Goal: Task Accomplishment & Management: Complete application form

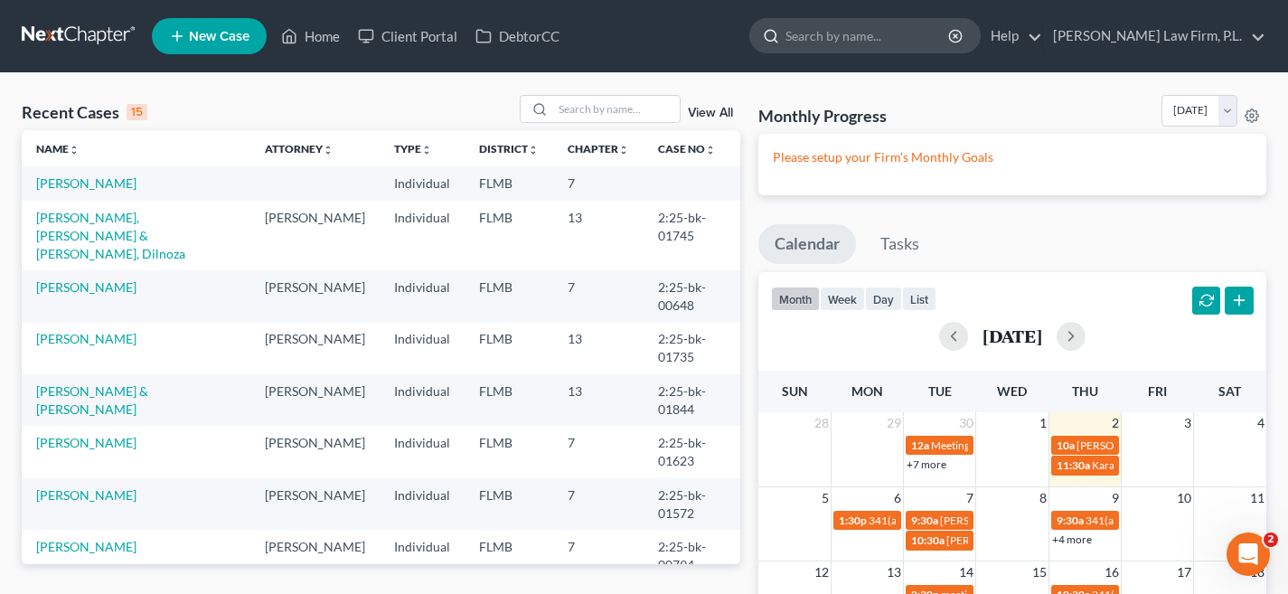
click at [917, 44] on input "search" at bounding box center [868, 35] width 165 height 33
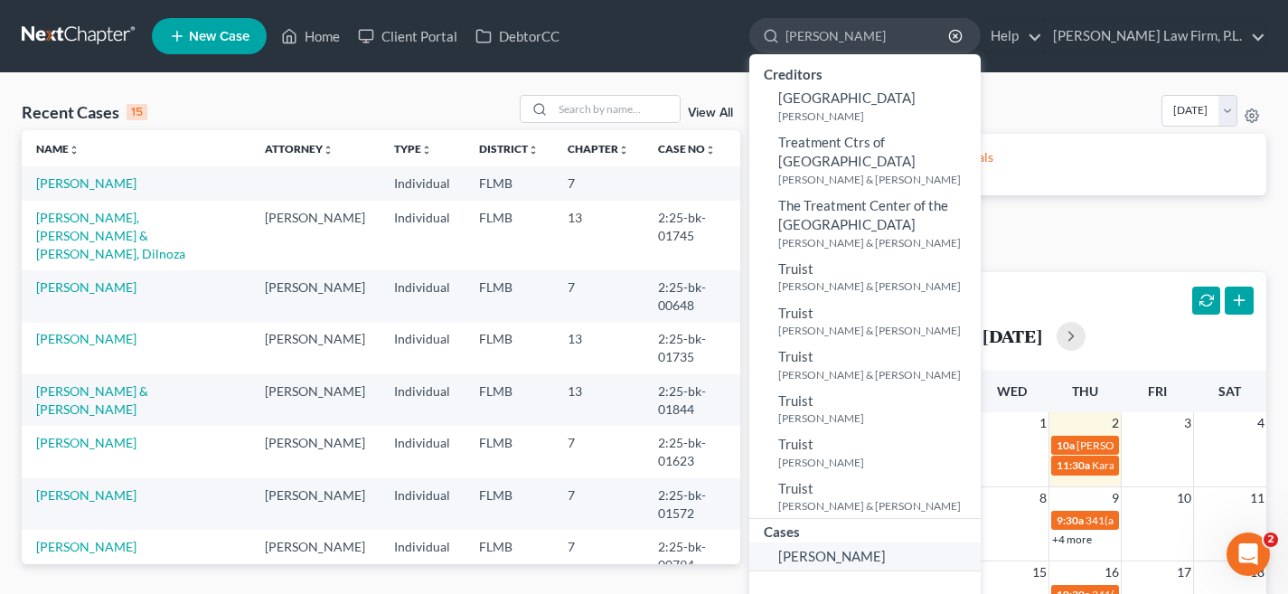
type input "trebil"
click at [949, 542] on link "[PERSON_NAME]" at bounding box center [865, 556] width 231 height 28
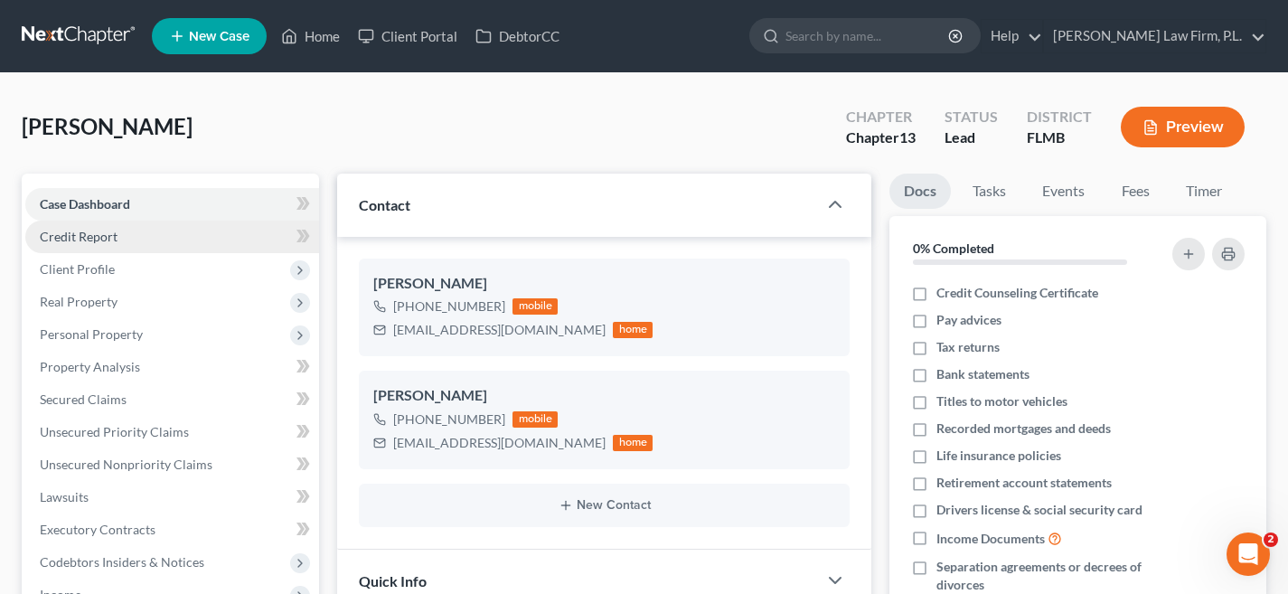
click at [216, 241] on link "Credit Report" at bounding box center [172, 237] width 294 height 33
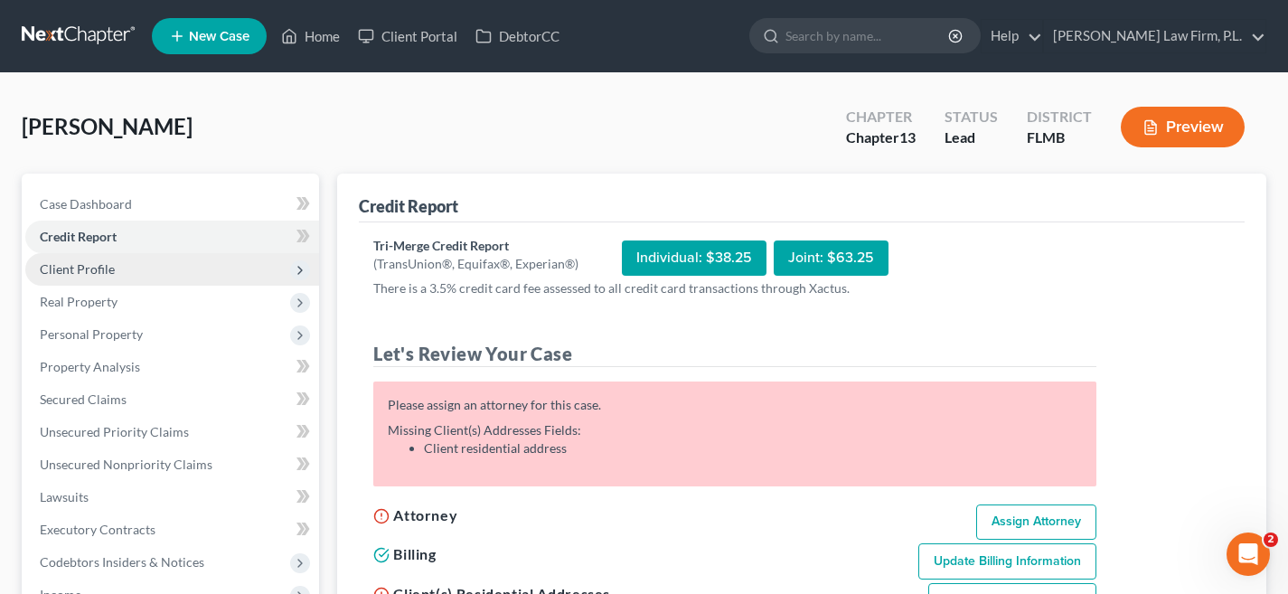
click at [207, 277] on span "Client Profile" at bounding box center [172, 269] width 294 height 33
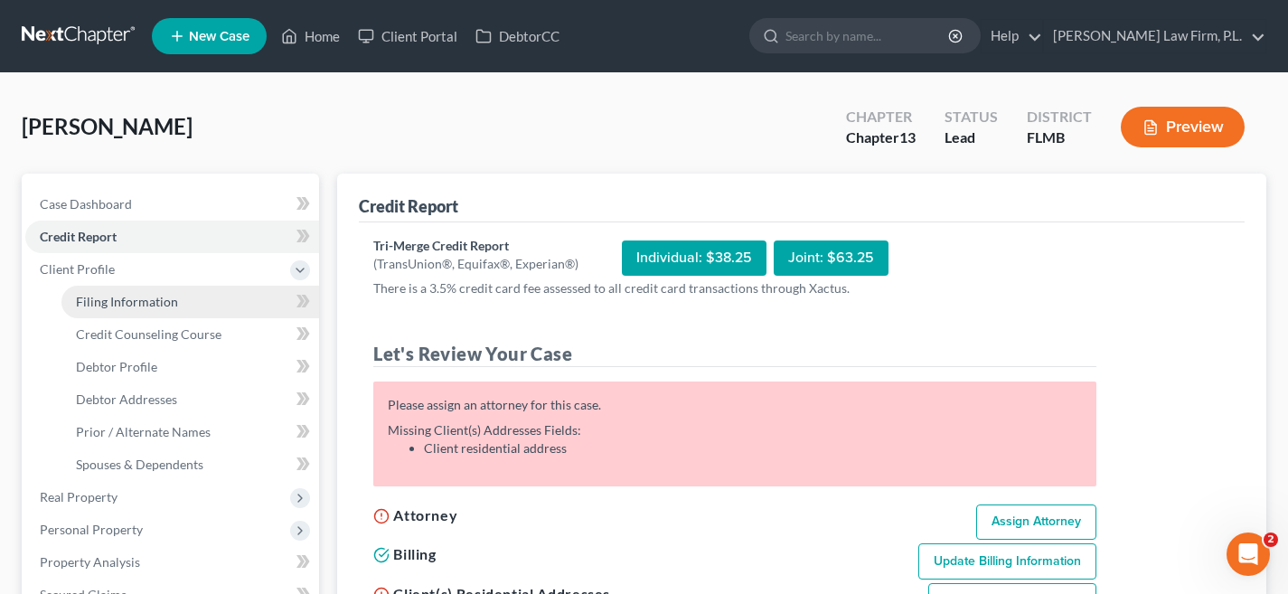
click at [205, 305] on link "Filing Information" at bounding box center [190, 302] width 258 height 33
select select "1"
select select "0"
select select "3"
select select "9"
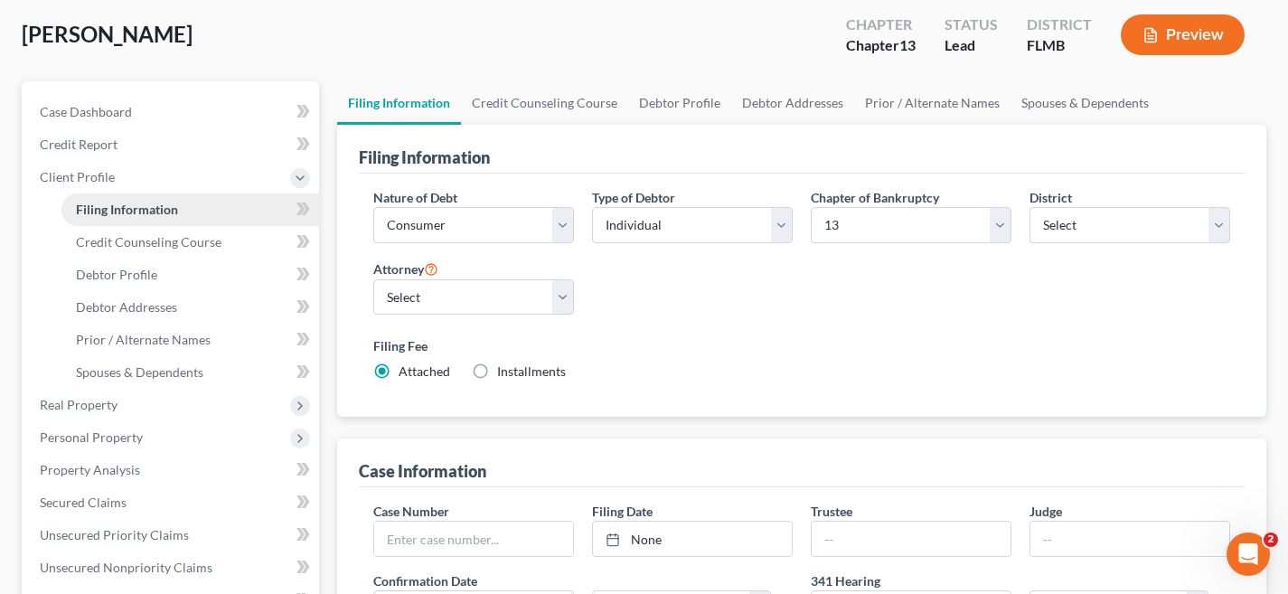
scroll to position [94, 0]
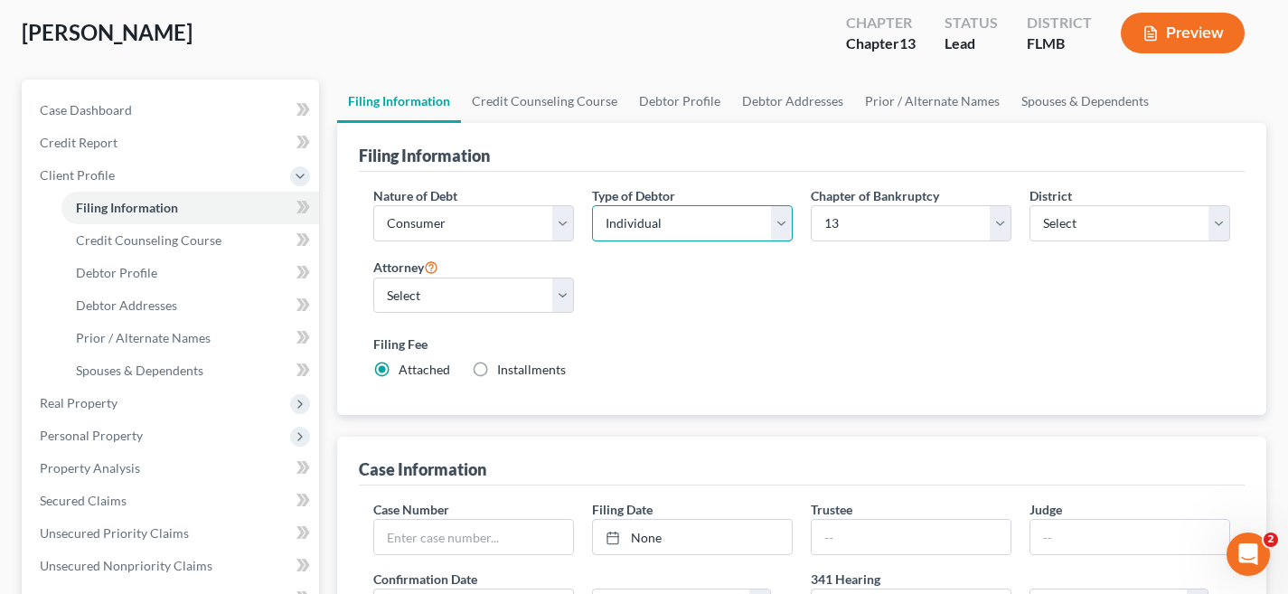
click at [665, 225] on select "Select Individual Joint" at bounding box center [692, 223] width 201 height 36
select select "1"
click at [592, 241] on select "Select Individual Joint" at bounding box center [692, 223] width 201 height 36
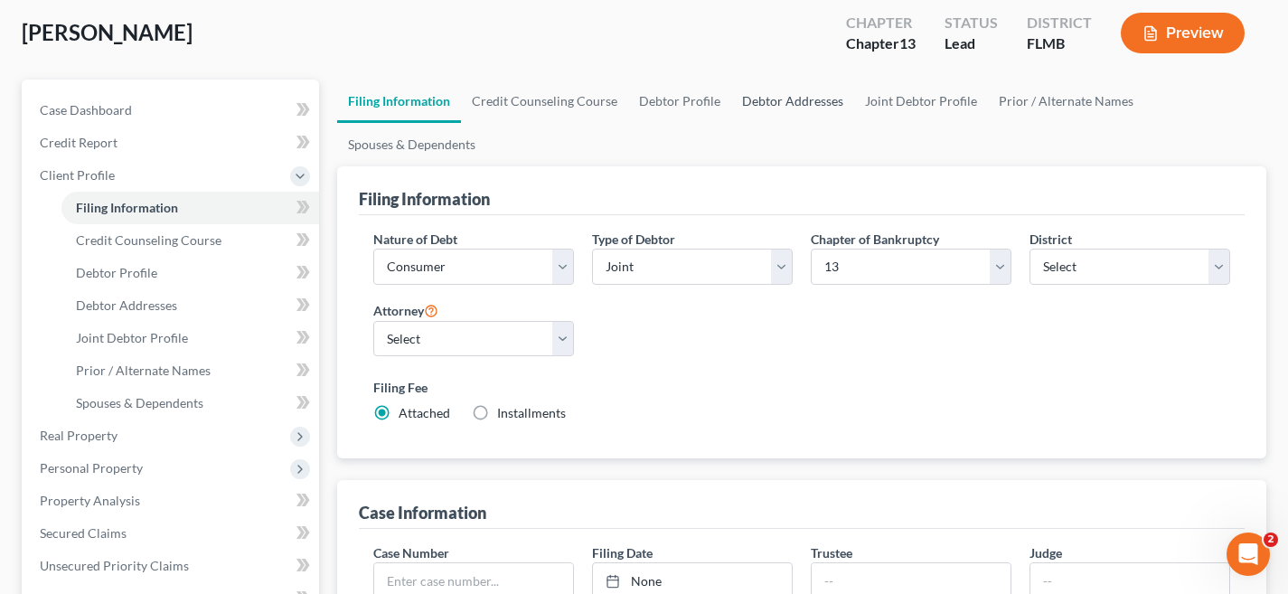
click at [784, 99] on link "Debtor Addresses" at bounding box center [792, 101] width 123 height 43
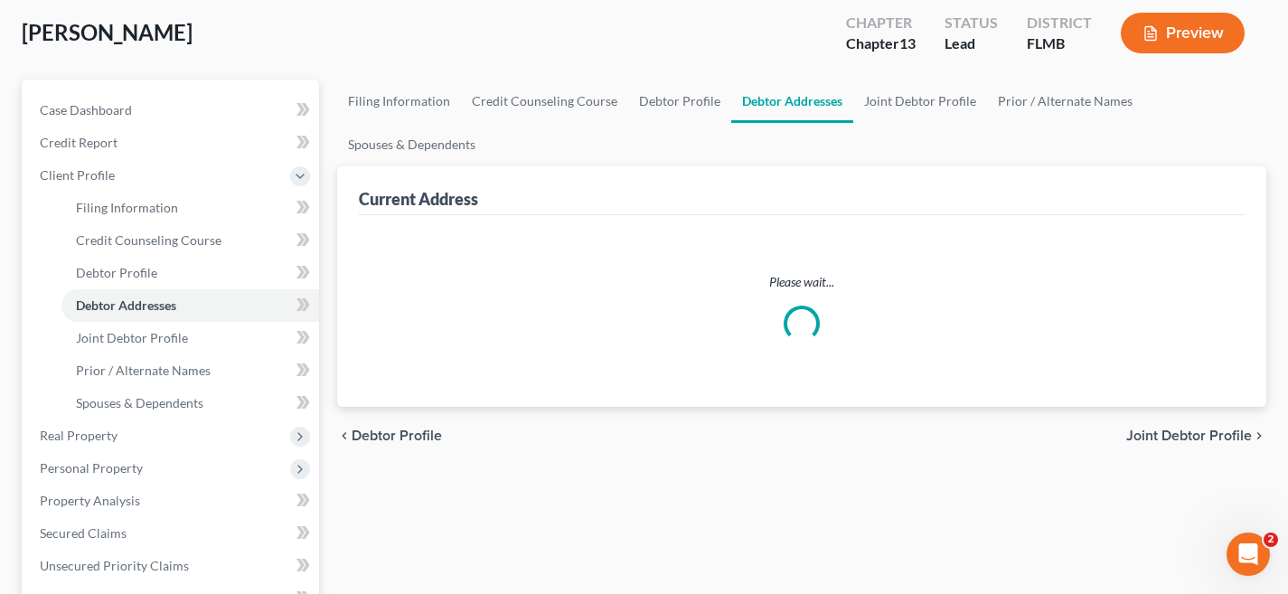
scroll to position [14, 0]
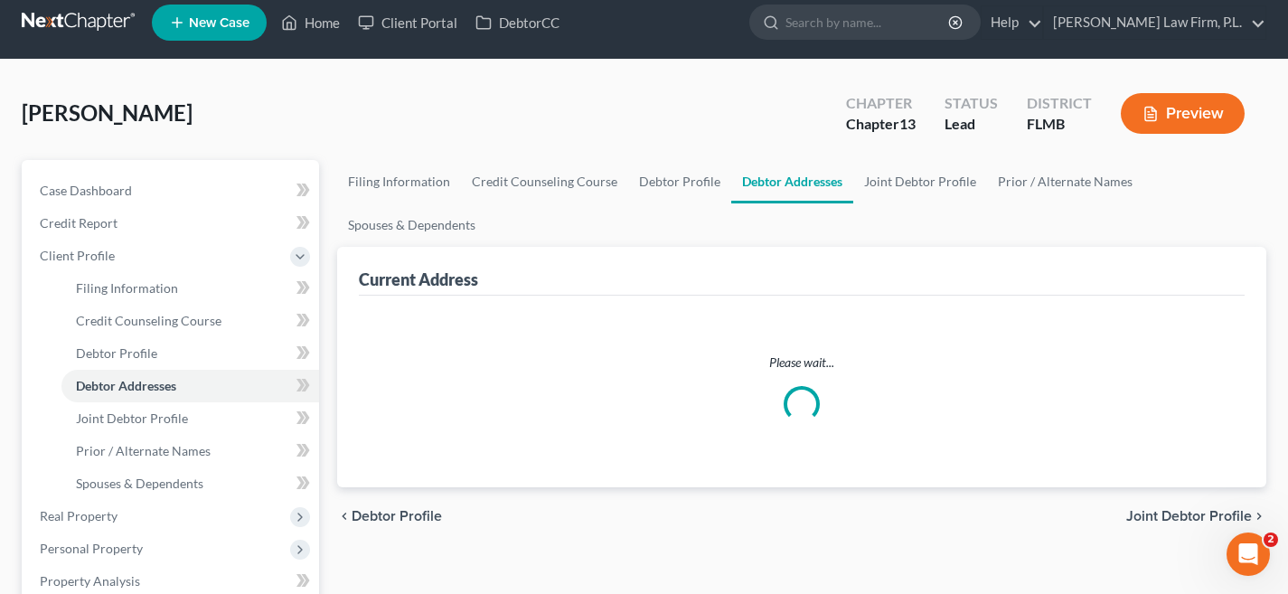
select select "0"
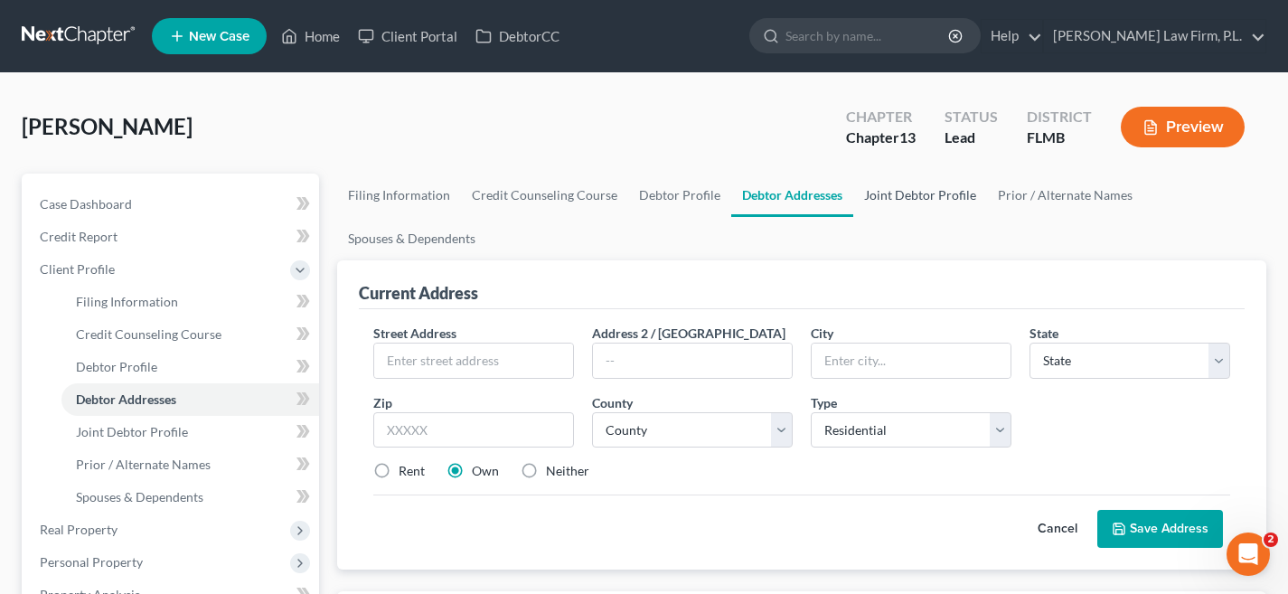
scroll to position [0, 0]
click at [655, 182] on link "Debtor Profile" at bounding box center [679, 195] width 103 height 43
select select "1"
select select "0"
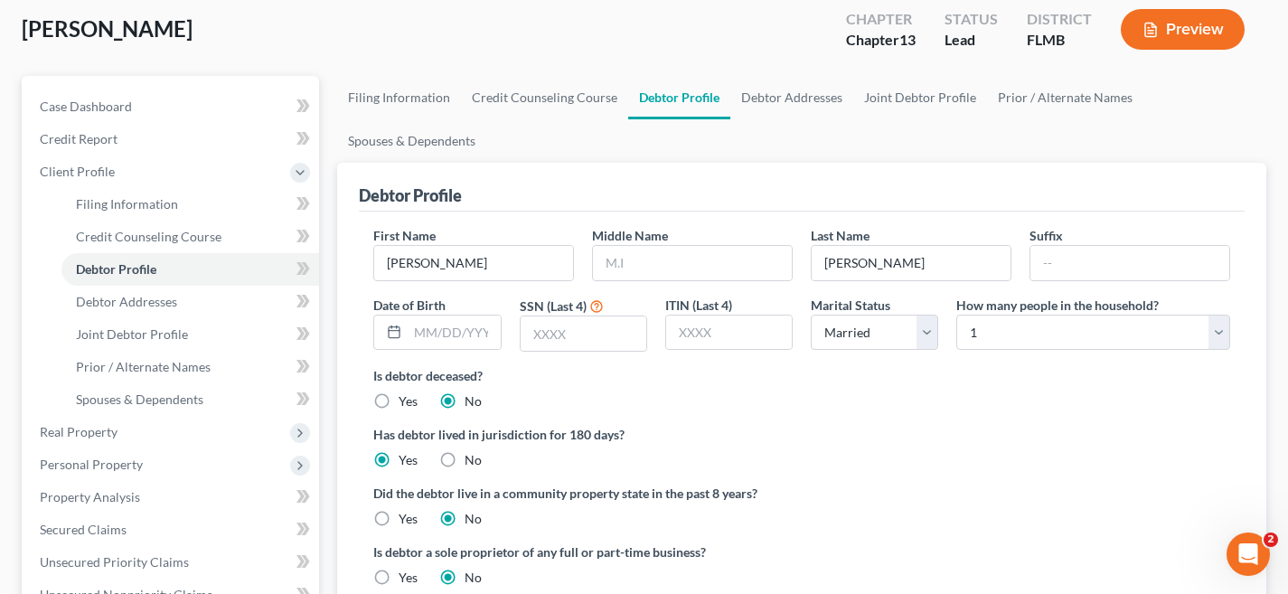
scroll to position [100, 0]
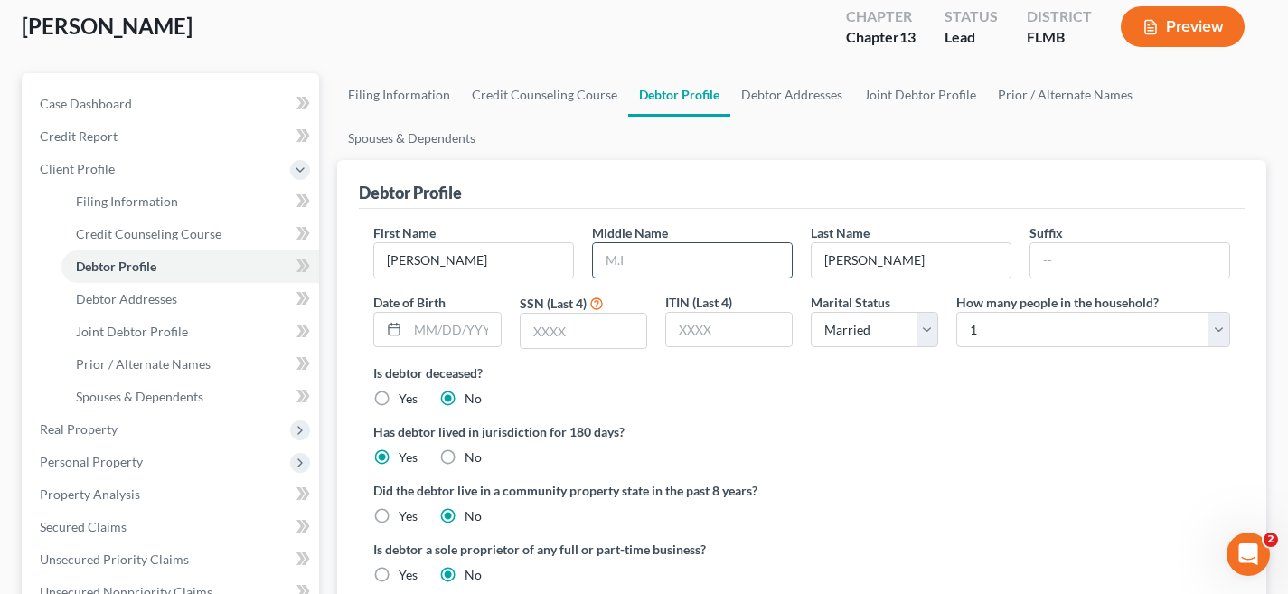
click at [629, 266] on input "text" at bounding box center [692, 260] width 199 height 34
type input "Geroge"
click at [439, 325] on input "text" at bounding box center [454, 330] width 92 height 34
type input "[DATE]"
click at [573, 326] on input "text" at bounding box center [584, 331] width 126 height 34
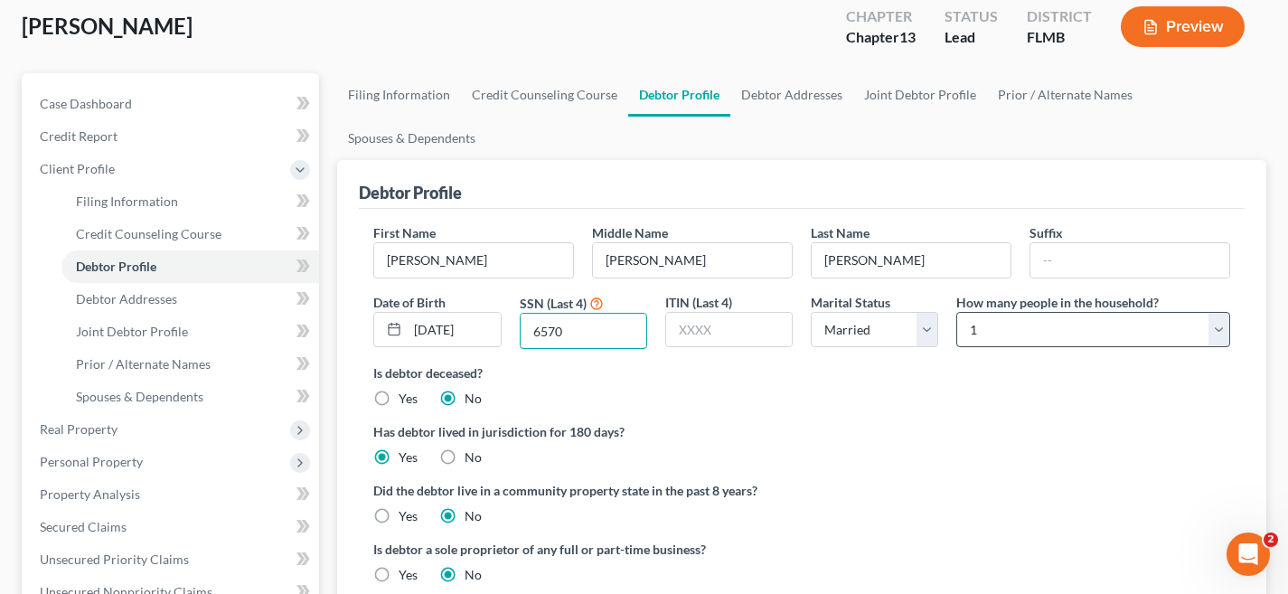
type input "6570"
click at [980, 337] on select "Select 1 2 3 4 5 6 7 8 9 10 11 12 13 14 15 16 17 18 19 20" at bounding box center [1094, 330] width 274 height 36
select select "1"
click at [957, 312] on select "Select 1 2 3 4 5 6 7 8 9 10 11 12 13 14 15 16 17 18 19 20" at bounding box center [1094, 330] width 274 height 36
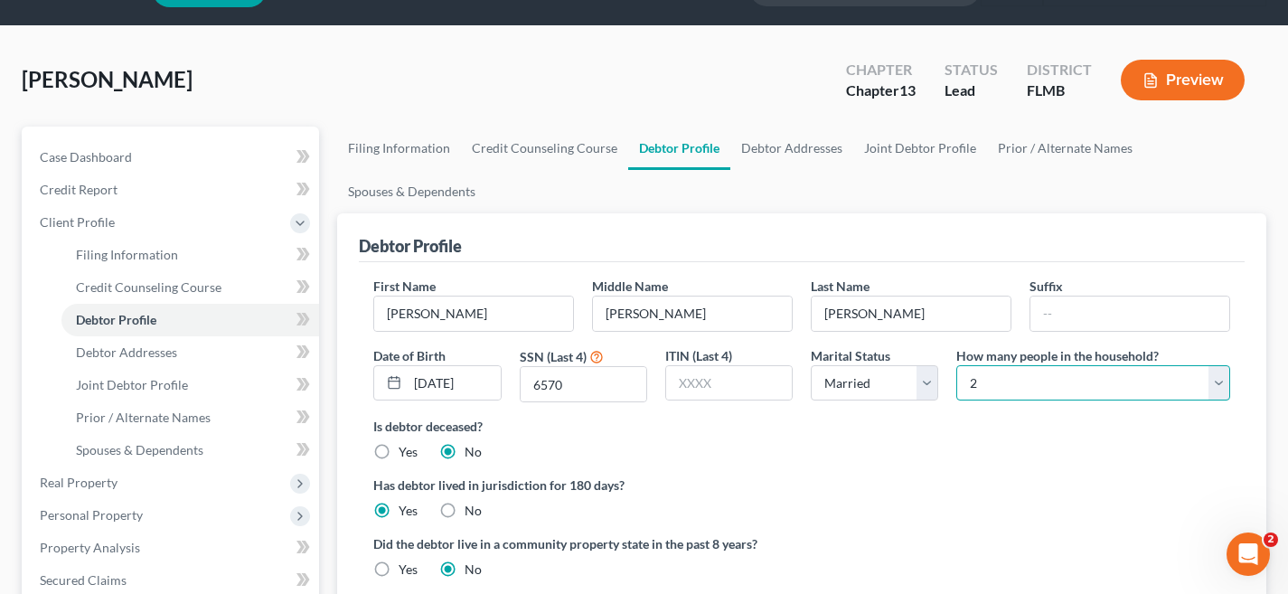
scroll to position [24, 0]
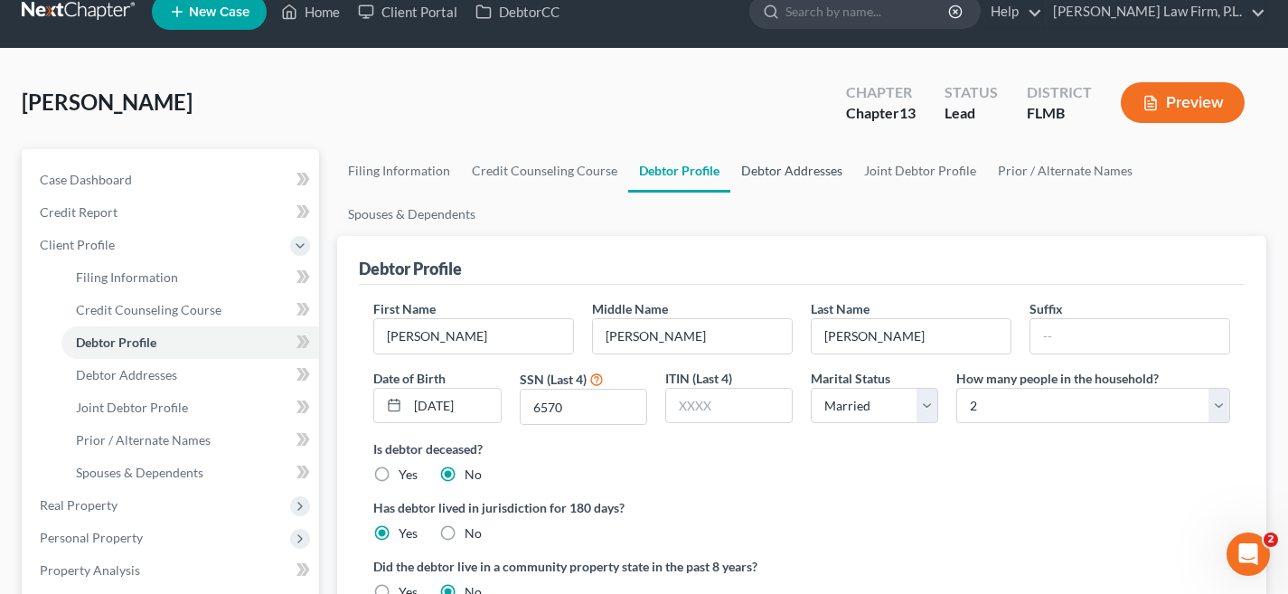
click at [774, 169] on link "Debtor Addresses" at bounding box center [792, 170] width 123 height 43
select select "0"
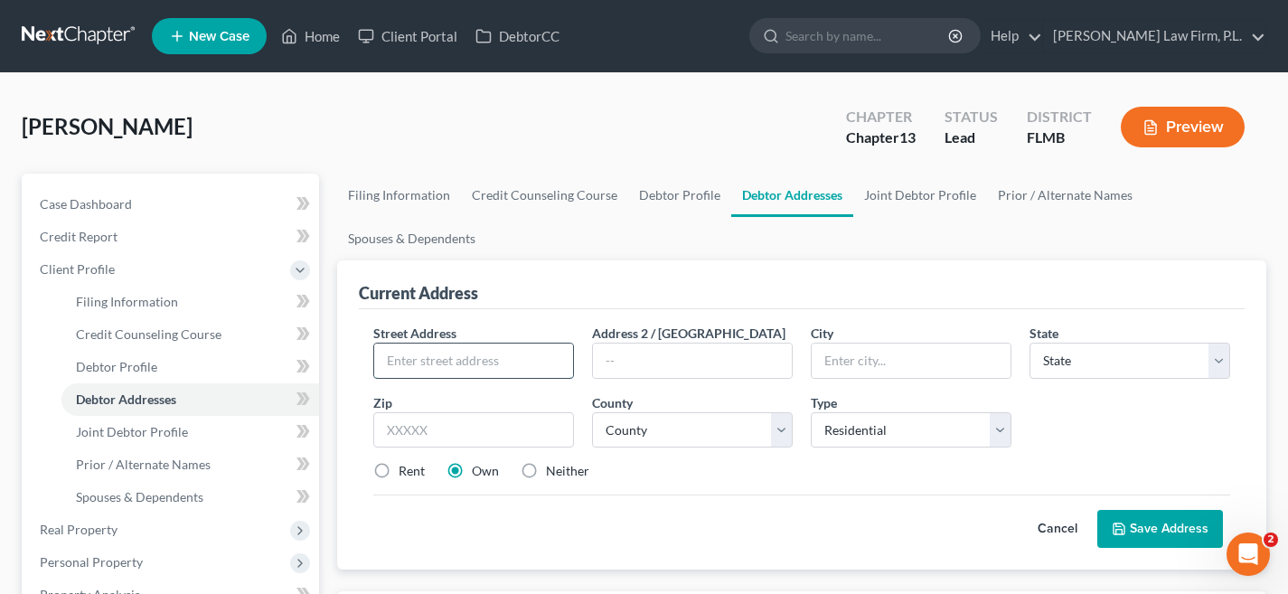
click at [494, 369] on input "text" at bounding box center [473, 361] width 199 height 34
type input "40 Solcedo Court"
click at [843, 353] on input "text" at bounding box center [911, 361] width 199 height 34
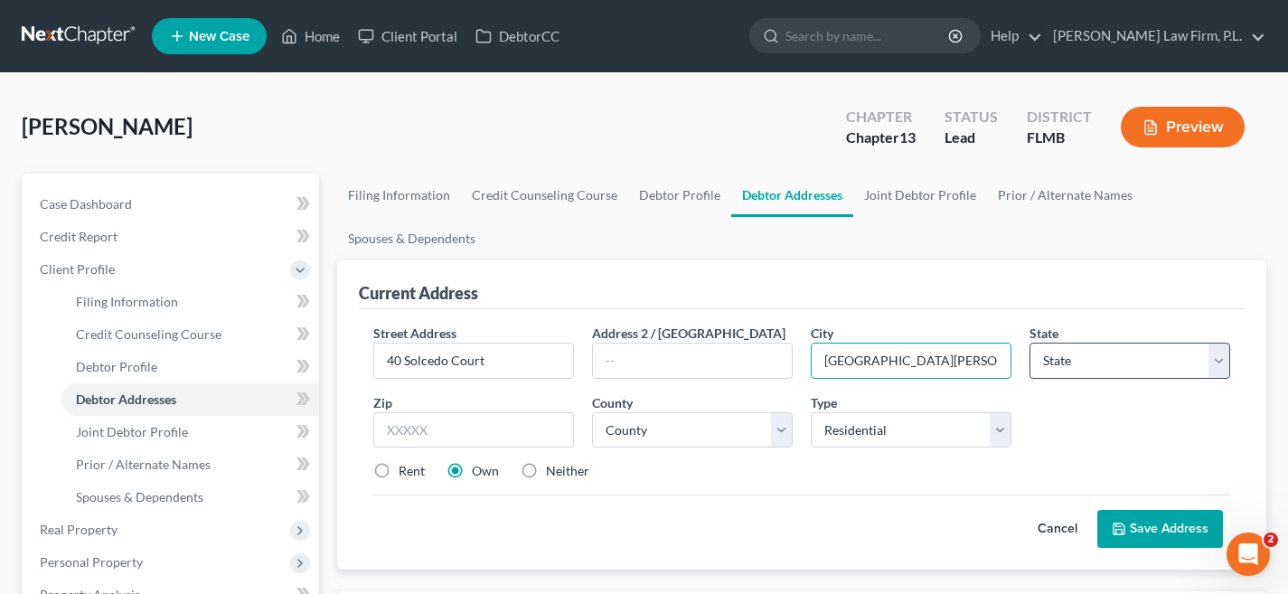
type input "[GEOGRAPHIC_DATA][PERSON_NAME]"
click at [1078, 366] on select "State AL AK AR AZ CA CO CT DE DC FL GA GU HI ID IL IN IA KS KY LA ME MD MA MI M…" at bounding box center [1130, 361] width 201 height 36
select select "9"
click at [1030, 343] on select "State AL AK AR AZ CA CO CT DE DC FL GA GU HI ID IL IN IA KS KY LA ME MD MA MI M…" at bounding box center [1130, 361] width 201 height 36
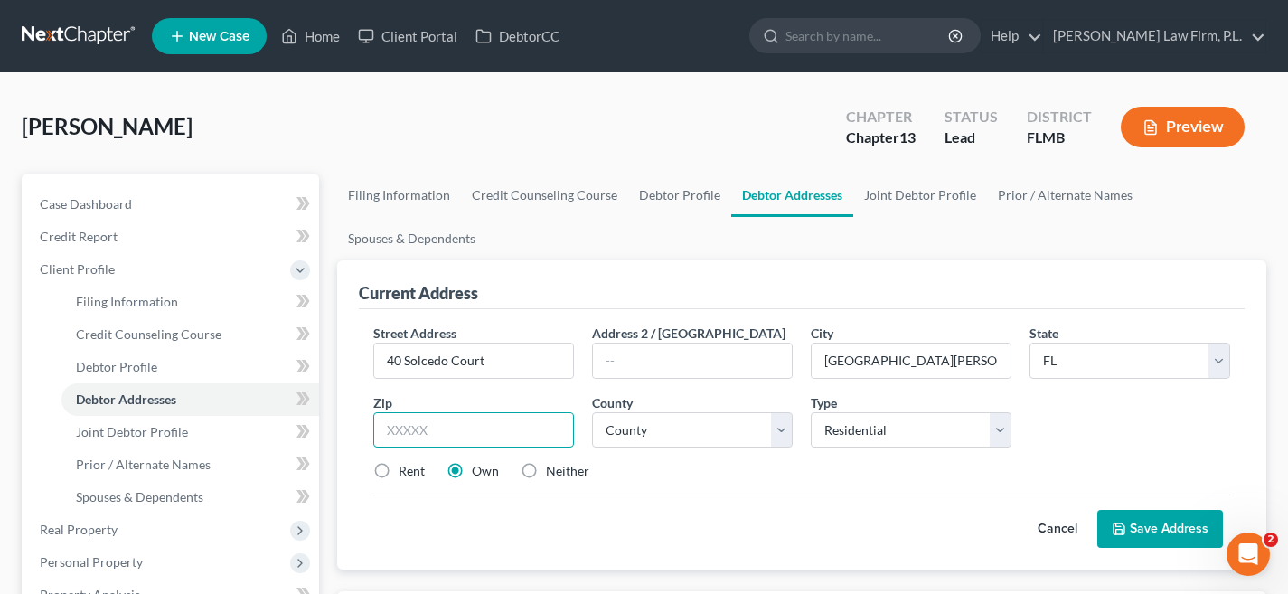
click at [522, 414] on input "text" at bounding box center [473, 430] width 201 height 36
type input "33912"
click at [1142, 530] on button "Save Address" at bounding box center [1161, 529] width 126 height 38
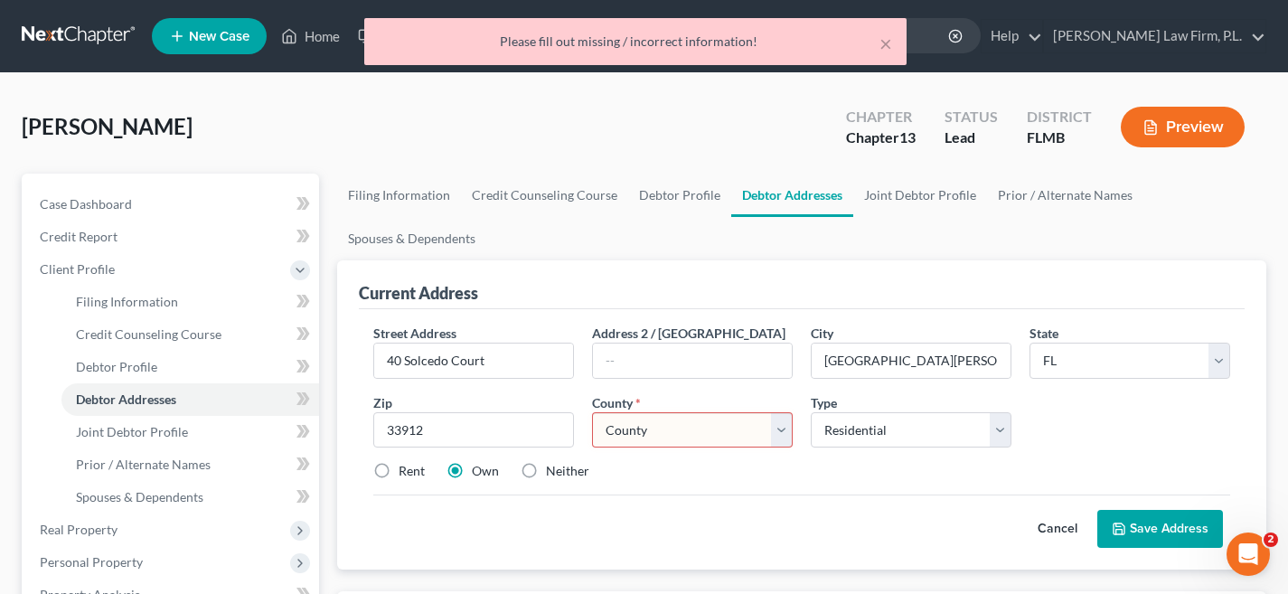
click at [633, 436] on select "County Alachua County Baker County Bay County Bradford County Brevard County Br…" at bounding box center [692, 430] width 201 height 36
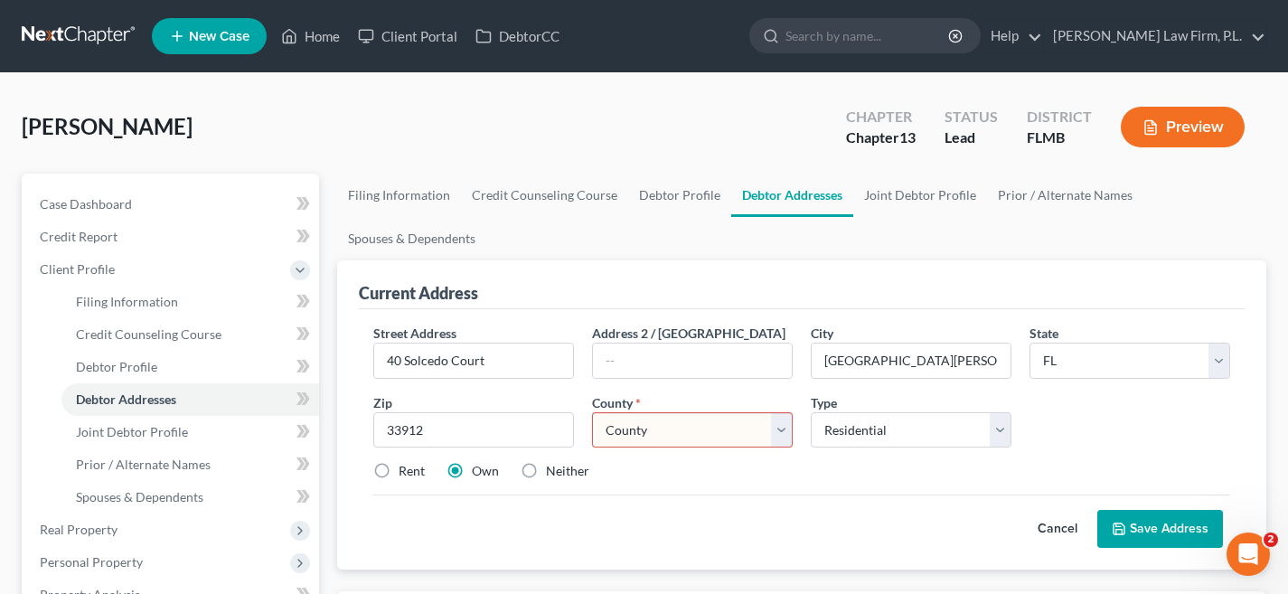
select select "34"
click at [592, 412] on select "County Alachua County Baker County Bay County Bradford County Brevard County Br…" at bounding box center [692, 430] width 201 height 36
click at [1134, 521] on button "Save Address" at bounding box center [1161, 529] width 126 height 38
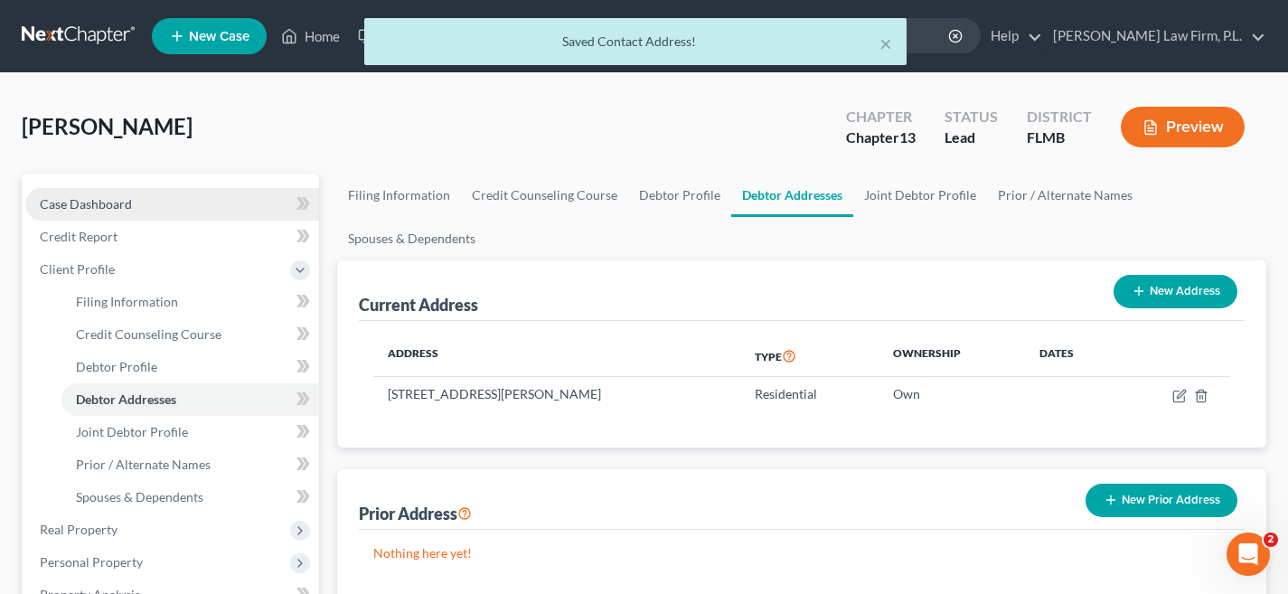
click at [188, 188] on li "Case Dashboard" at bounding box center [172, 204] width 294 height 33
click at [192, 200] on link "Case Dashboard" at bounding box center [172, 204] width 294 height 33
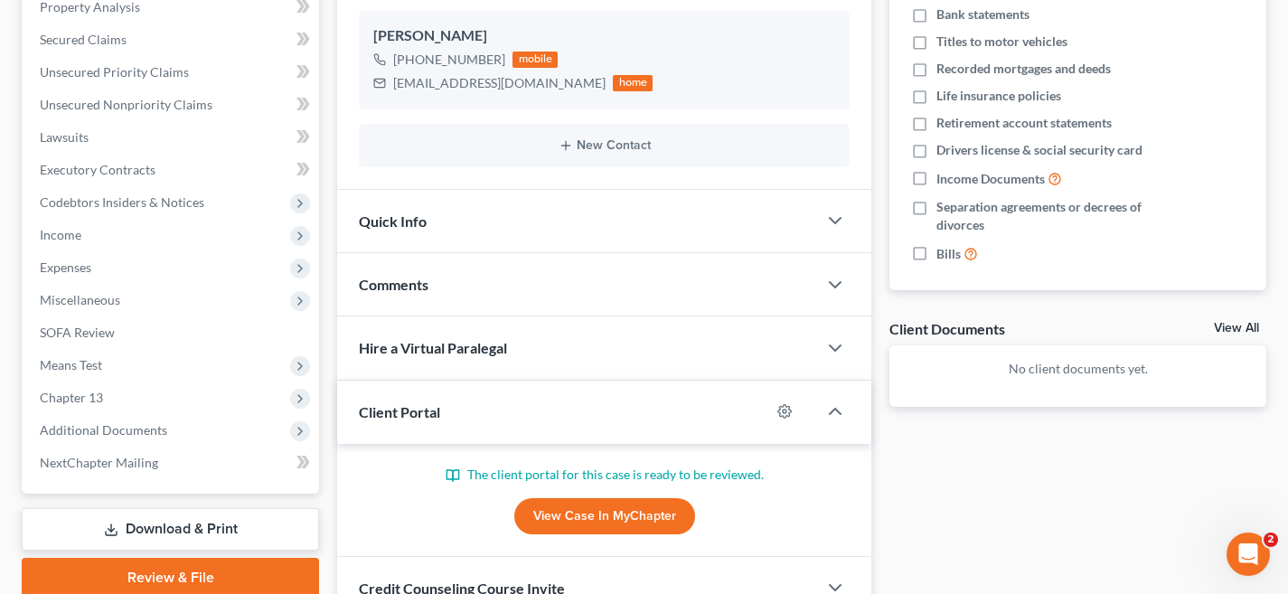
scroll to position [356, 0]
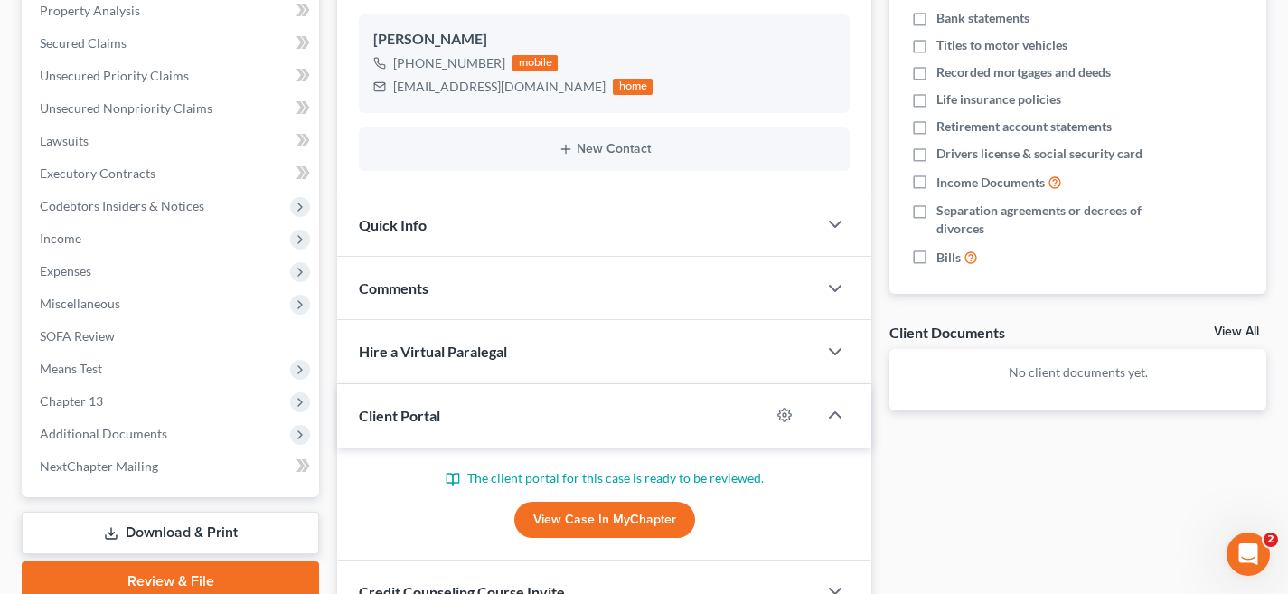
click at [577, 518] on link "View Case in MyChapter" at bounding box center [604, 520] width 181 height 36
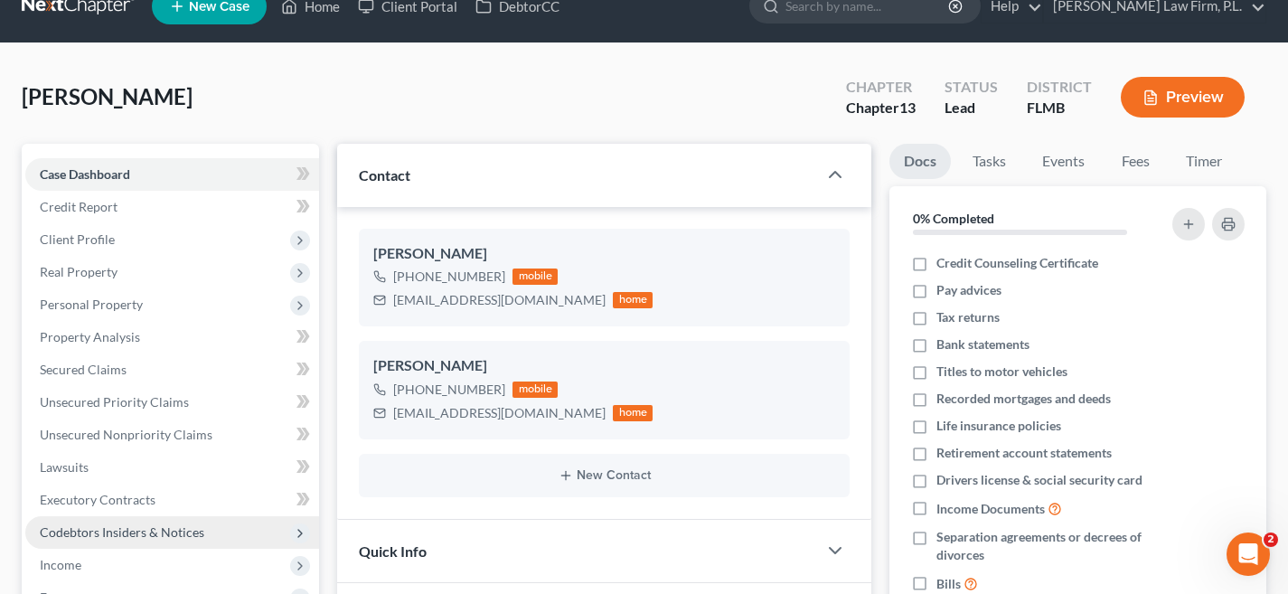
scroll to position [0, 0]
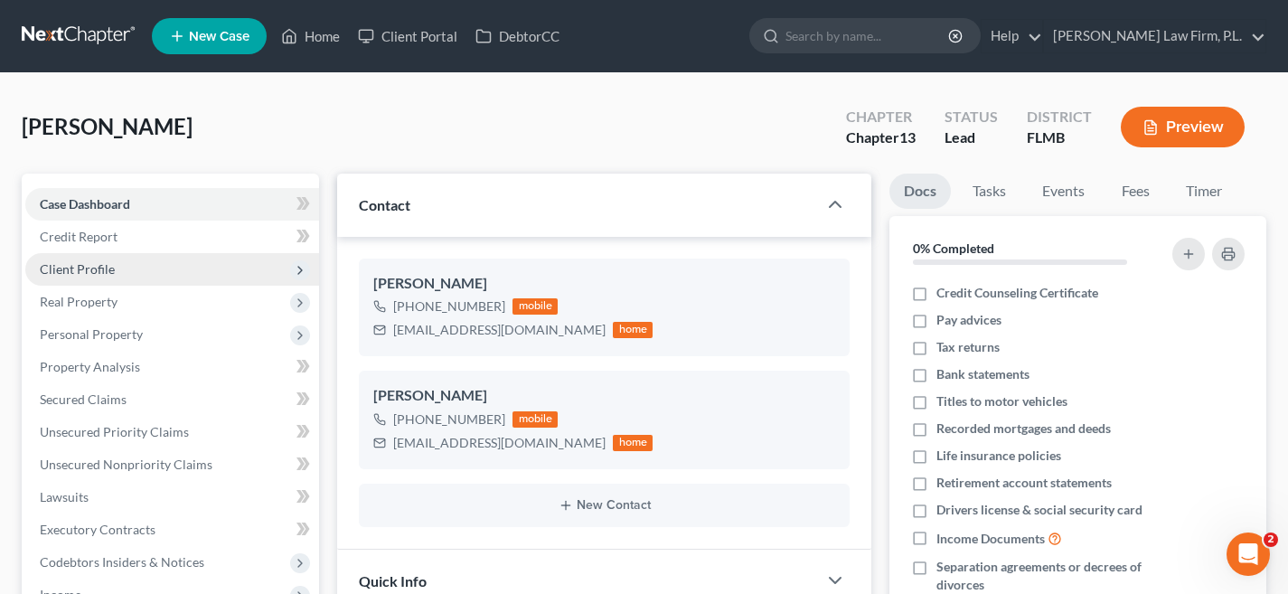
click at [104, 273] on span "Client Profile" at bounding box center [77, 268] width 75 height 15
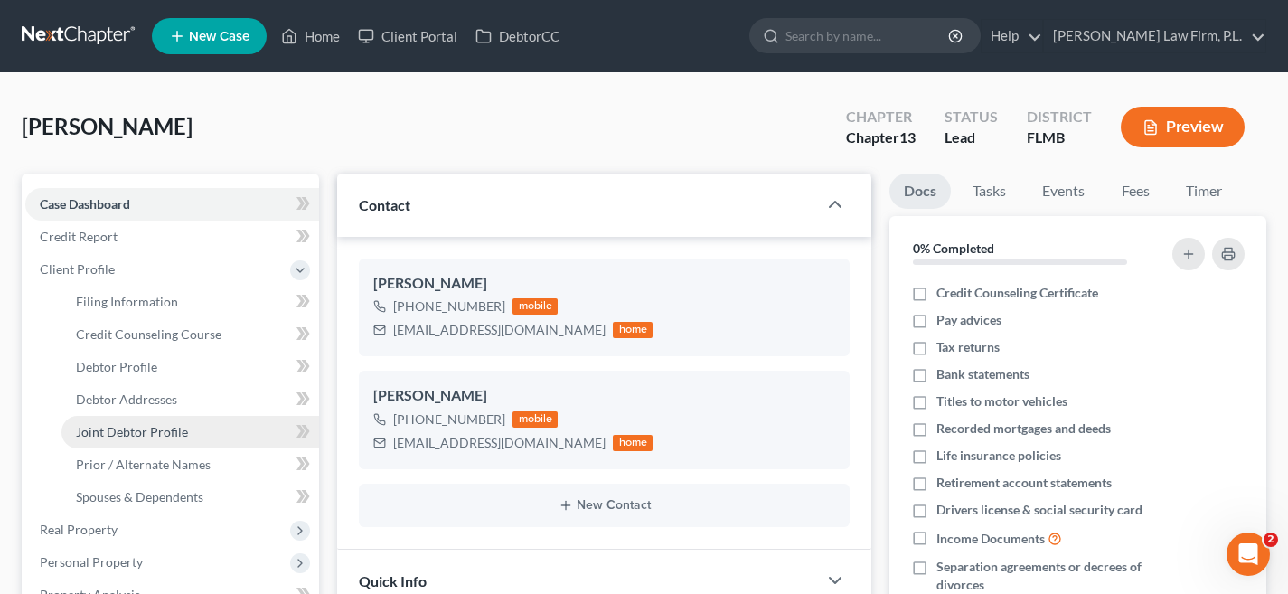
click at [144, 427] on span "Joint Debtor Profile" at bounding box center [132, 431] width 112 height 15
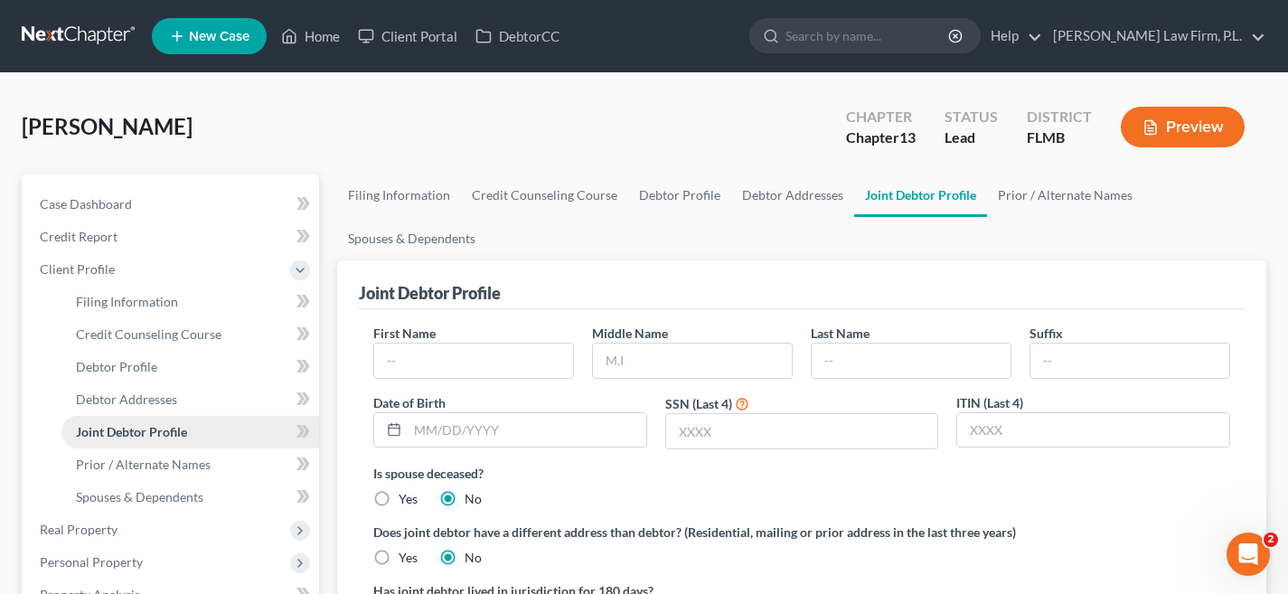
scroll to position [7, 0]
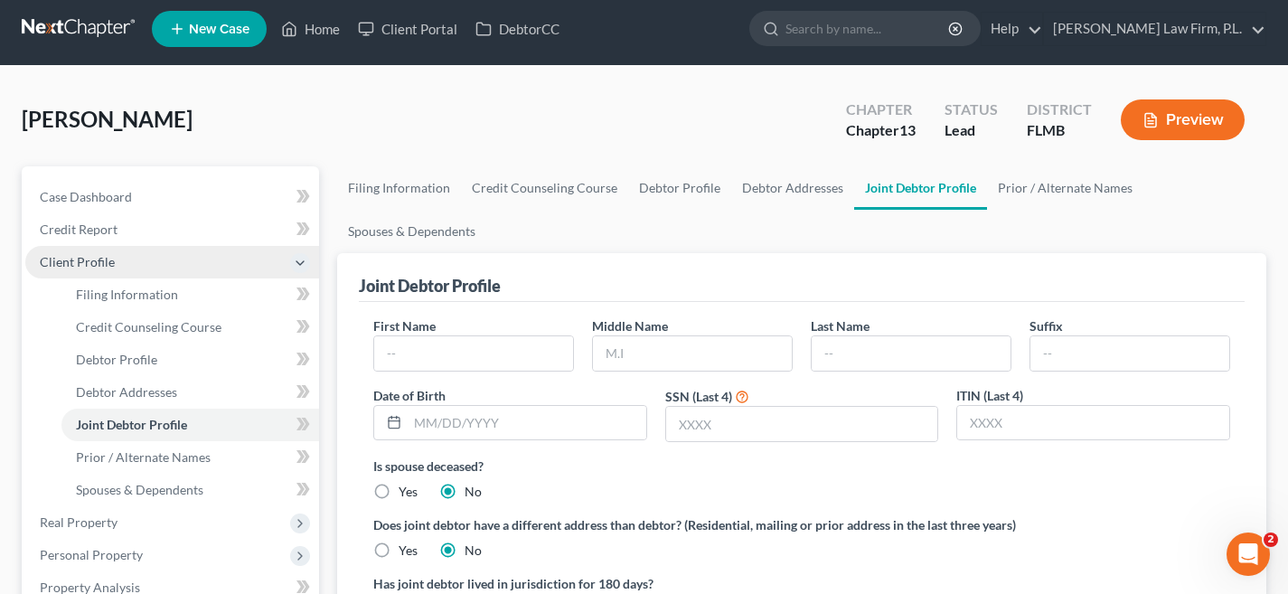
click at [149, 264] on span "Client Profile" at bounding box center [172, 262] width 294 height 33
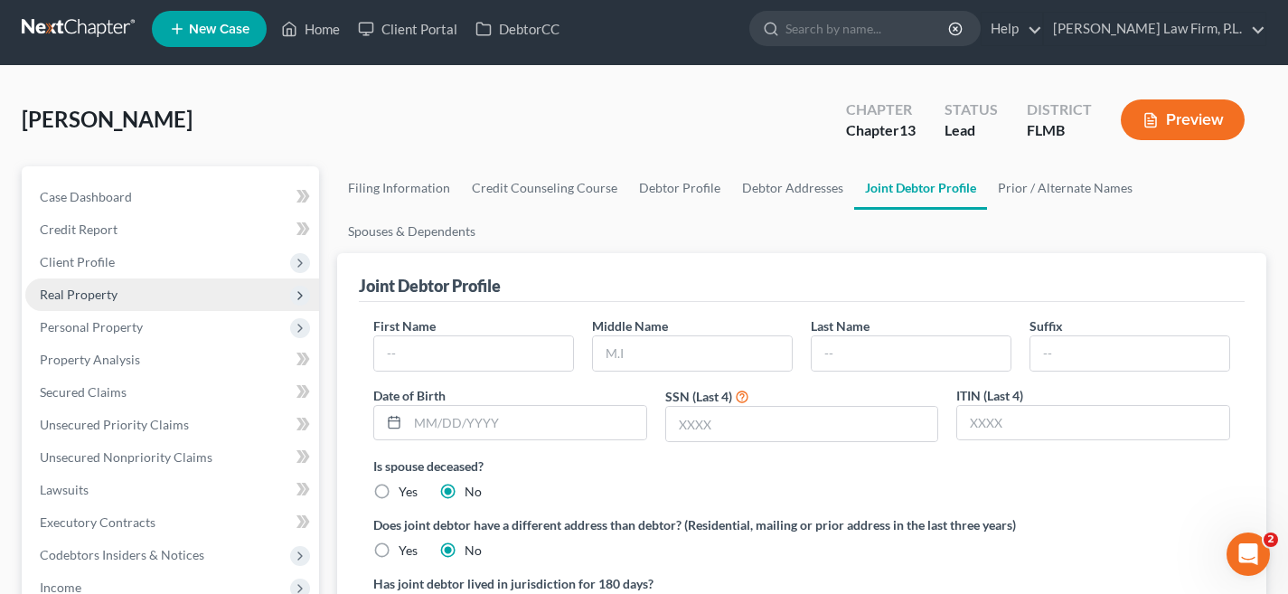
click at [153, 288] on span "Real Property" at bounding box center [172, 294] width 294 height 33
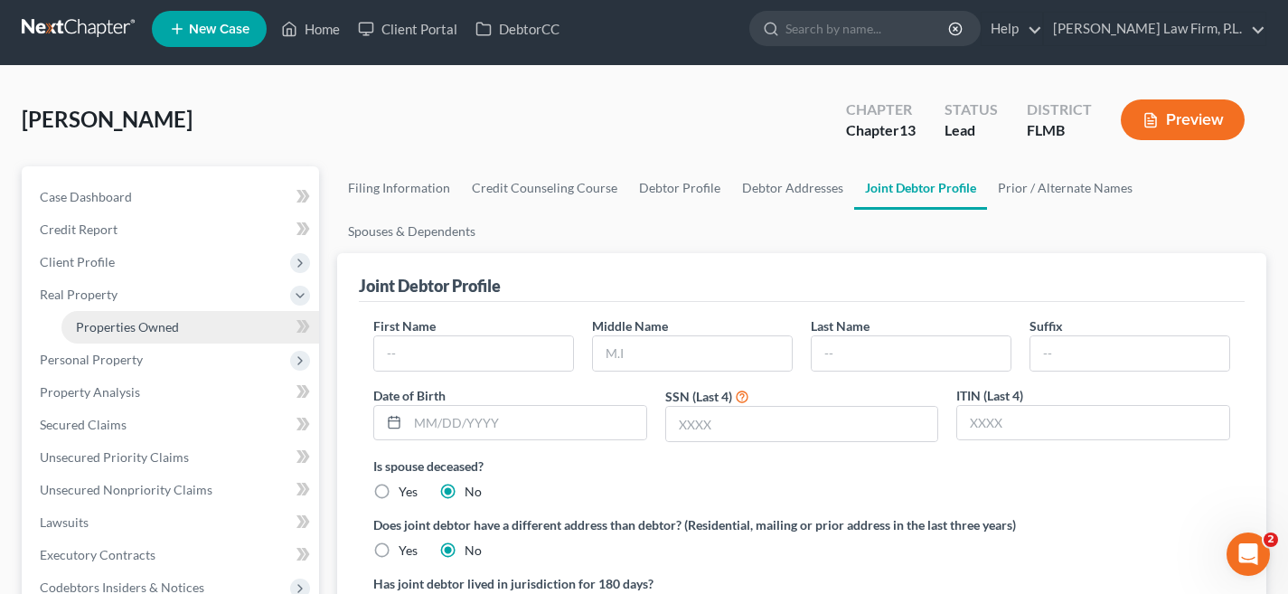
click at [162, 333] on span "Properties Owned" at bounding box center [127, 326] width 103 height 15
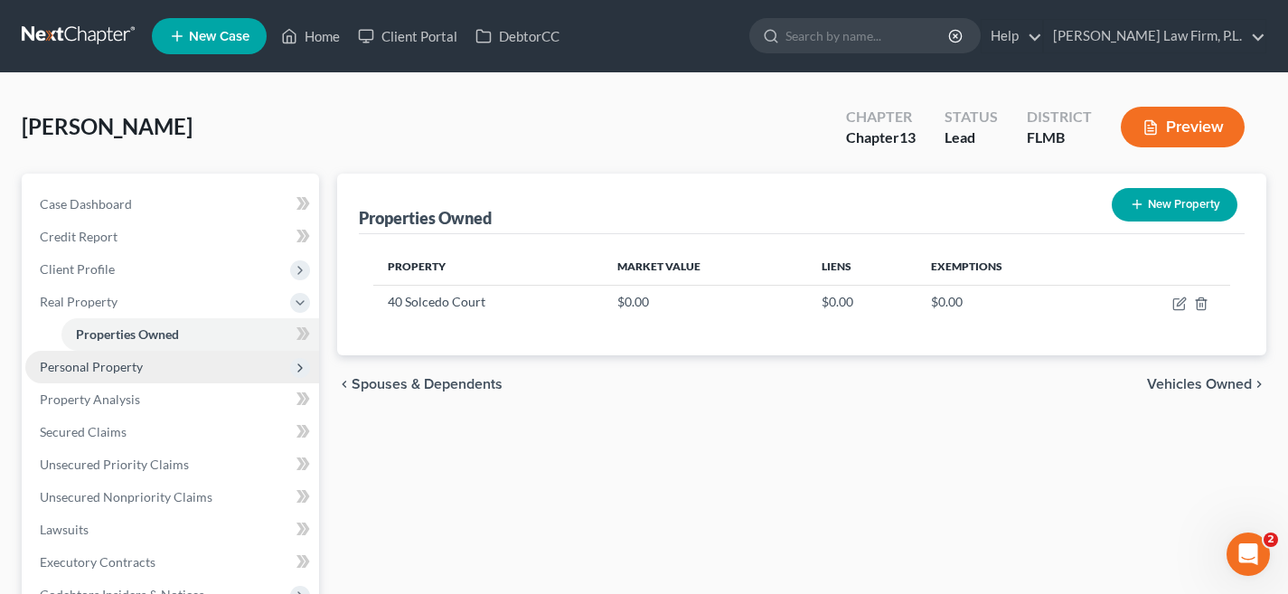
click at [164, 375] on span "Personal Property" at bounding box center [172, 367] width 294 height 33
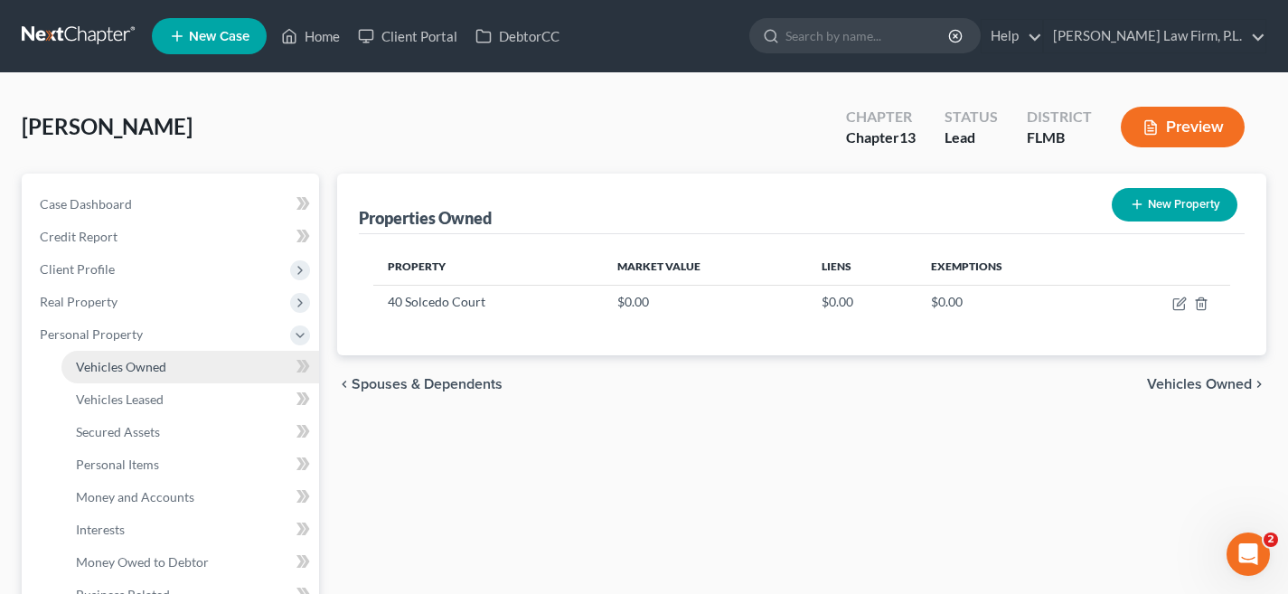
click at [164, 373] on span "Vehicles Owned" at bounding box center [121, 366] width 90 height 15
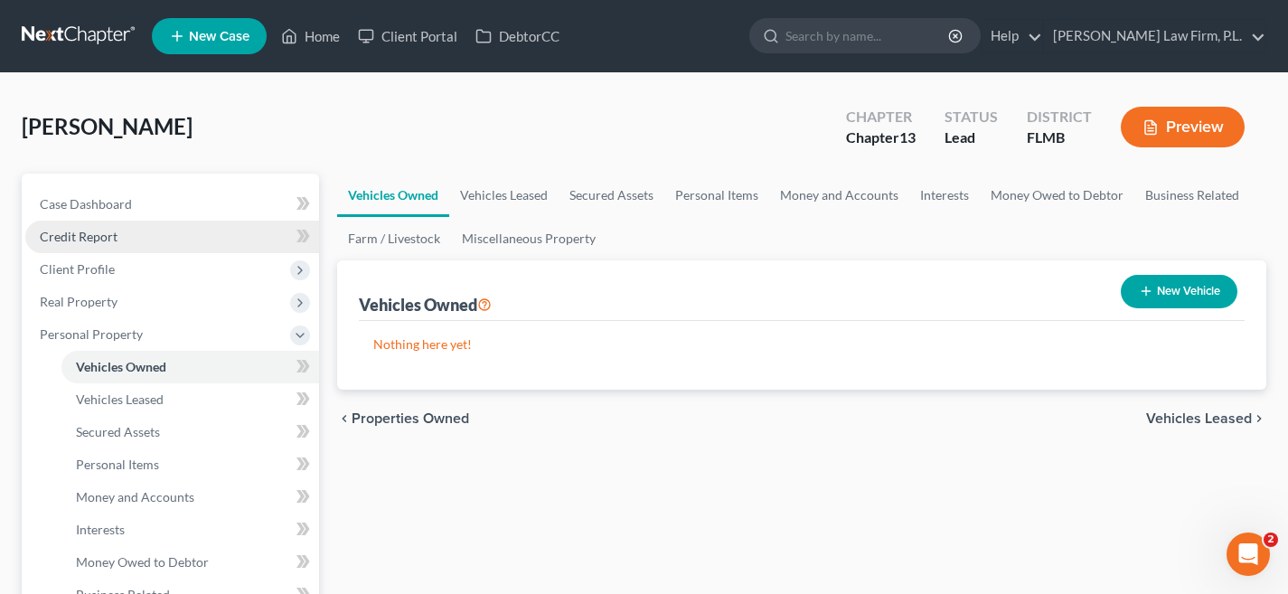
click at [136, 237] on link "Credit Report" at bounding box center [172, 237] width 294 height 33
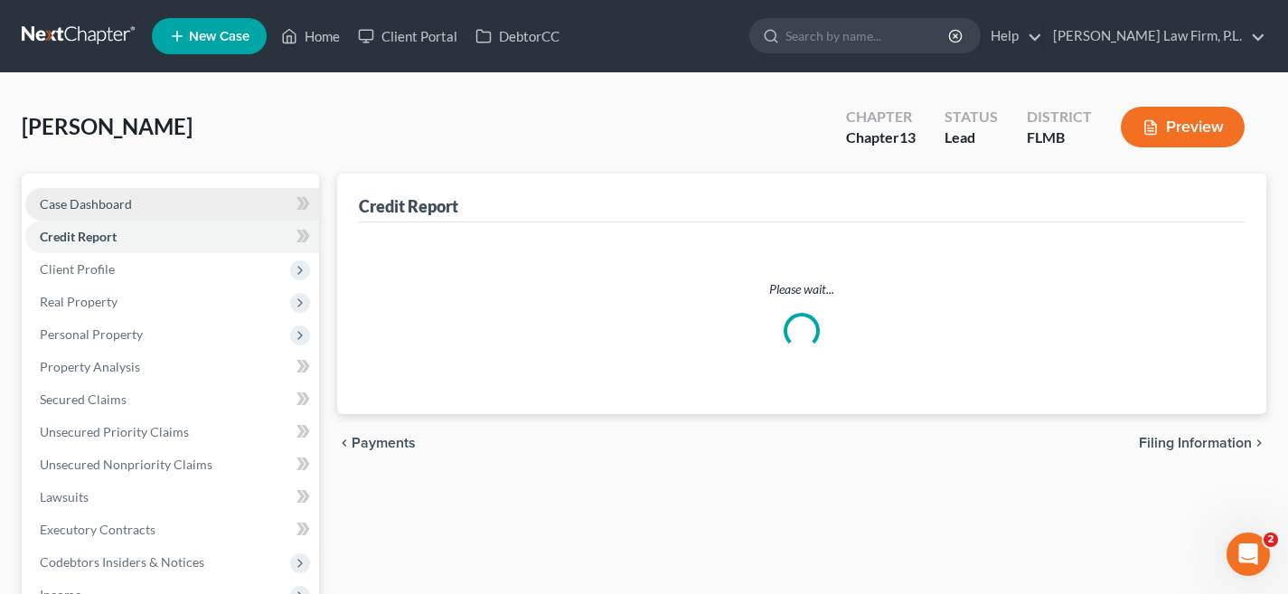
click at [137, 210] on link "Case Dashboard" at bounding box center [172, 204] width 294 height 33
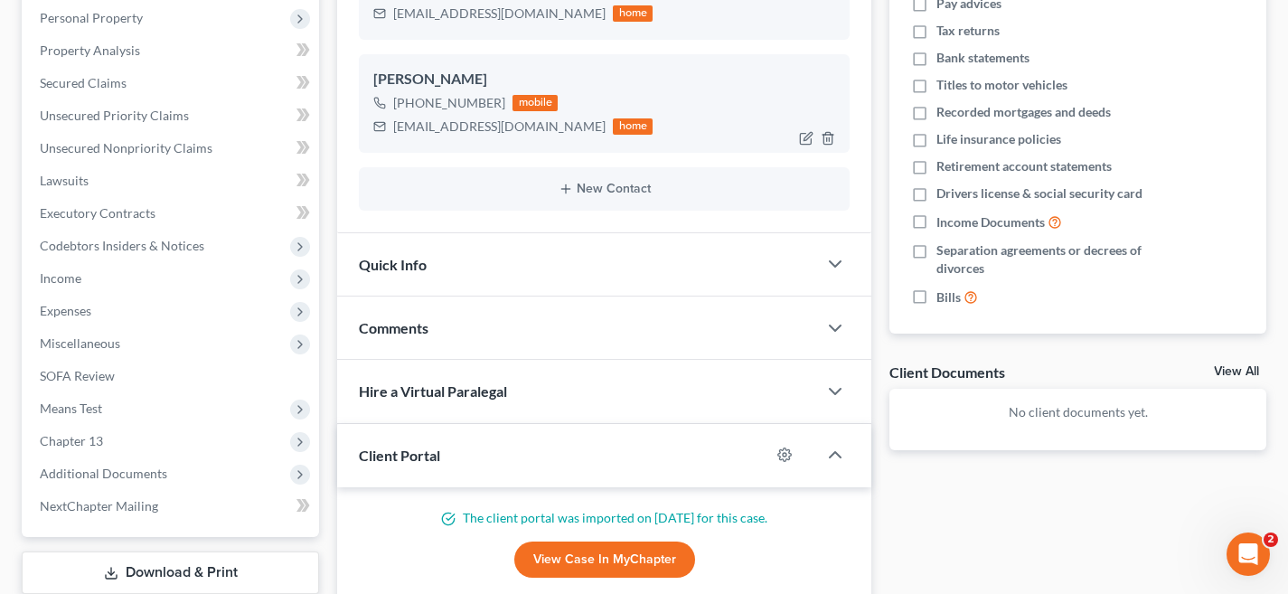
scroll to position [317, 0]
click at [577, 552] on link "View Case in MyChapter" at bounding box center [604, 559] width 181 height 36
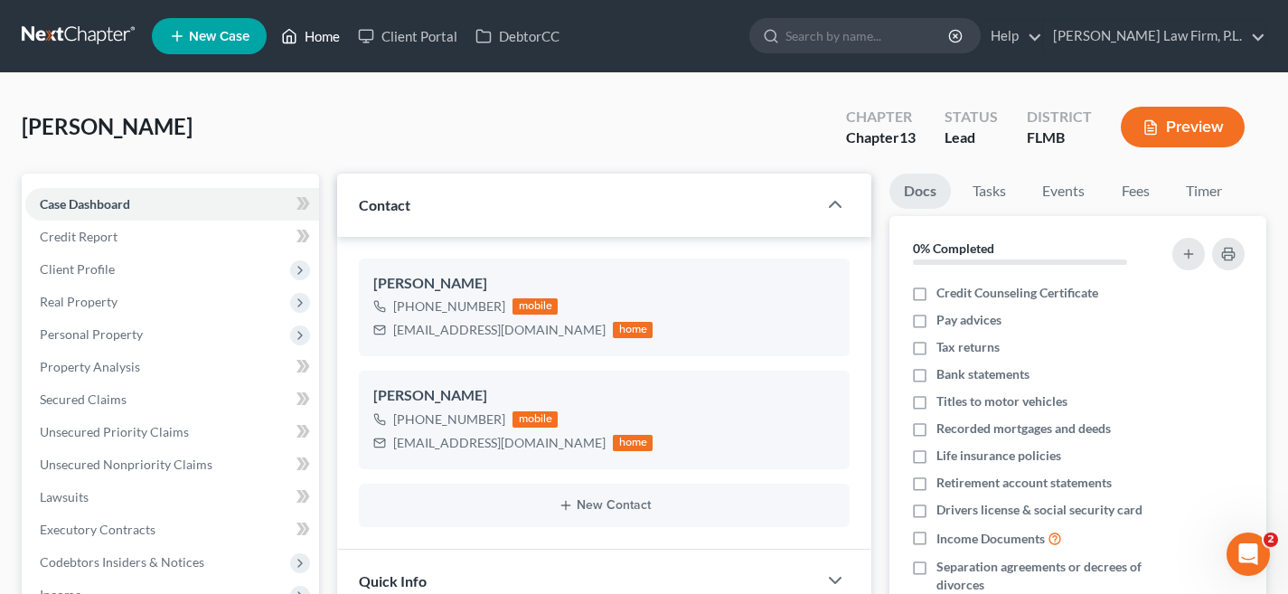
click at [320, 43] on link "Home" at bounding box center [310, 36] width 77 height 33
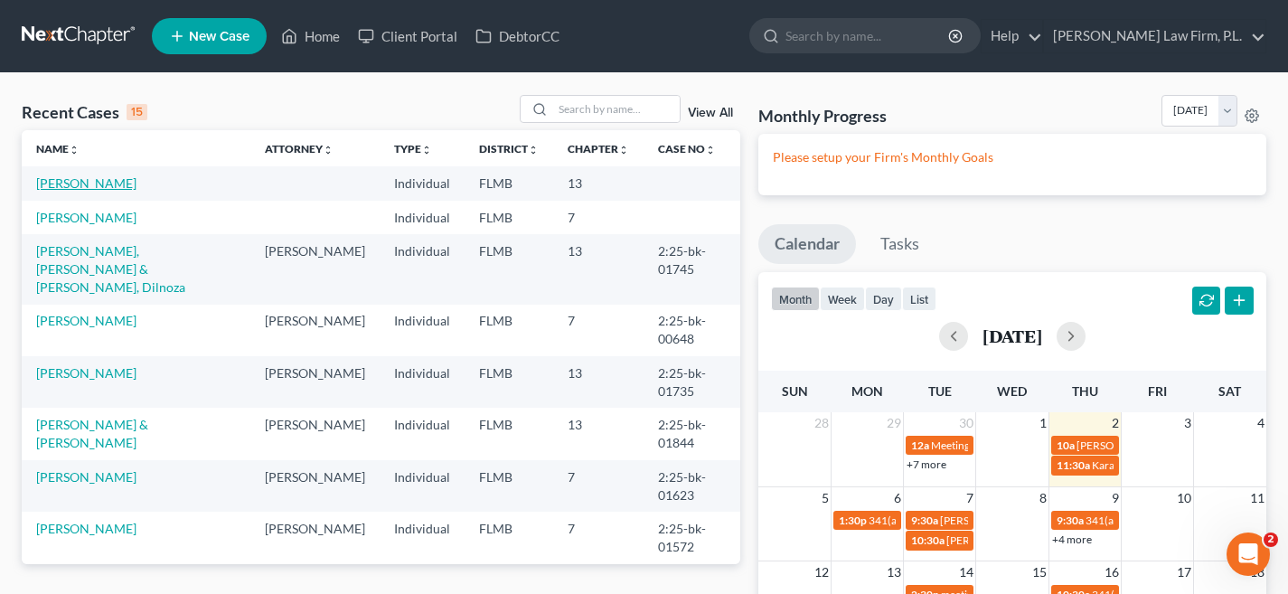
click at [103, 184] on link "[PERSON_NAME]" at bounding box center [86, 182] width 100 height 15
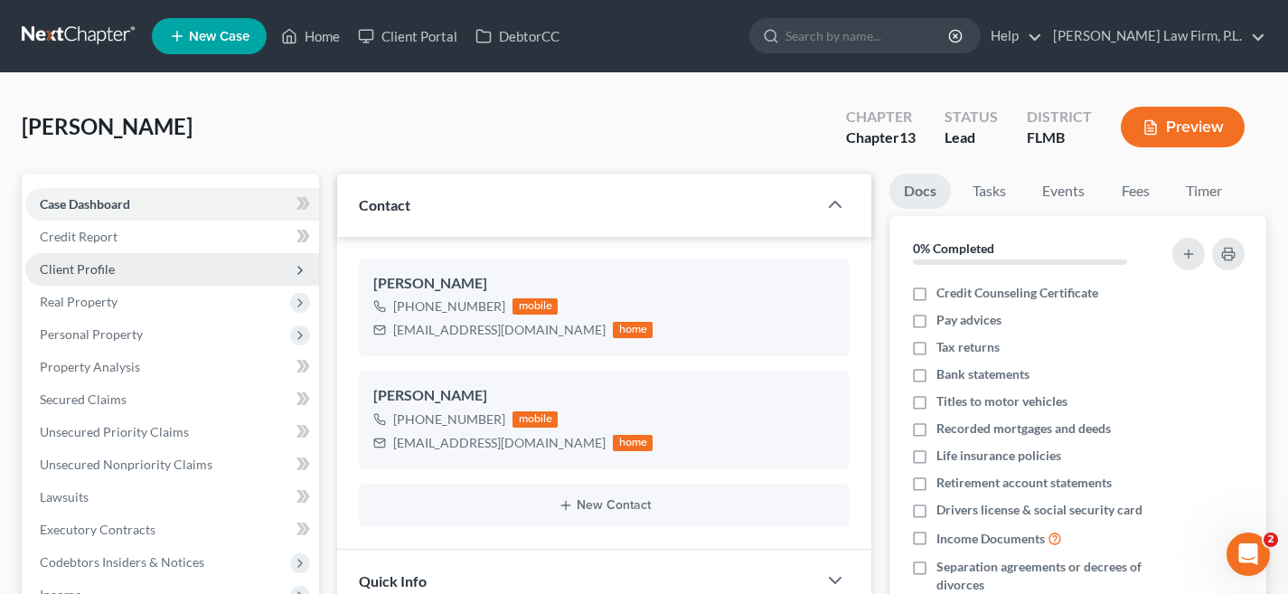
click at [110, 279] on span "Client Profile" at bounding box center [172, 269] width 294 height 33
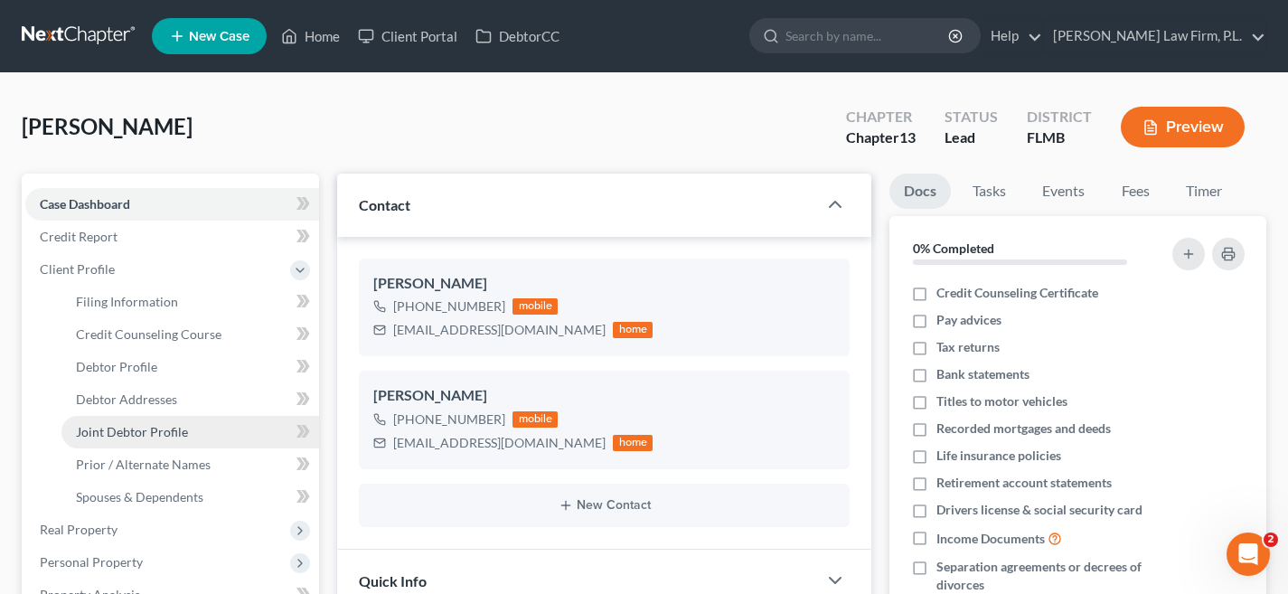
click at [153, 425] on span "Joint Debtor Profile" at bounding box center [132, 431] width 112 height 15
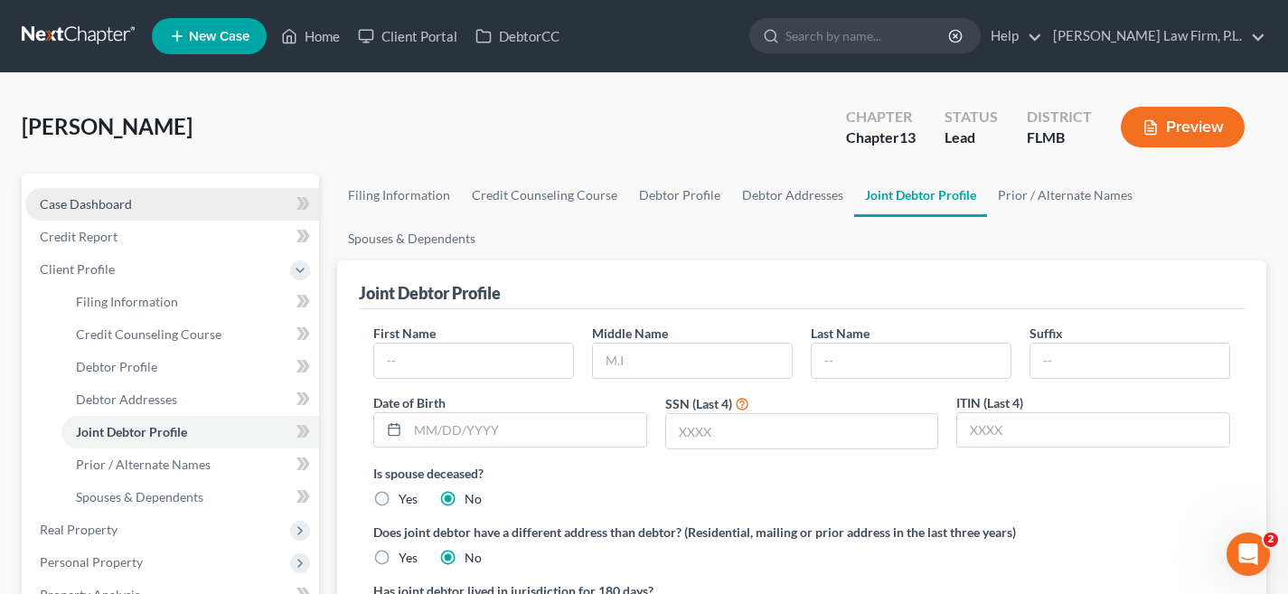
click at [154, 210] on link "Case Dashboard" at bounding box center [172, 204] width 294 height 33
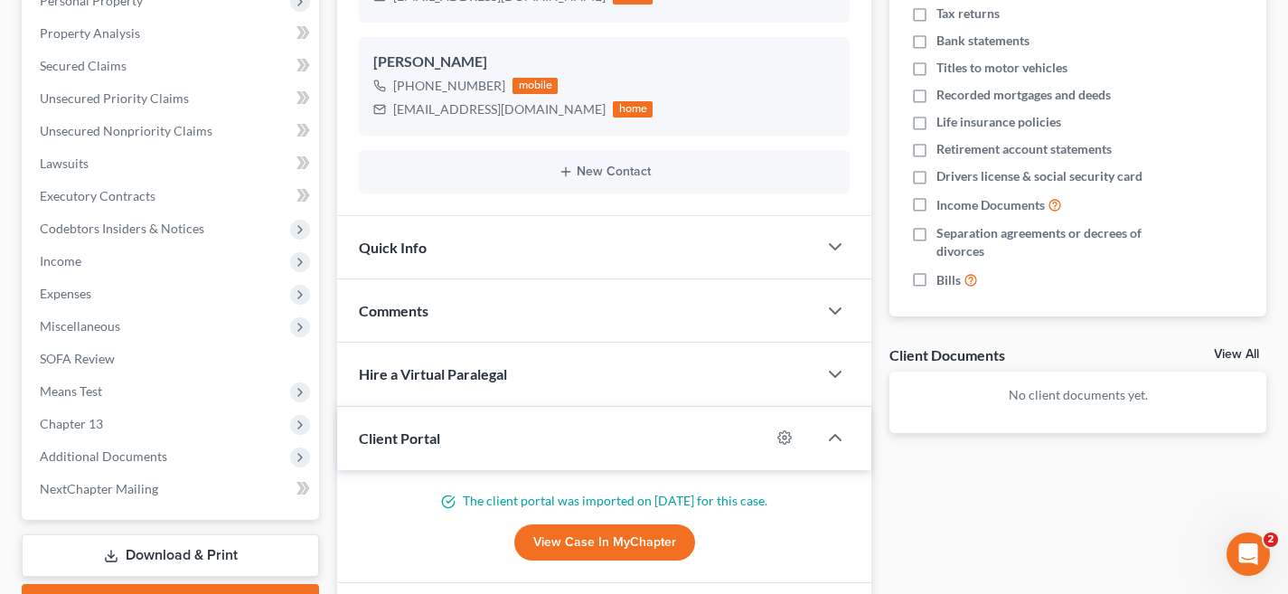
scroll to position [337, 0]
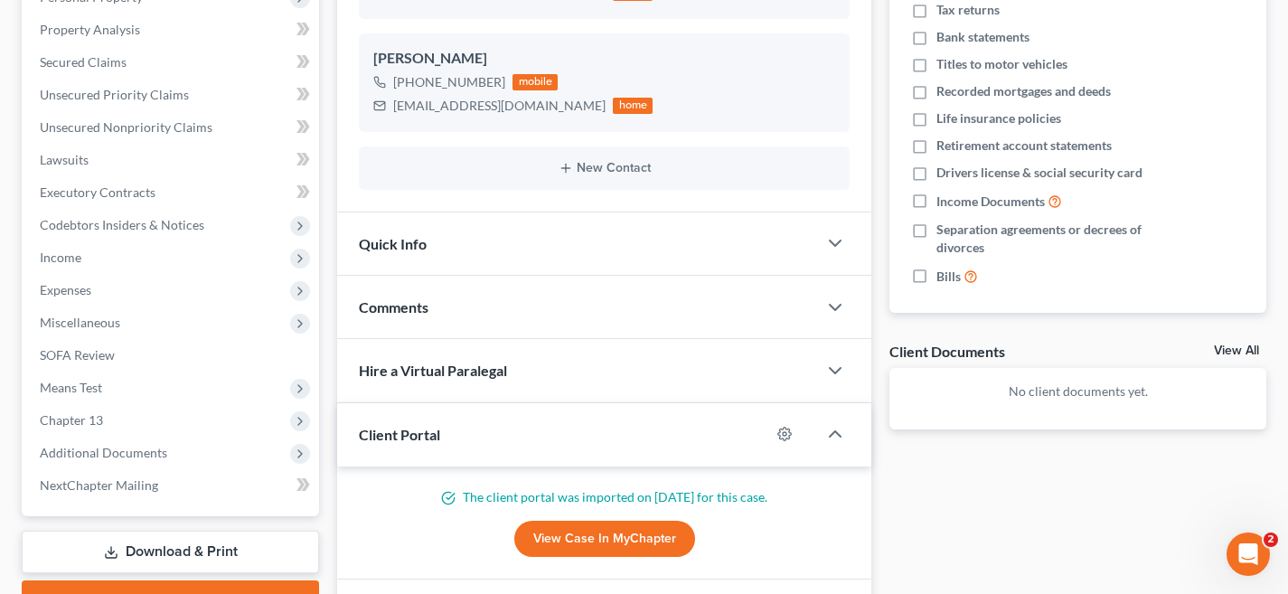
click at [570, 529] on link "View Case in MyChapter" at bounding box center [604, 539] width 181 height 36
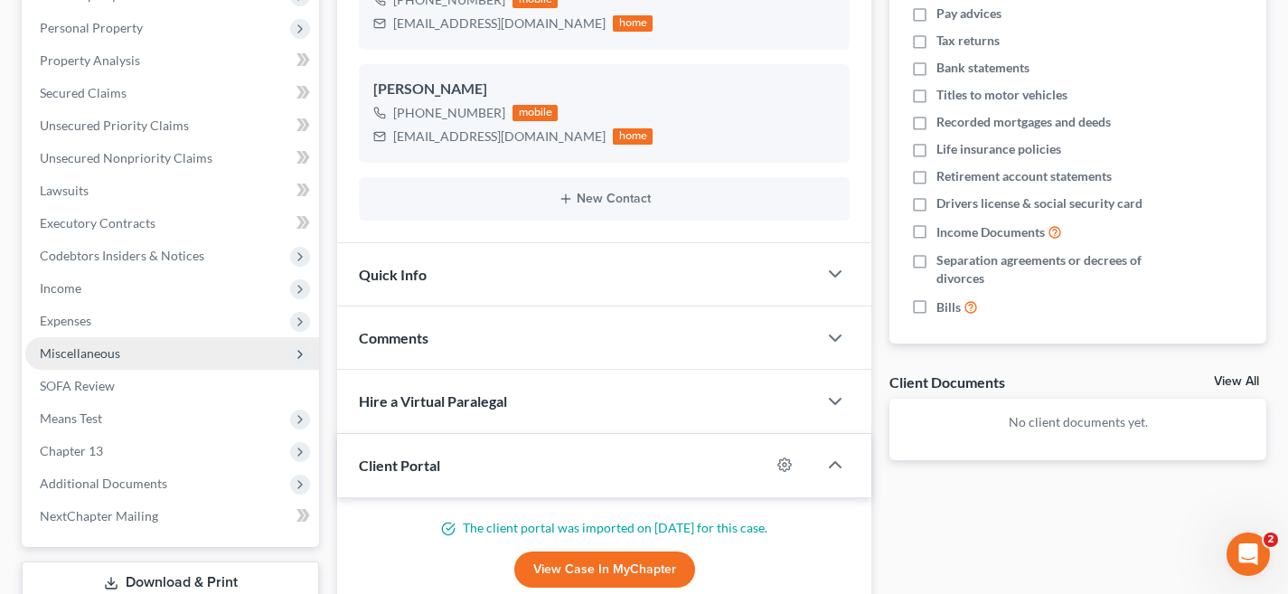
scroll to position [354, 0]
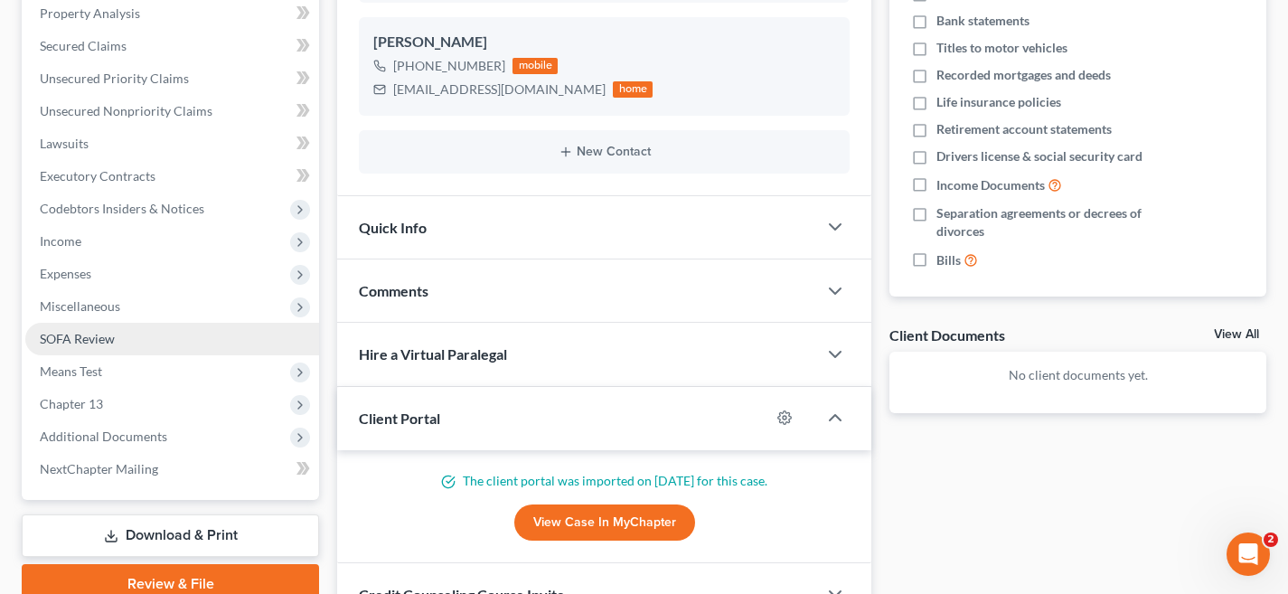
click at [144, 335] on link "SOFA Review" at bounding box center [172, 339] width 294 height 33
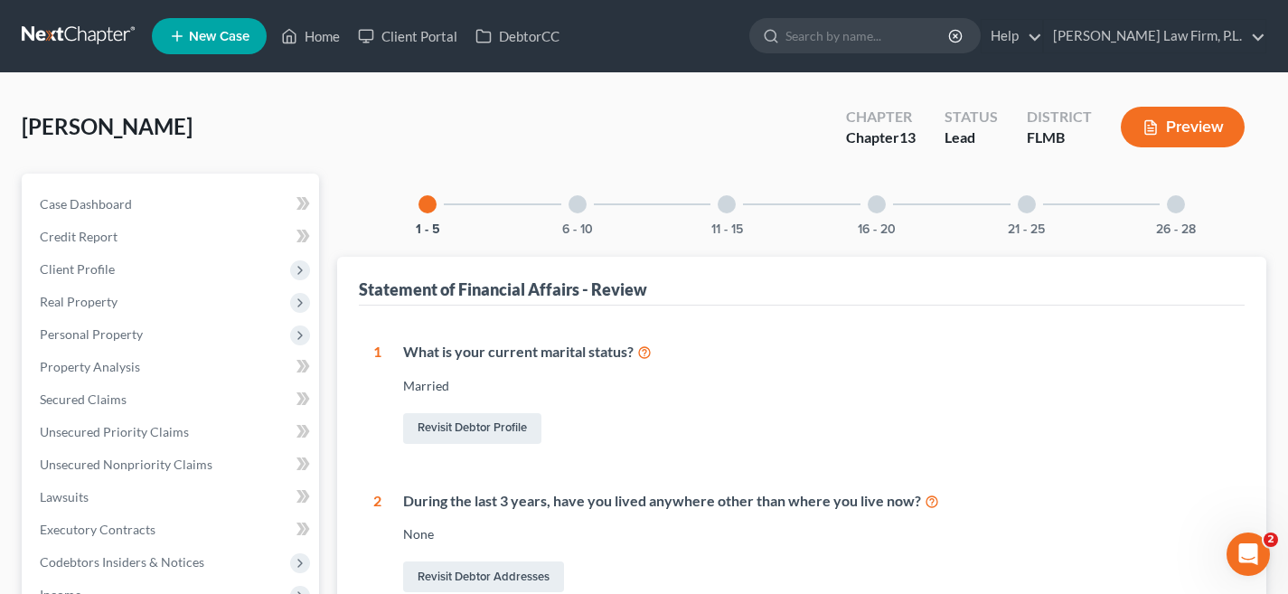
click at [578, 202] on div at bounding box center [578, 204] width 18 height 18
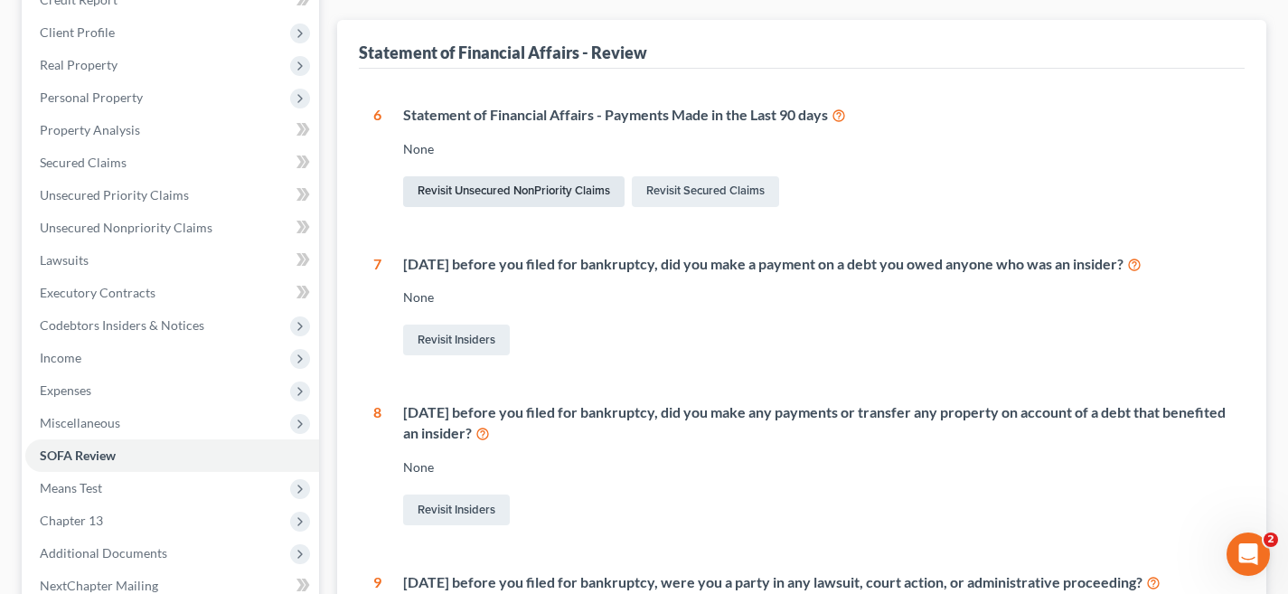
scroll to position [195, 0]
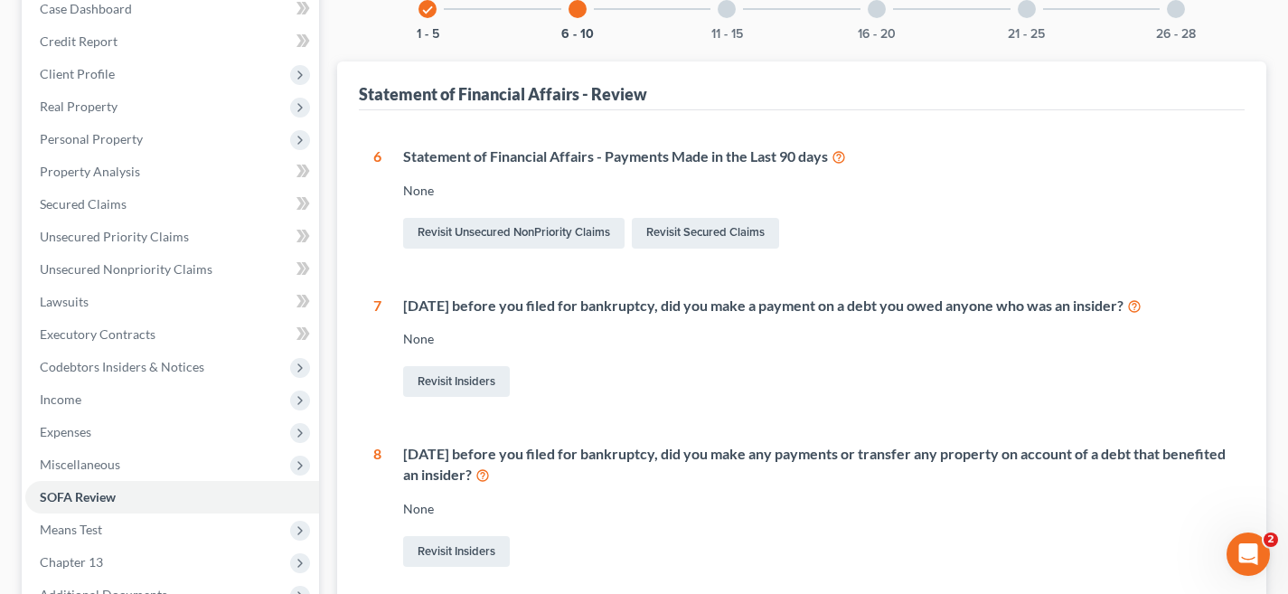
click at [727, 14] on div at bounding box center [727, 9] width 18 height 18
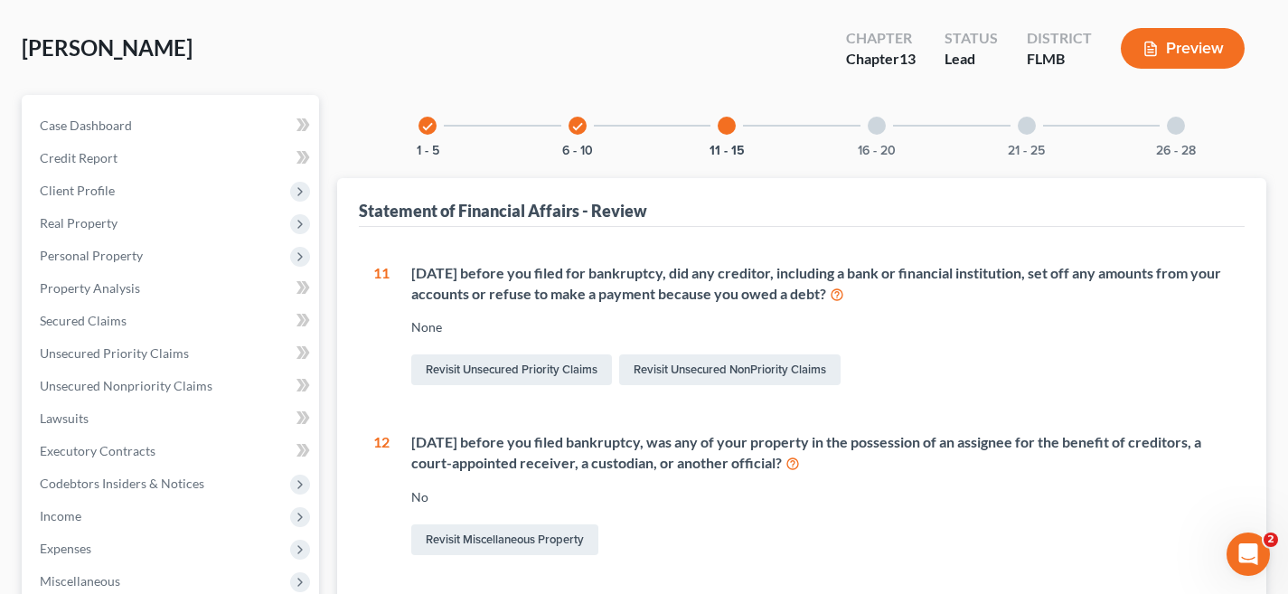
scroll to position [0, 0]
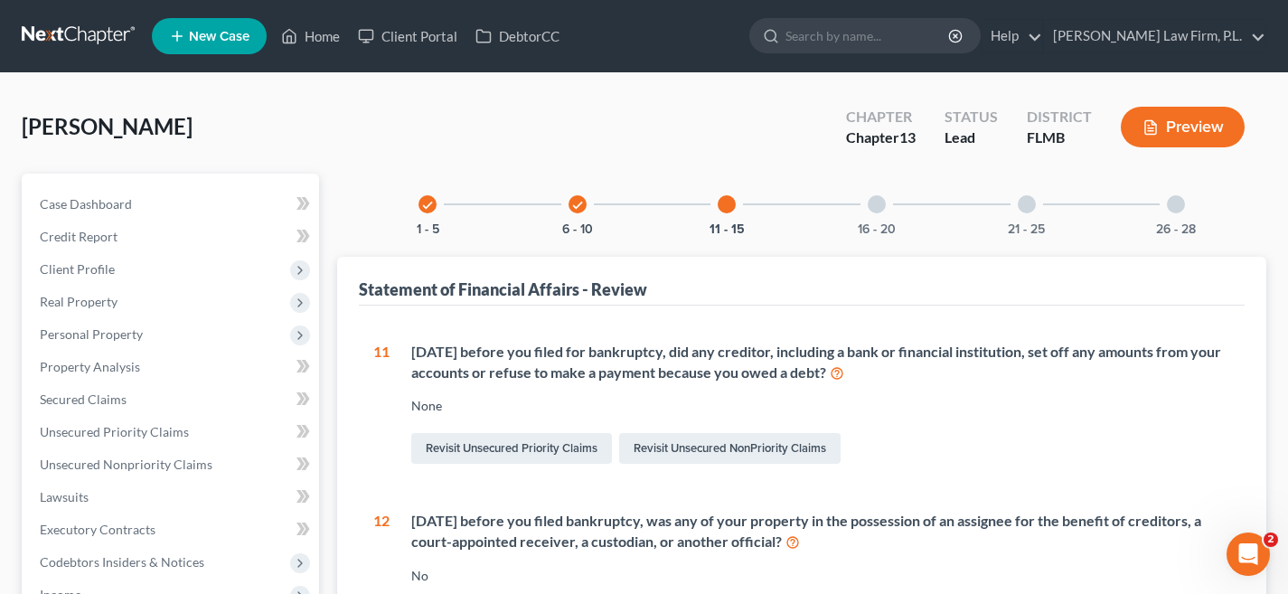
click at [875, 201] on div at bounding box center [877, 204] width 18 height 18
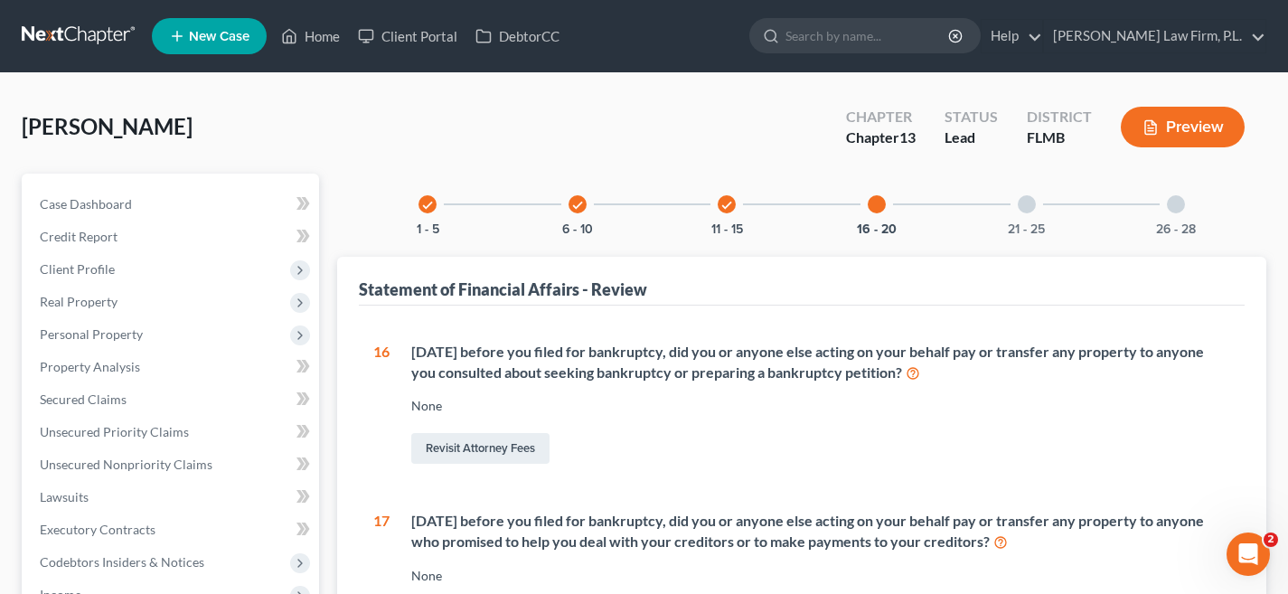
click at [422, 199] on icon "check" at bounding box center [427, 205] width 13 height 13
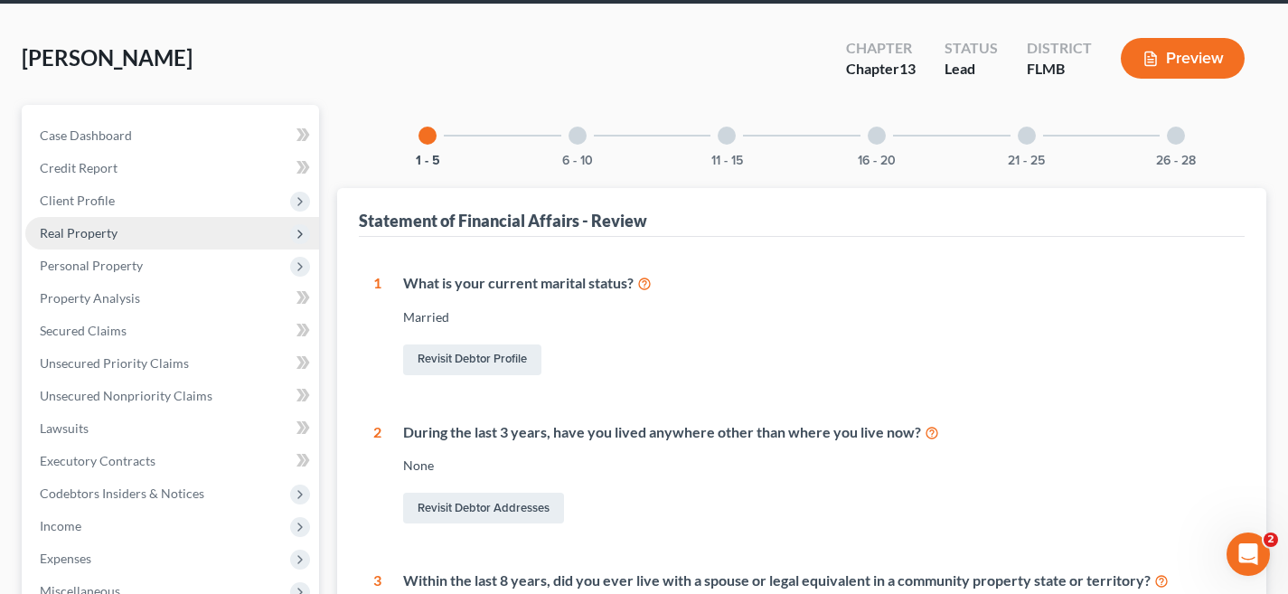
scroll to position [94, 0]
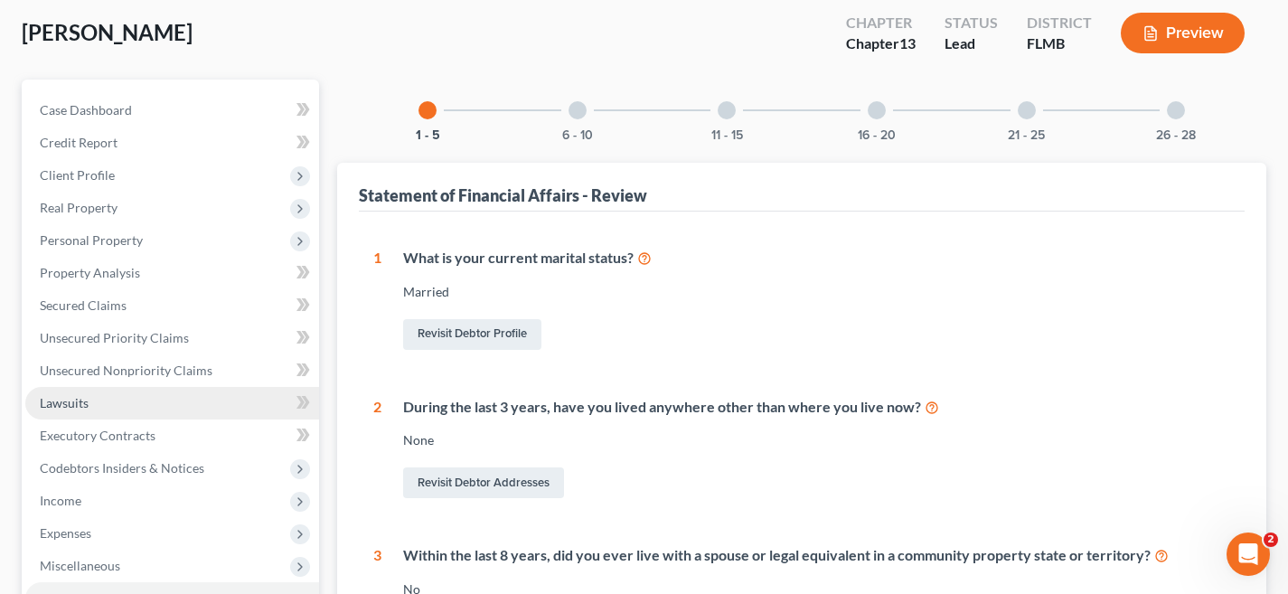
click at [136, 407] on link "Lawsuits" at bounding box center [172, 403] width 294 height 33
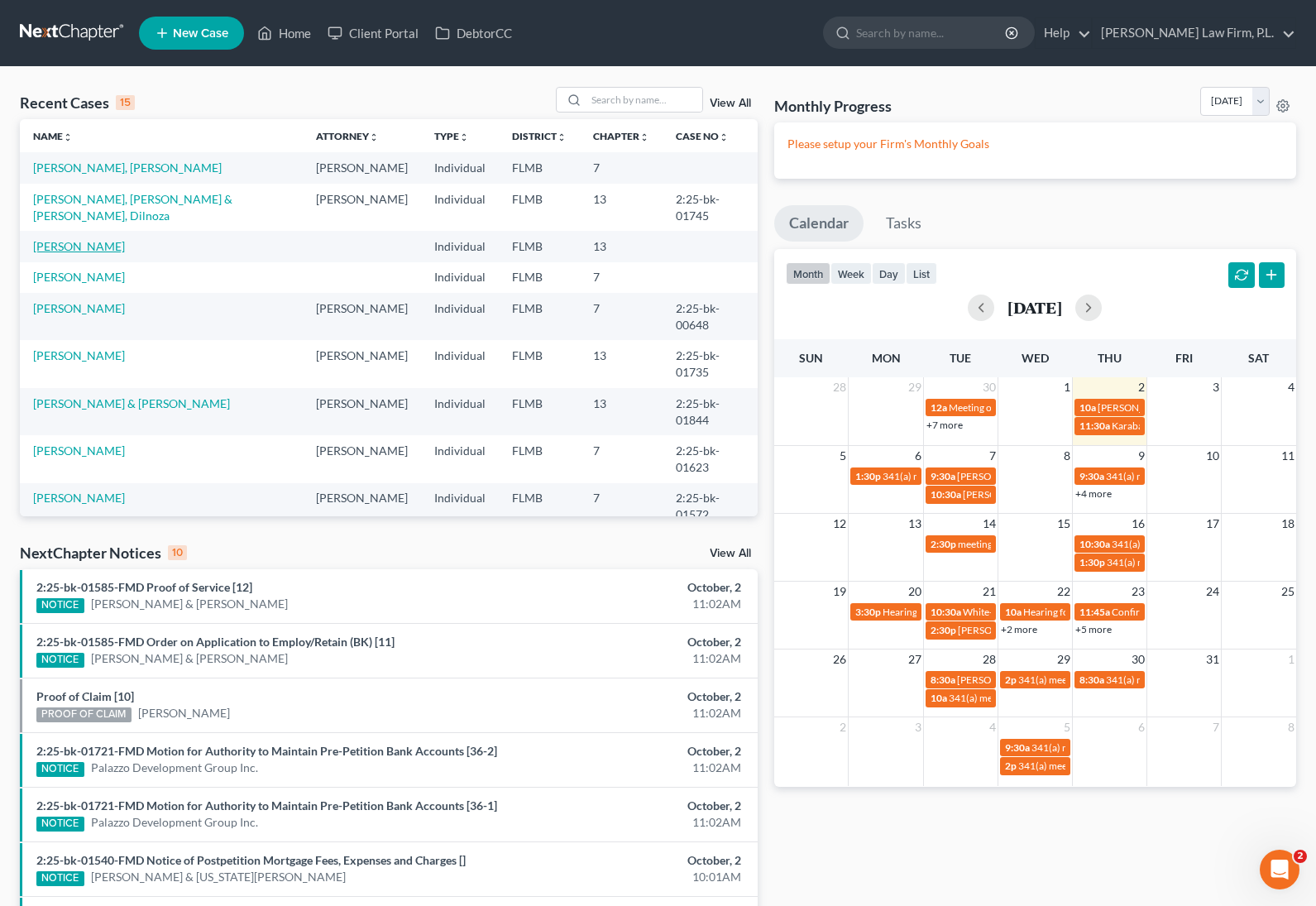
click at [87, 239] on link "[PERSON_NAME]" at bounding box center [79, 245] width 92 height 14
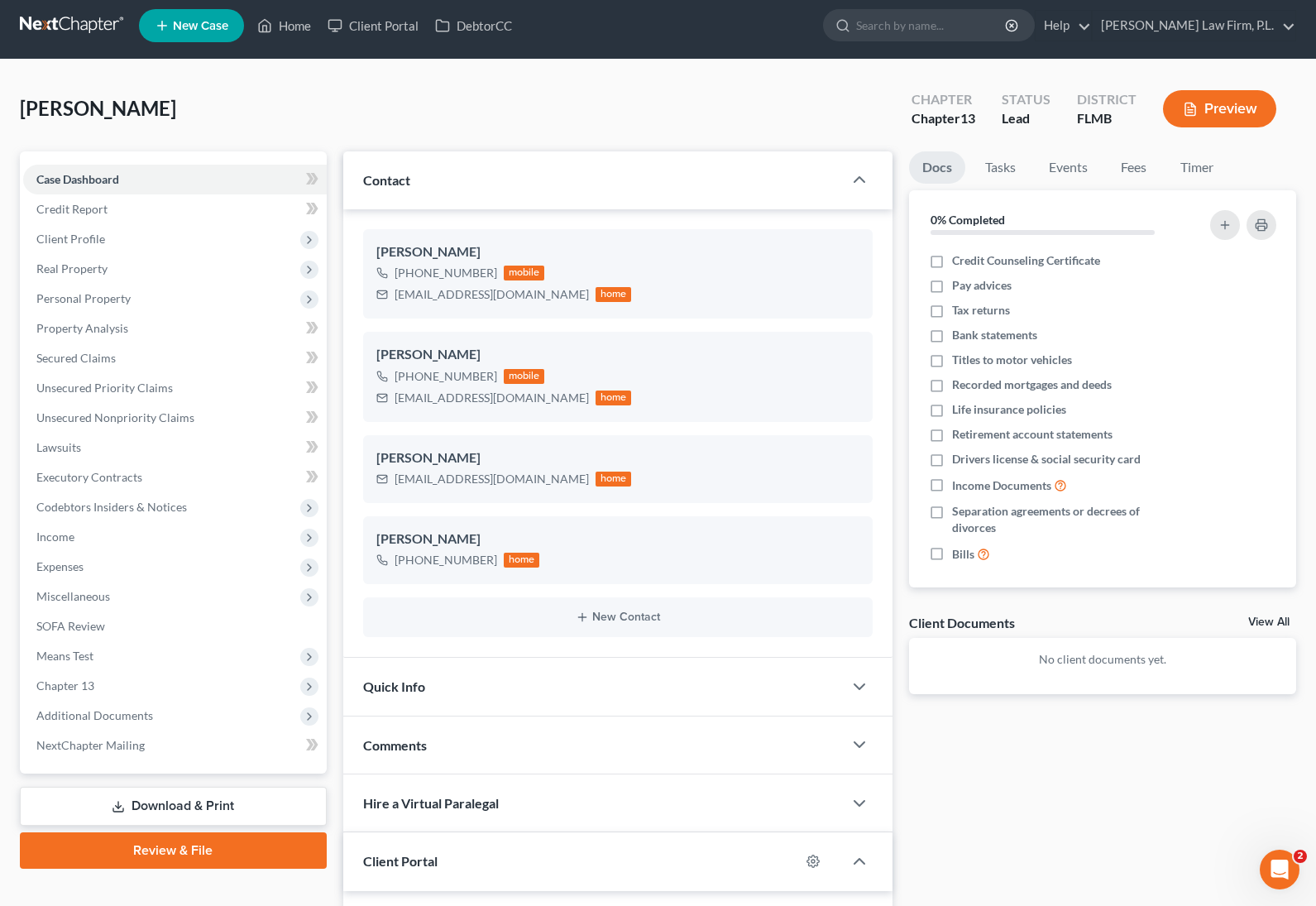
scroll to position [52, 0]
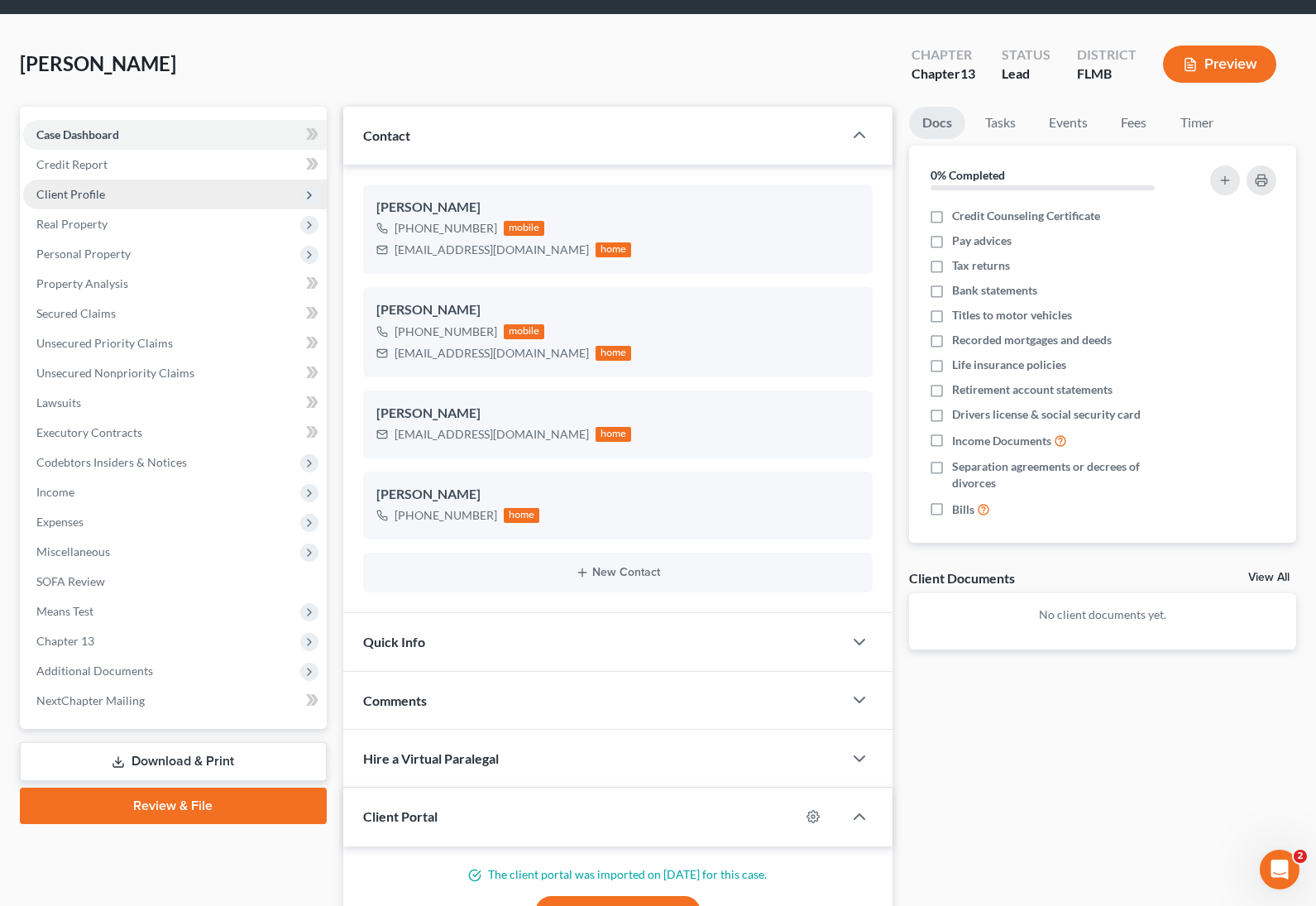
click at [147, 196] on span "Client Profile" at bounding box center [175, 194] width 304 height 30
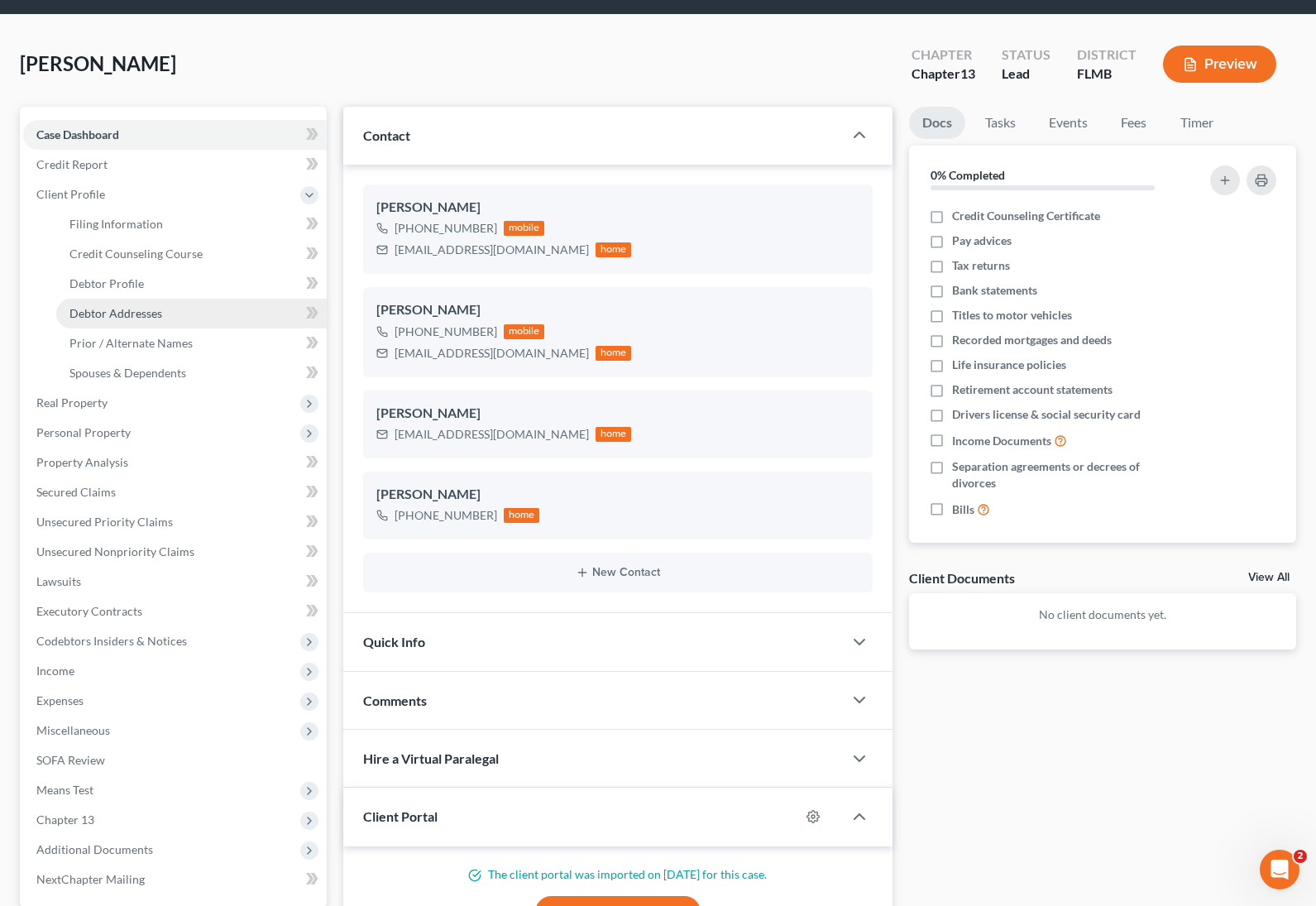
click at [138, 318] on span "Debtor Addresses" at bounding box center [115, 313] width 92 height 14
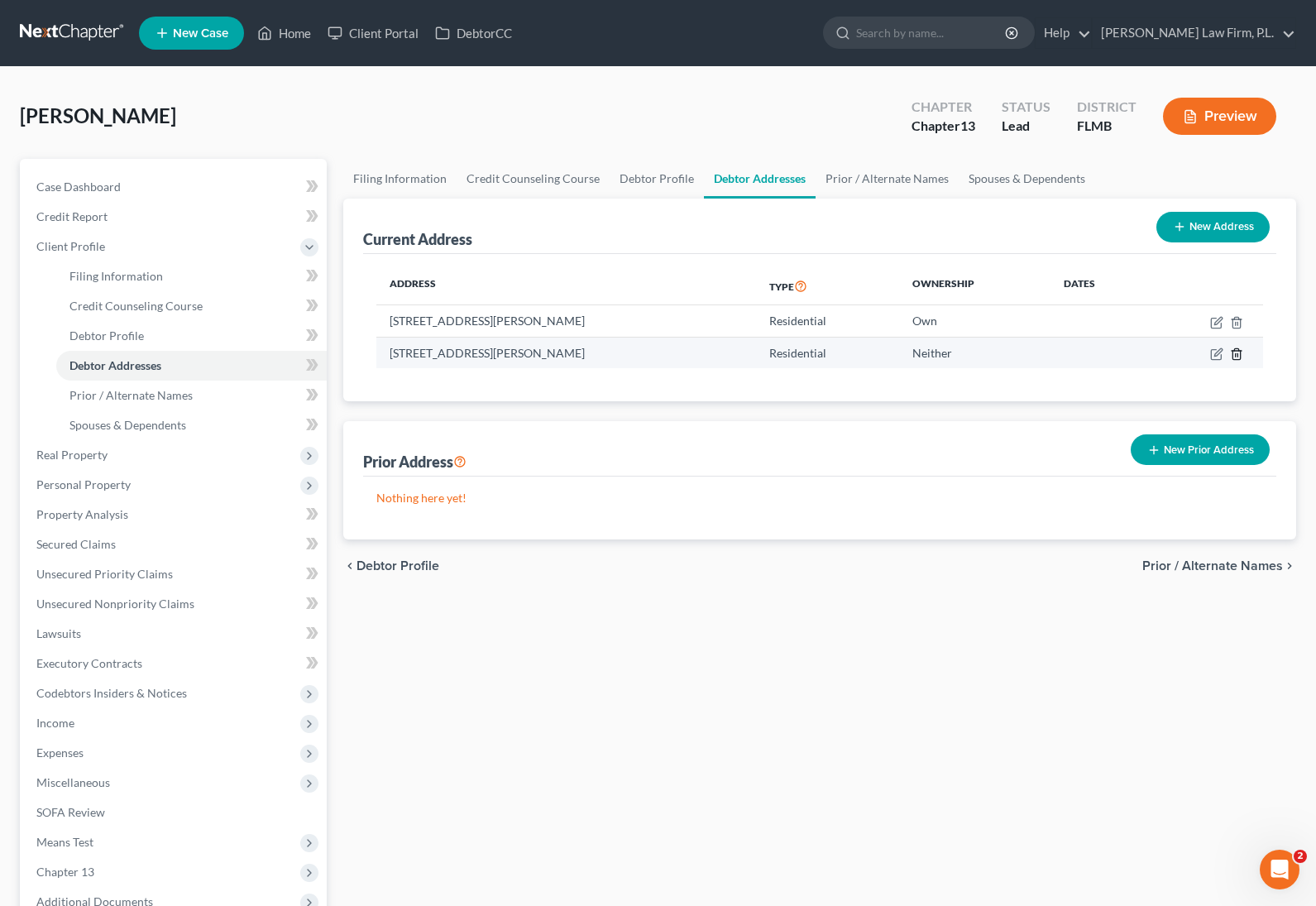
click at [1240, 355] on icon "button" at bounding box center [1236, 354] width 7 height 11
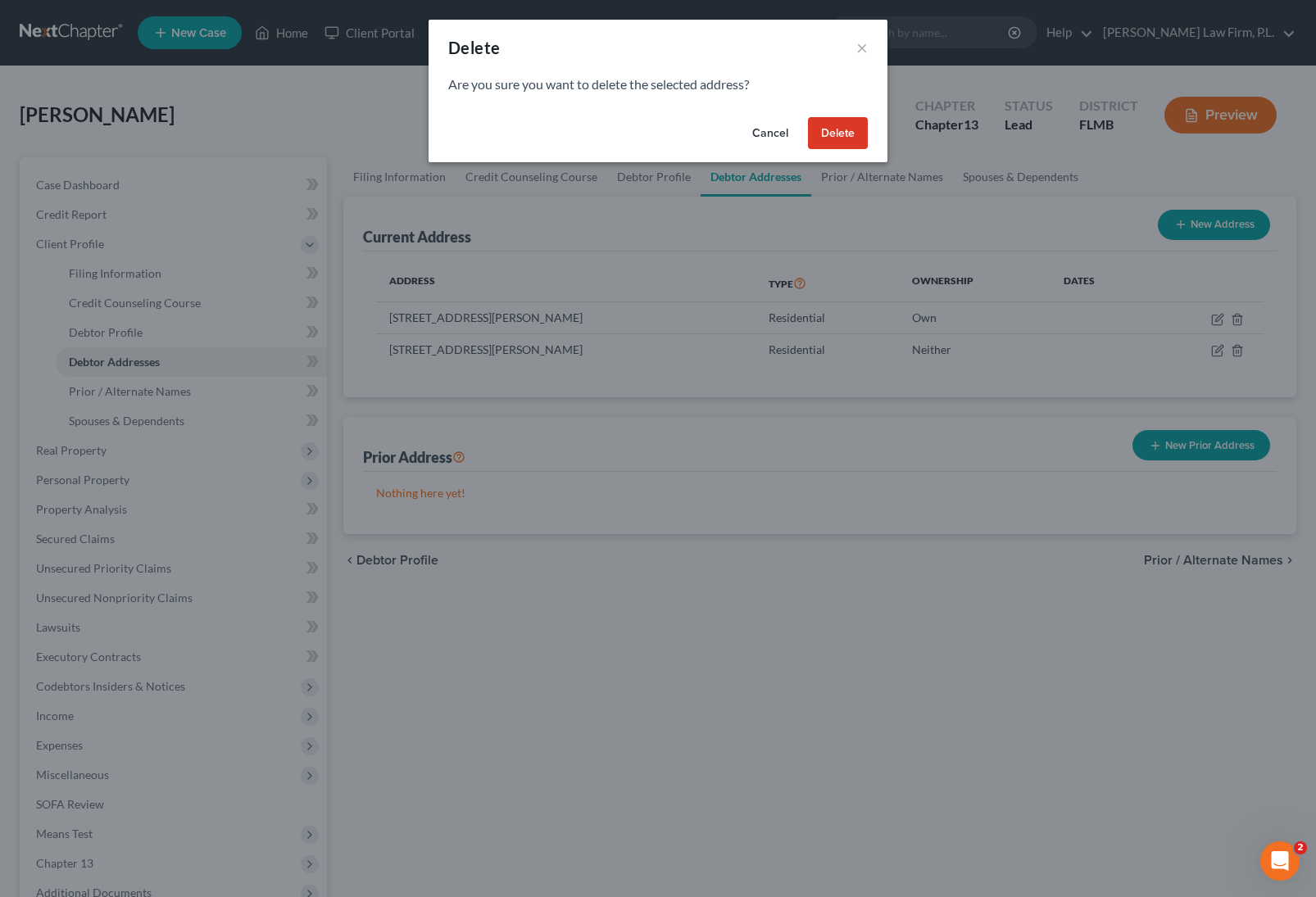
click at [842, 131] on button "Delete" at bounding box center [837, 133] width 60 height 33
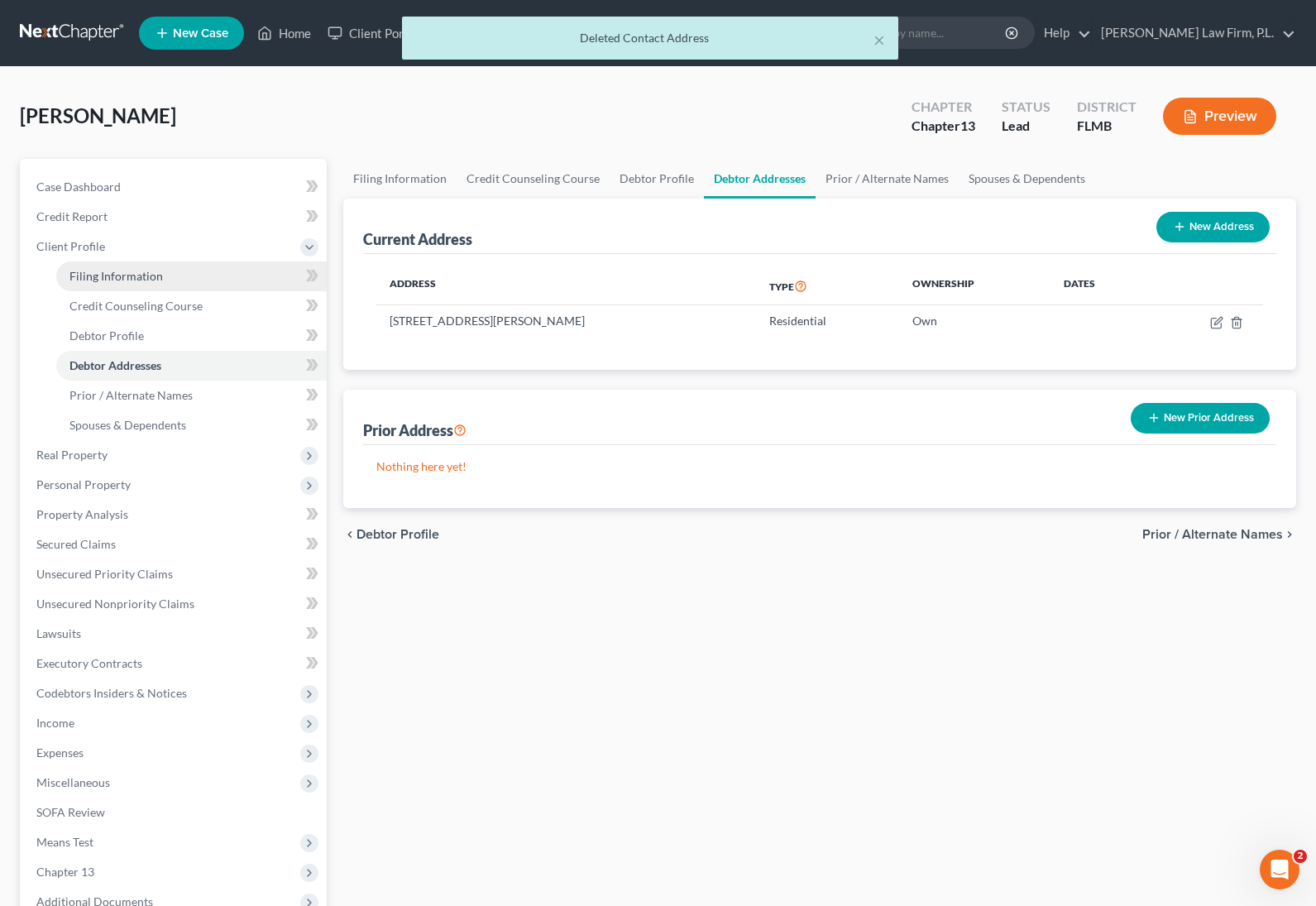
click at [146, 266] on link "Filing Information" at bounding box center [191, 276] width 271 height 30
select select "1"
select select "0"
select select "3"
select select "15"
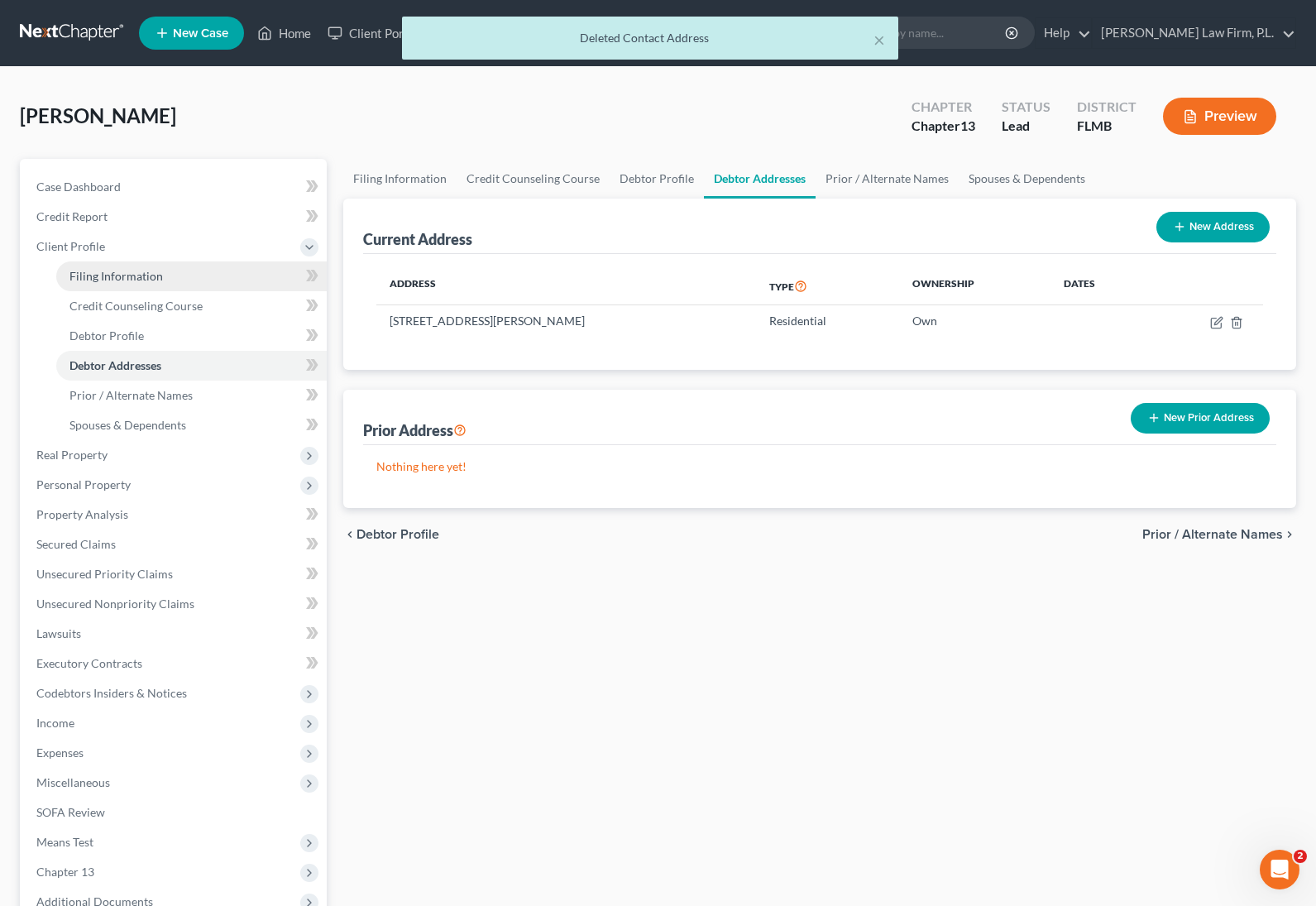
select select "9"
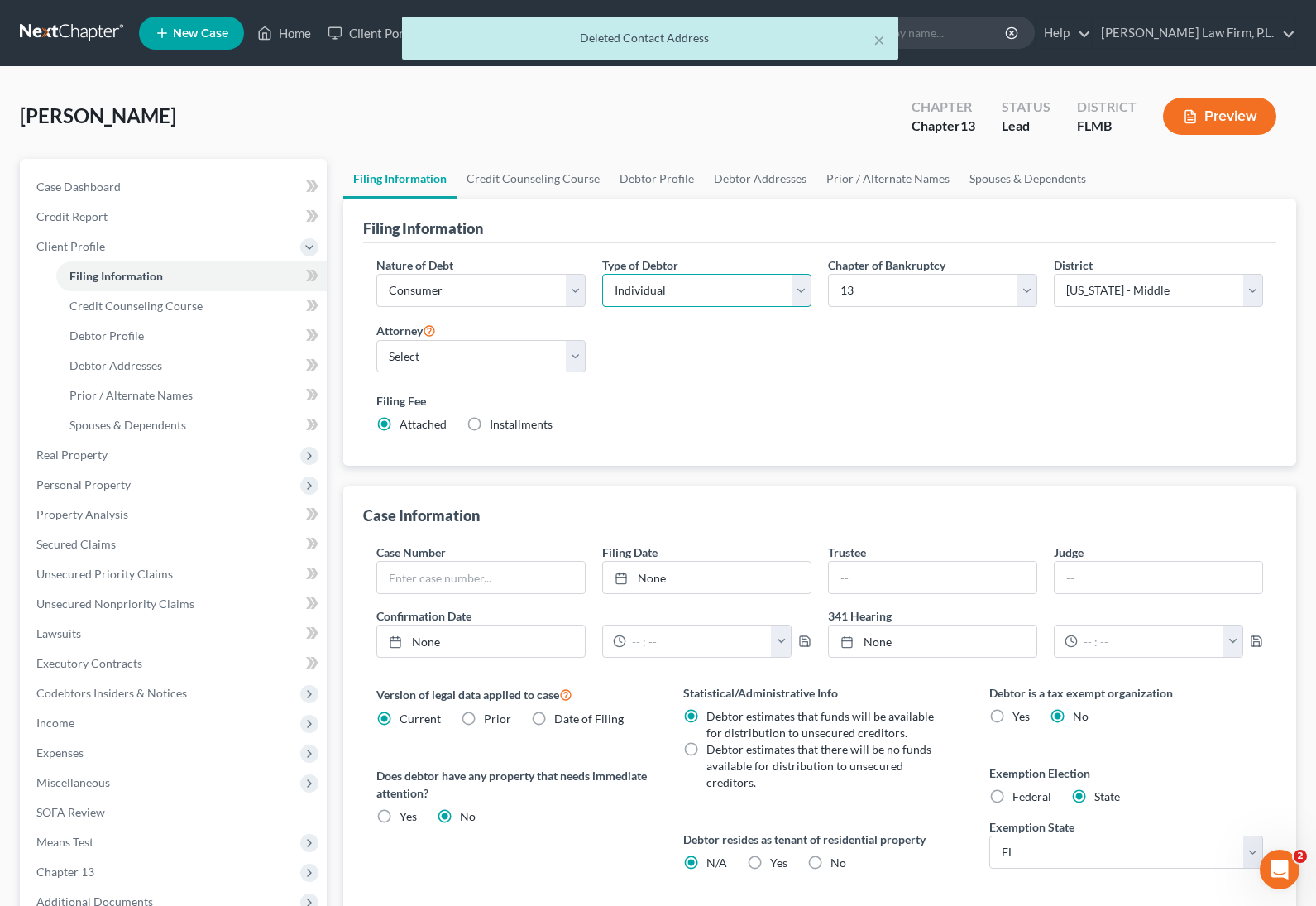
click at [685, 297] on select "Select Individual Joint" at bounding box center [707, 290] width 210 height 33
select select "1"
click at [602, 274] on select "Select Individual Joint" at bounding box center [707, 290] width 210 height 33
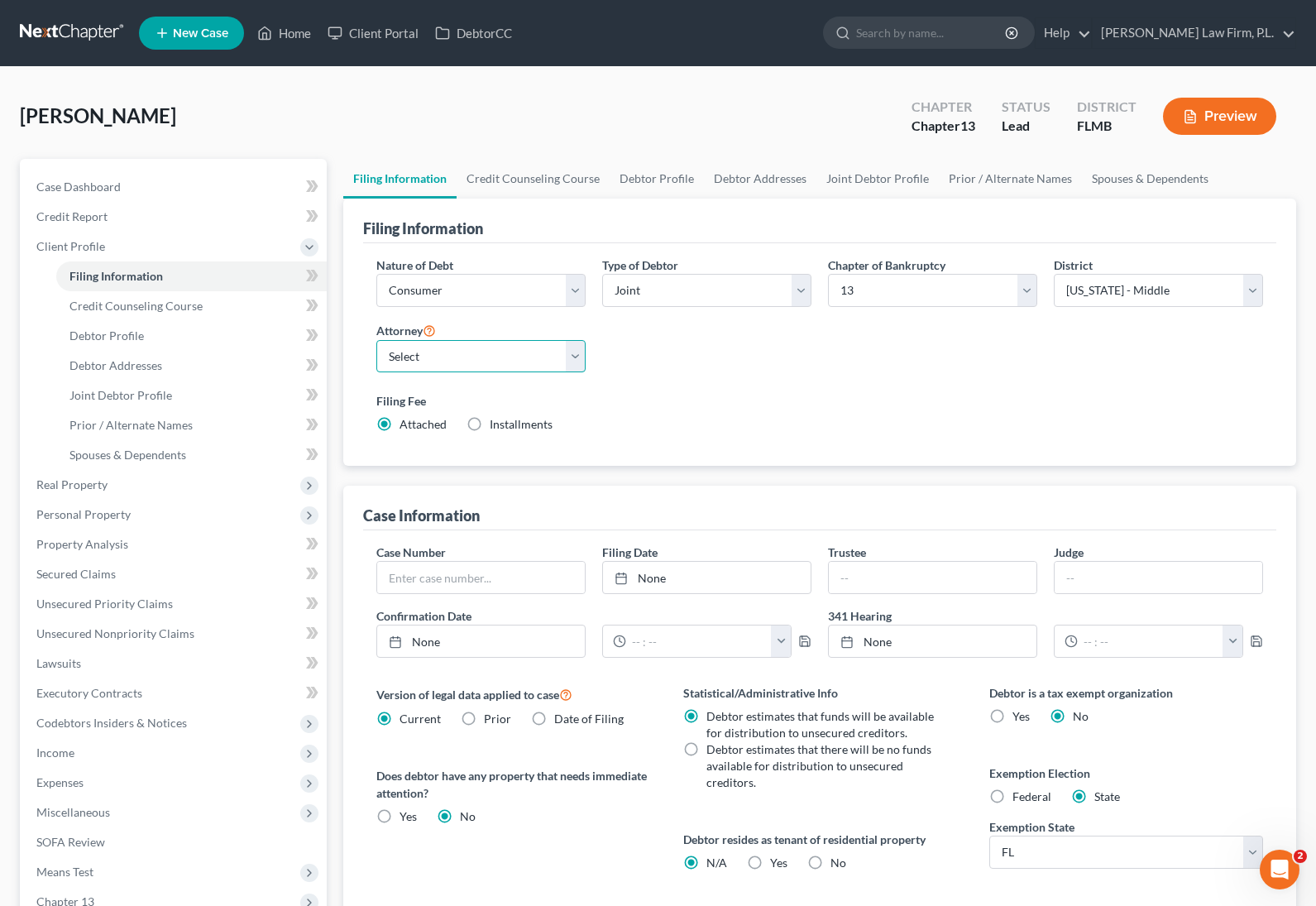
click at [461, 363] on select "Select [PERSON_NAME] - FLMB [PERSON_NAME] - null" at bounding box center [480, 357] width 210 height 33
select select "0"
click at [376, 340] on select "Select [PERSON_NAME] - FLMB [PERSON_NAME] - null" at bounding box center [480, 357] width 210 height 33
click at [555, 165] on link "Credit Counseling Course" at bounding box center [533, 178] width 153 height 39
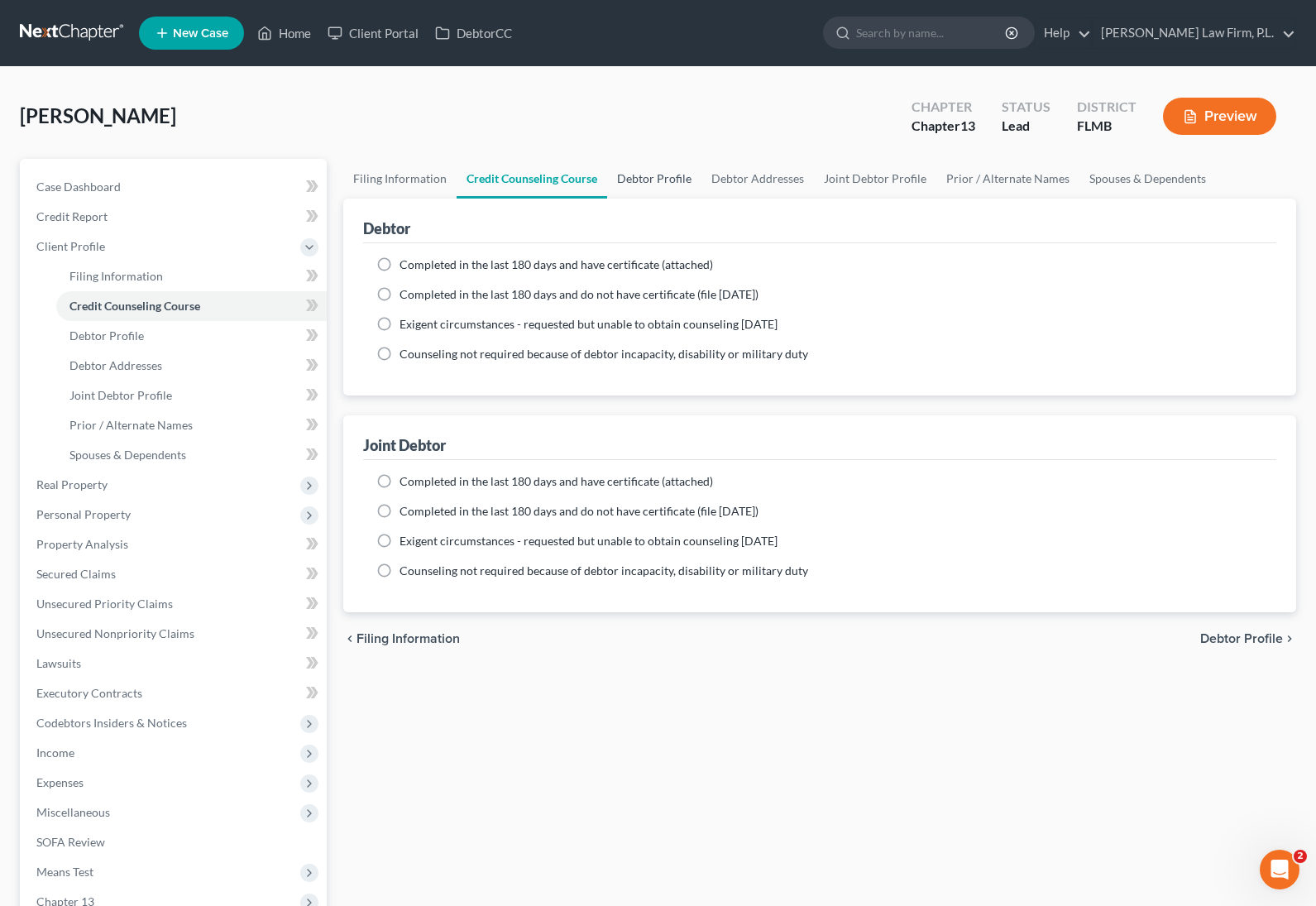
click at [638, 189] on link "Debtor Profile" at bounding box center [654, 178] width 94 height 39
select select "1"
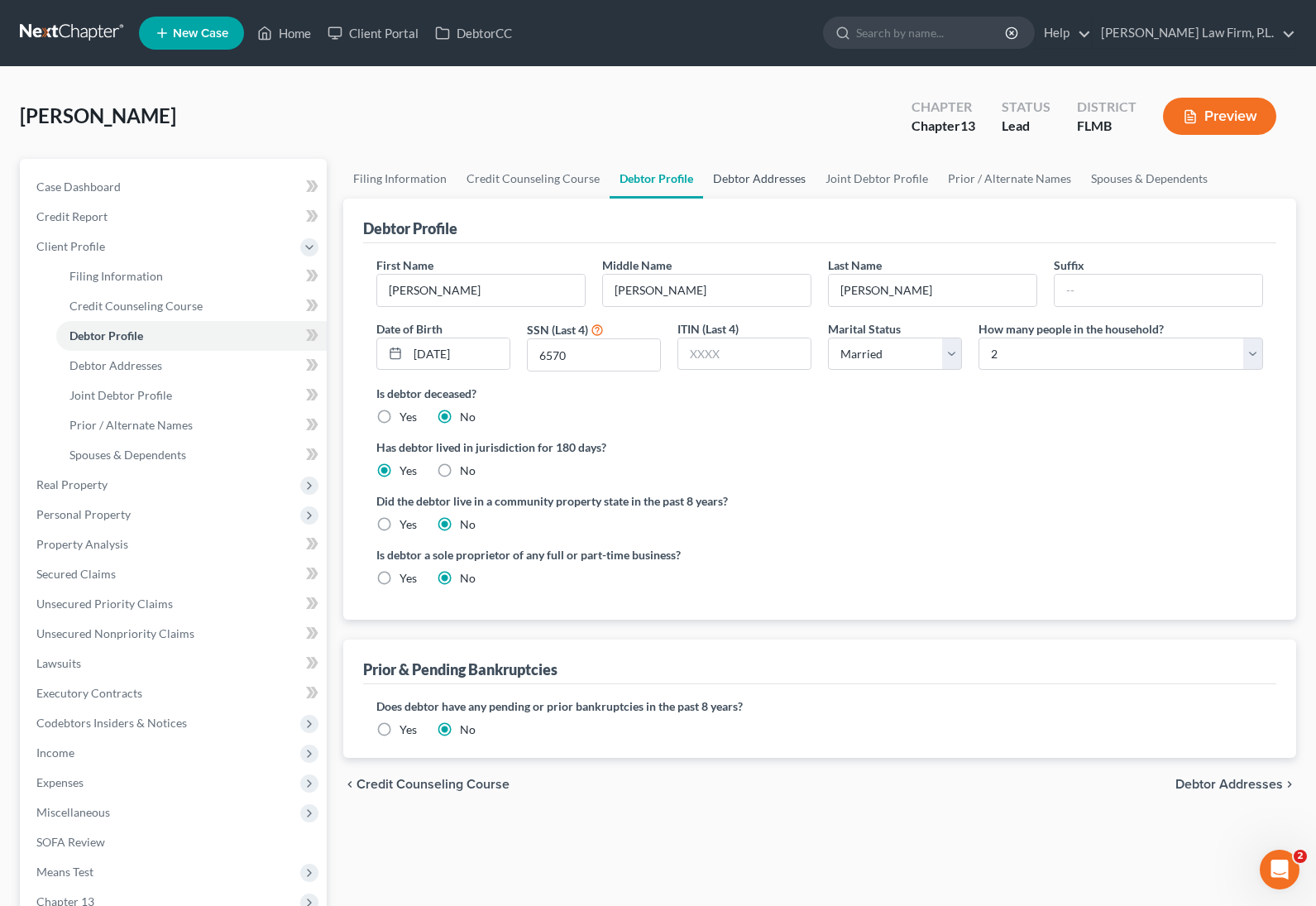
click at [756, 171] on link "Debtor Addresses" at bounding box center [760, 178] width 113 height 39
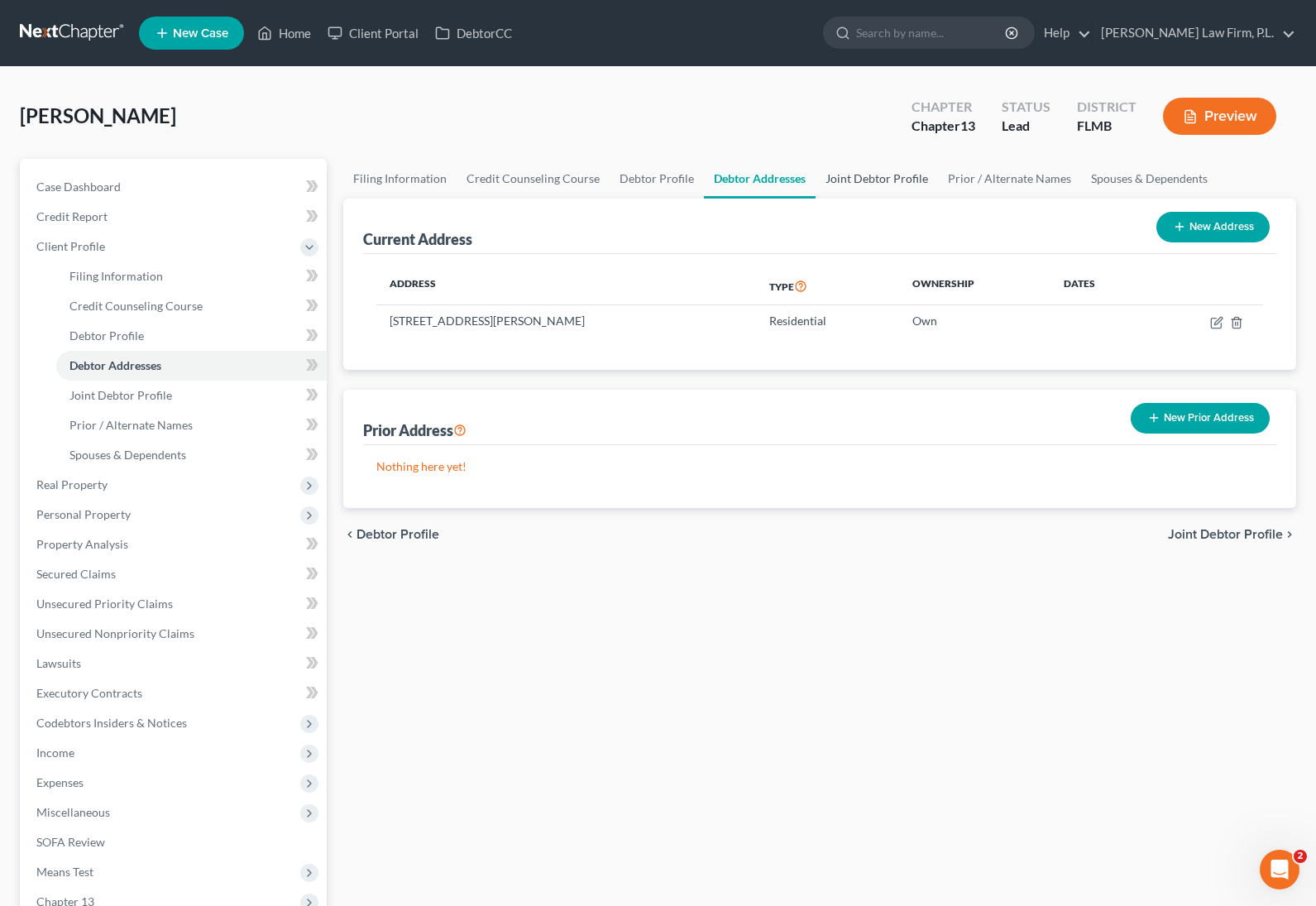
click at [830, 174] on link "Joint Debtor Profile" at bounding box center [877, 178] width 123 height 39
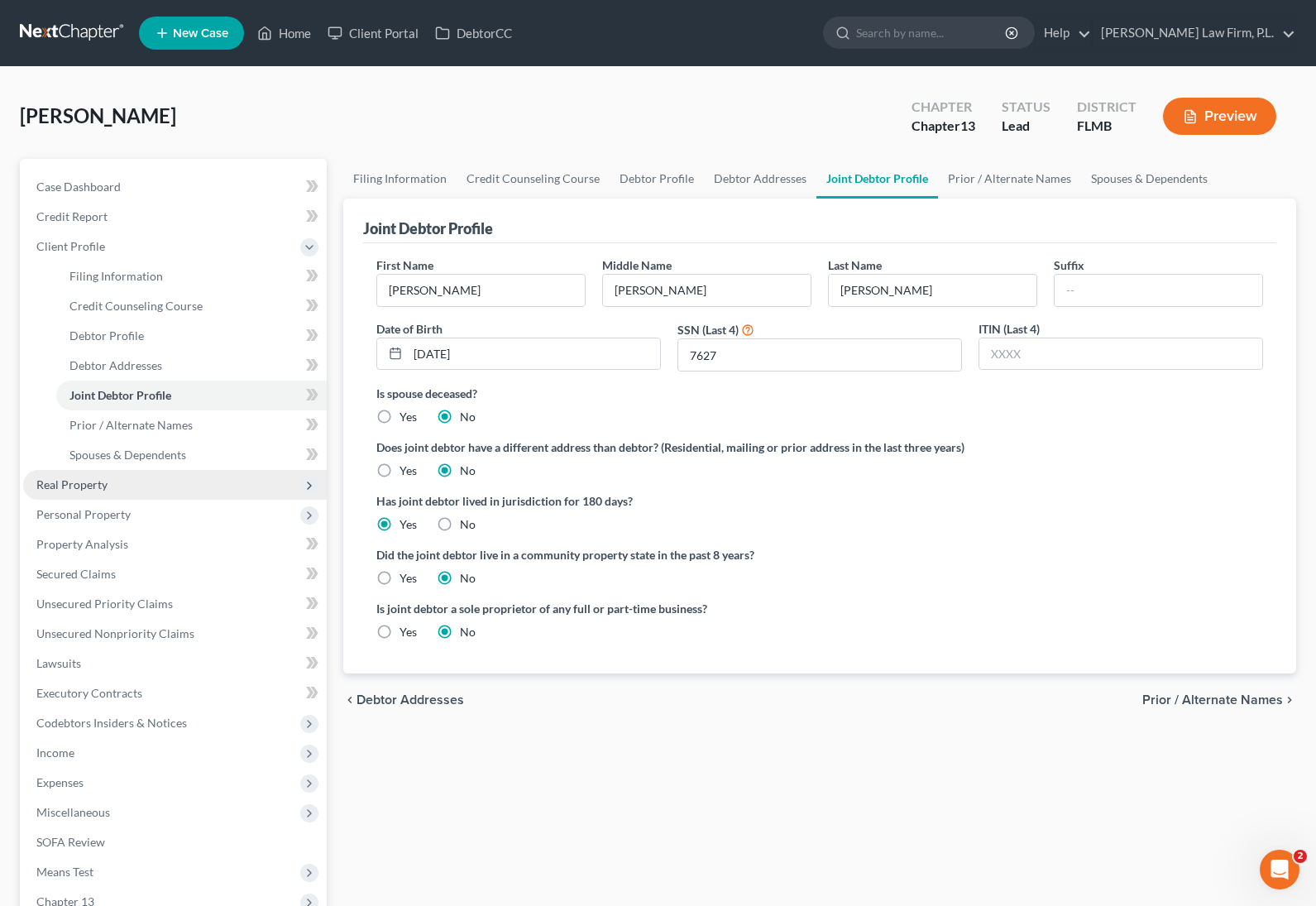
click at [135, 492] on span "Real Property" at bounding box center [175, 485] width 304 height 30
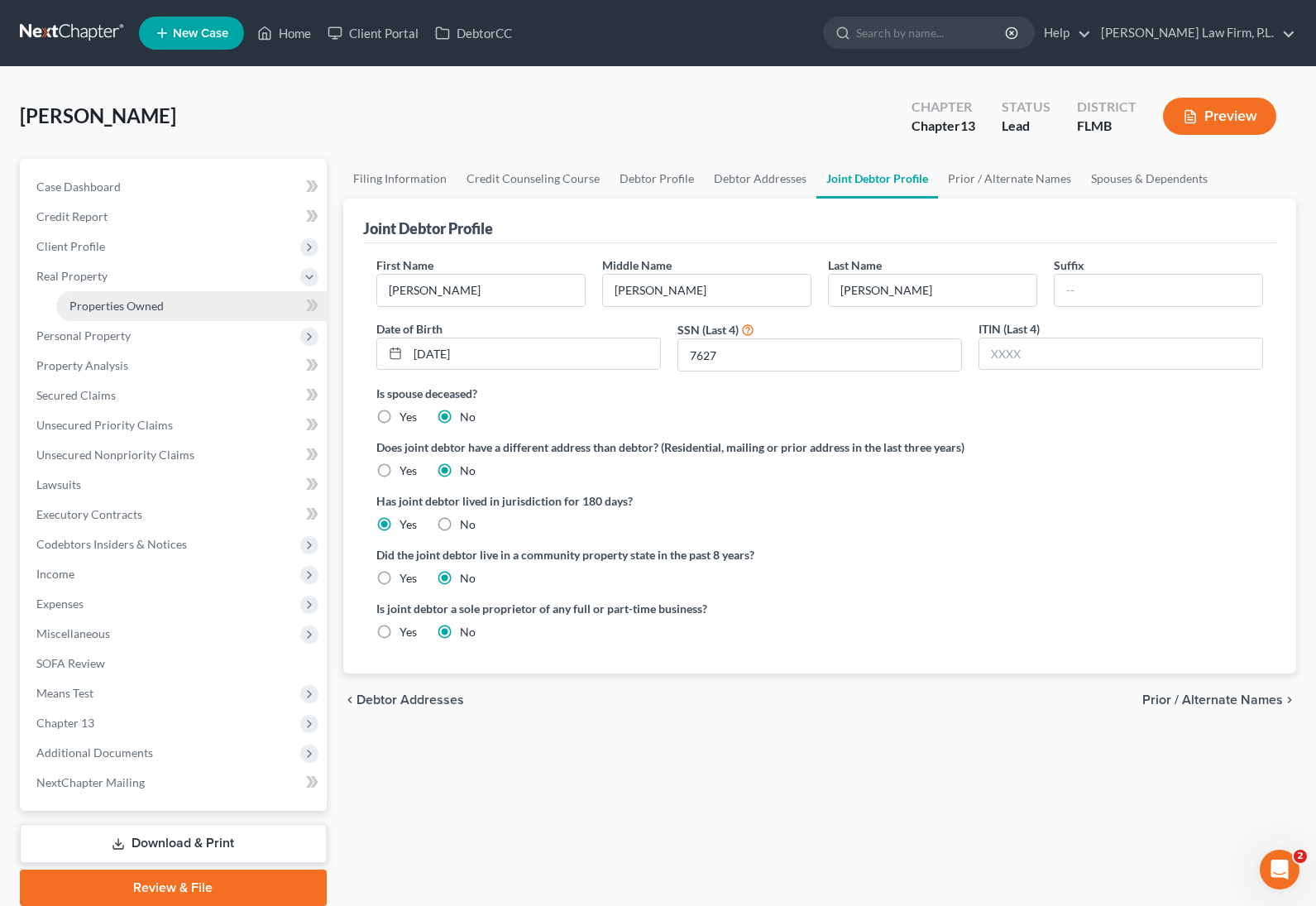
click at [151, 309] on span "Properties Owned" at bounding box center [116, 305] width 94 height 14
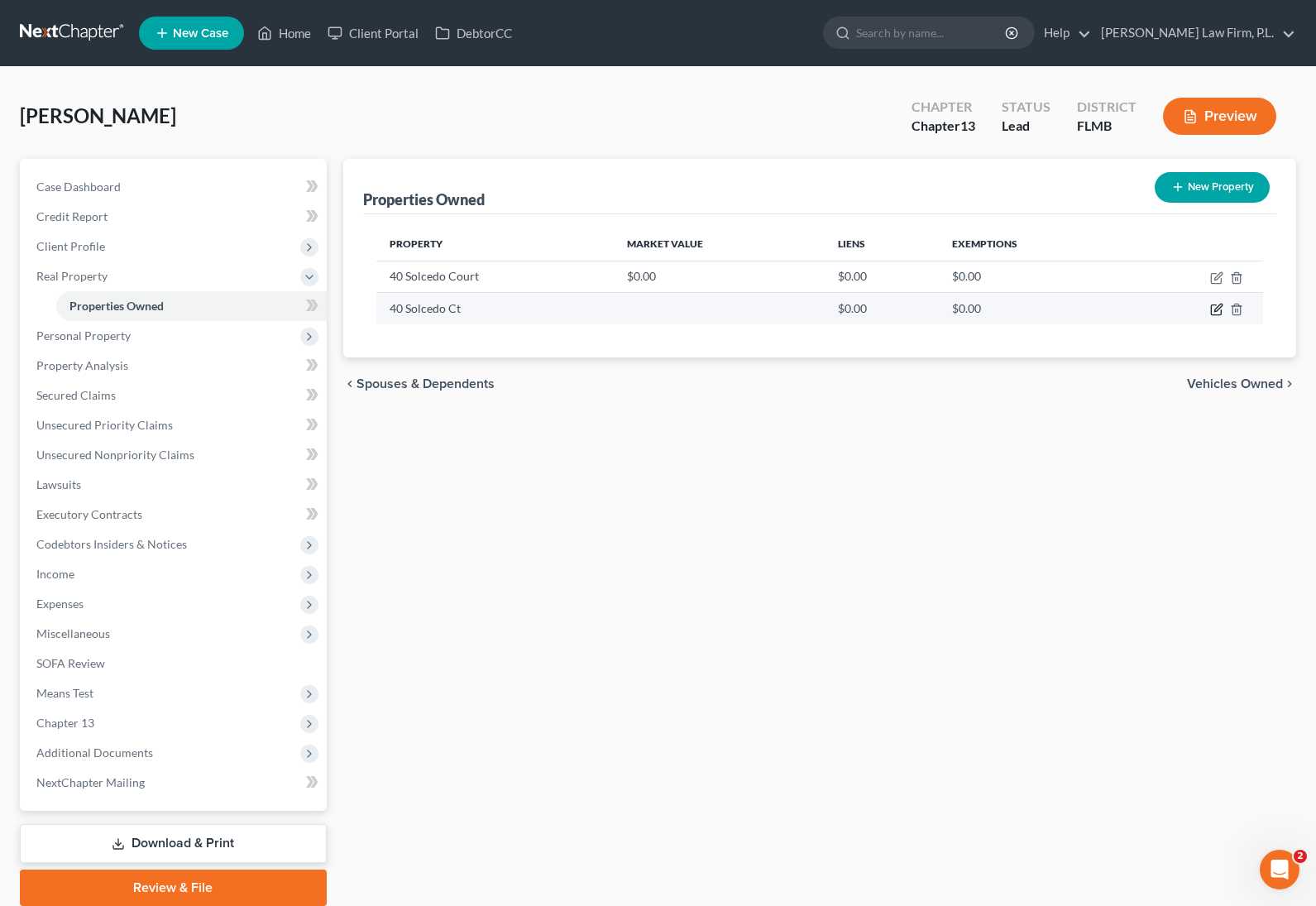
click at [1213, 313] on icon "button" at bounding box center [1217, 309] width 13 height 13
select select "9"
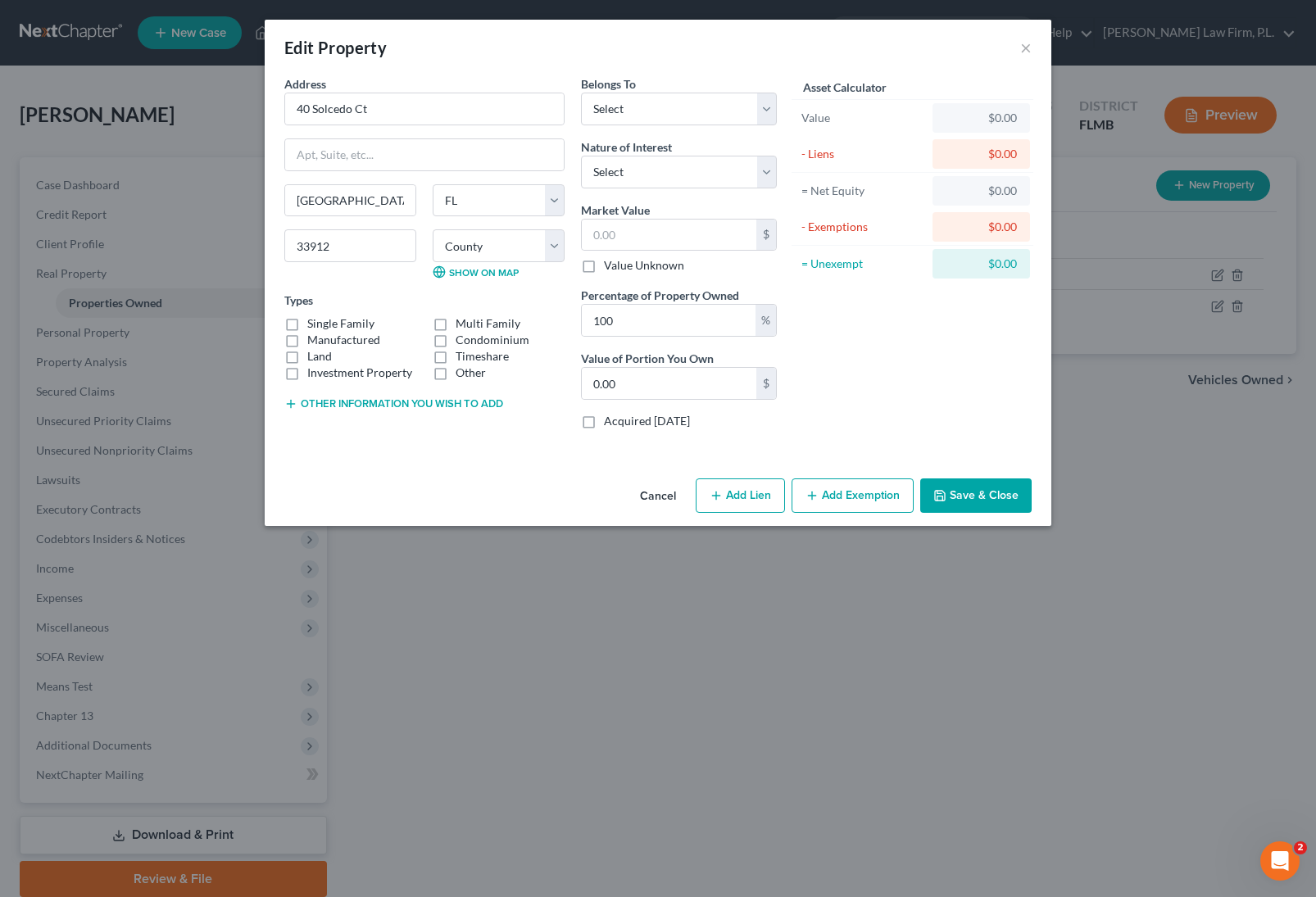
click at [307, 341] on label "Manufactured" at bounding box center [344, 340] width 73 height 16
click at [314, 341] on input "Manufactured" at bounding box center [319, 337] width 11 height 11
checkbox input "true"
click at [379, 405] on button "Other information you wish to add" at bounding box center [393, 404] width 218 height 13
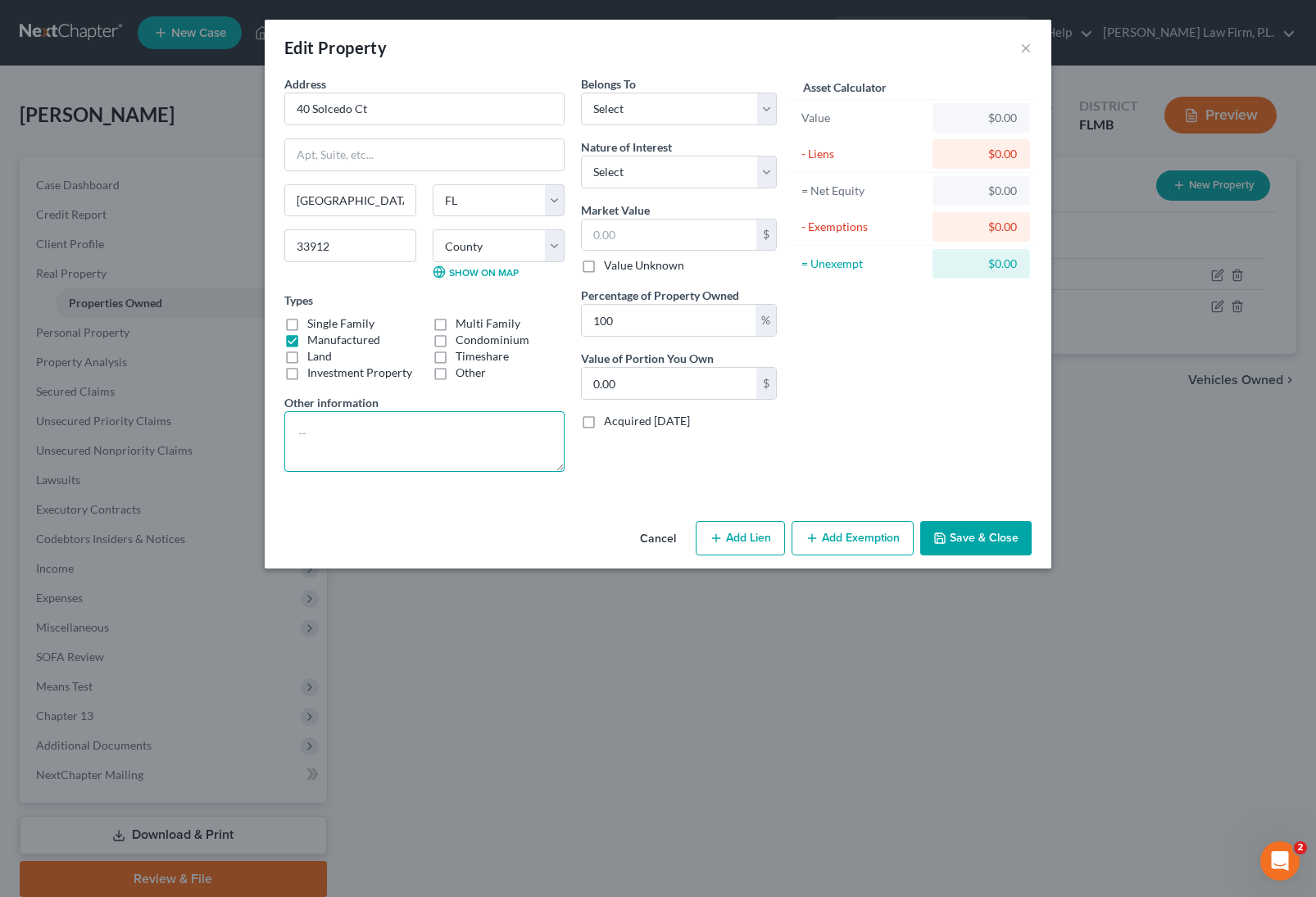
click at [382, 440] on textarea at bounding box center [424, 441] width 280 height 61
click at [341, 438] on textarea "(Debtor's Homestead)" at bounding box center [424, 441] width 280 height 61
click at [475, 423] on textarea "(Debtors' Homestead)" at bounding box center [424, 441] width 280 height 61
click at [466, 430] on textarea "(Debtors' Homestead)" at bounding box center [424, 441] width 280 height 61
type textarea "(Debtors' Homestead) Rents land underneath"
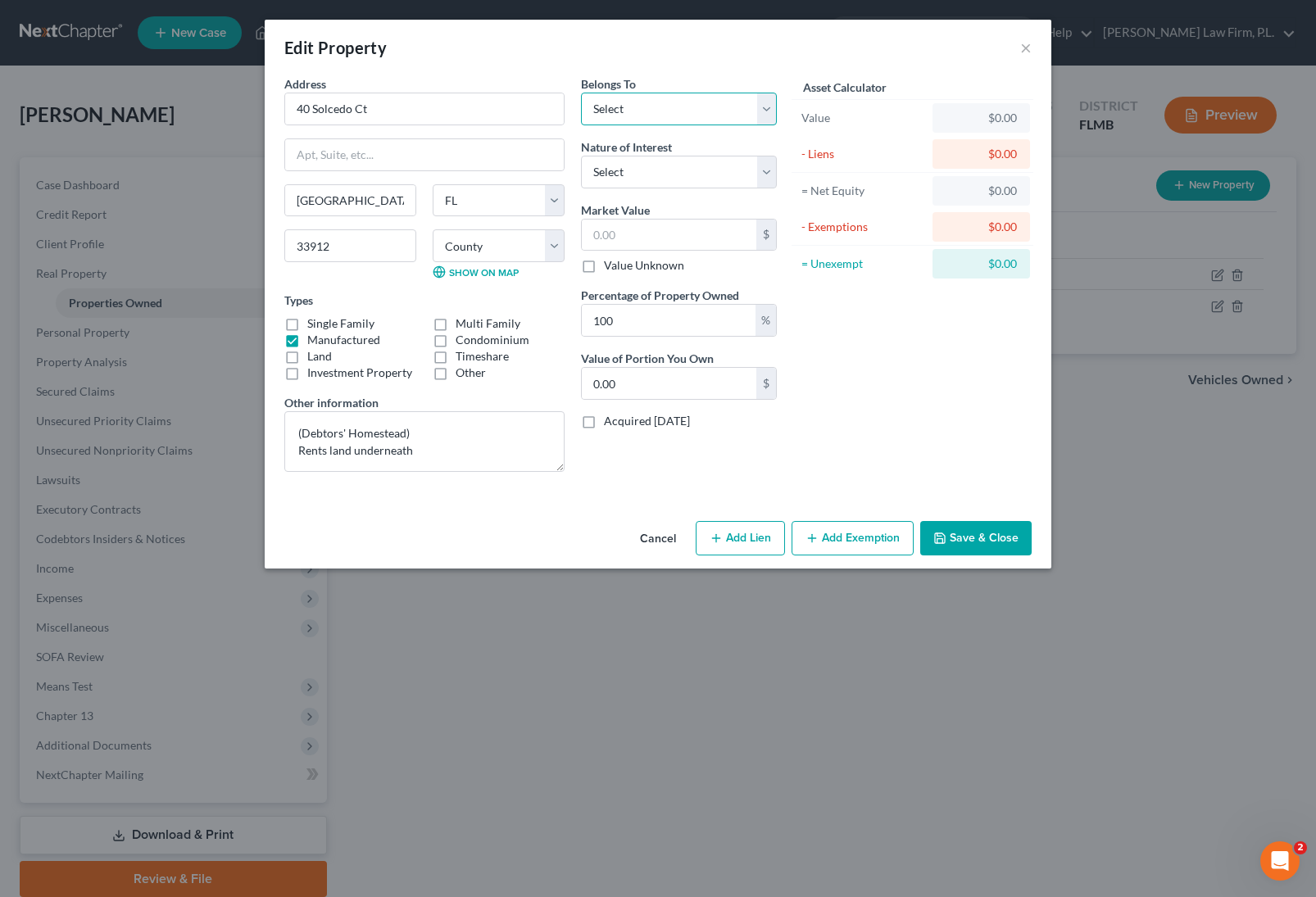
click at [669, 116] on select "Select Debtor 1 Only Debtor 2 Only Debtor 1 And Debtor 2 Only At Least One Of T…" at bounding box center [679, 109] width 196 height 33
select select "2"
click at [581, 92] on select "Select Debtor 1 Only Debtor 2 Only Debtor 1 And Debtor 2 Only At Least One Of T…" at bounding box center [679, 109] width 196 height 33
click at [982, 540] on button "Save & Close" at bounding box center [975, 538] width 111 height 34
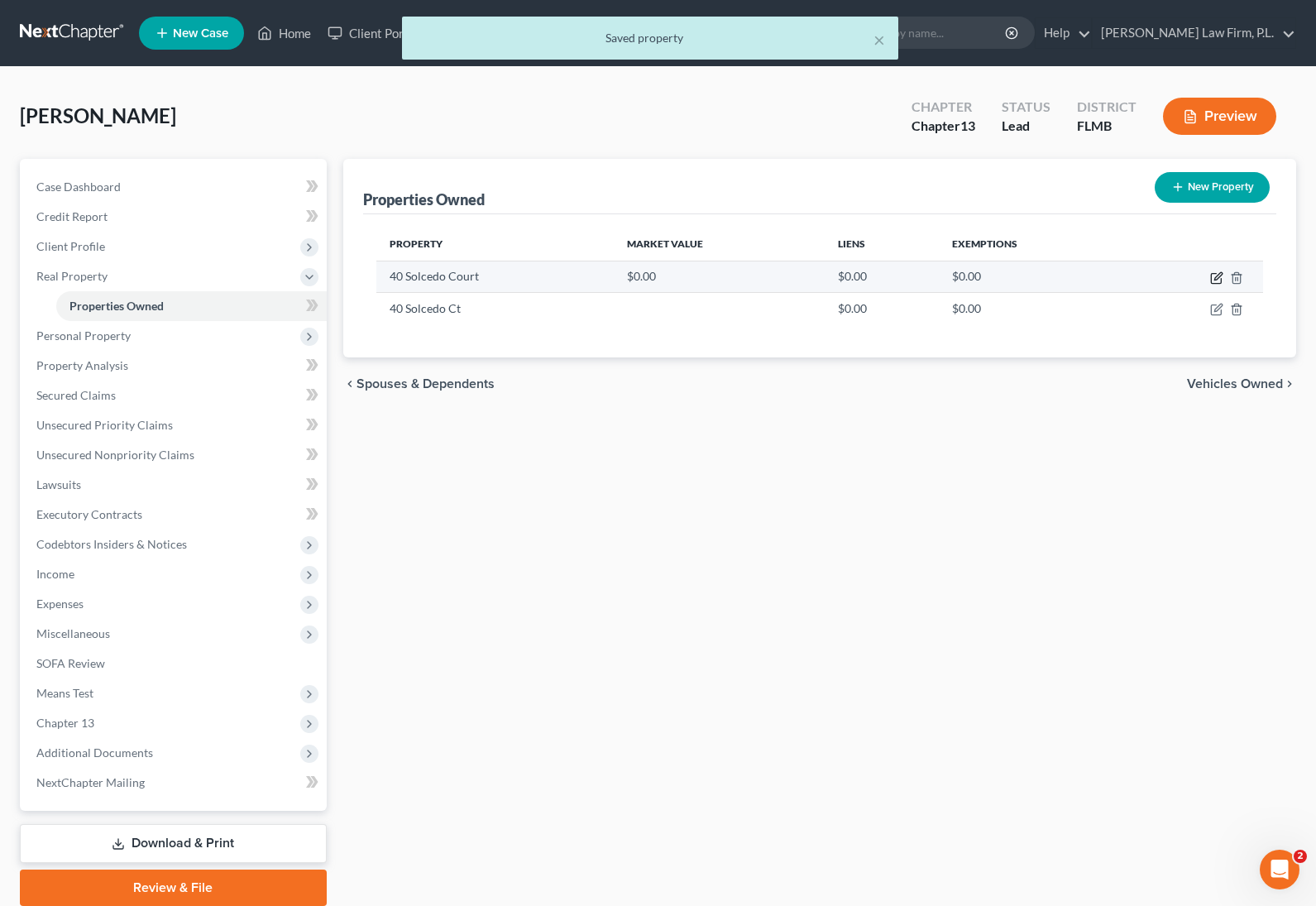
click at [1211, 275] on icon "button" at bounding box center [1217, 278] width 13 height 13
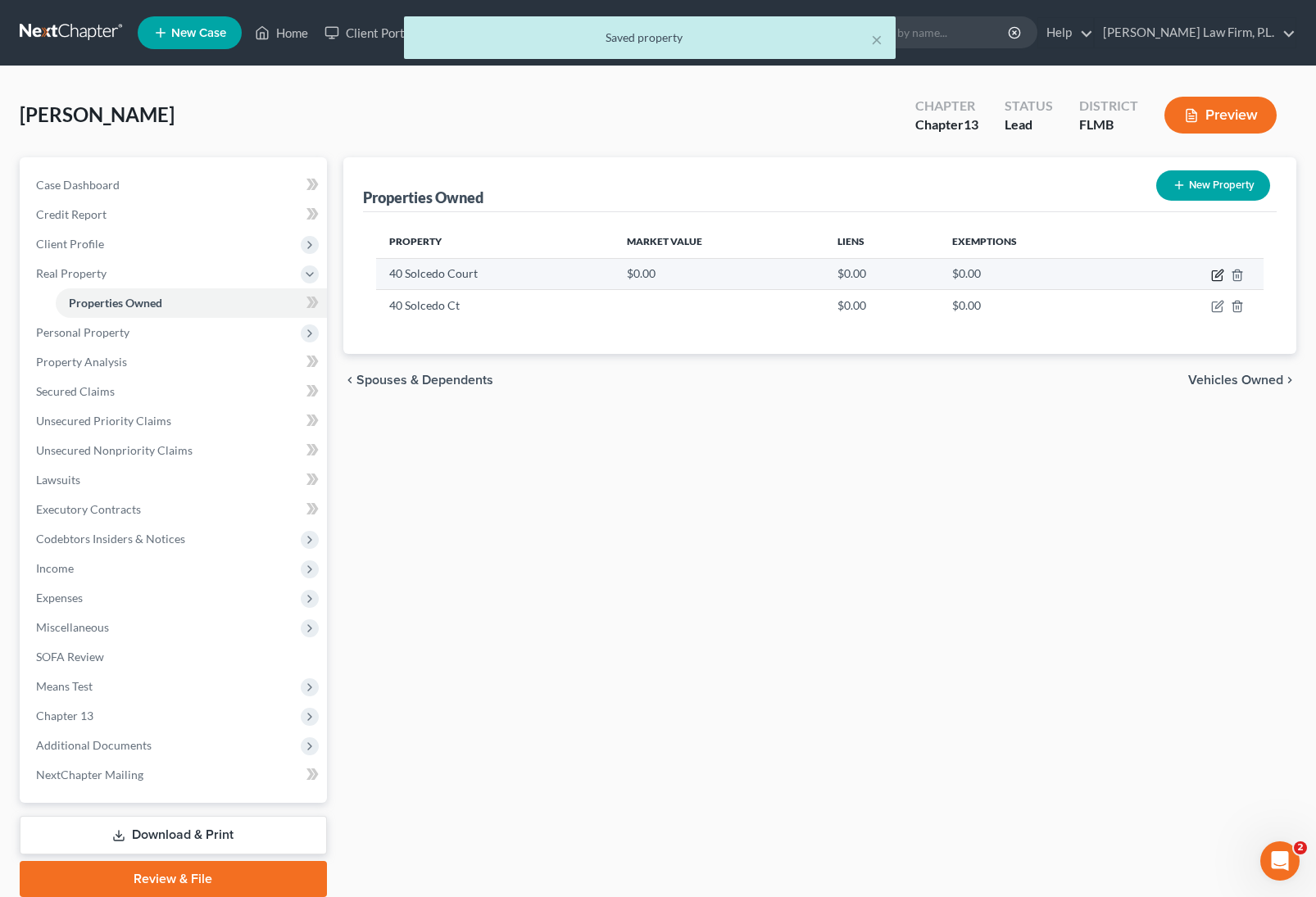
select select "9"
select select "34"
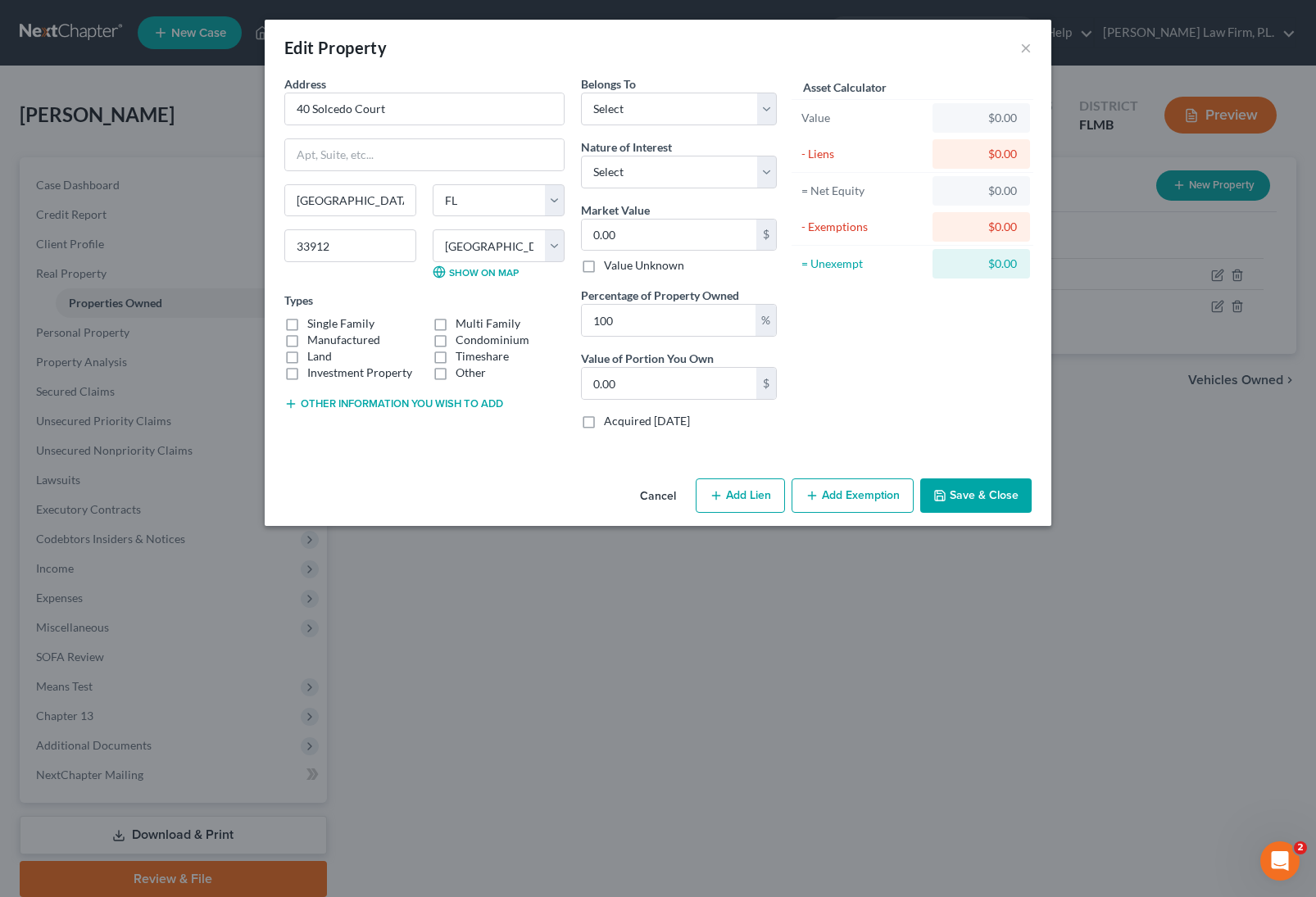
click at [658, 493] on button "Cancel" at bounding box center [658, 497] width 63 height 33
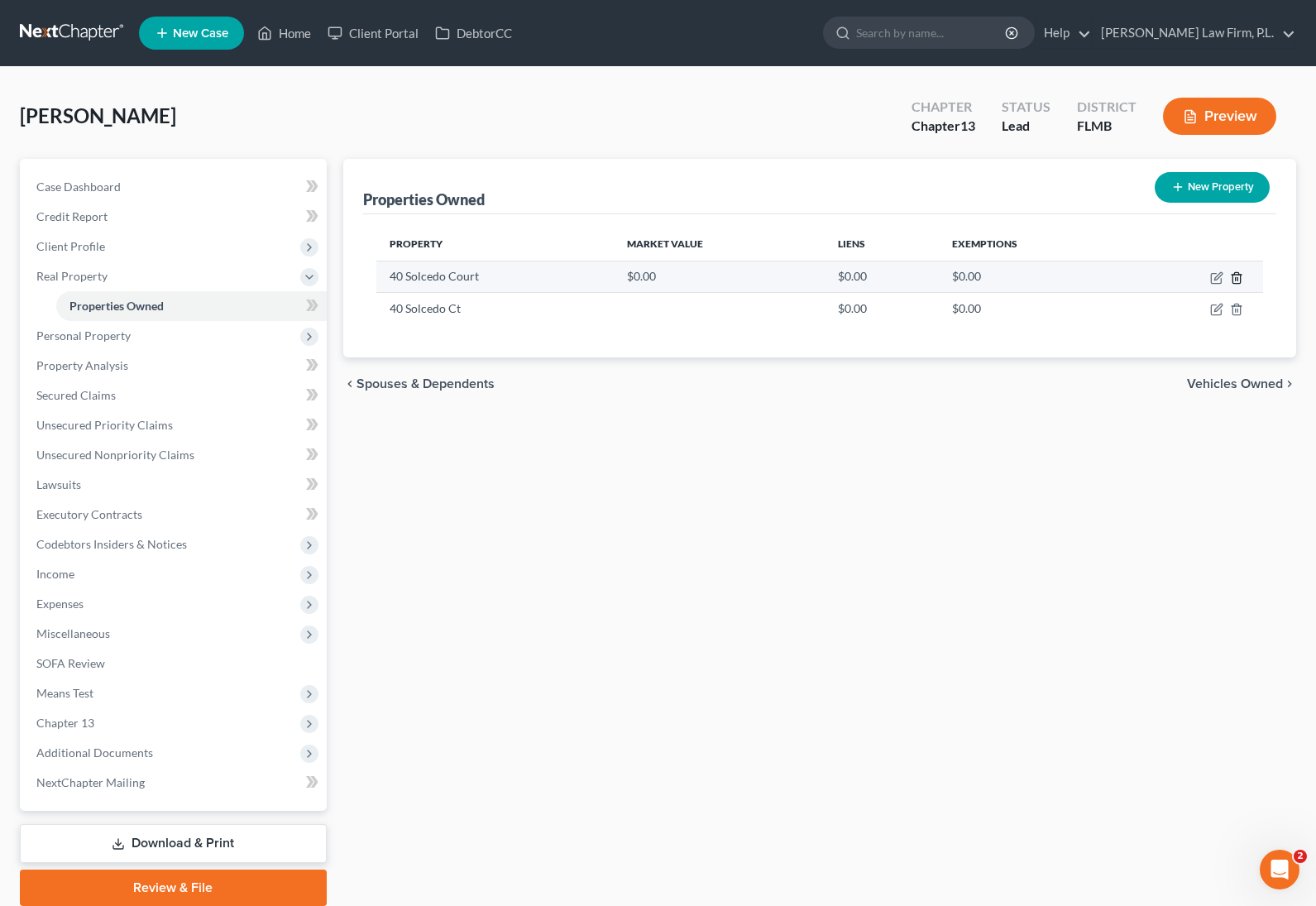
click at [1239, 280] on icon "button" at bounding box center [1236, 278] width 13 height 13
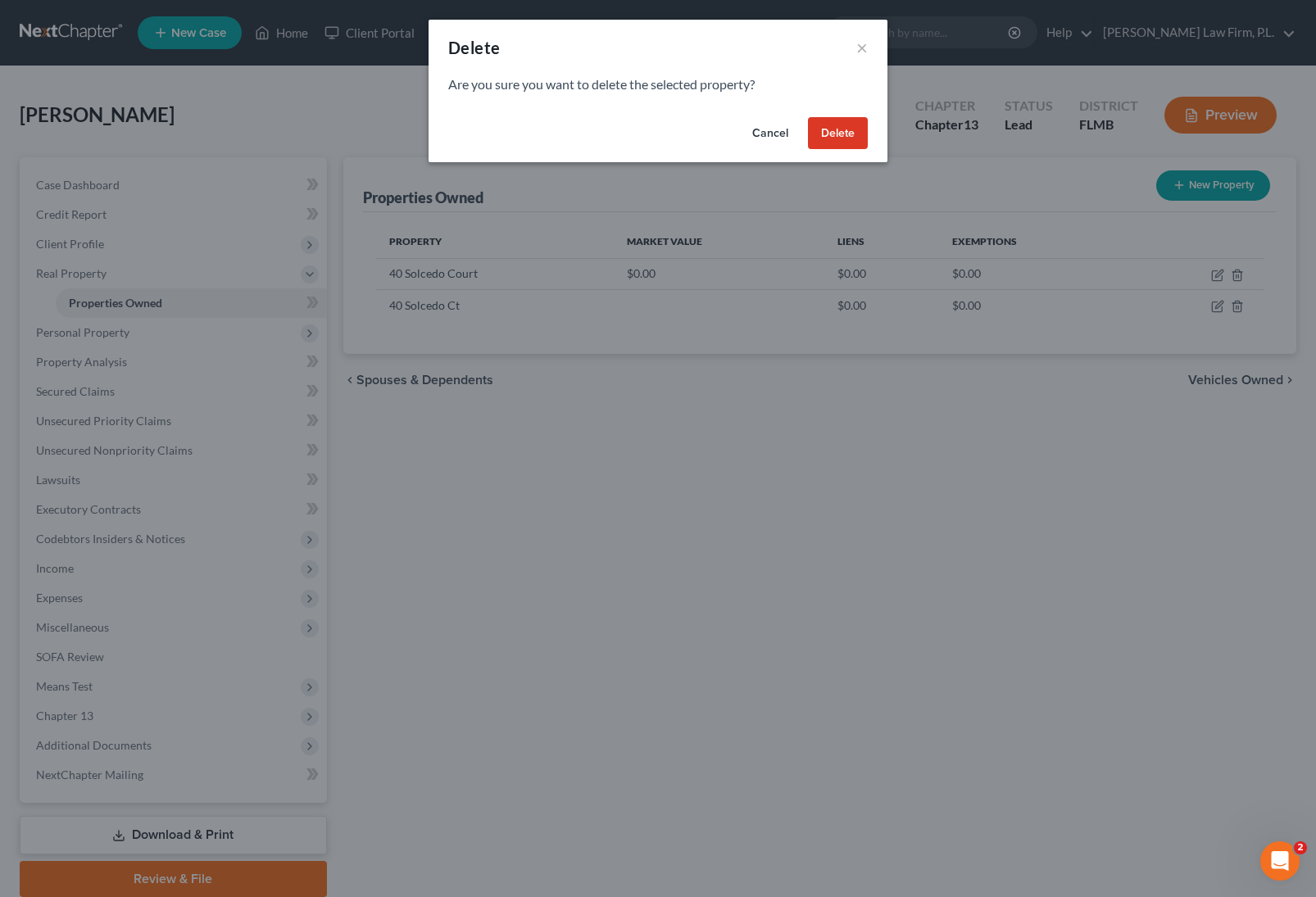
click at [824, 133] on button "Delete" at bounding box center [837, 133] width 60 height 33
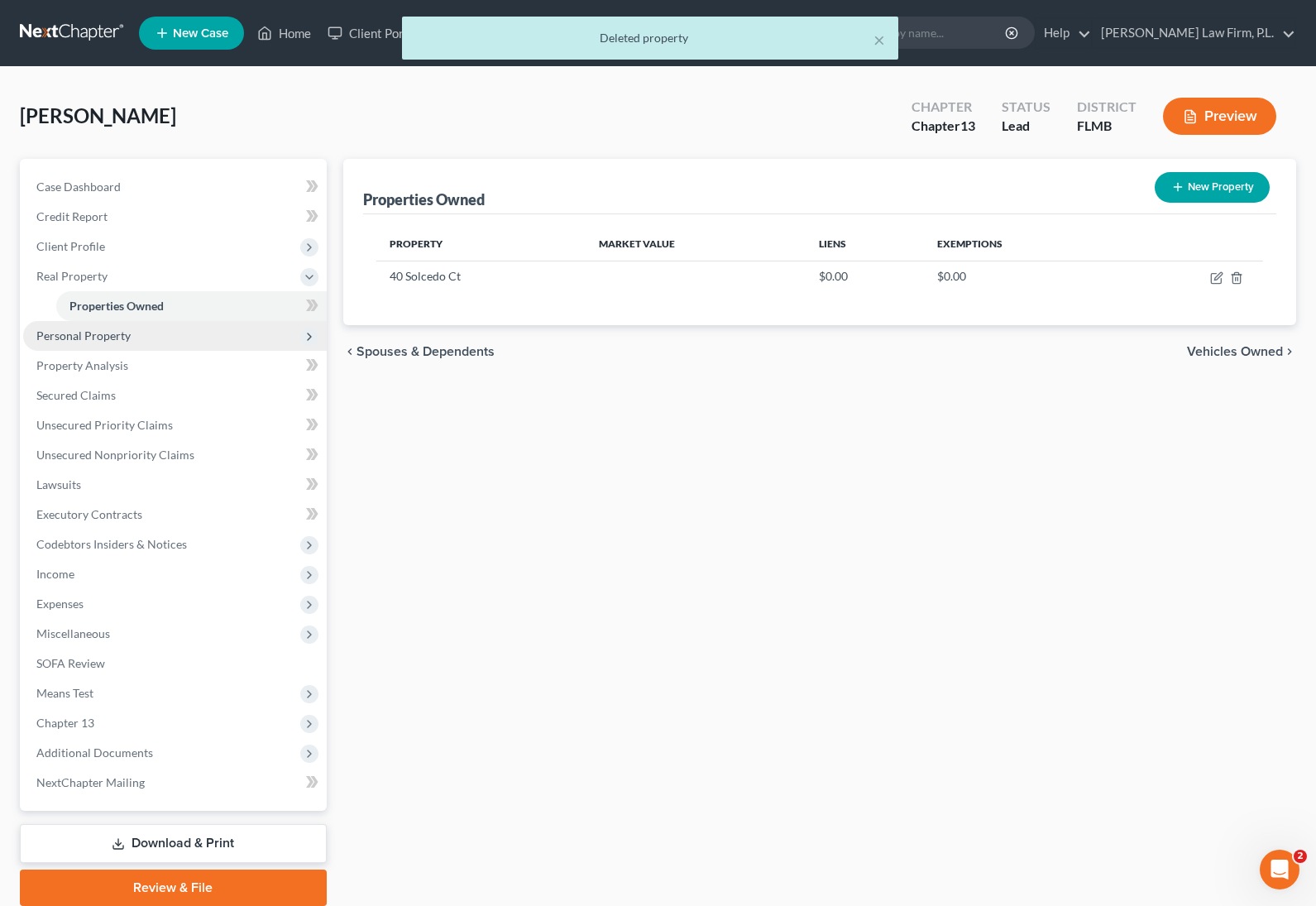
click at [142, 341] on span "Personal Property" at bounding box center [175, 336] width 304 height 30
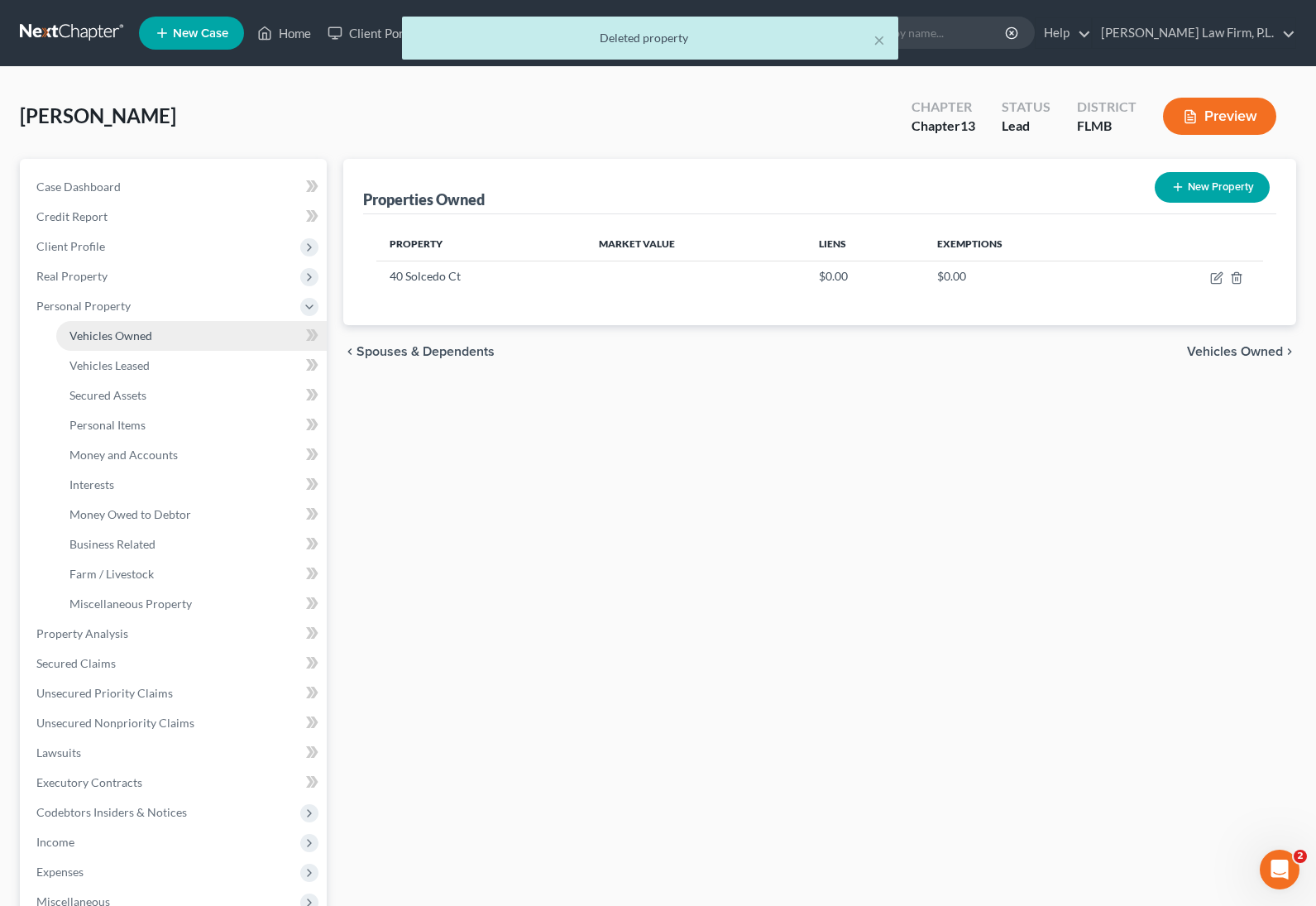
click at [159, 336] on link "Vehicles Owned" at bounding box center [191, 336] width 271 height 30
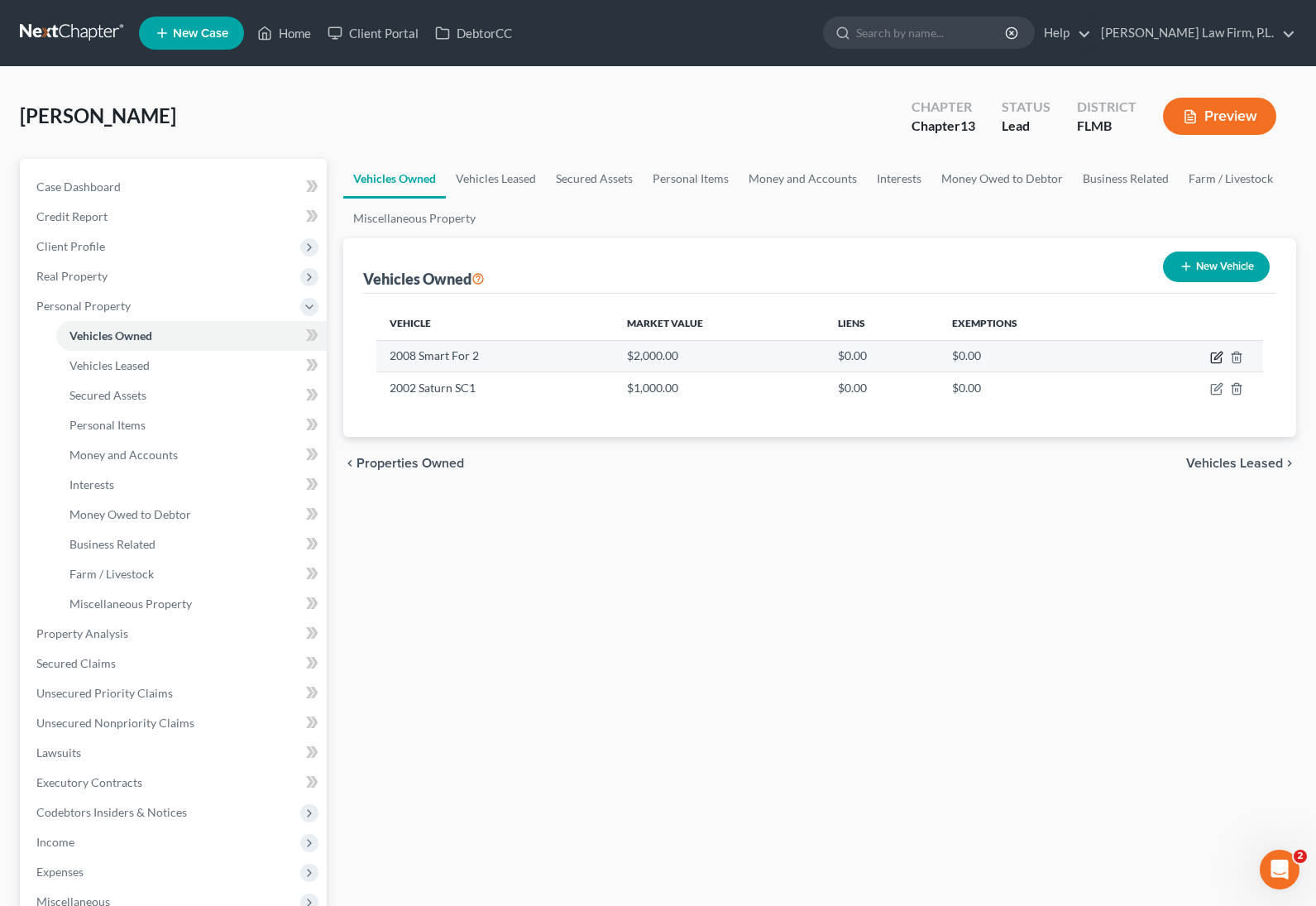
click at [1214, 356] on icon "button" at bounding box center [1217, 357] width 13 height 13
select select "0"
select select "18"
select select "2"
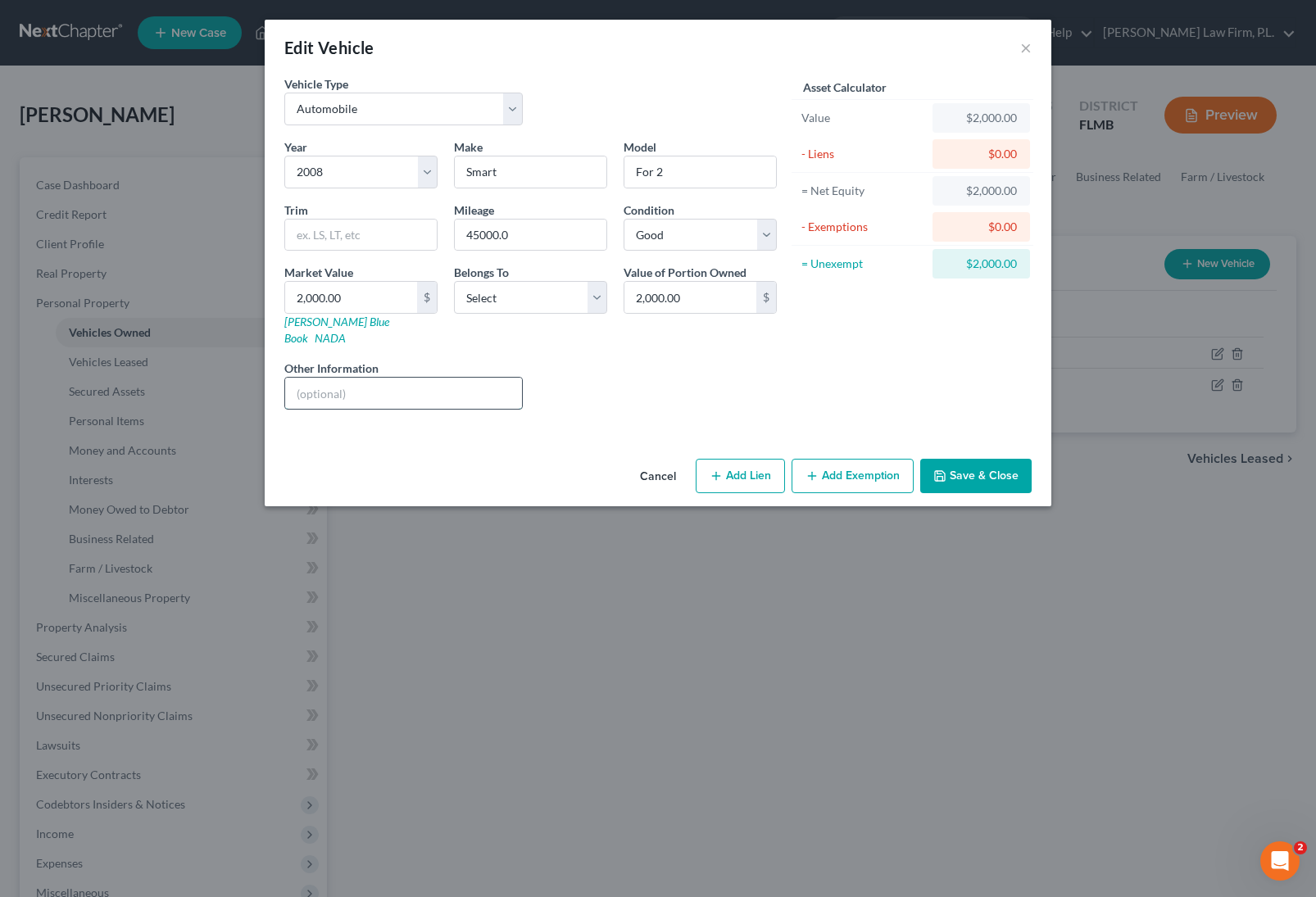
click at [408, 378] on input "text" at bounding box center [403, 393] width 237 height 31
type input "NADA Value"
click at [516, 296] on select "Select Debtor 1 Only Debtor 2 Only Debtor 1 And Debtor 2 Only At Least One Of T…" at bounding box center [530, 297] width 153 height 33
select select "2"
click at [454, 281] on select "Select Debtor 1 Only Debtor 2 Only Debtor 1 And Debtor 2 Only At Least One Of T…" at bounding box center [530, 297] width 153 height 33
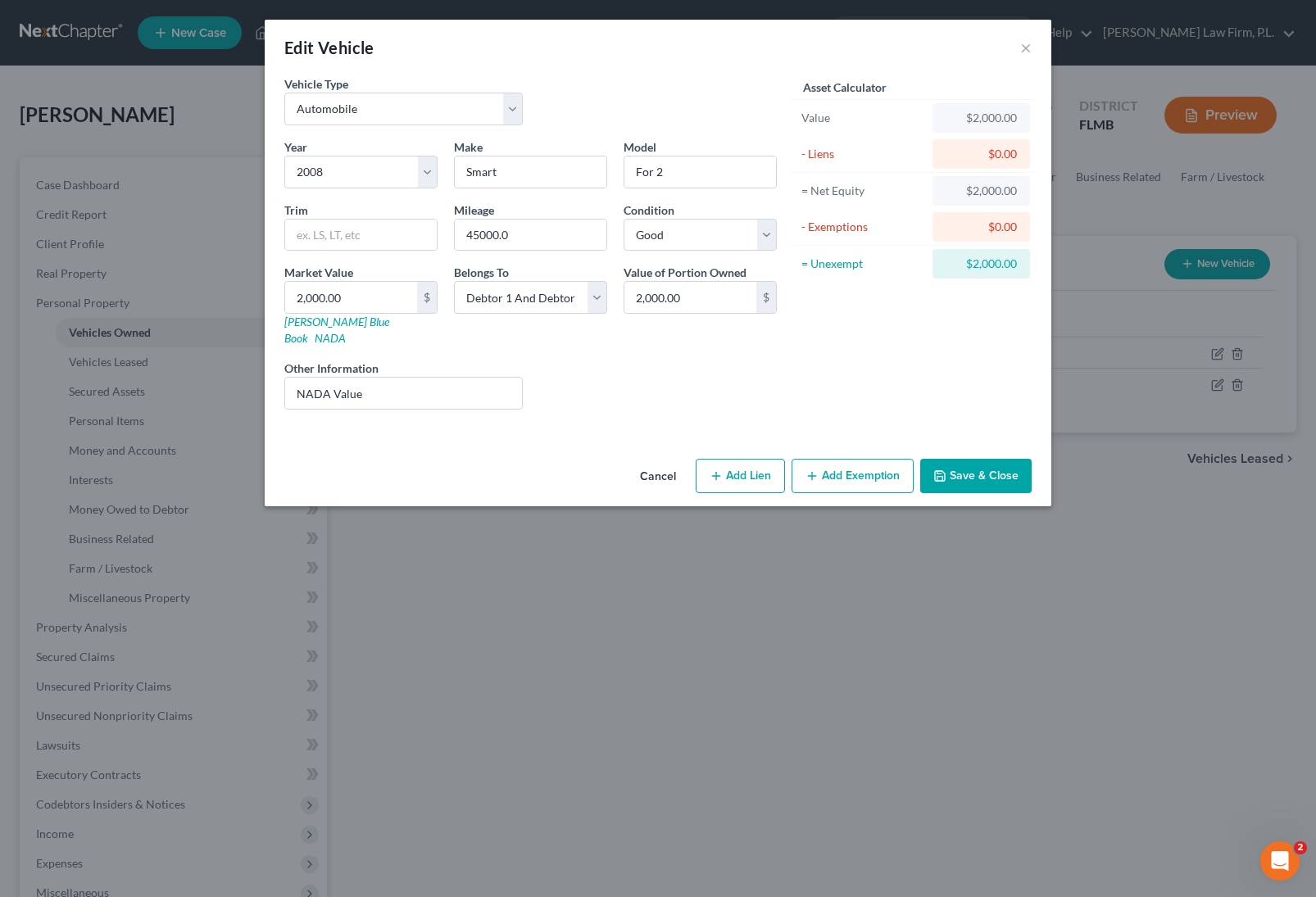
click at [981, 468] on button "Save & Close" at bounding box center [975, 476] width 111 height 34
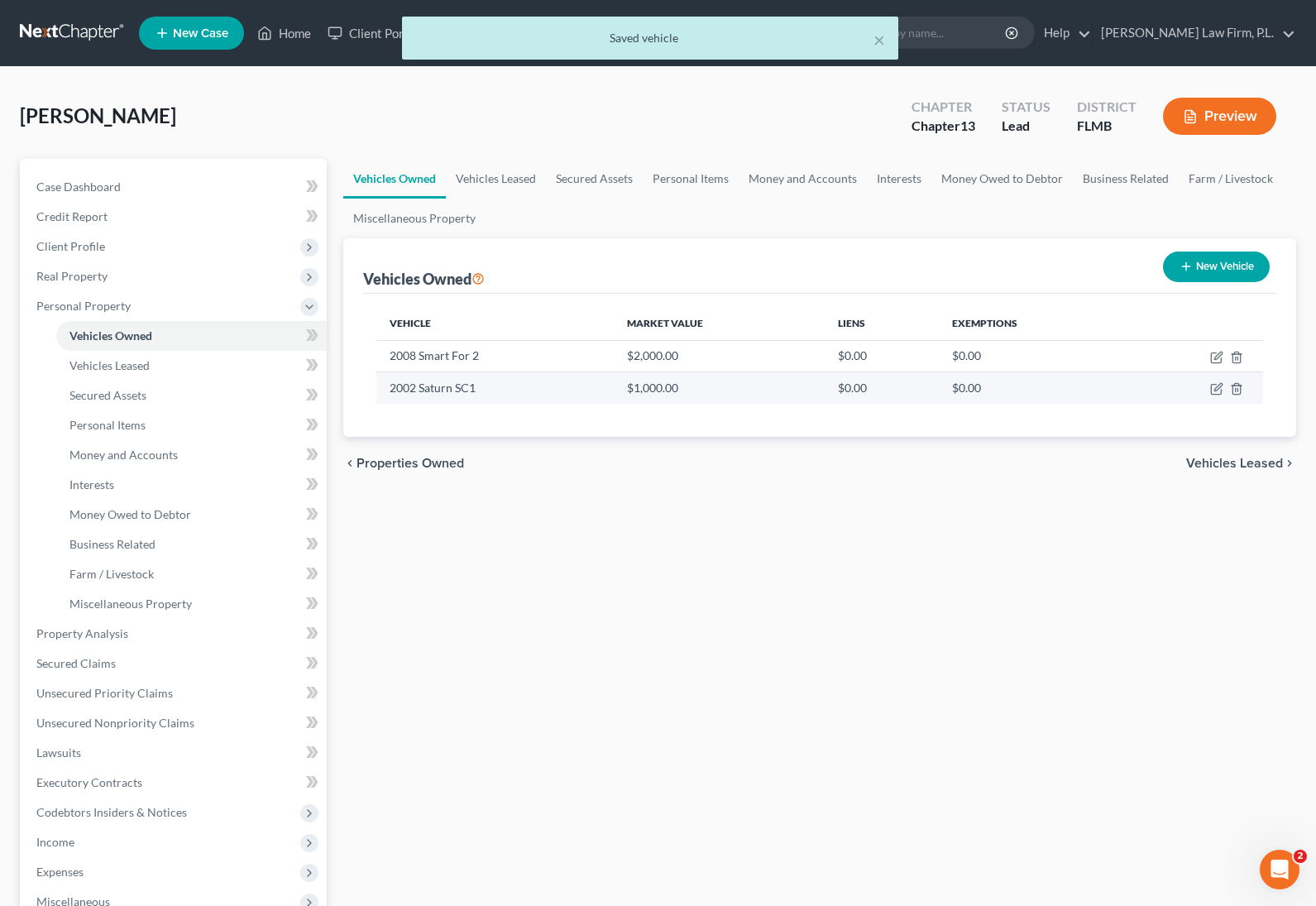
click at [1208, 386] on td at bounding box center [1195, 388] width 135 height 31
click at [1214, 387] on icon "button" at bounding box center [1217, 389] width 13 height 13
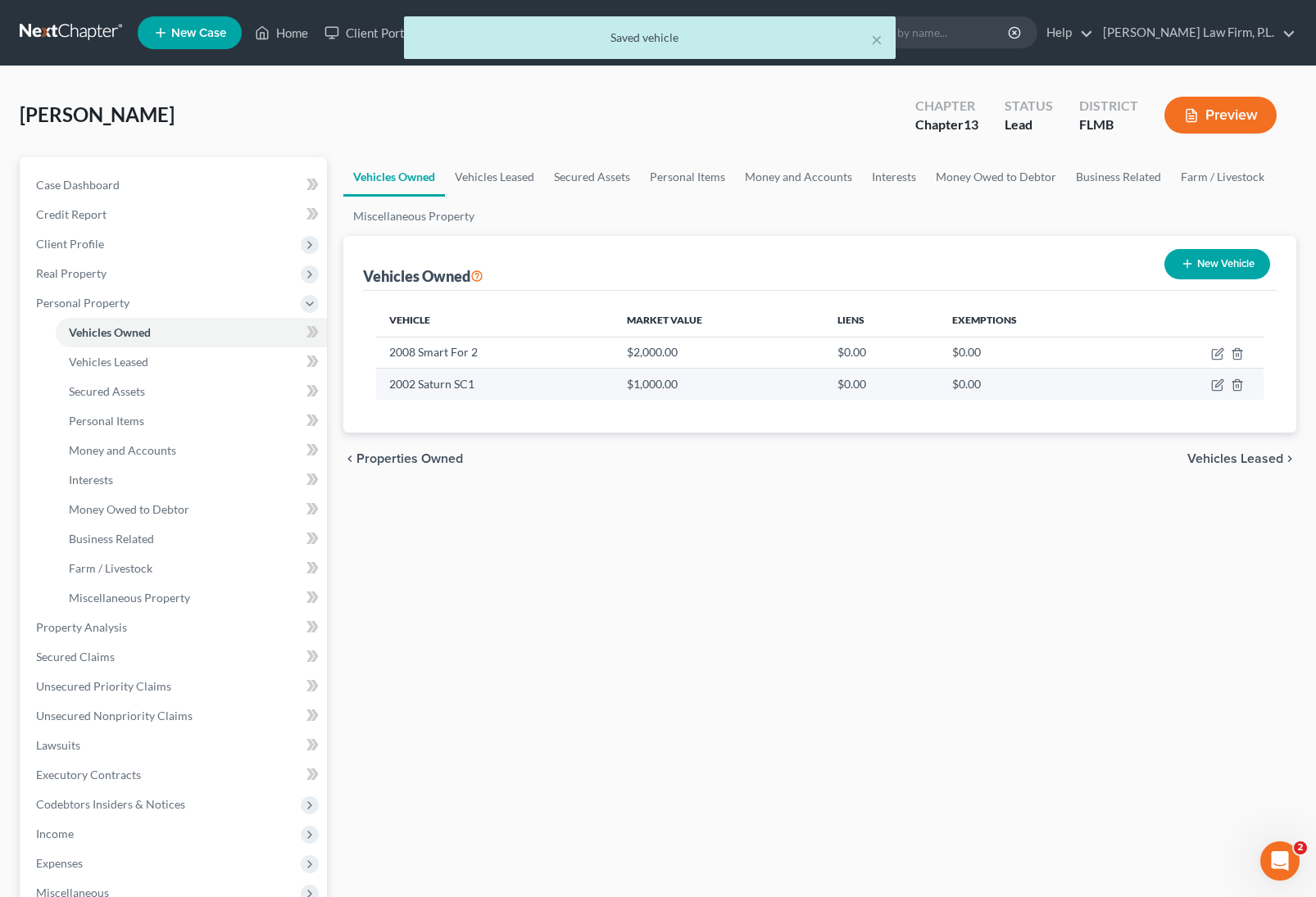
select select "0"
select select "24"
select select "4"
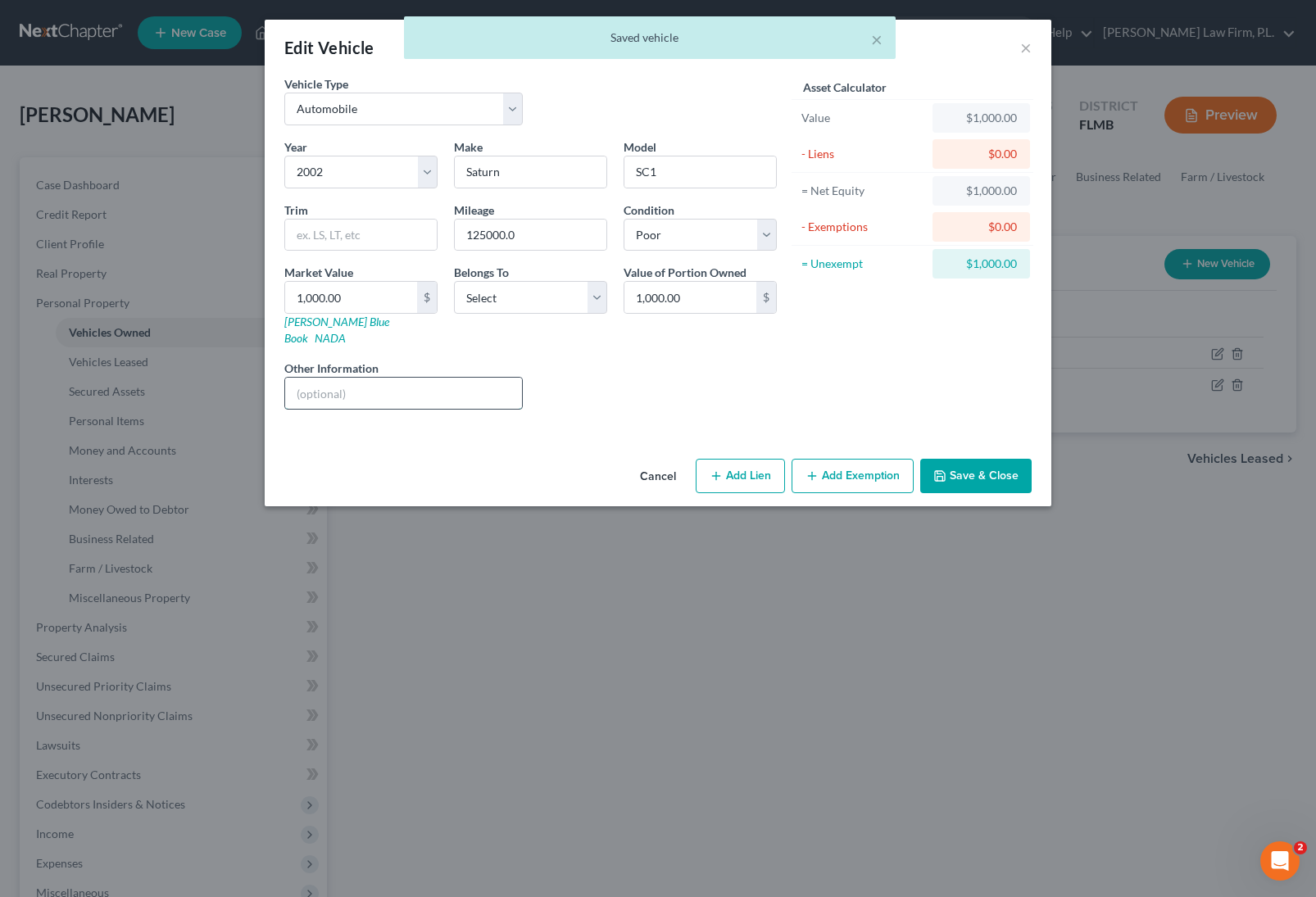
click at [403, 378] on input "text" at bounding box center [403, 393] width 237 height 31
type input "A"
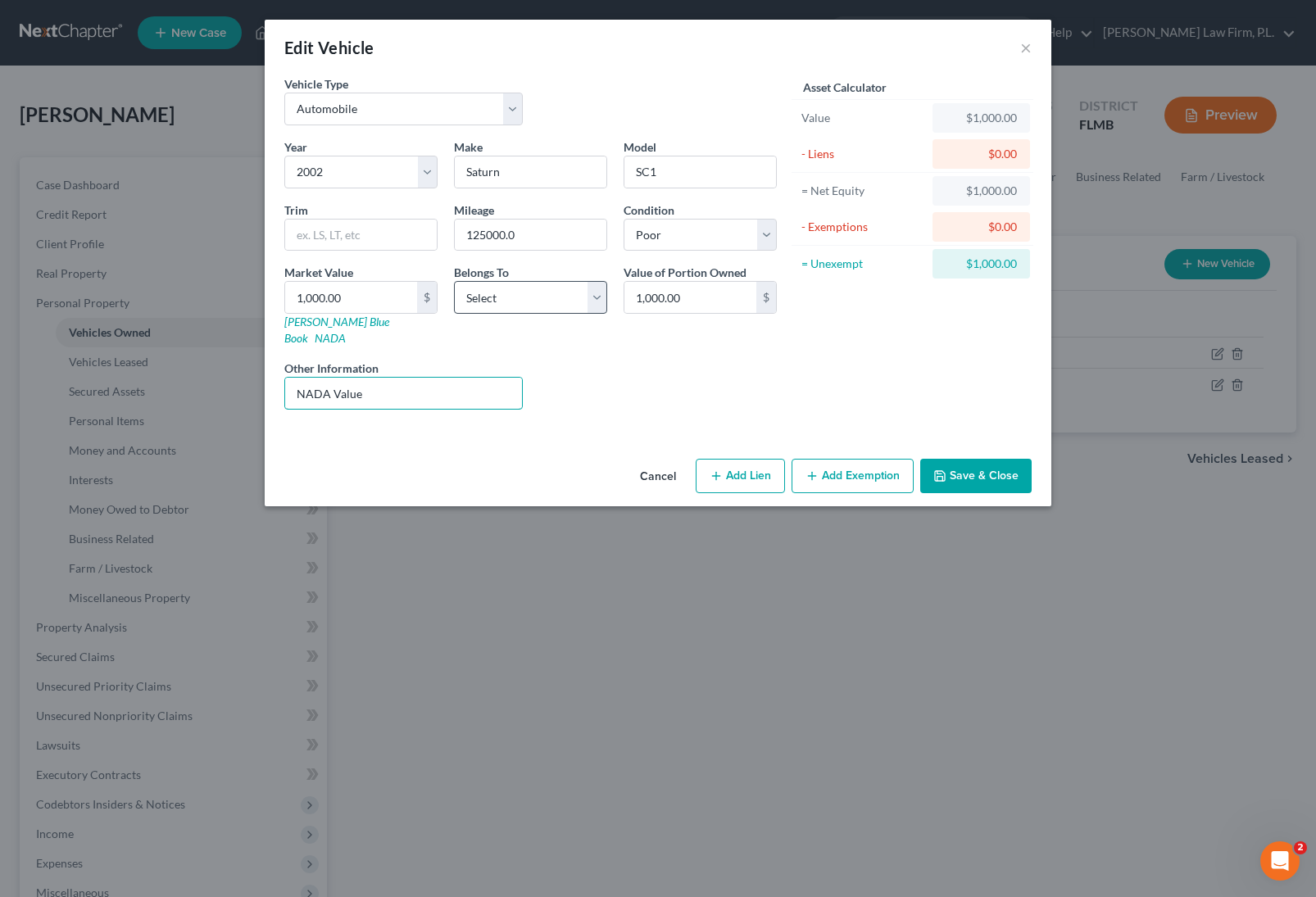
type input "NADA Value"
click at [546, 293] on select "Select Debtor 1 Only Debtor 2 Only Debtor 1 And Debtor 2 Only At Least One Of T…" at bounding box center [530, 297] width 153 height 33
select select "2"
click at [454, 281] on select "Select Debtor 1 Only Debtor 2 Only Debtor 1 And Debtor 2 Only At Least One Of T…" at bounding box center [530, 297] width 153 height 33
click at [971, 458] on button "Save & Close" at bounding box center [975, 476] width 111 height 34
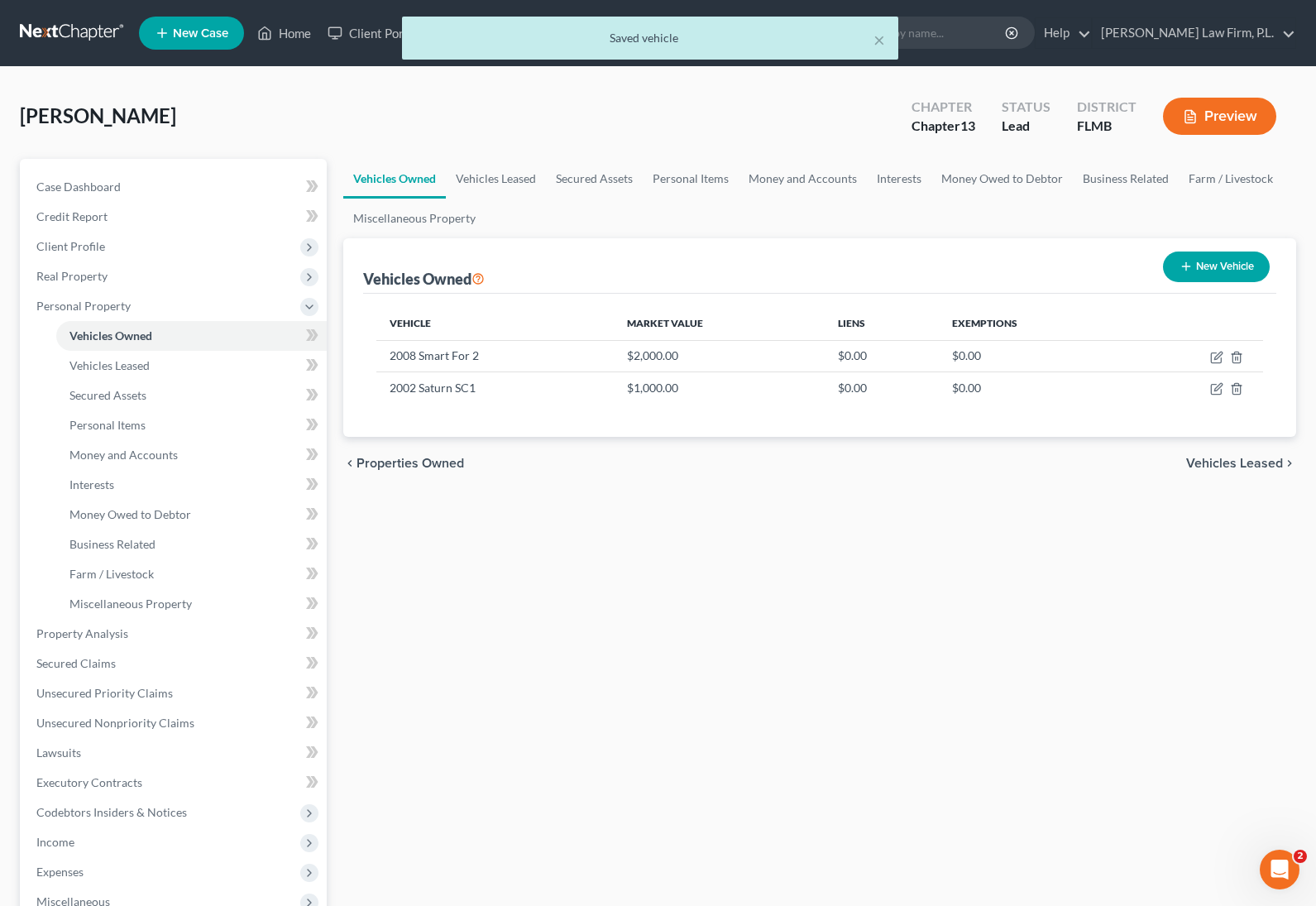
click at [1200, 267] on button "New Vehicle" at bounding box center [1216, 266] width 107 height 30
select select "0"
select select "2"
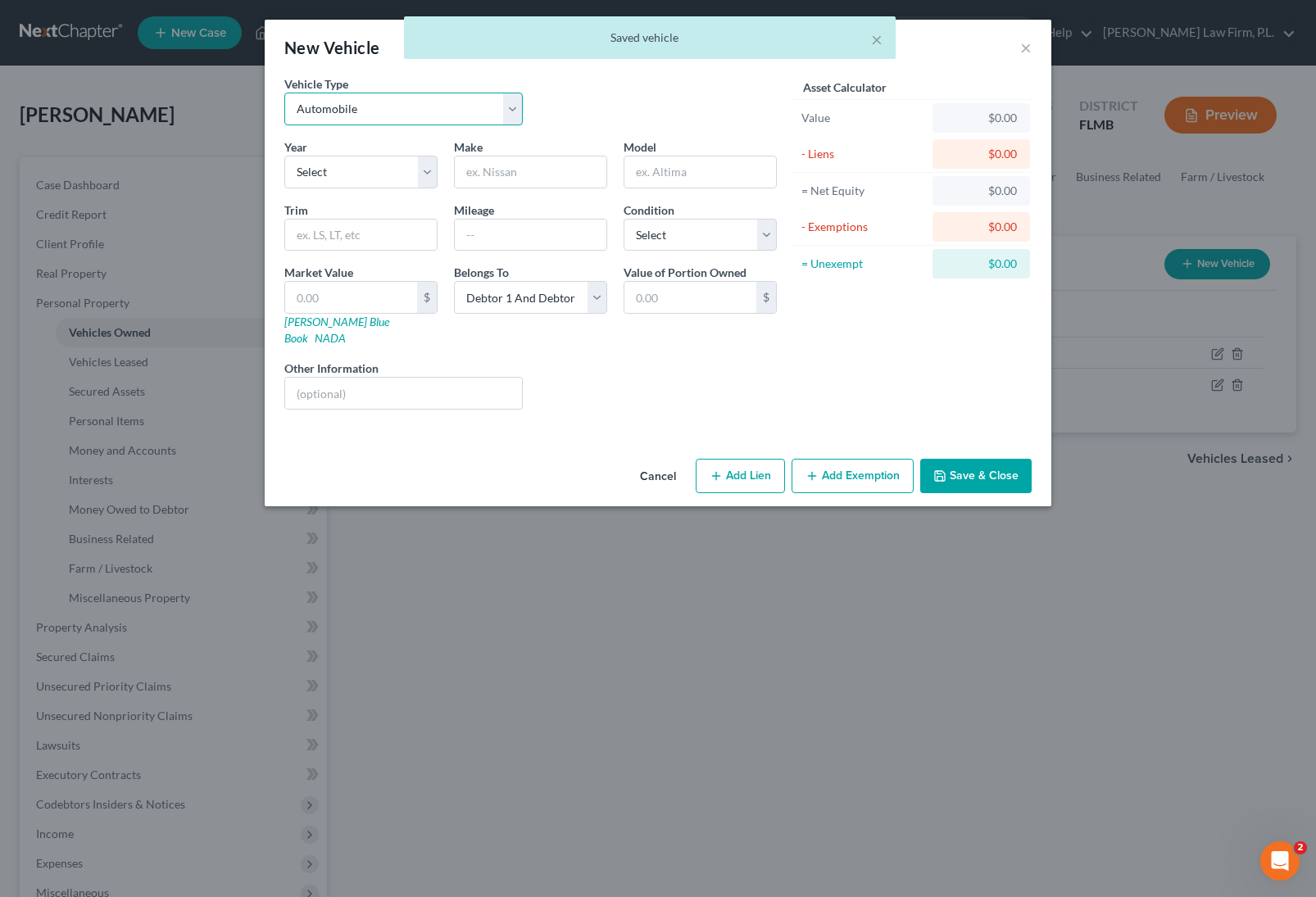
click at [390, 115] on select "Select Automobile Truck Trailer Watercraft Aircraft Motor Home Atv Other Vehicle" at bounding box center [403, 109] width 238 height 33
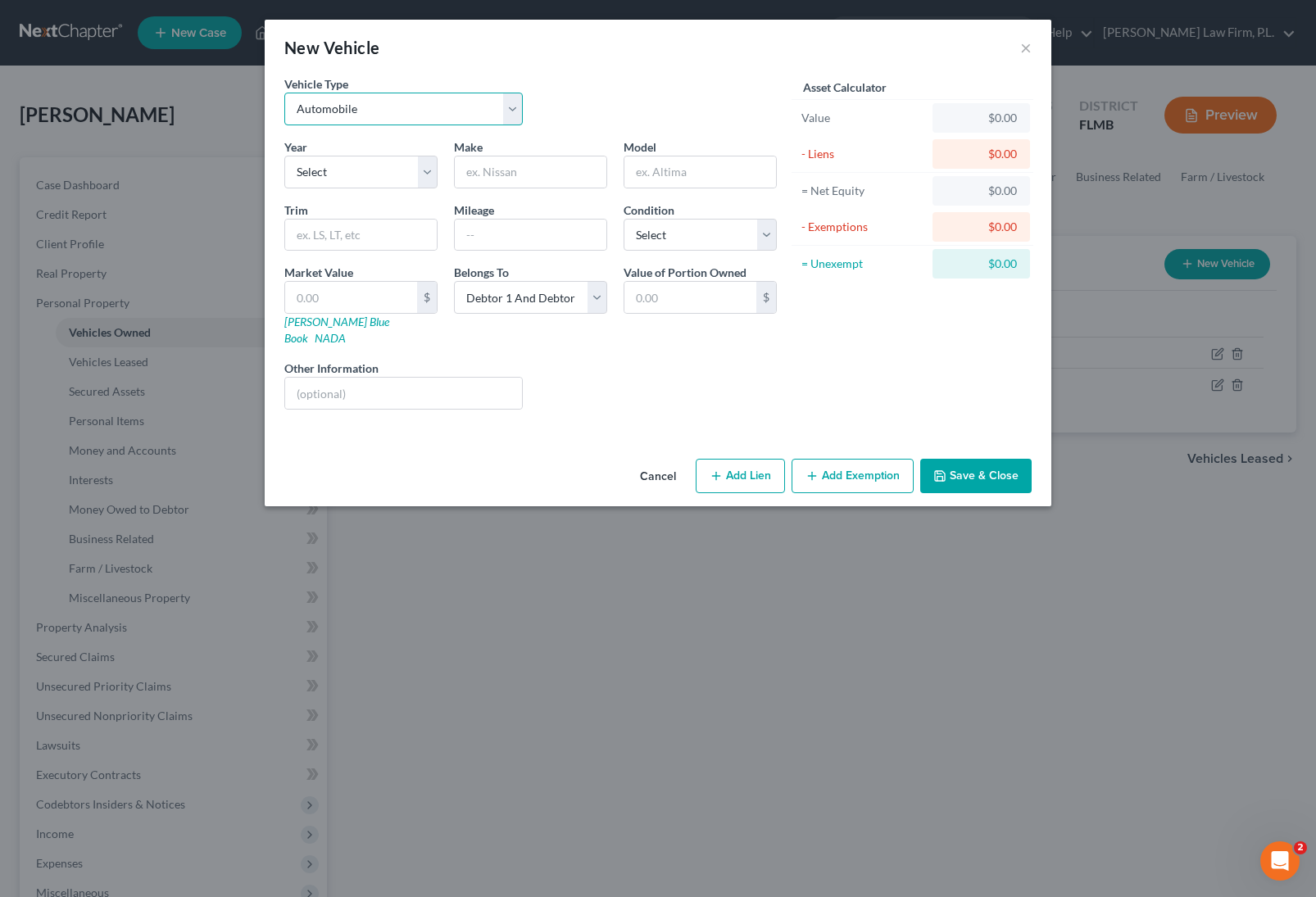
select select "5"
click at [285, 92] on select "Select Automobile Truck Trailer Watercraft Aircraft Motor Home Atv Other Vehicle" at bounding box center [403, 109] width 238 height 33
click at [378, 173] on select "Select 2026 2025 2024 2023 2022 2021 2020 2019 2018 2017 2016 2015 2014 2013 20…" at bounding box center [361, 172] width 153 height 33
select select "28"
click at [285, 156] on select "Select 2026 2025 2024 2023 2022 2021 2020 2019 2018 2017 2016 2015 2014 2013 20…" at bounding box center [361, 172] width 153 height 33
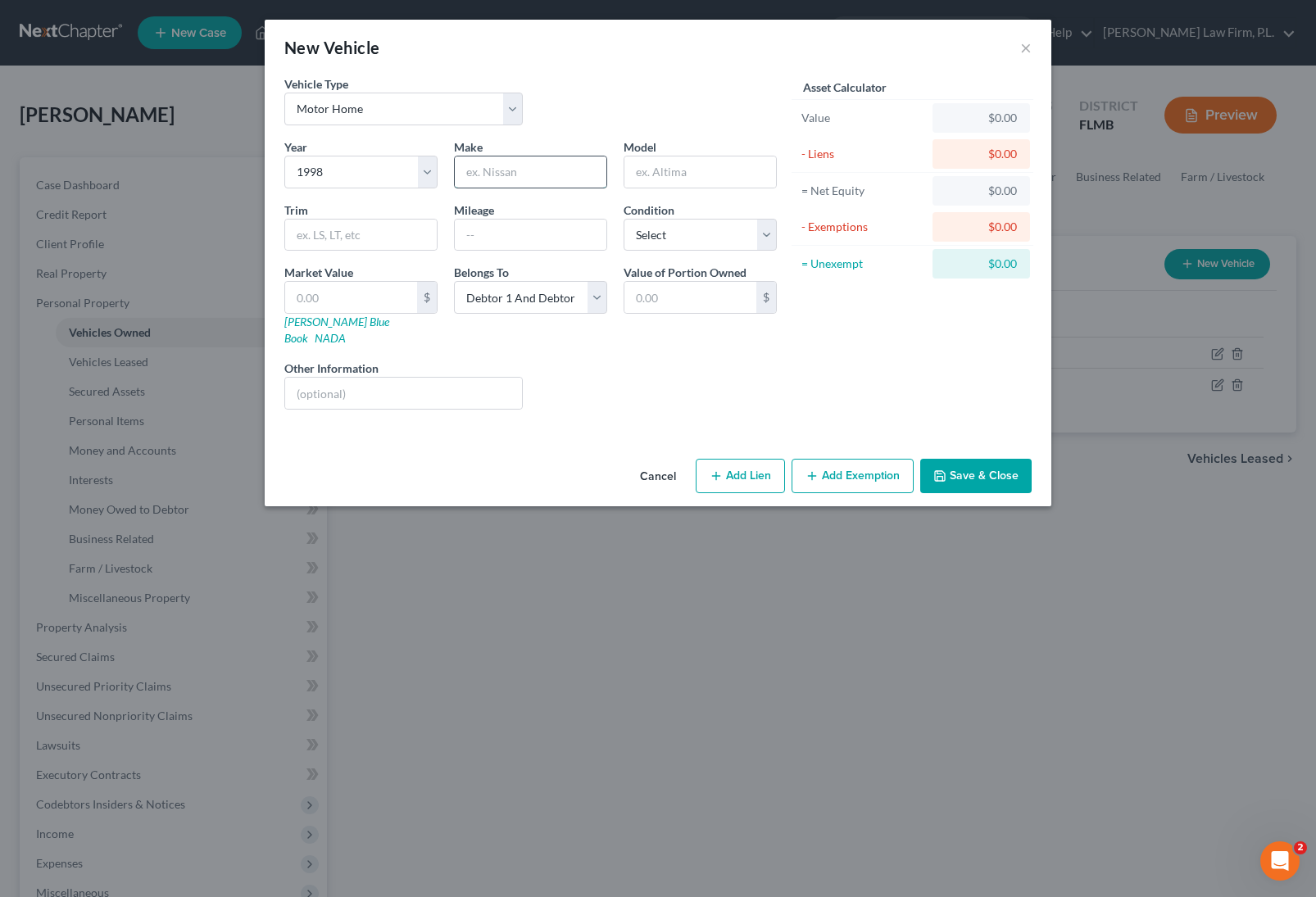
click at [526, 171] on input "text" at bounding box center [530, 172] width 151 height 31
type input "West"
type input "HS"
click at [366, 294] on input "text" at bounding box center [352, 297] width 132 height 31
type input "6"
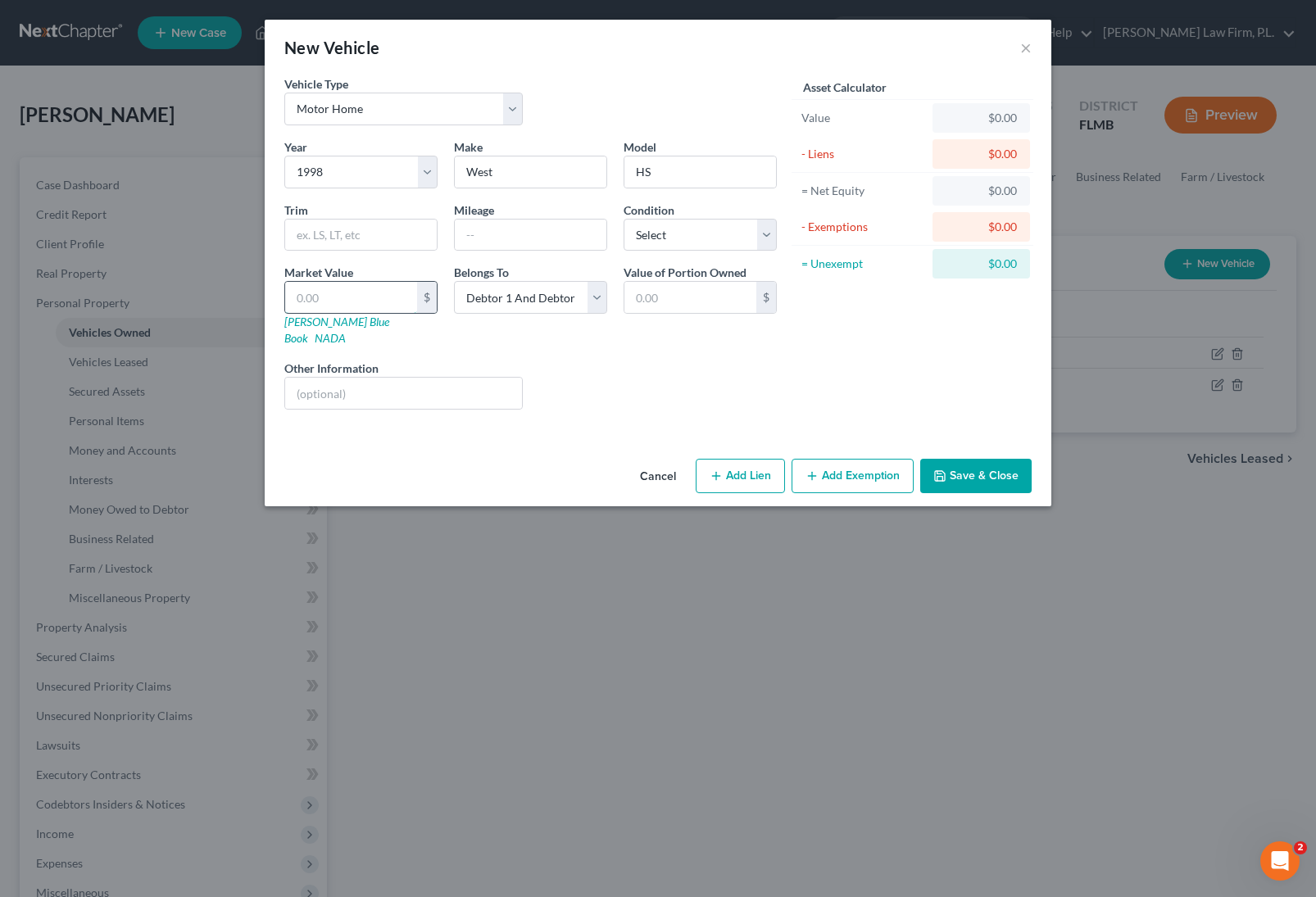
type input "6.00"
type input "65"
type input "65.00"
type input "650"
type input "650.00"
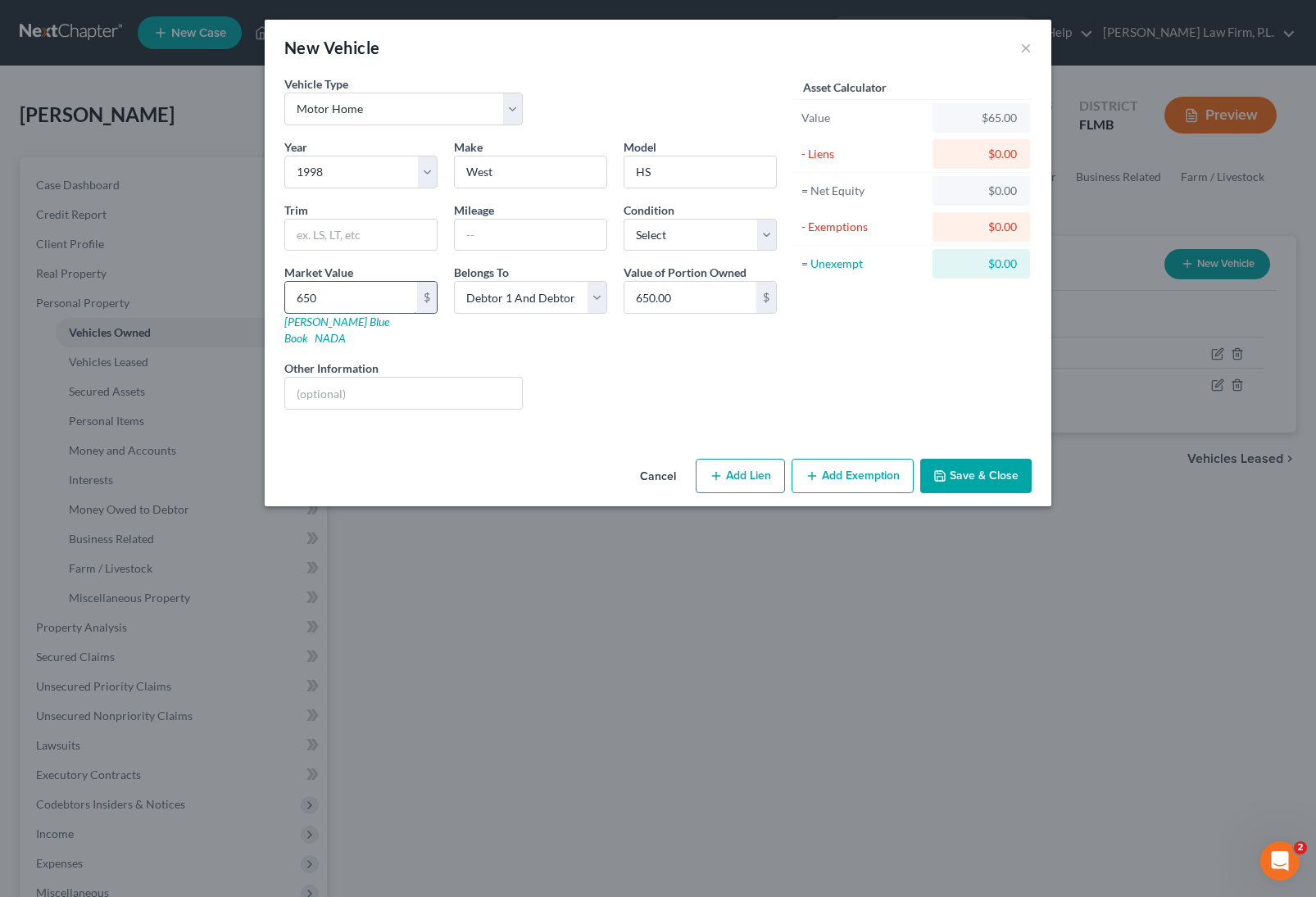
type input "6500"
type input "6,500.00"
type input "6,5000"
type input "65,000.00"
type input "65,000"
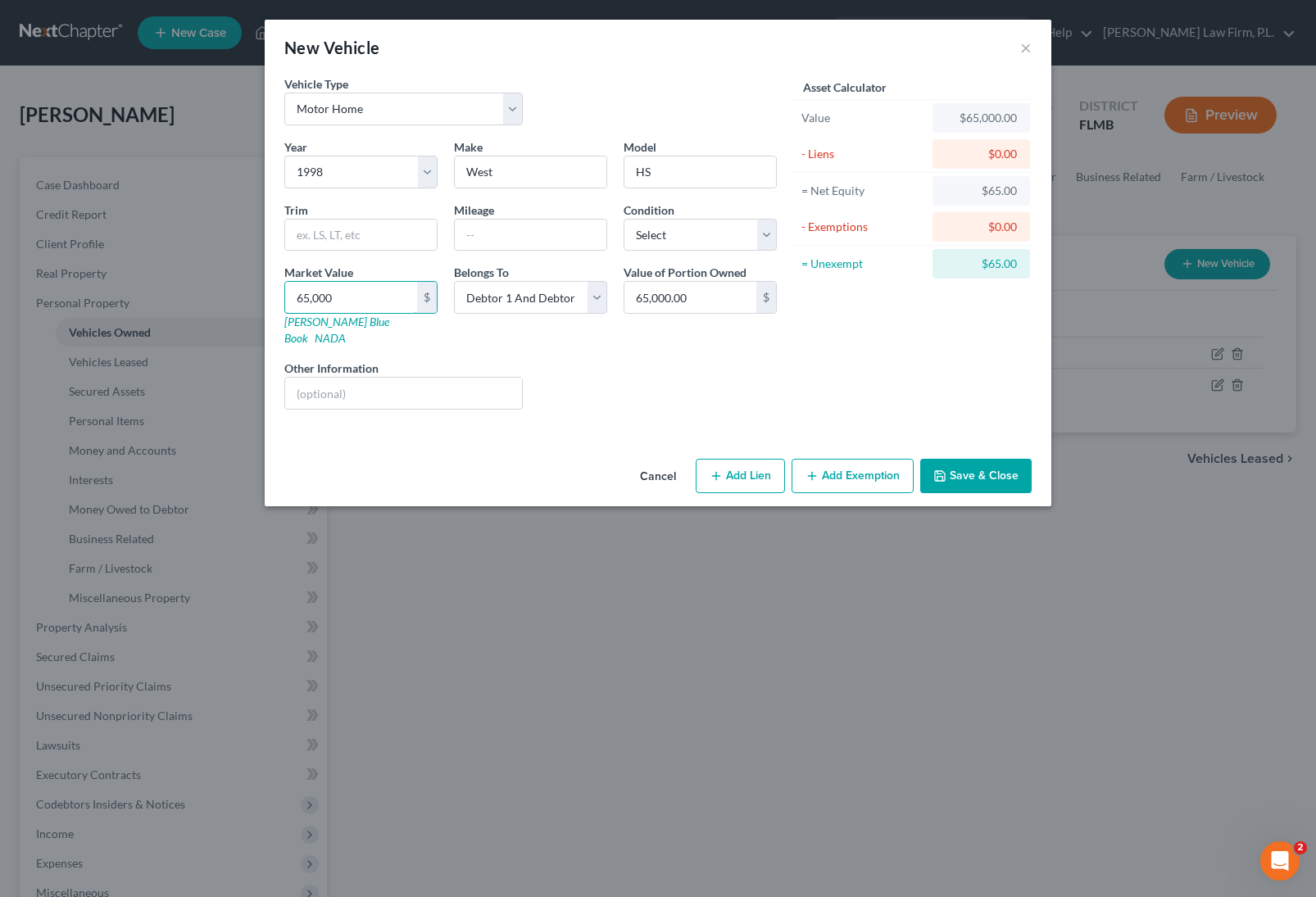
drag, startPoint x: 356, startPoint y: 294, endPoint x: 275, endPoint y: 286, distance: 81.4
click at [275, 286] on div "Vehicle Type Select Automobile Truck Trailer Watercraft Aircraft Motor Home Atv…" at bounding box center [658, 264] width 787 height 377
click at [655, 460] on button "Cancel" at bounding box center [658, 477] width 63 height 33
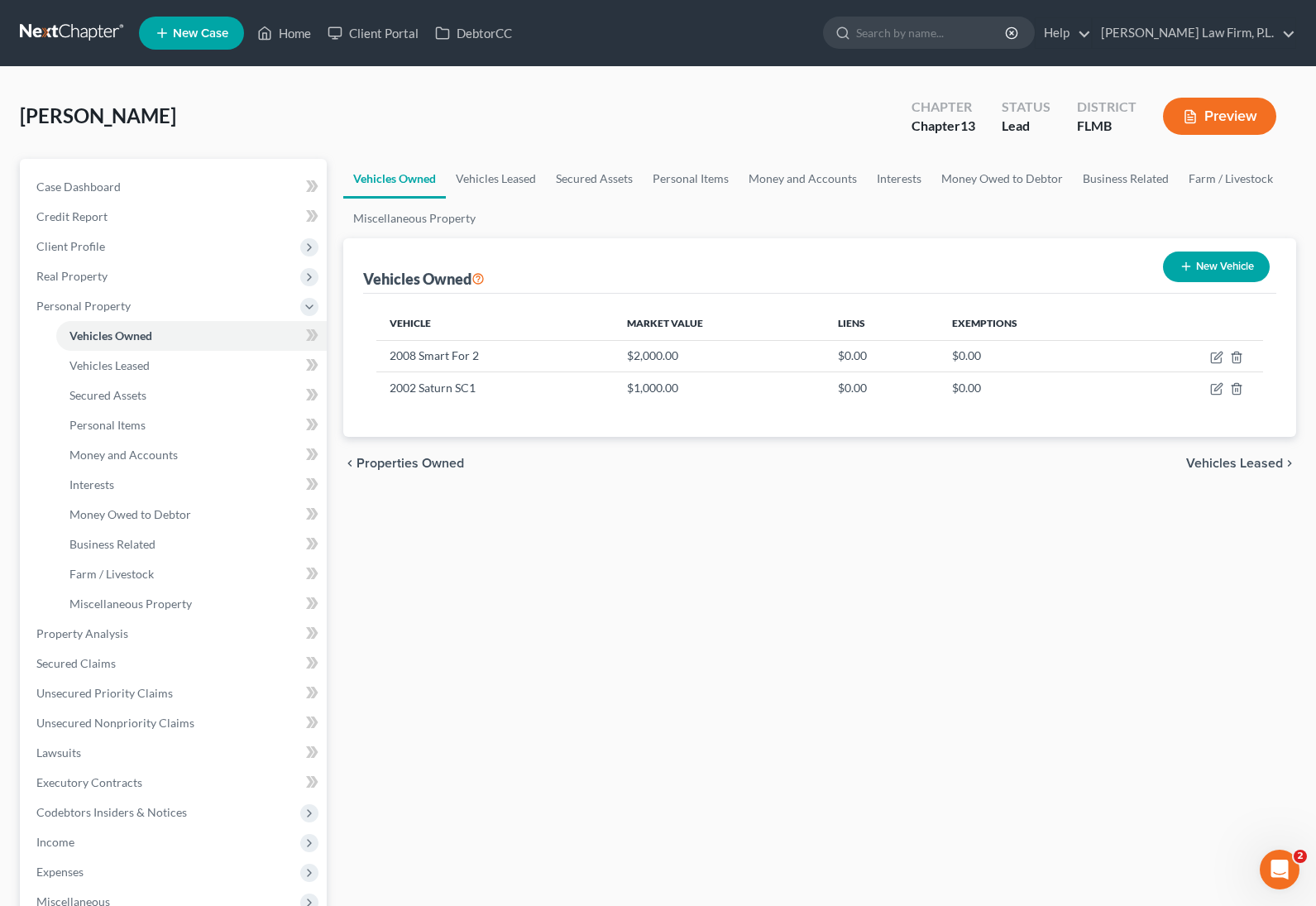
click at [1194, 271] on button "New Vehicle" at bounding box center [1216, 266] width 107 height 30
select select "0"
select select "2"
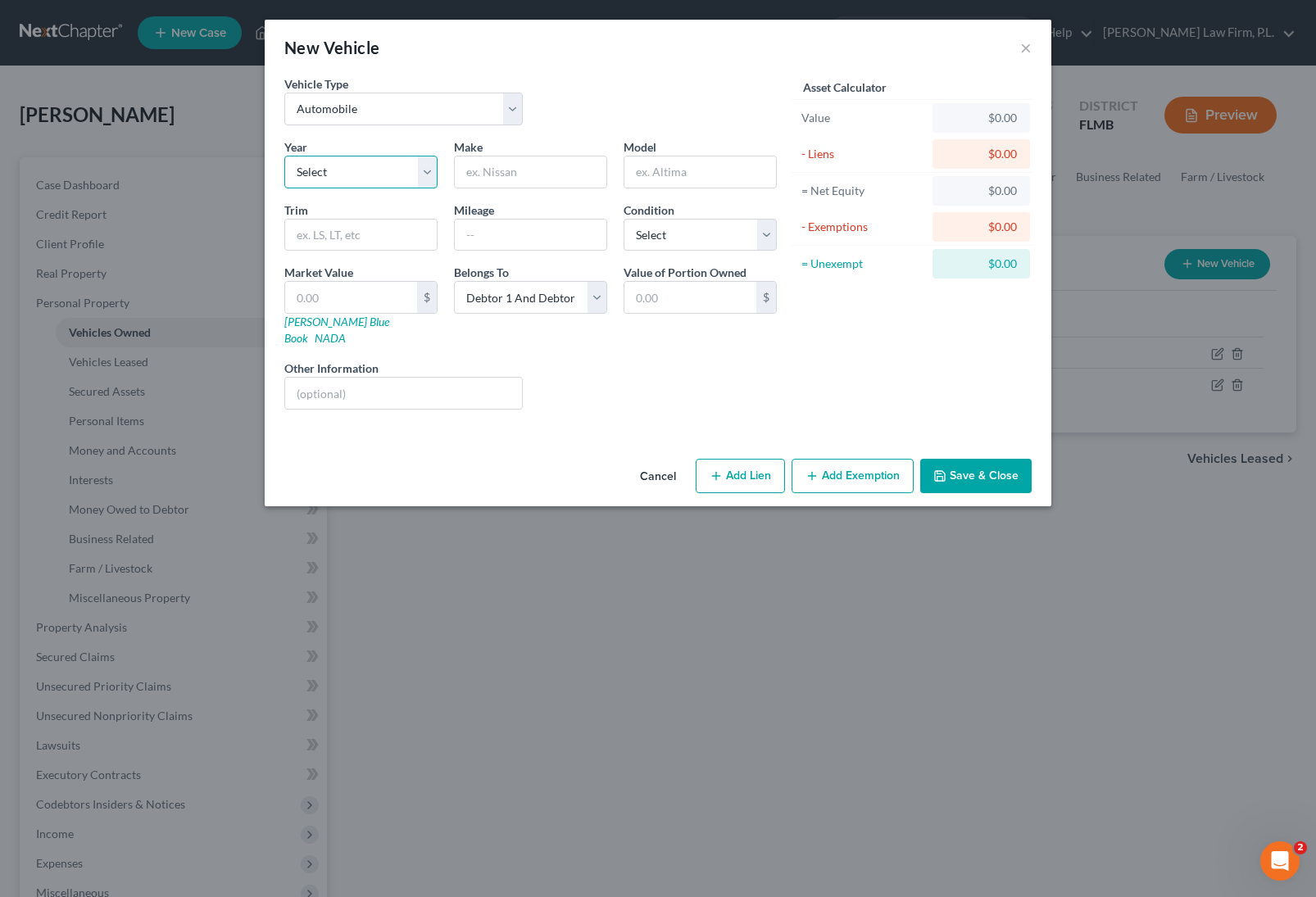
click at [353, 158] on select "Select 2026 2025 2024 2023 2022 2021 2020 2019 2018 2017 2016 2015 2014 2013 20…" at bounding box center [361, 172] width 153 height 33
select select "46"
click at [285, 156] on select "Select 2026 2025 2024 2023 2022 2021 2020 2019 2018 2017 2016 2015 2014 2013 20…" at bounding box center [361, 172] width 153 height 33
click at [499, 146] on div "Make *" at bounding box center [530, 163] width 169 height 50
click at [516, 184] on input "text" at bounding box center [530, 172] width 151 height 31
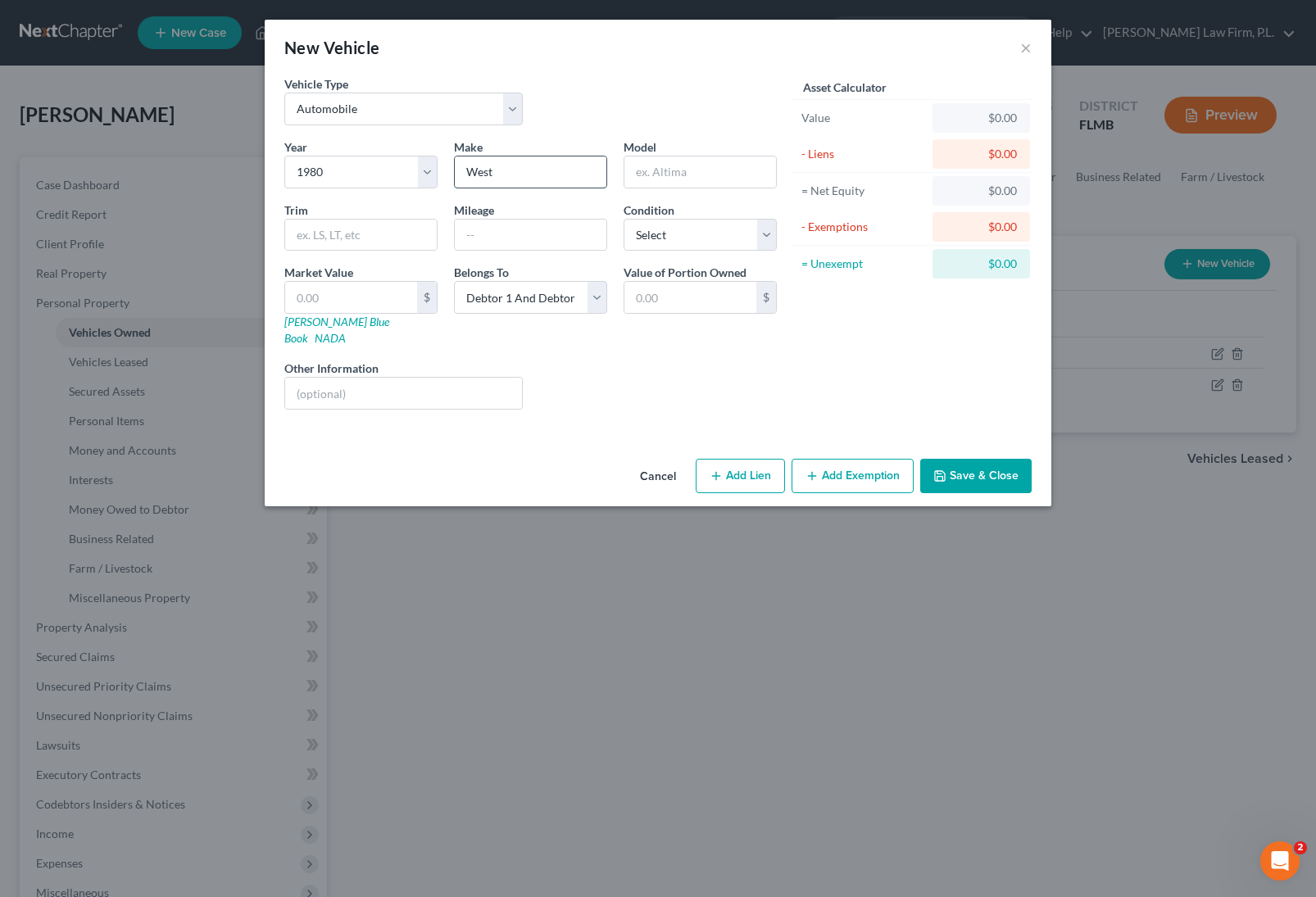
type input "West"
type input "HS"
click at [391, 112] on select "Select Automobile Truck Trailer Watercraft Aircraft Motor Home Atv Other Vehicle" at bounding box center [403, 109] width 238 height 33
select select "5"
click at [285, 92] on select "Select Automobile Truck Trailer Watercraft Aircraft Motor Home Atv Other Vehicle" at bounding box center [403, 109] width 238 height 33
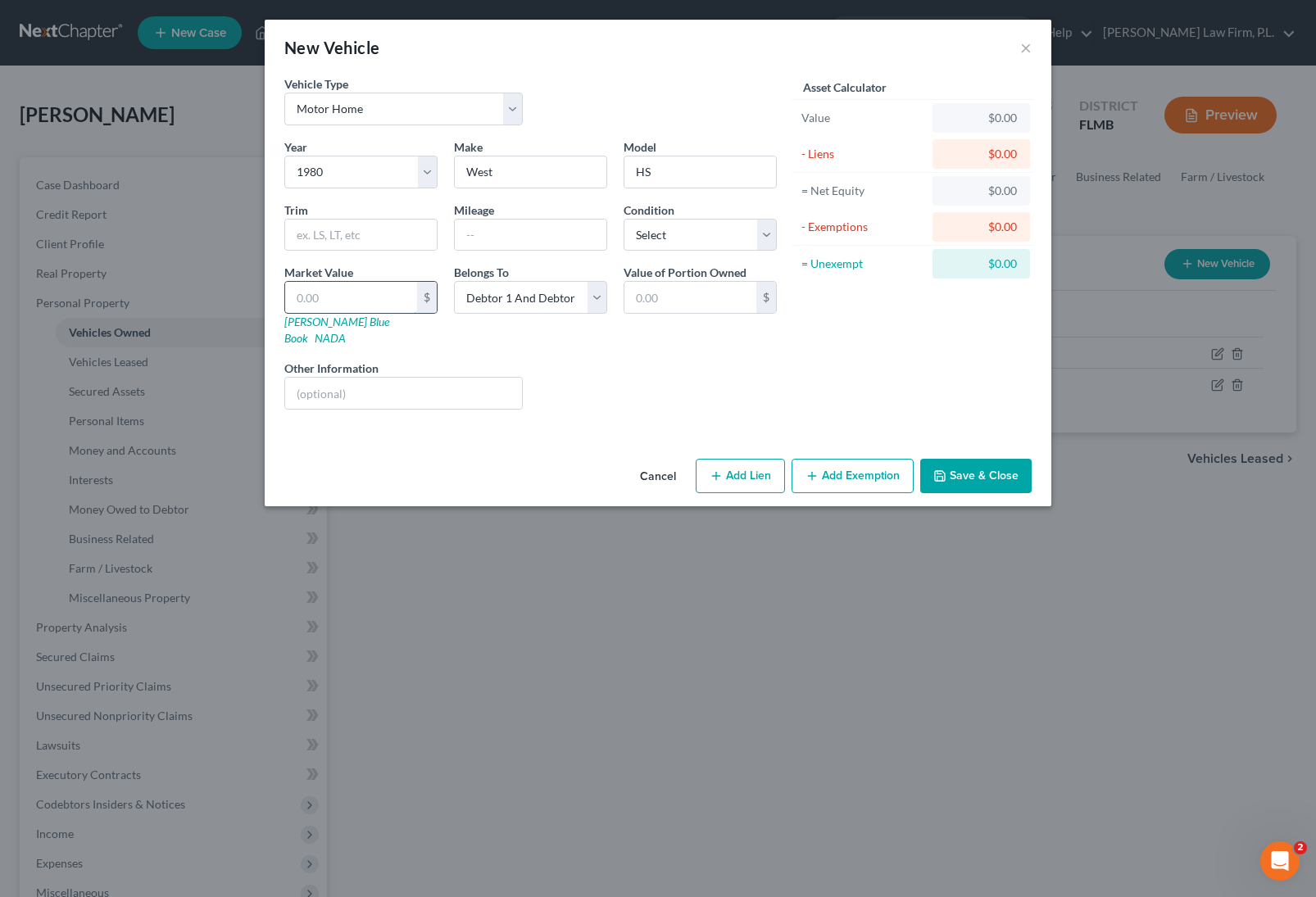
click at [358, 297] on input "text" at bounding box center [352, 297] width 132 height 31
type input "4"
type input "4.00"
type input "45"
type input "45.00"
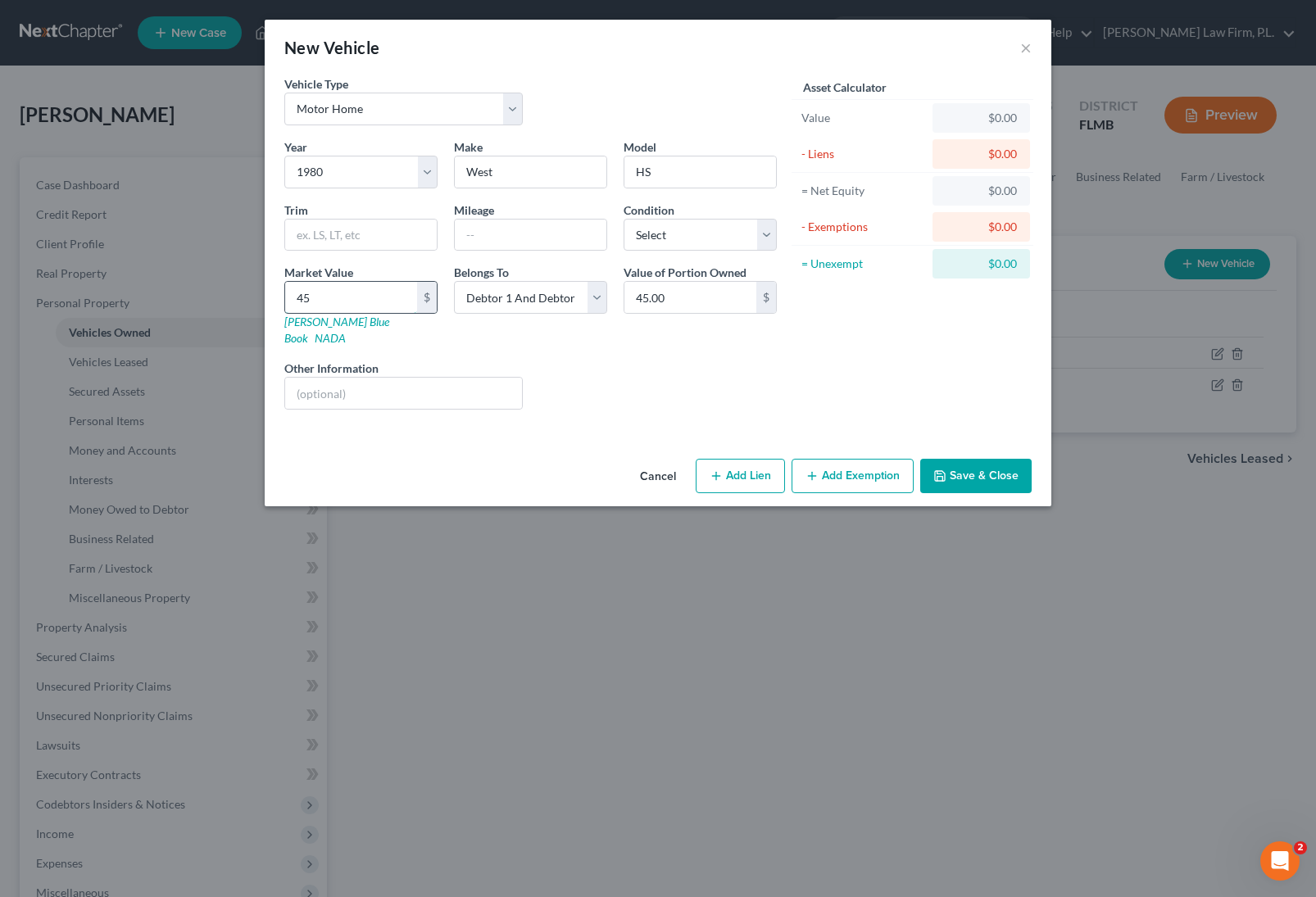
type input "450"
type input "450.00"
type input "4500"
type input "4,500.00"
type input "4,5000"
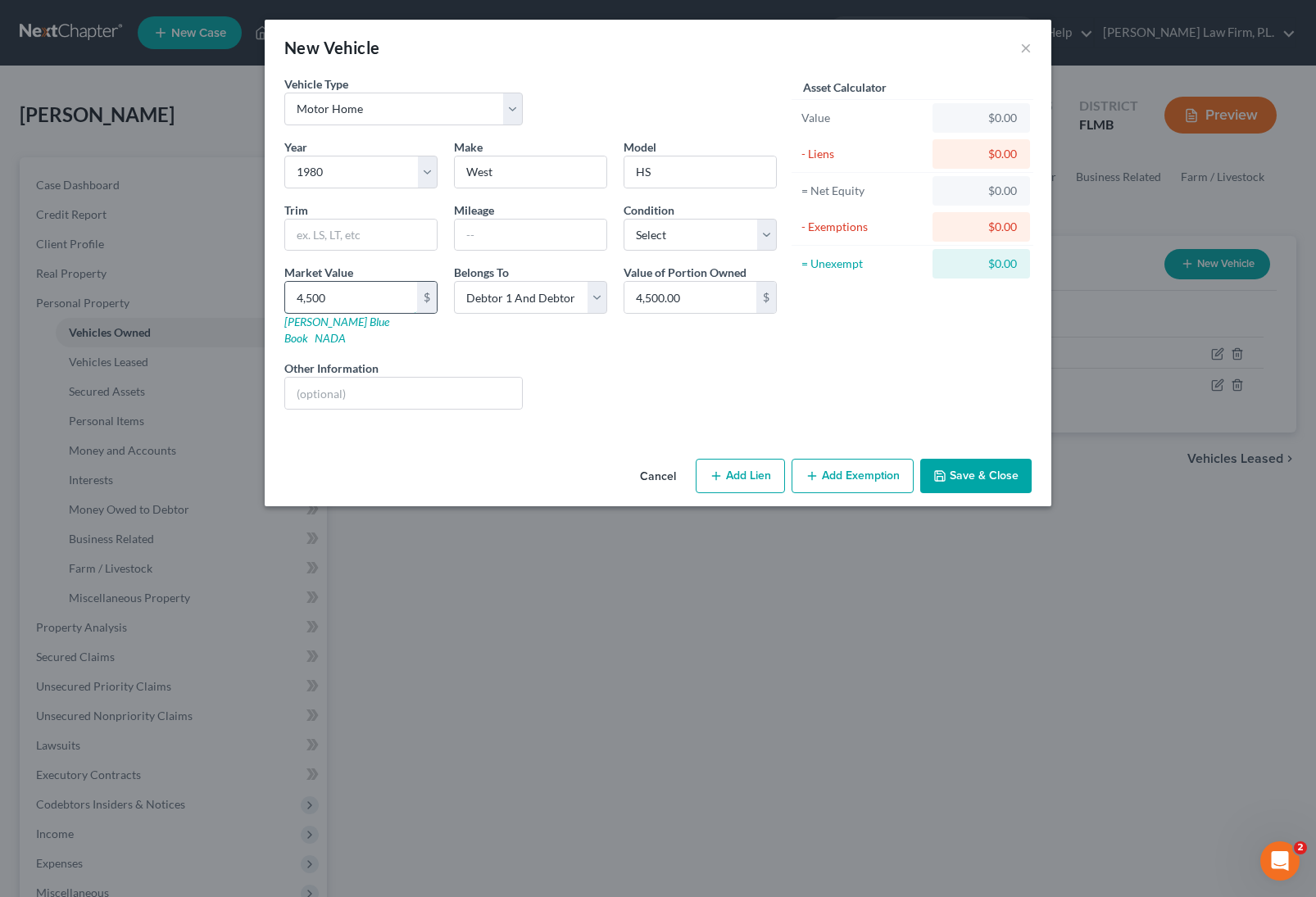
type input "45,000.00"
type input "45,000"
click at [375, 378] on input "text" at bounding box center [403, 393] width 237 height 31
type input "N"
type input "Tax Appraiser Value"
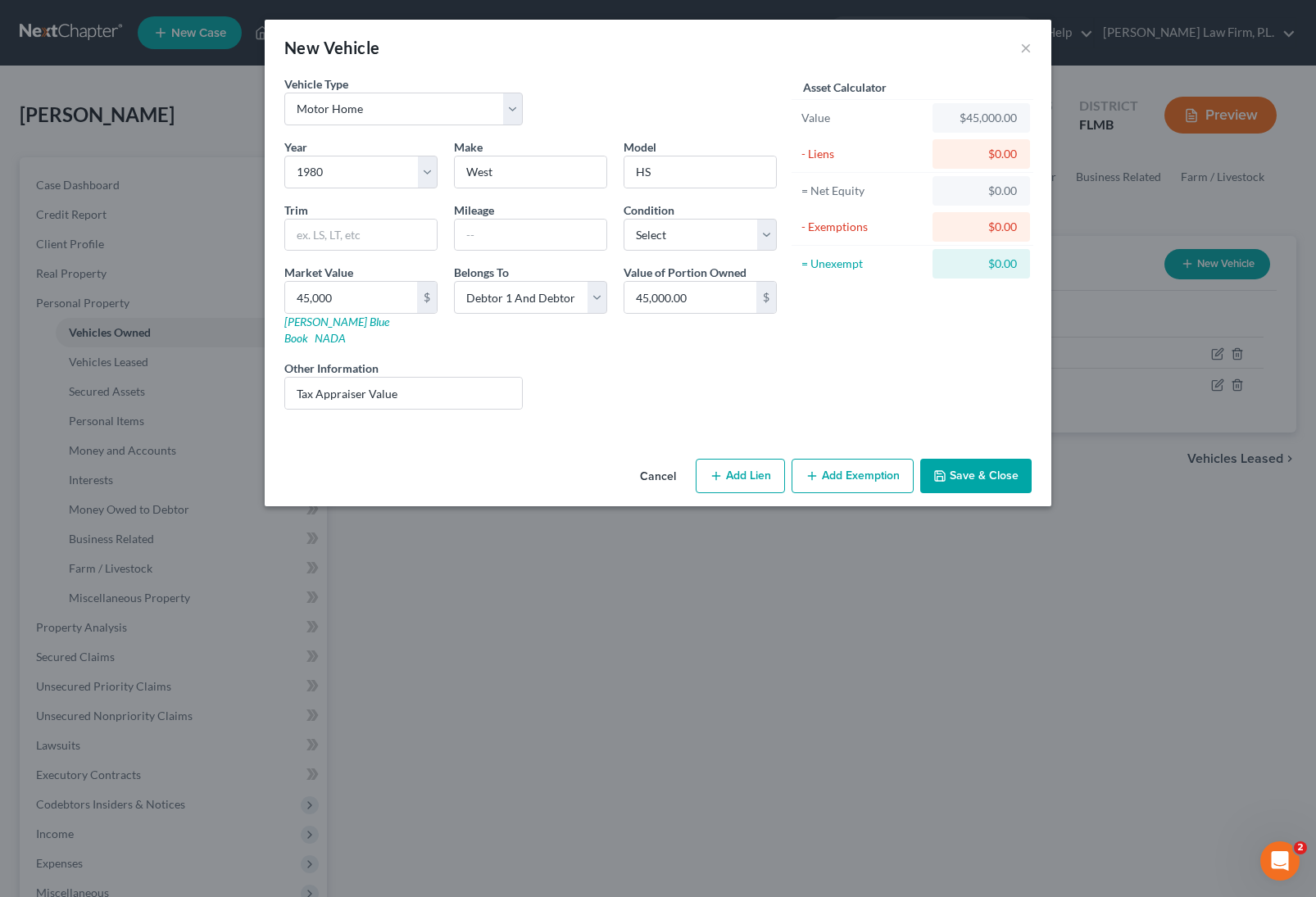
click at [988, 469] on button "Save & Close" at bounding box center [975, 476] width 111 height 34
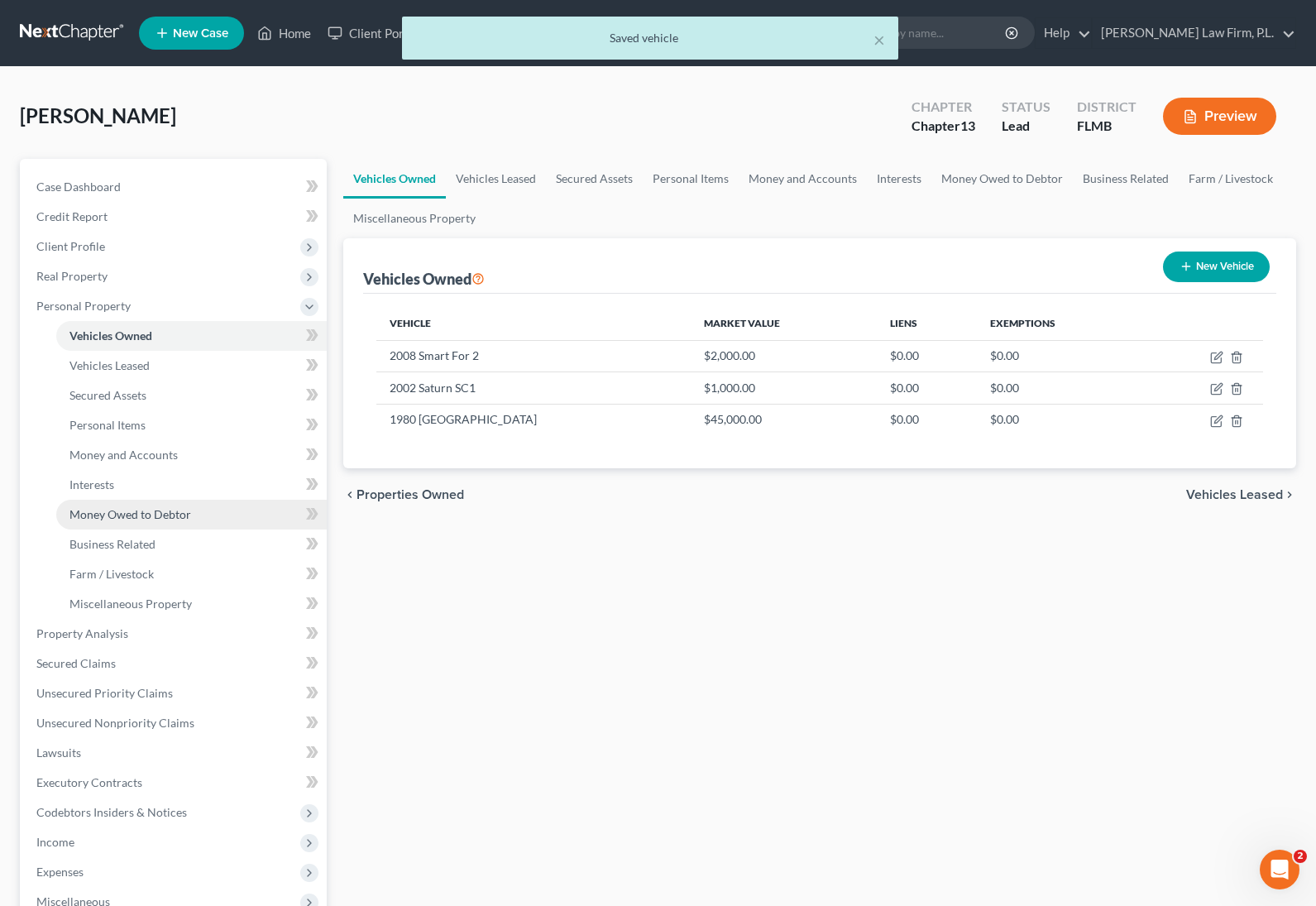
click at [197, 513] on link "Money Owed to Debtor" at bounding box center [191, 514] width 271 height 30
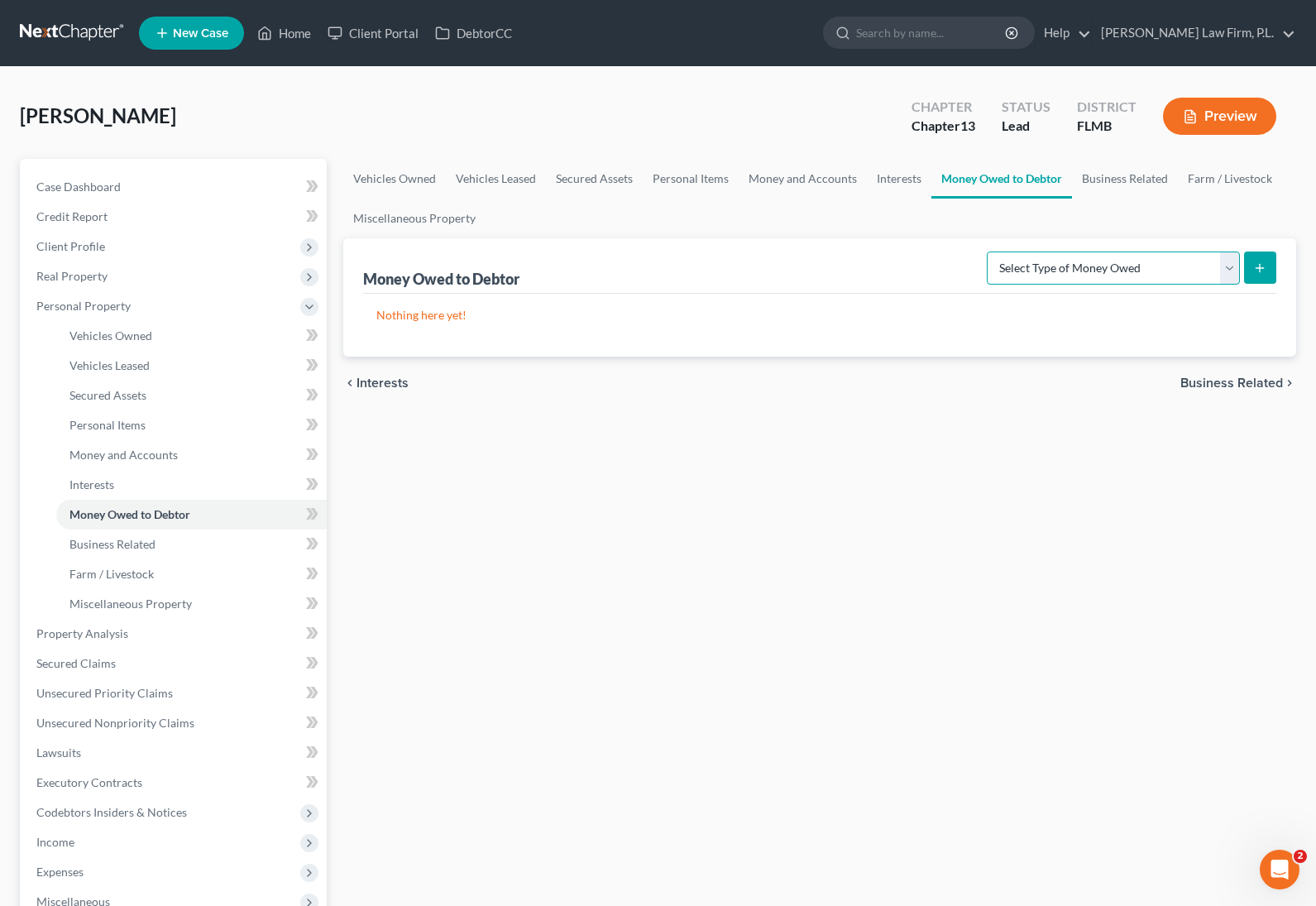
click at [1084, 279] on select "Select Type of Money Owed Accounts Receivable Alimony Child Support Claims Agai…" at bounding box center [1114, 268] width 253 height 33
select select "expected_tax_refund"
click at [989, 252] on select "Select Type of Money Owed Accounts Receivable Alimony Child Support Claims Agai…" at bounding box center [1114, 268] width 253 height 33
click at [1256, 267] on icon "submit" at bounding box center [1260, 268] width 13 height 13
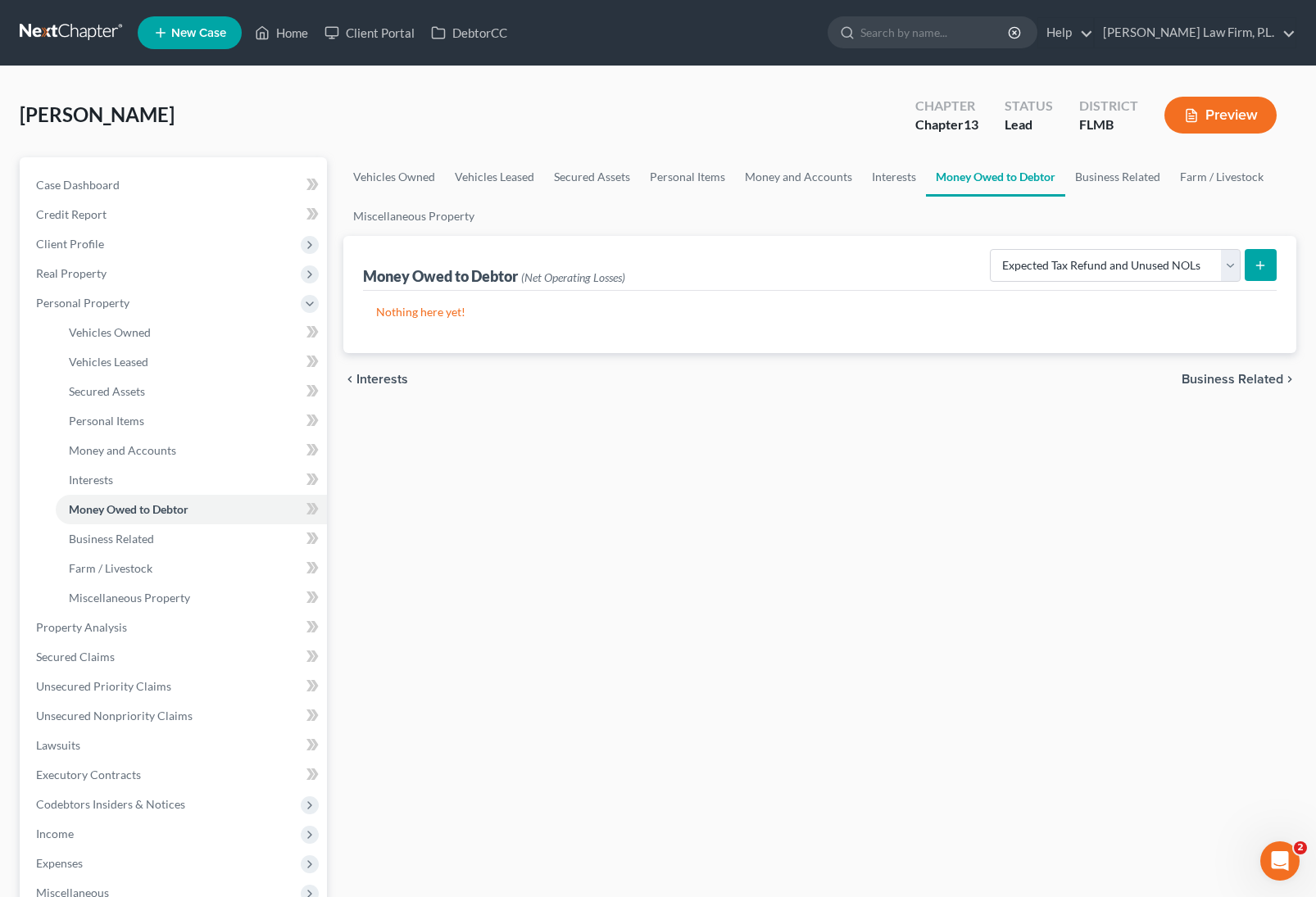
select select "0"
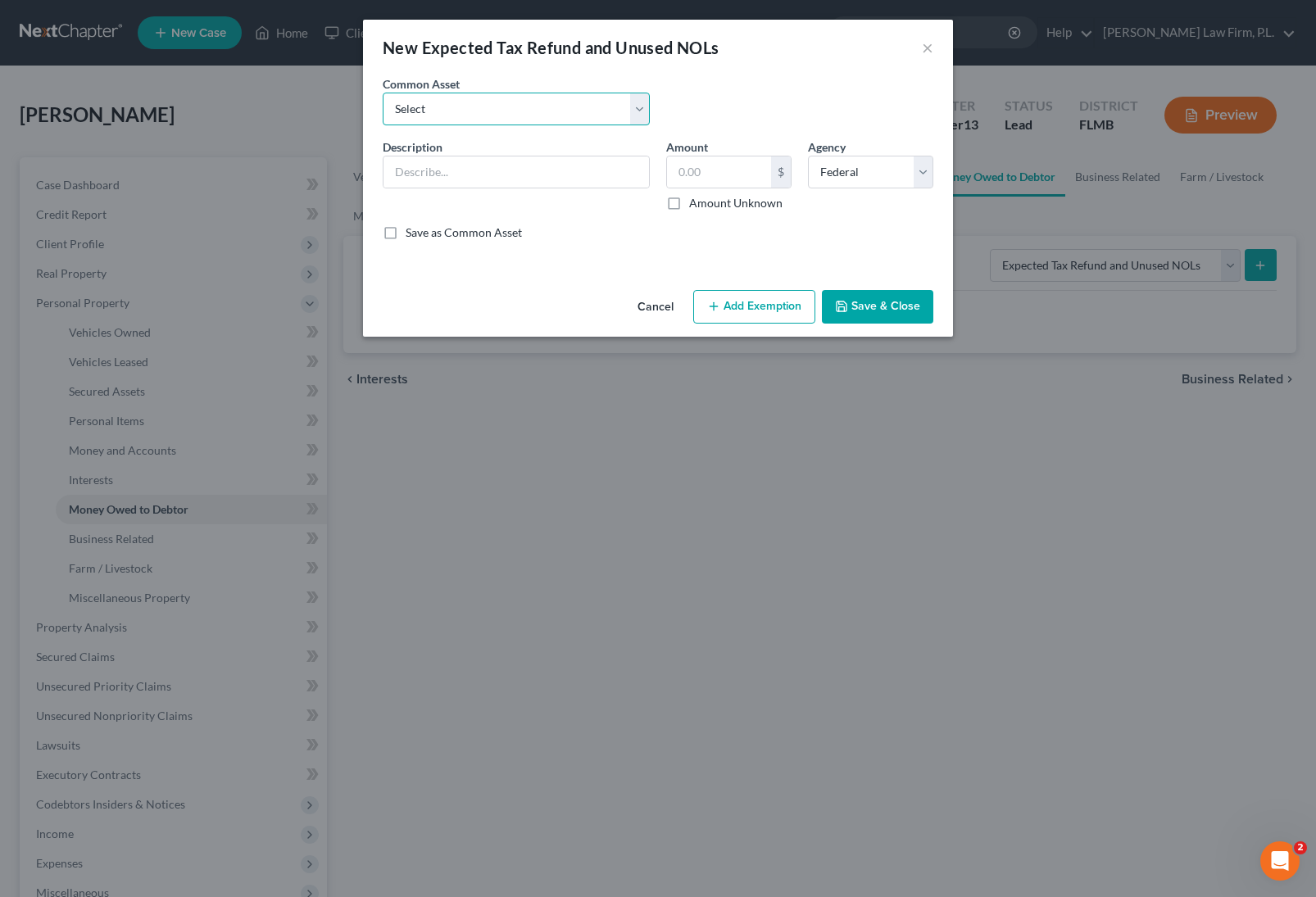
click at [483, 111] on select "Select 8/12ths of 2025 tax refund minus Earned Income Credit" at bounding box center [516, 109] width 267 height 33
select select "0"
click at [382, 92] on select "Select 8/12ths of 2025 tax refund minus Earned Income Credit" at bounding box center [516, 109] width 267 height 33
type input "8/12ths of 2025 tax refund minus Earned Income Credit"
type input "0.00"
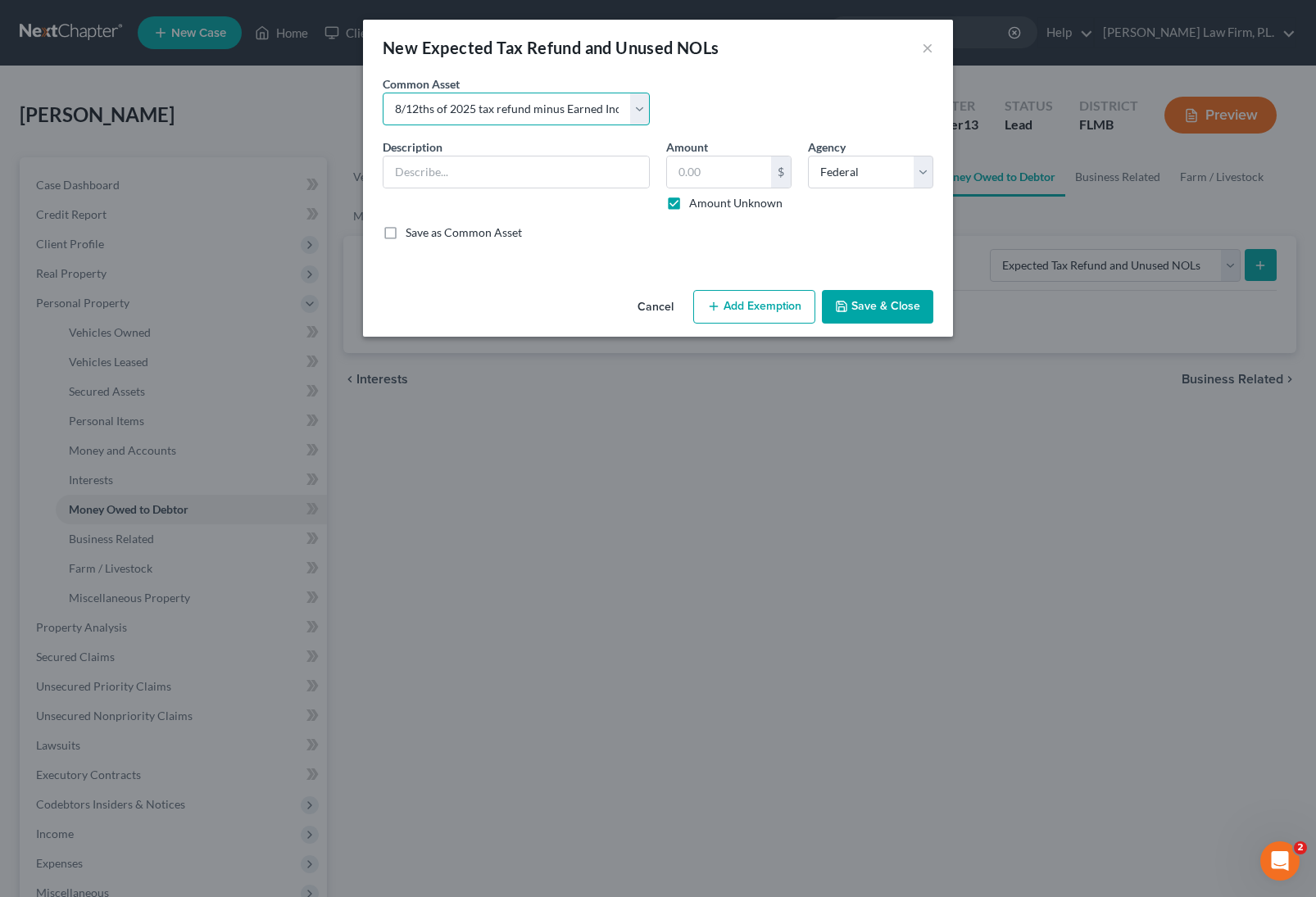
checkbox input "true"
click at [402, 172] on input "8/12ths of 2025 tax refund minus Earned Income Credit" at bounding box center [516, 172] width 266 height 31
type input "9/12ths of 2025 tax refund minus Earned Income Credit"
drag, startPoint x: 853, startPoint y: 307, endPoint x: 551, endPoint y: 316, distance: 302.1
click at [853, 307] on button "Save & Close" at bounding box center [877, 307] width 111 height 34
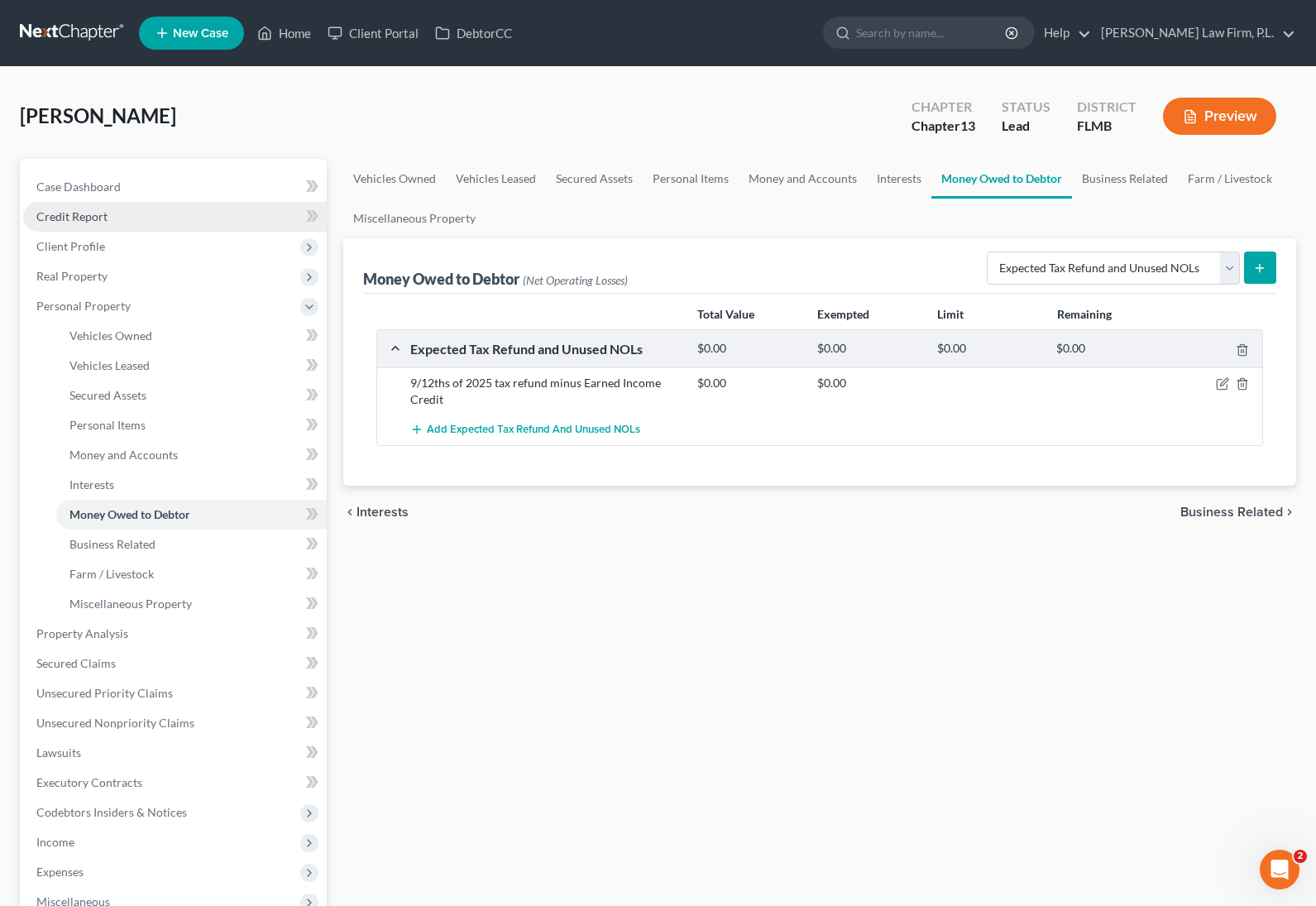
click at [124, 221] on link "Credit Report" at bounding box center [175, 217] width 304 height 30
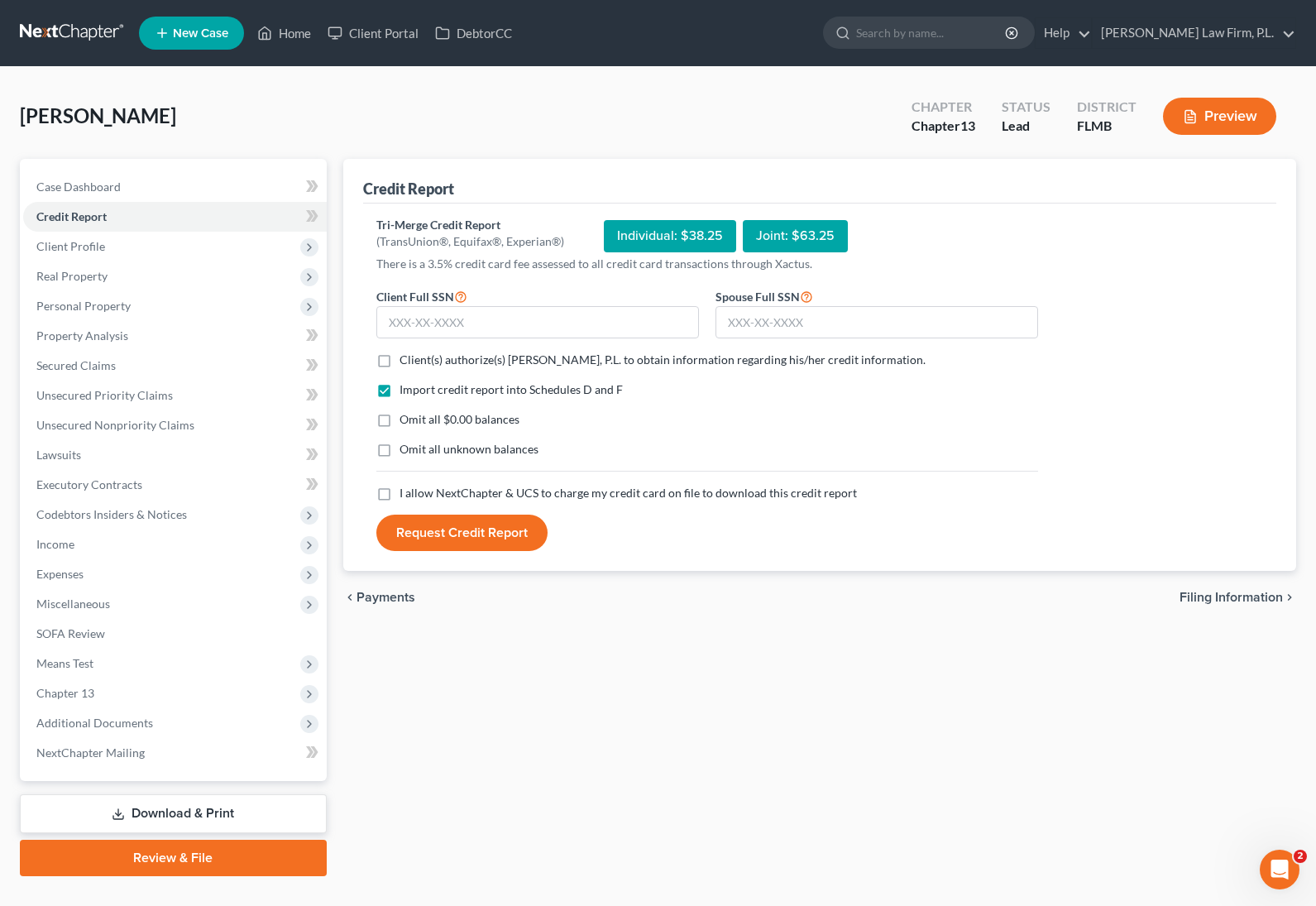
click at [400, 358] on label "Client(s) authorize(s) [PERSON_NAME], P.L. to obtain information regarding his/…" at bounding box center [663, 360] width 526 height 16
click at [406, 358] on input "Client(s) authorize(s) [PERSON_NAME], P.L. to obtain information regarding his/…" at bounding box center [412, 357] width 11 height 11
checkbox input "true"
click at [400, 424] on label "Omit all $0.00 balances" at bounding box center [459, 419] width 120 height 16
click at [406, 422] on input "Omit all $0.00 balances" at bounding box center [412, 416] width 11 height 11
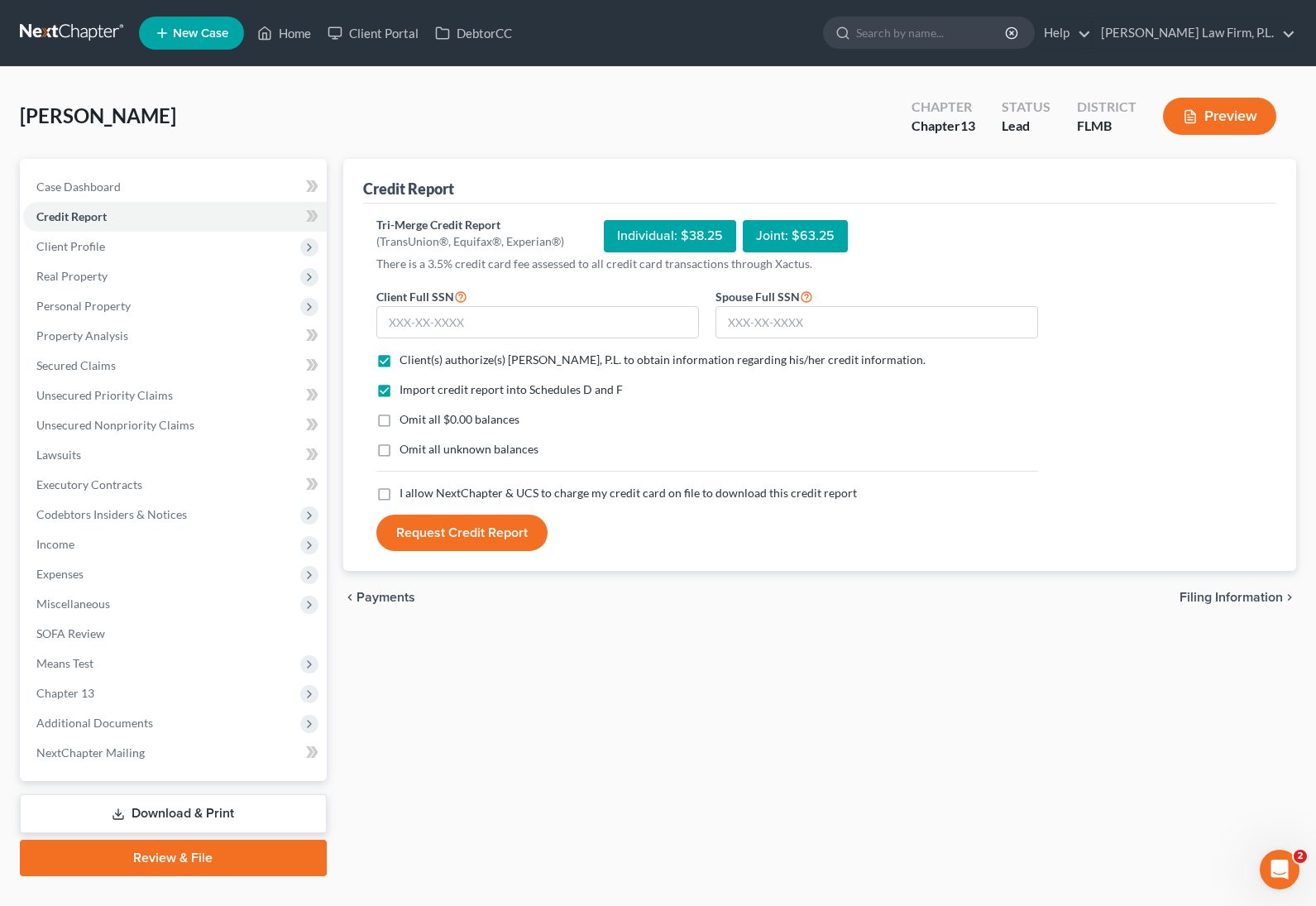
checkbox input "true"
click at [400, 502] on label "I allow NextChapter & UCS to charge my credit card on file to download this cre…" at bounding box center [629, 493] width 458 height 16
click at [406, 496] on input "I allow NextChapter & UCS to charge my credit card on file to download this cre…" at bounding box center [412, 491] width 11 height 11
checkbox input "true"
click at [444, 324] on input "text" at bounding box center [537, 323] width 323 height 33
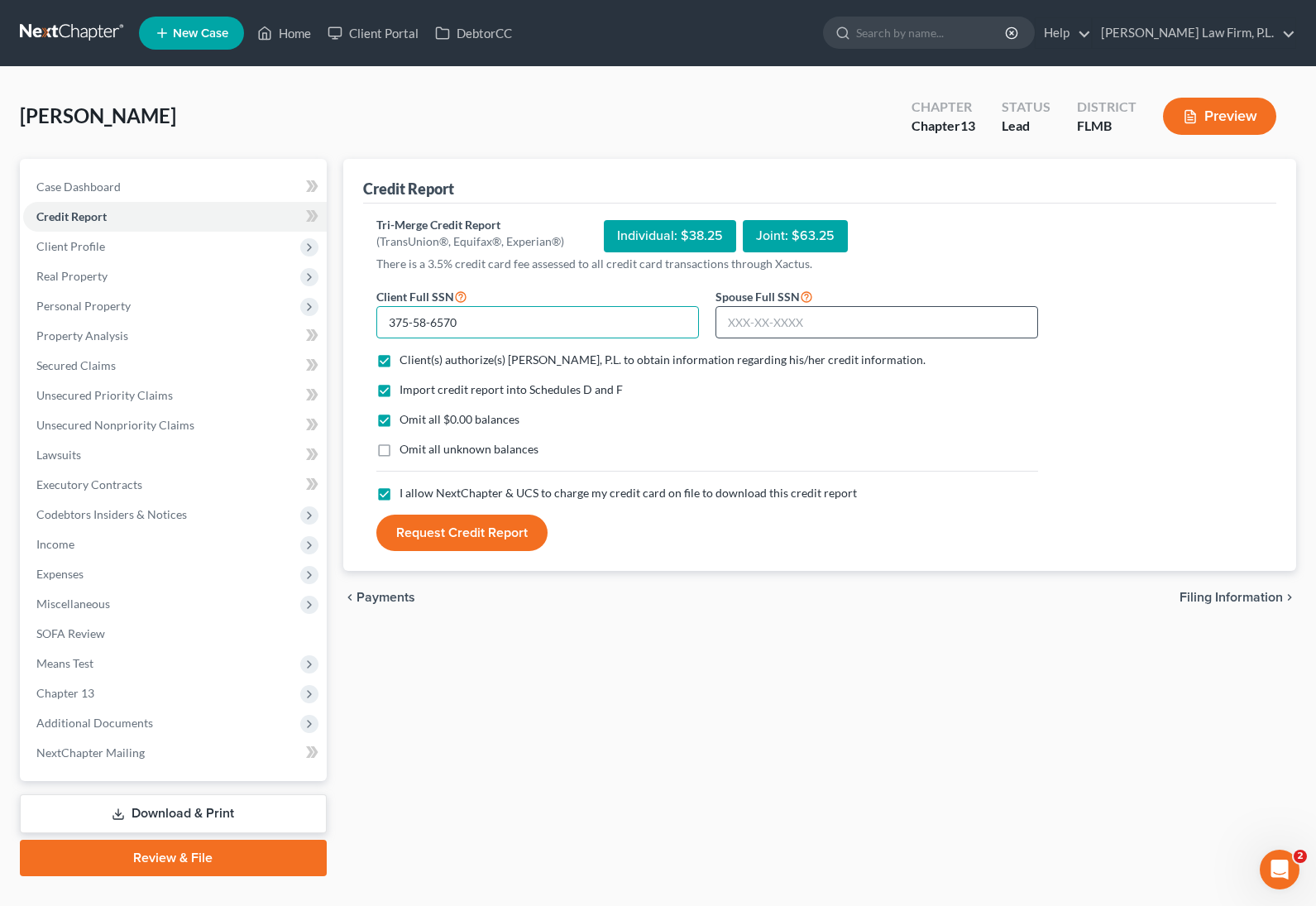
type input "375-58-6570"
click at [772, 321] on input "text" at bounding box center [877, 323] width 323 height 33
type input "367-74-7627"
click at [427, 530] on button "Request Credit Report" at bounding box center [461, 533] width 171 height 37
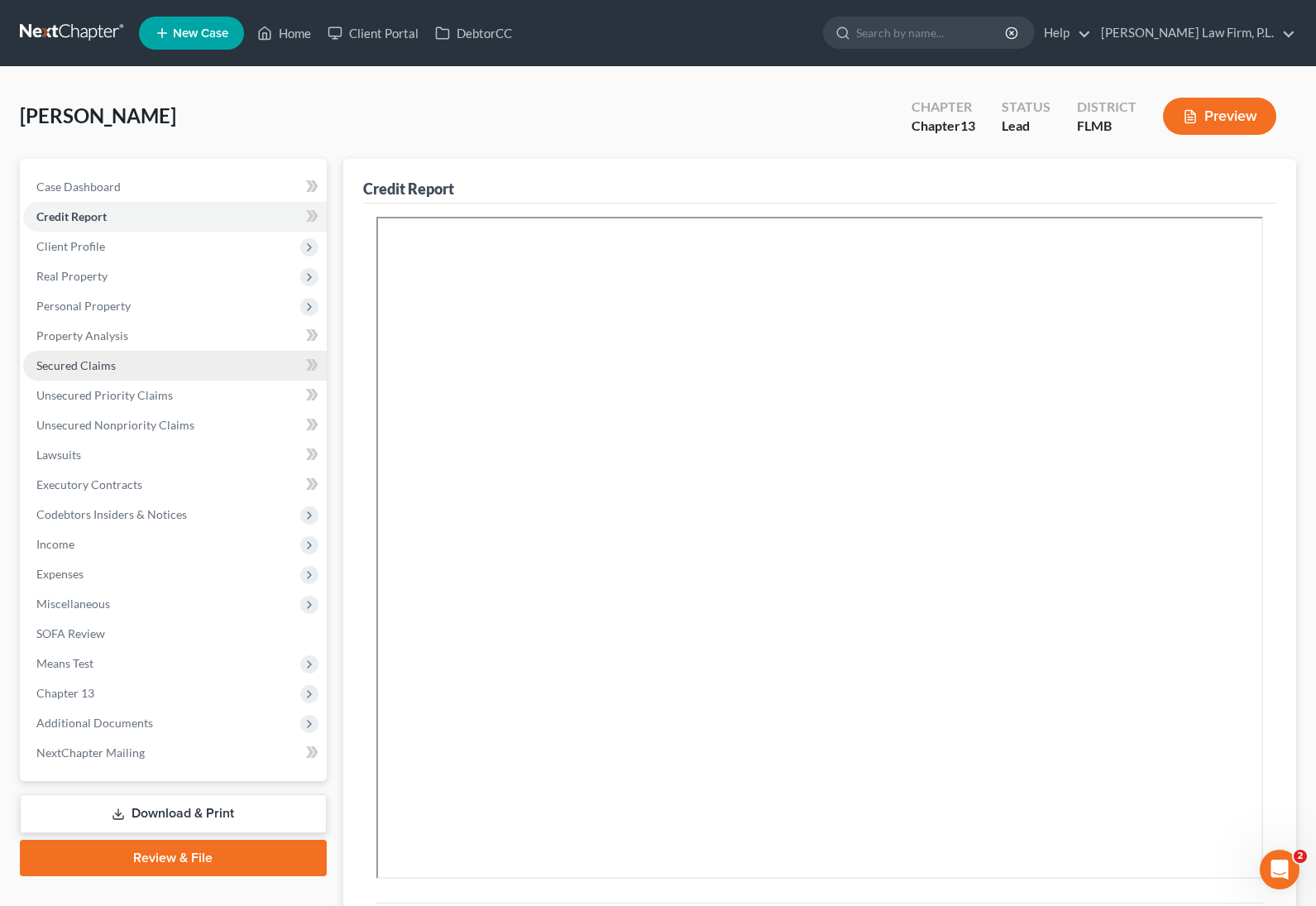
click at [115, 356] on link "Secured Claims" at bounding box center [175, 365] width 304 height 30
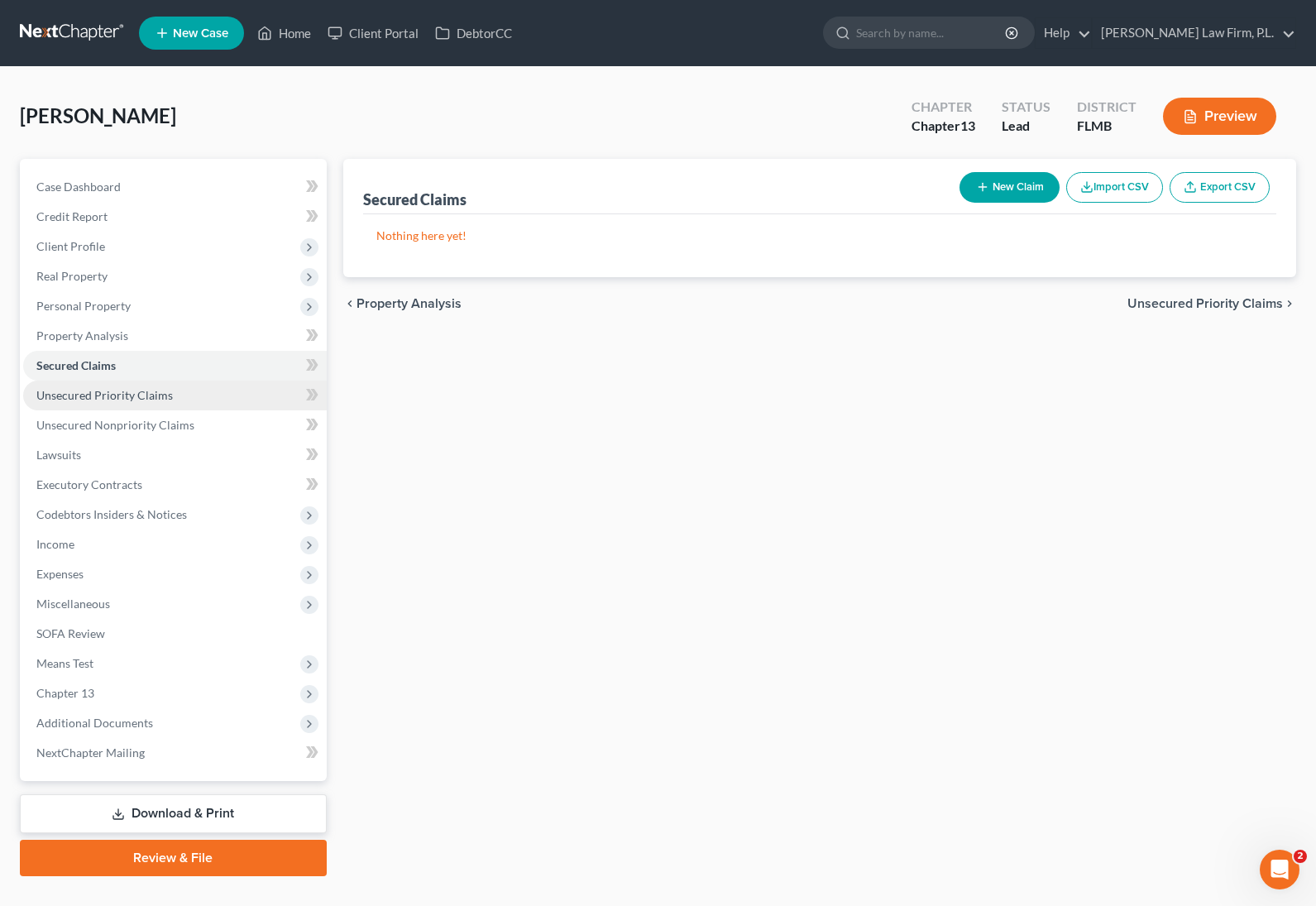
click at [114, 404] on link "Unsecured Priority Claims" at bounding box center [175, 395] width 304 height 30
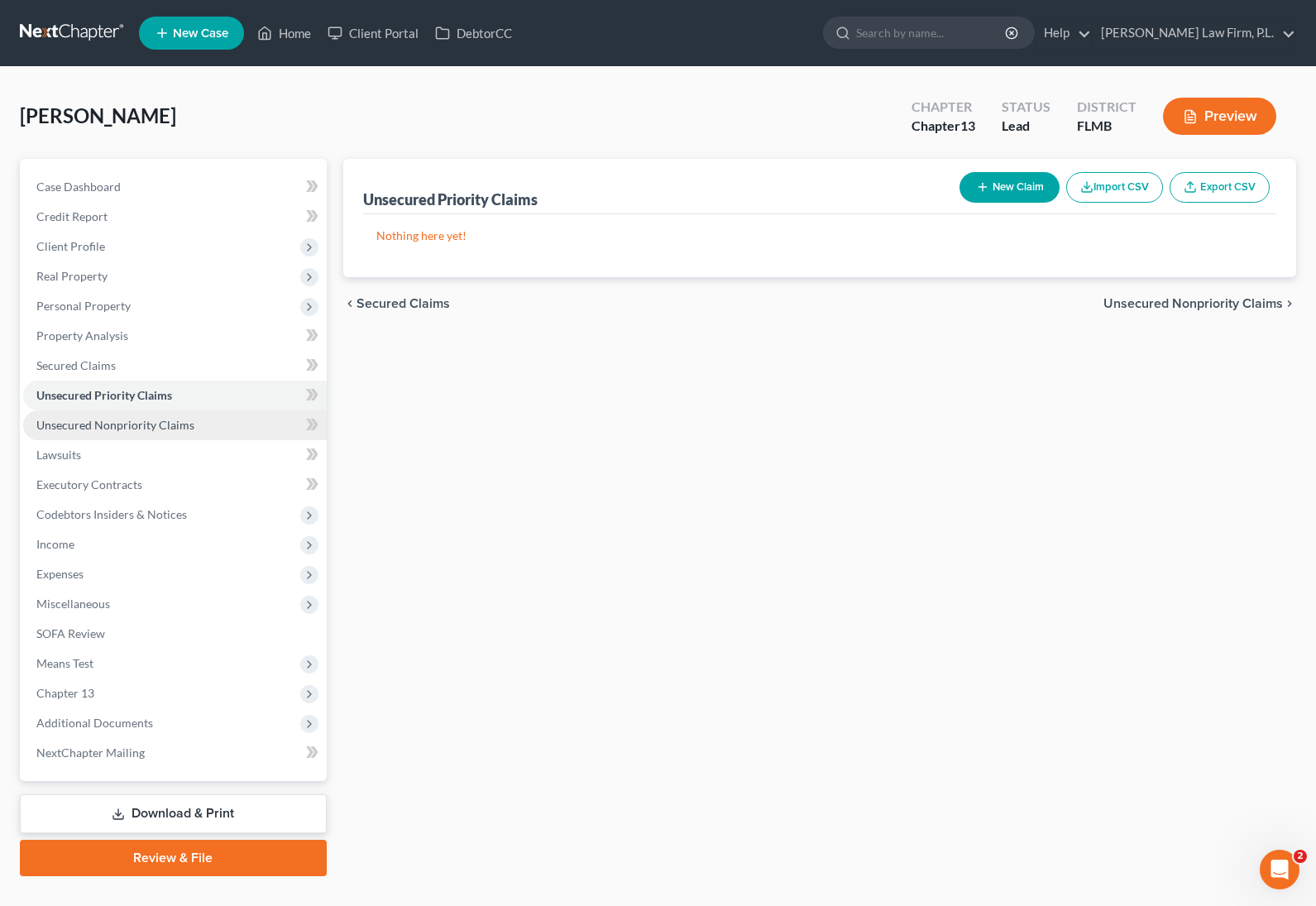
click at [134, 423] on span "Unsecured Nonpriority Claims" at bounding box center [115, 425] width 158 height 14
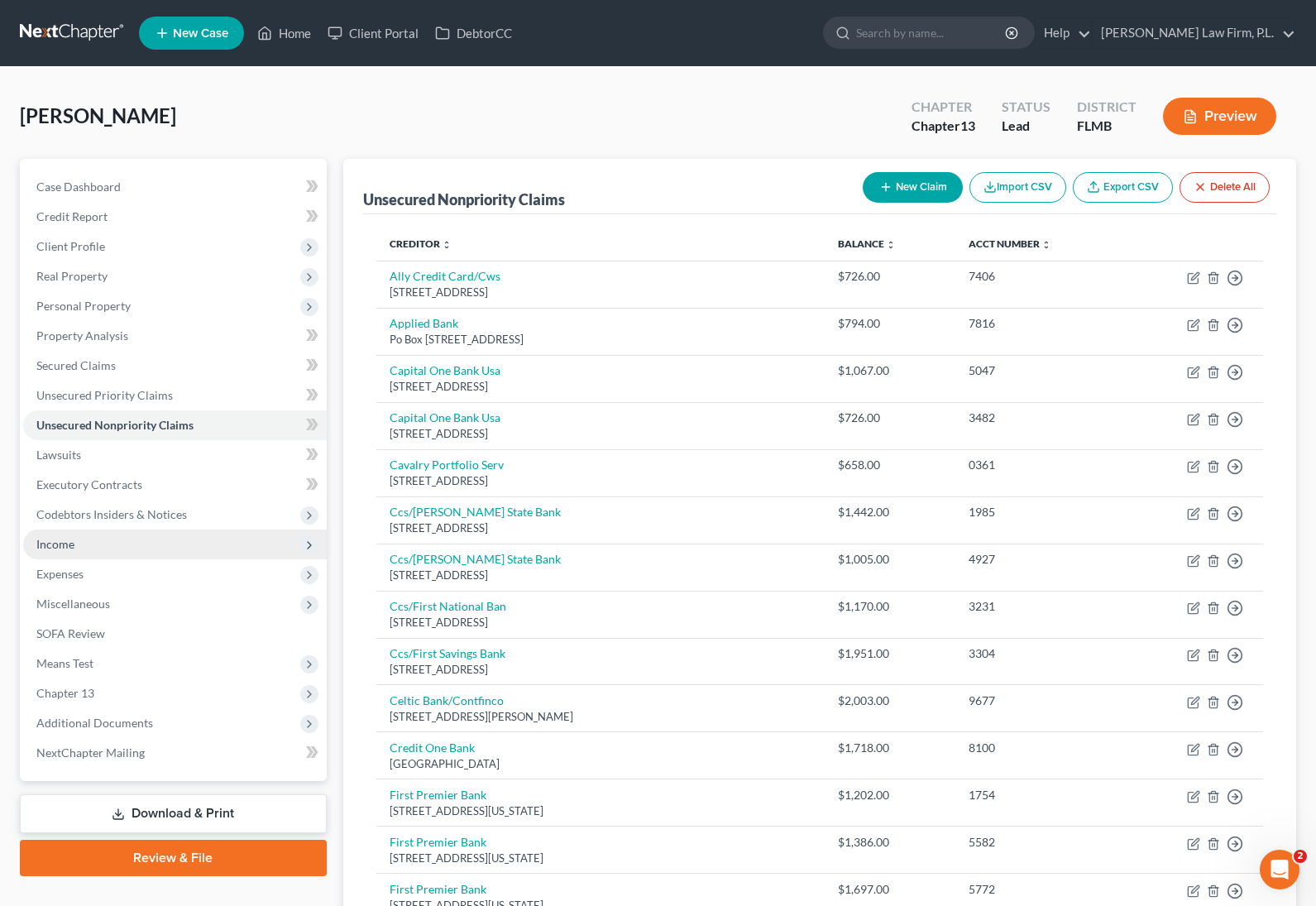
click at [135, 555] on span "Income" at bounding box center [175, 545] width 304 height 30
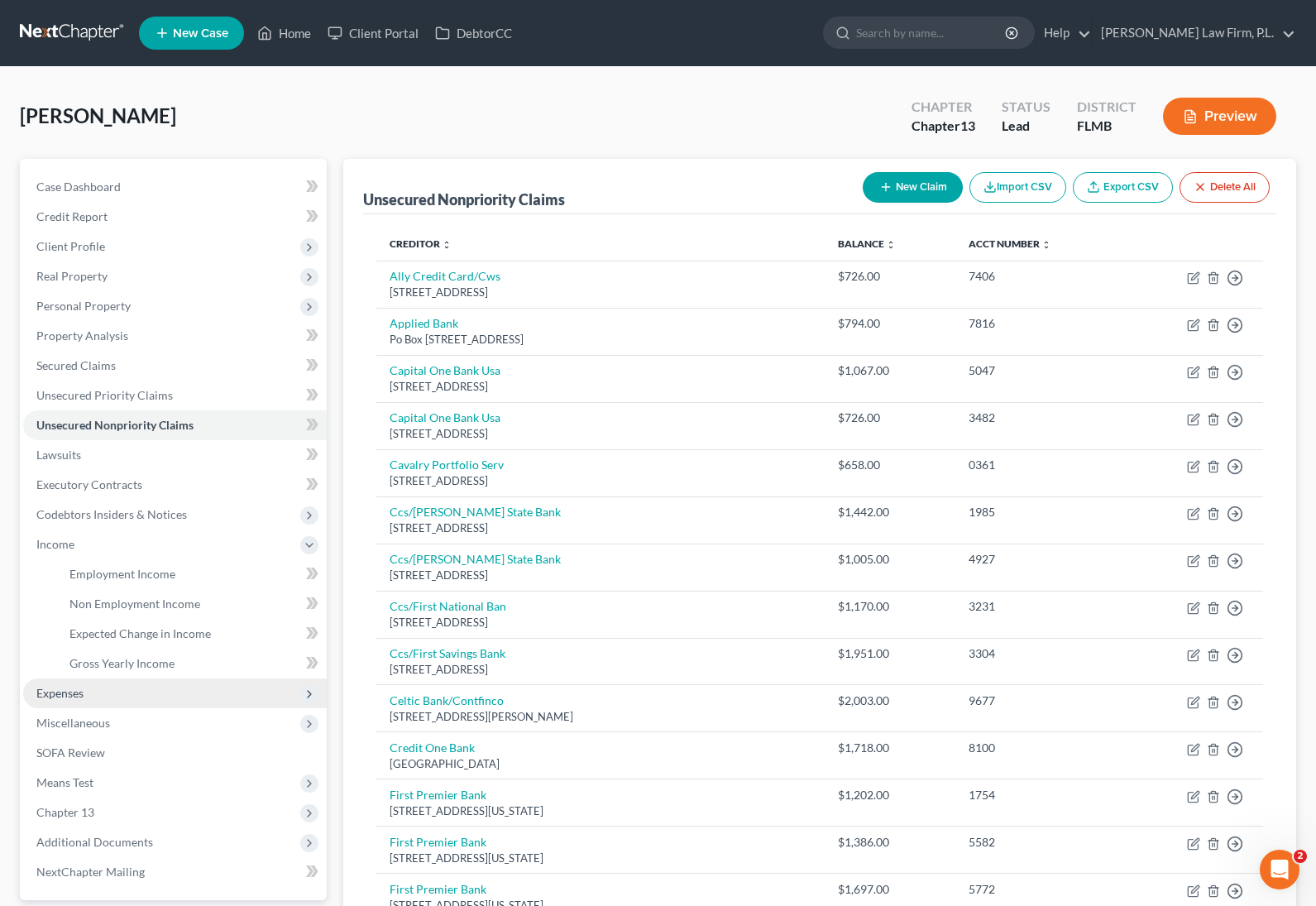
click at [135, 691] on span "Expenses" at bounding box center [175, 693] width 304 height 30
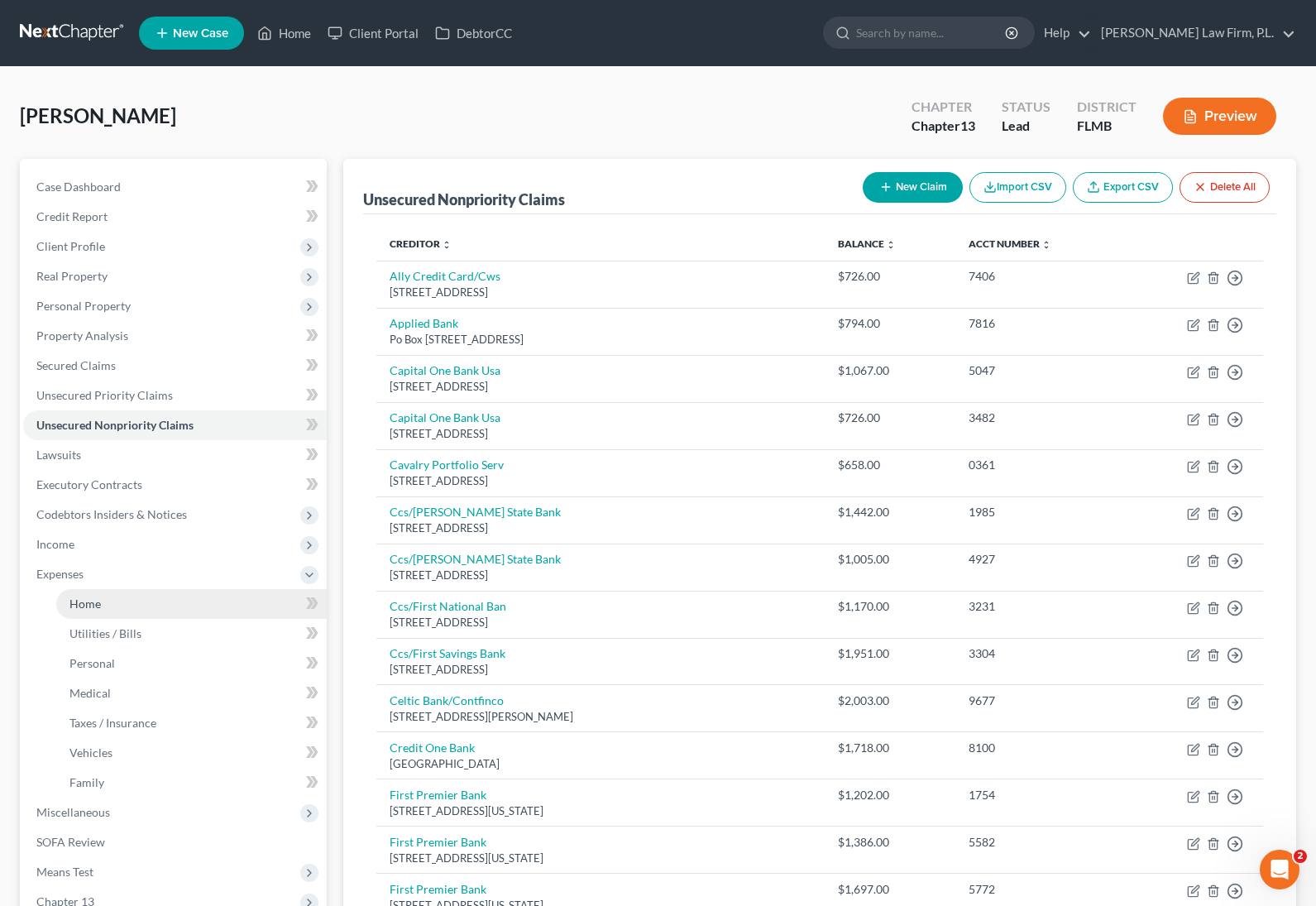
click at [149, 600] on link "Home" at bounding box center [191, 604] width 271 height 30
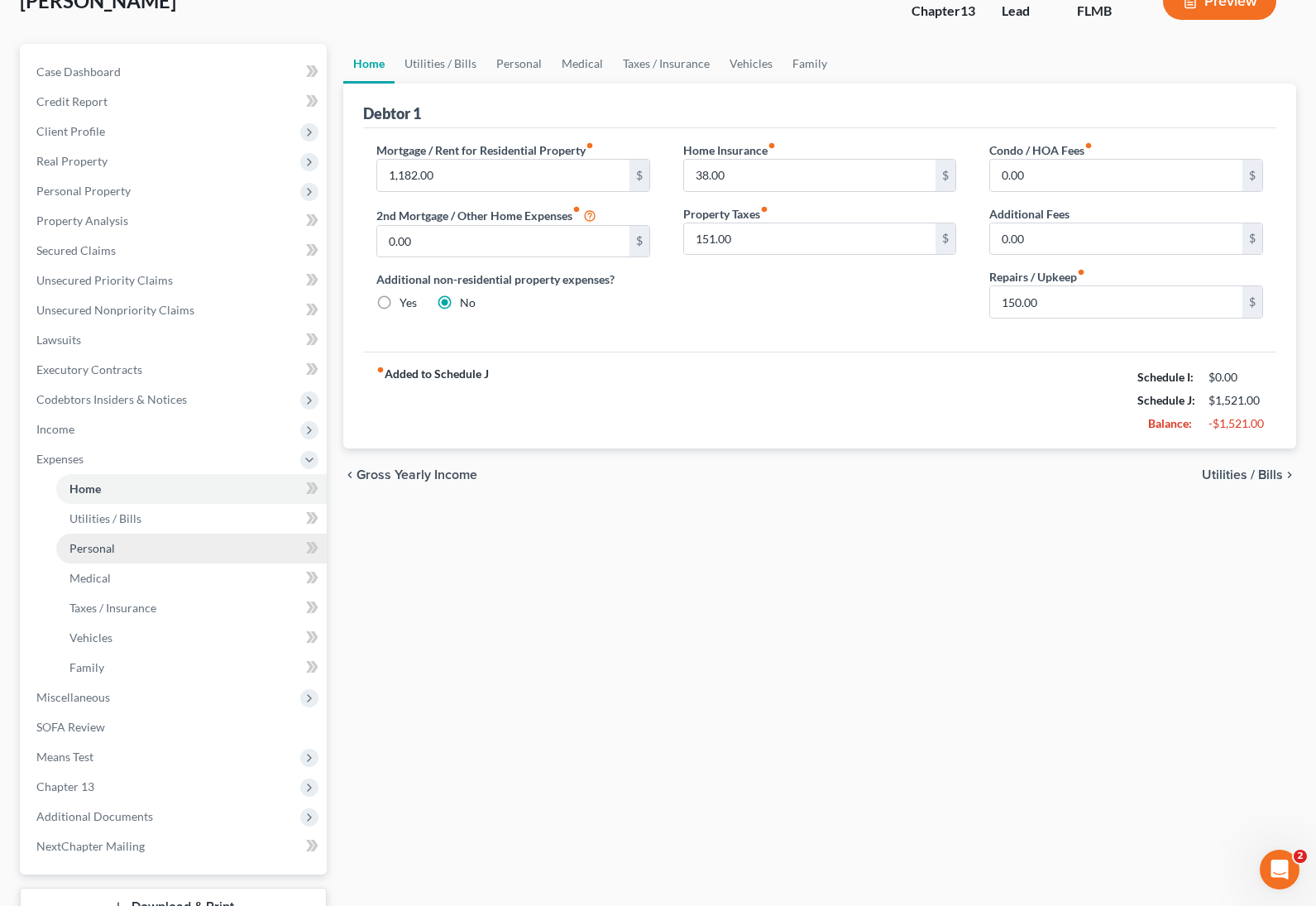
scroll to position [116, 0]
click at [127, 427] on span "Income" at bounding box center [175, 428] width 304 height 30
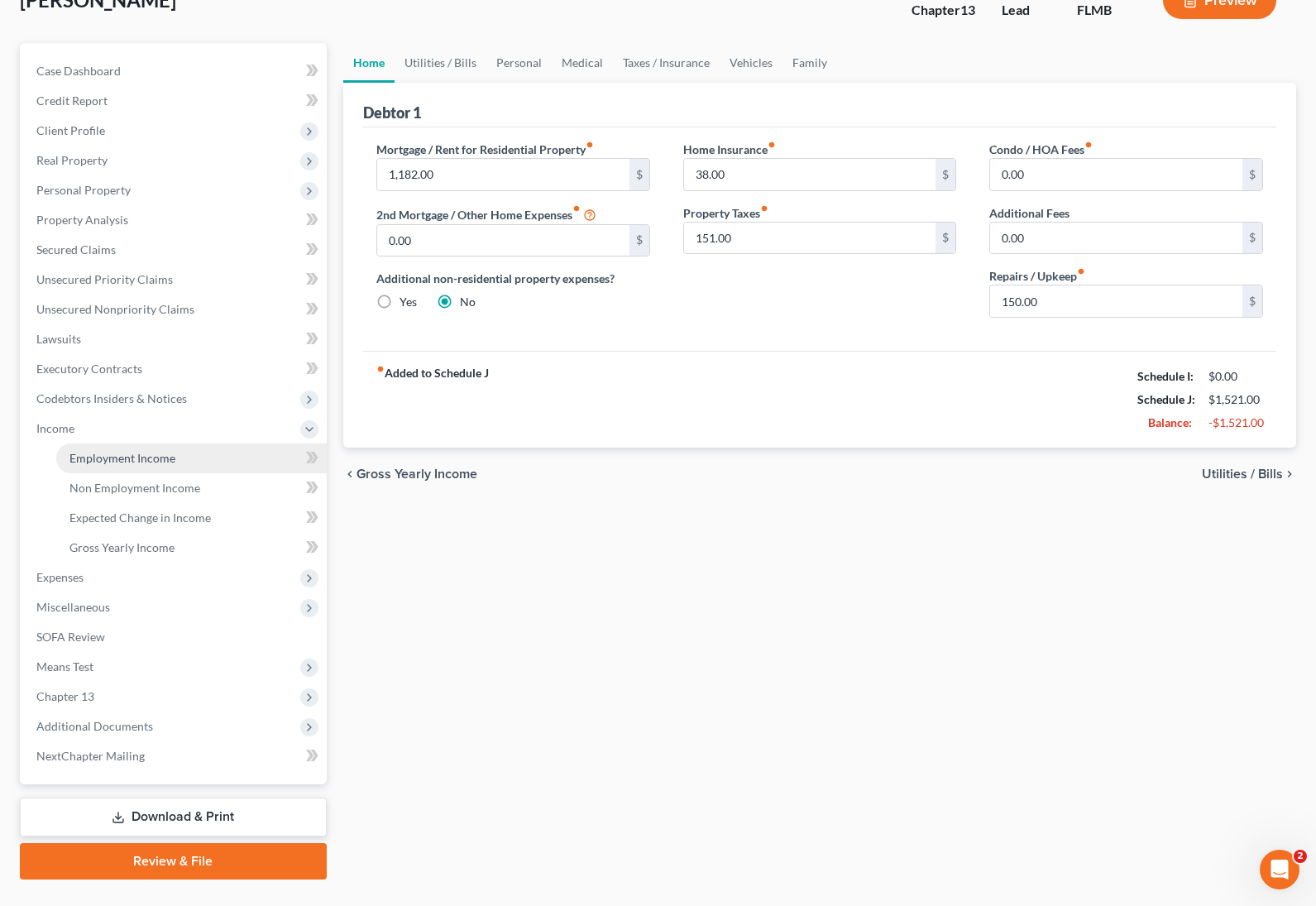
click at [126, 453] on span "Employment Income" at bounding box center [123, 458] width 106 height 14
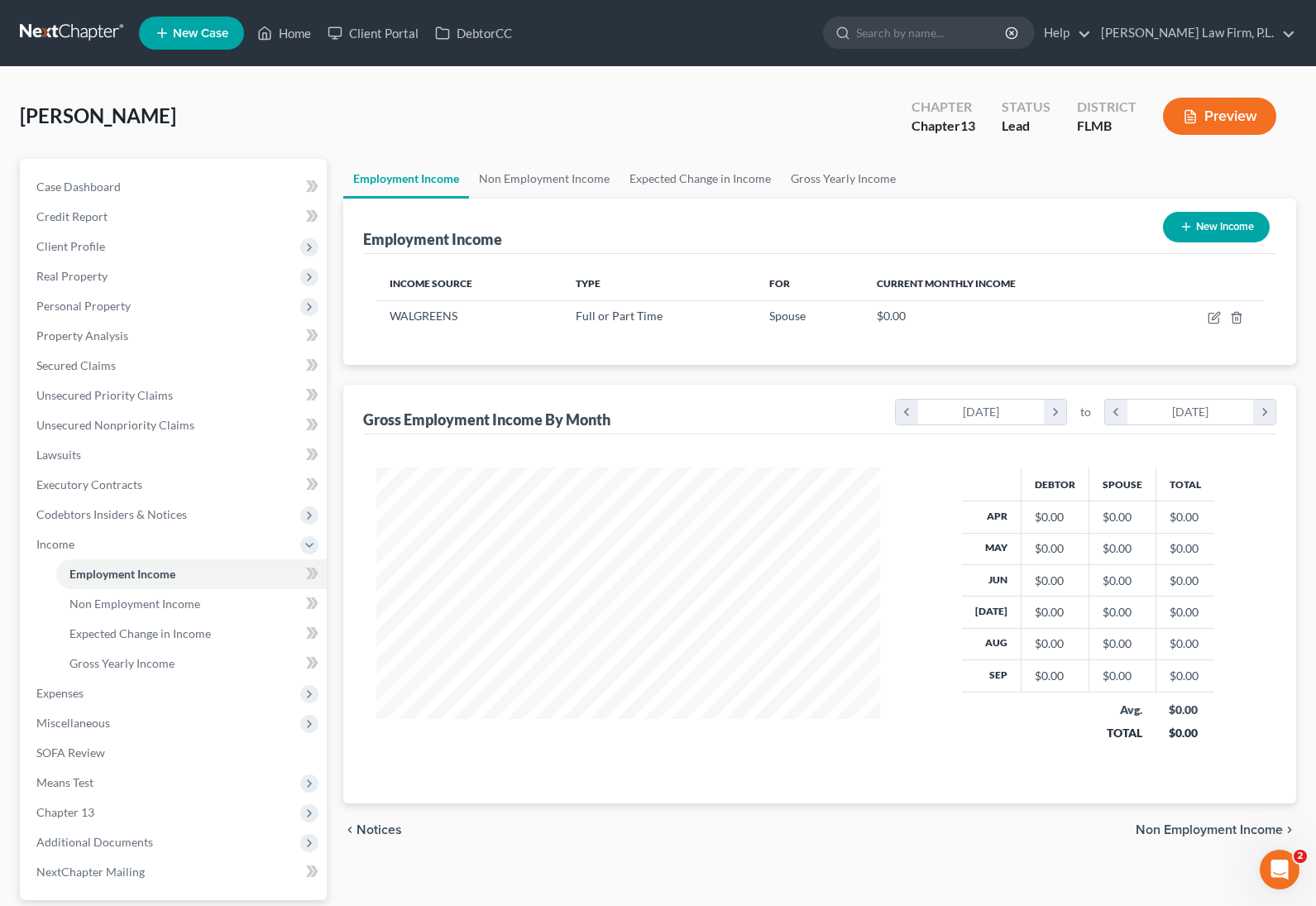
scroll to position [297, 537]
click at [529, 177] on link "Non Employment Income" at bounding box center [545, 178] width 151 height 39
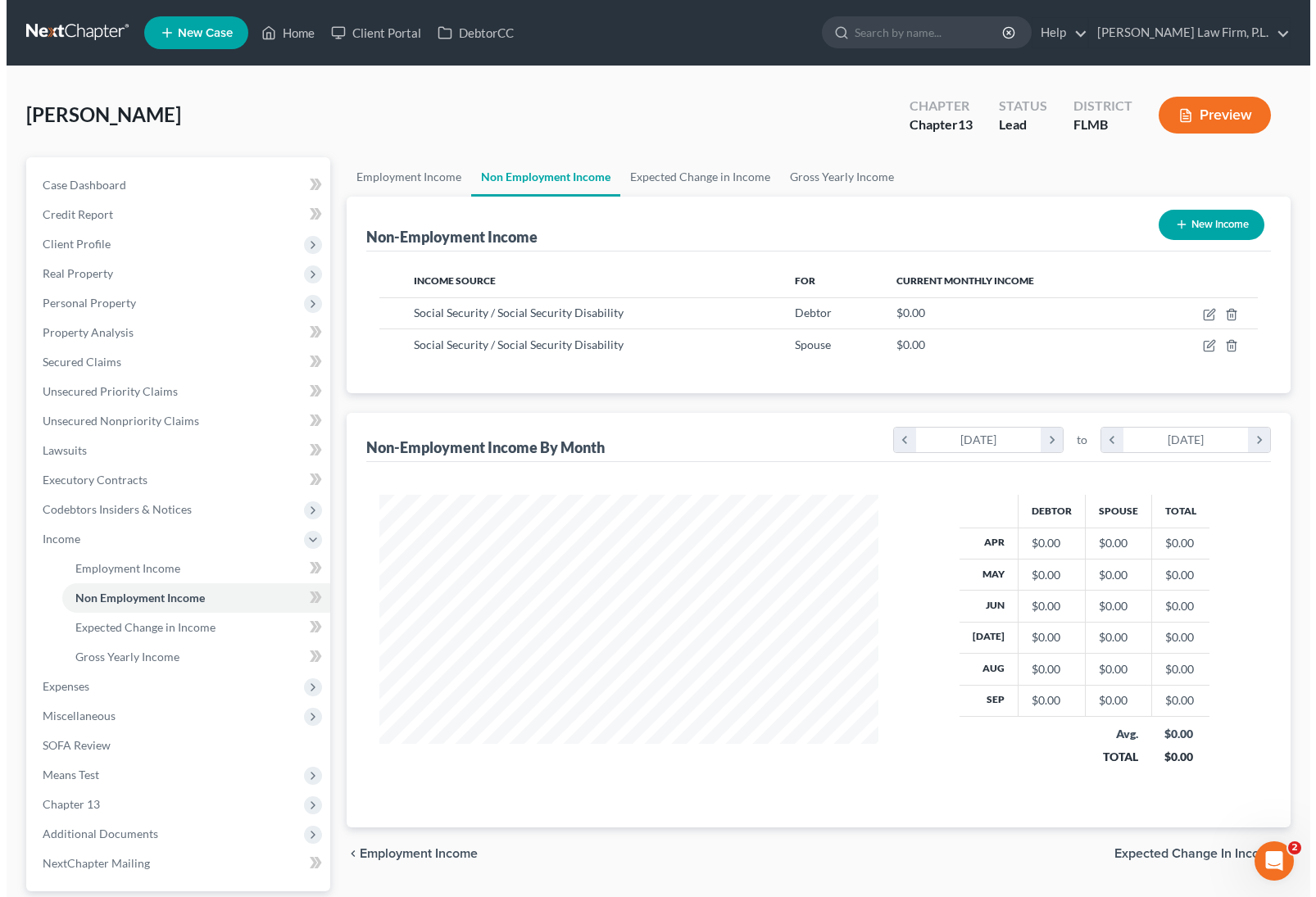
scroll to position [294, 532]
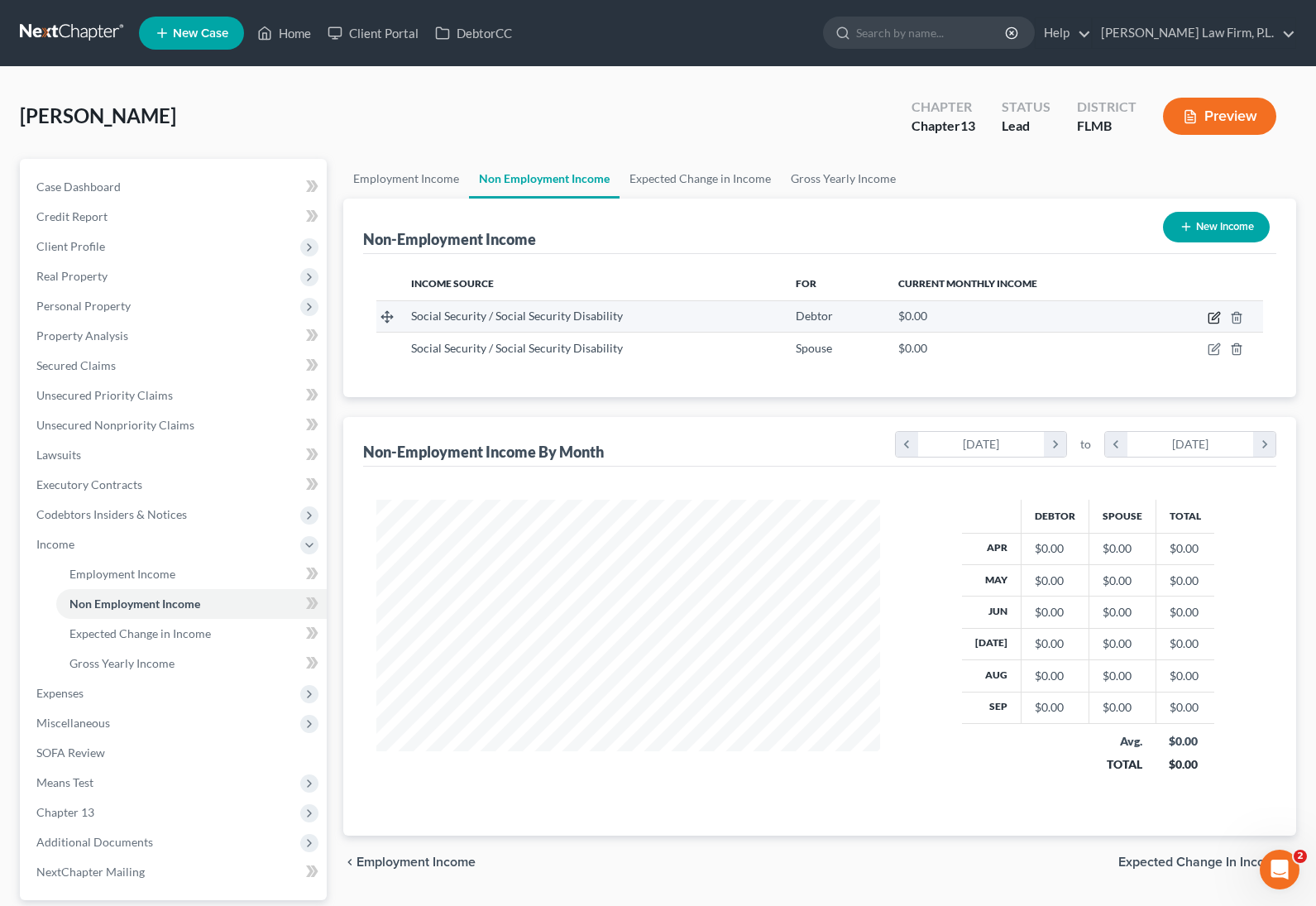
click at [1214, 316] on icon "button" at bounding box center [1214, 318] width 13 height 13
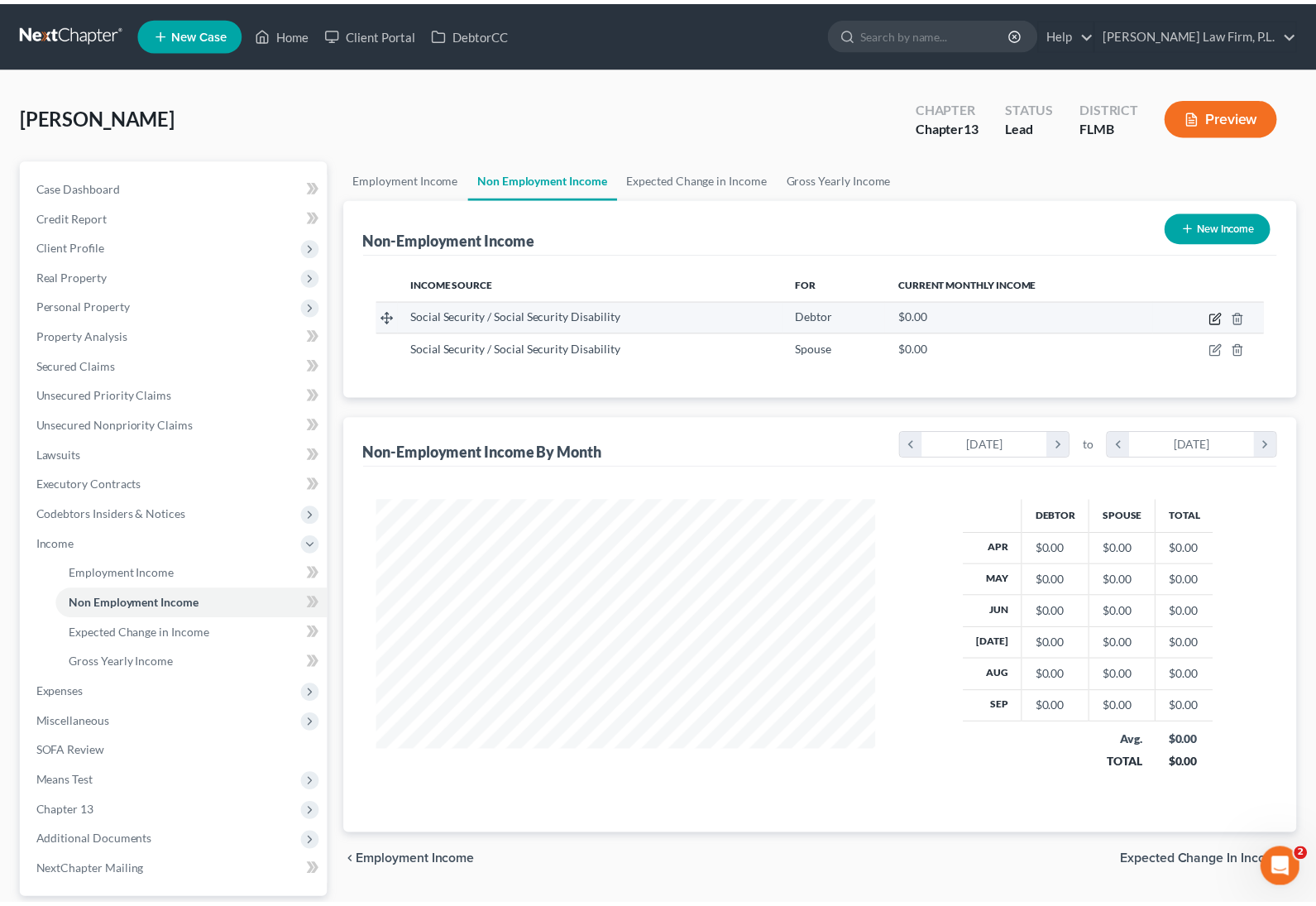
scroll to position [297, 543]
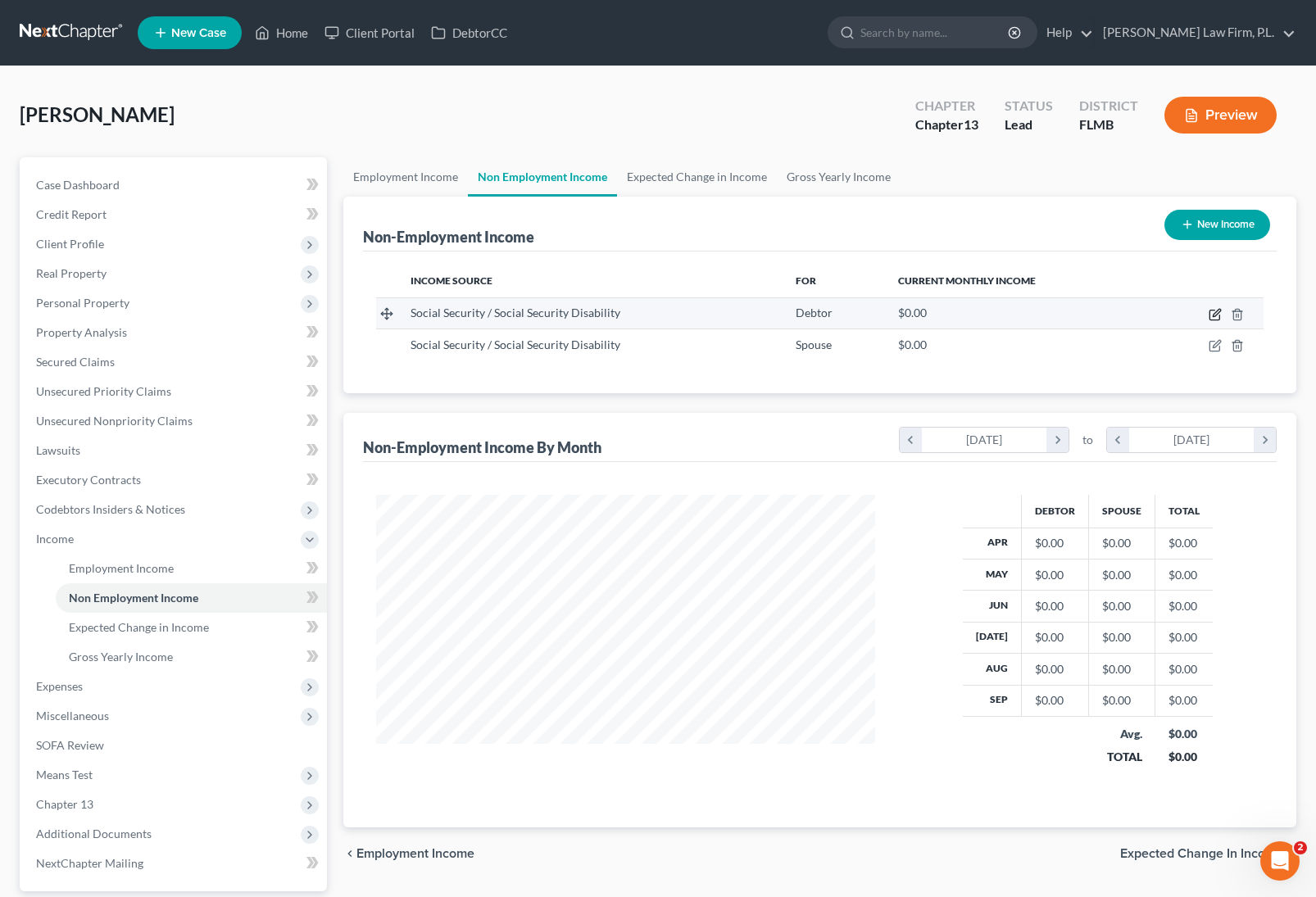
select select "4"
select select "0"
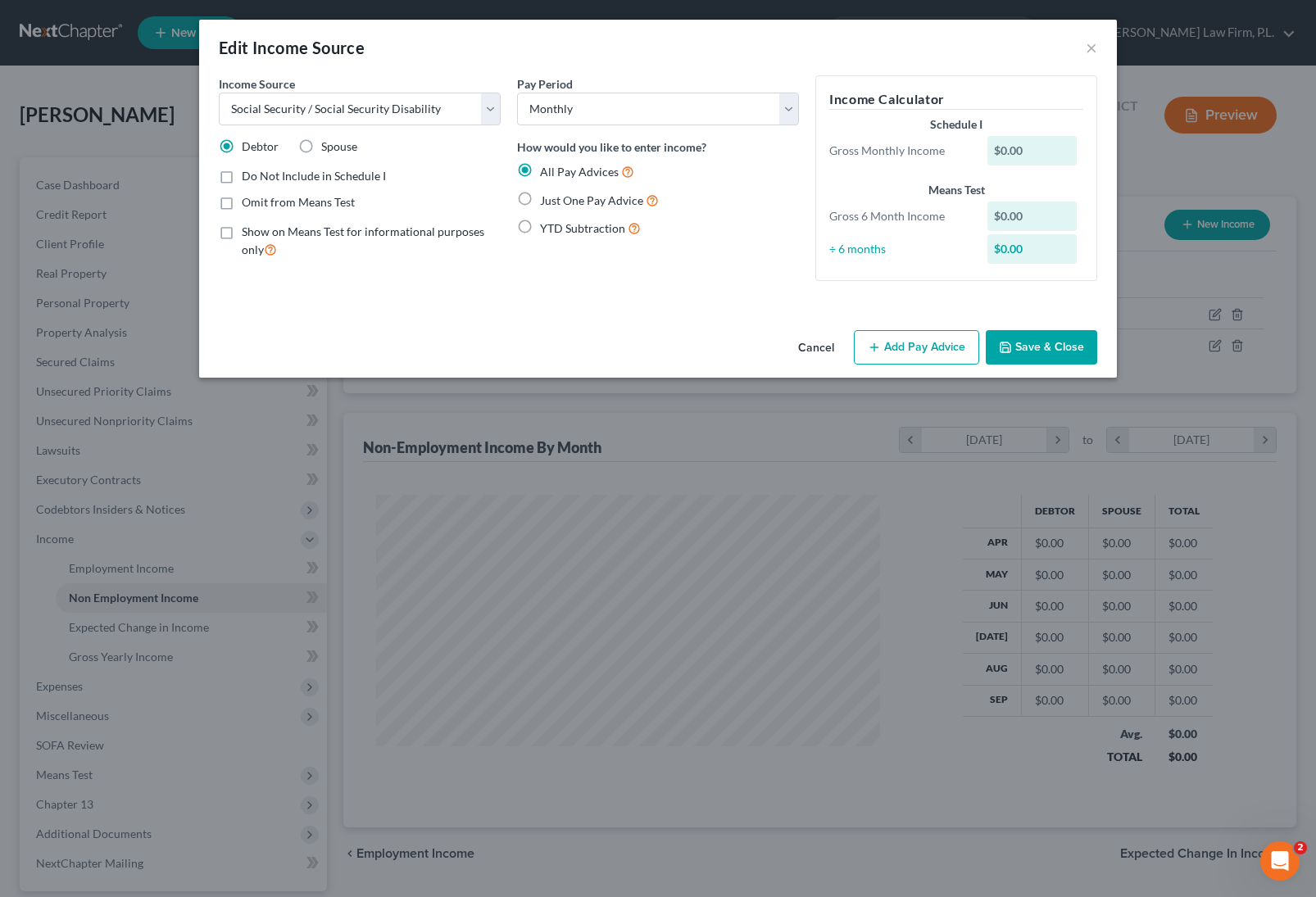
click at [540, 204] on label "Just One Pay Advice" at bounding box center [599, 200] width 119 height 19
click at [547, 201] on input "Just One Pay Advice" at bounding box center [552, 197] width 11 height 11
radio input "true"
click at [899, 347] on button "Add Pay Advice" at bounding box center [916, 347] width 125 height 34
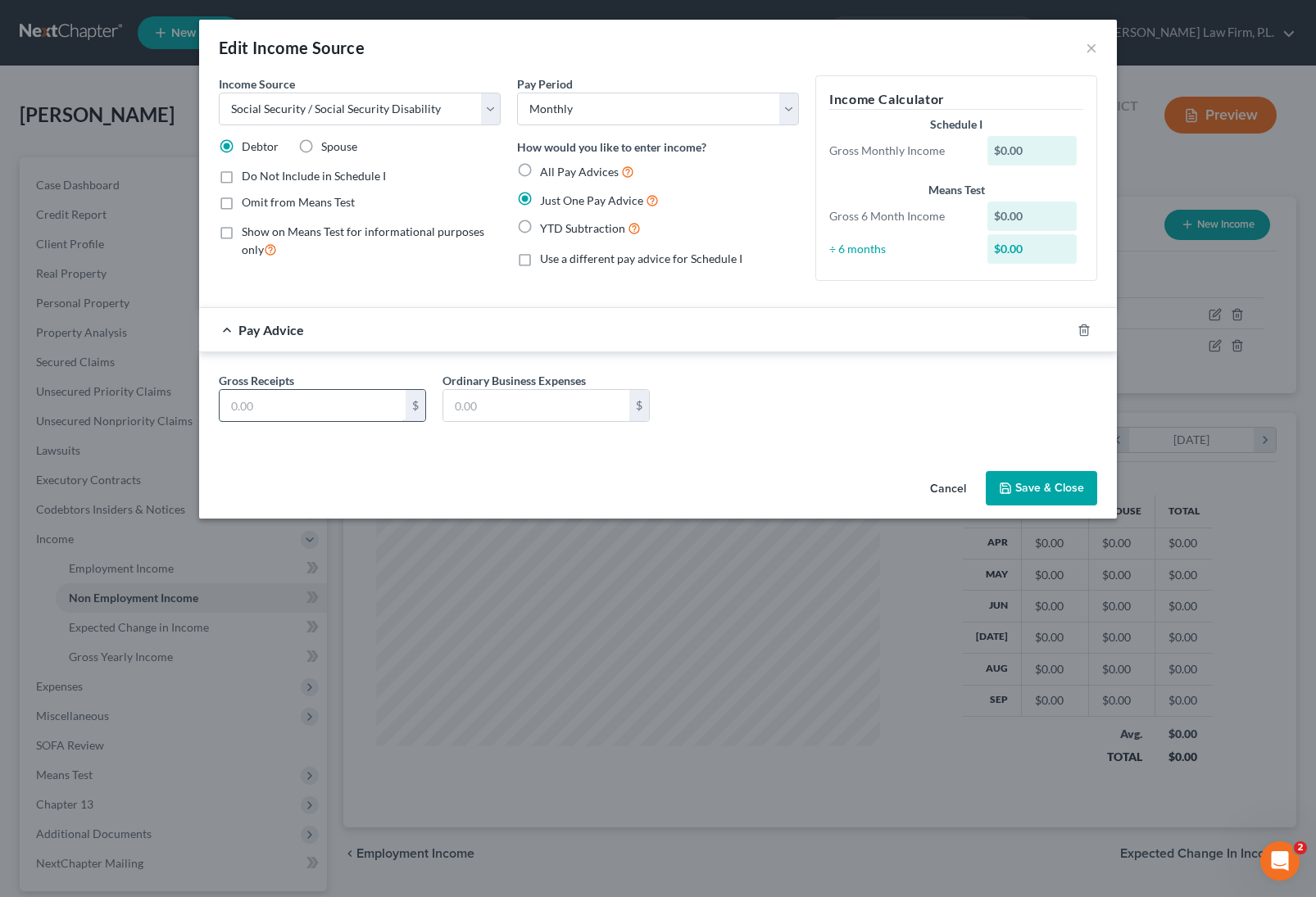
click at [363, 398] on input "text" at bounding box center [312, 405] width 186 height 31
type input "2,023"
click at [1048, 488] on button "Save & Close" at bounding box center [1041, 488] width 111 height 34
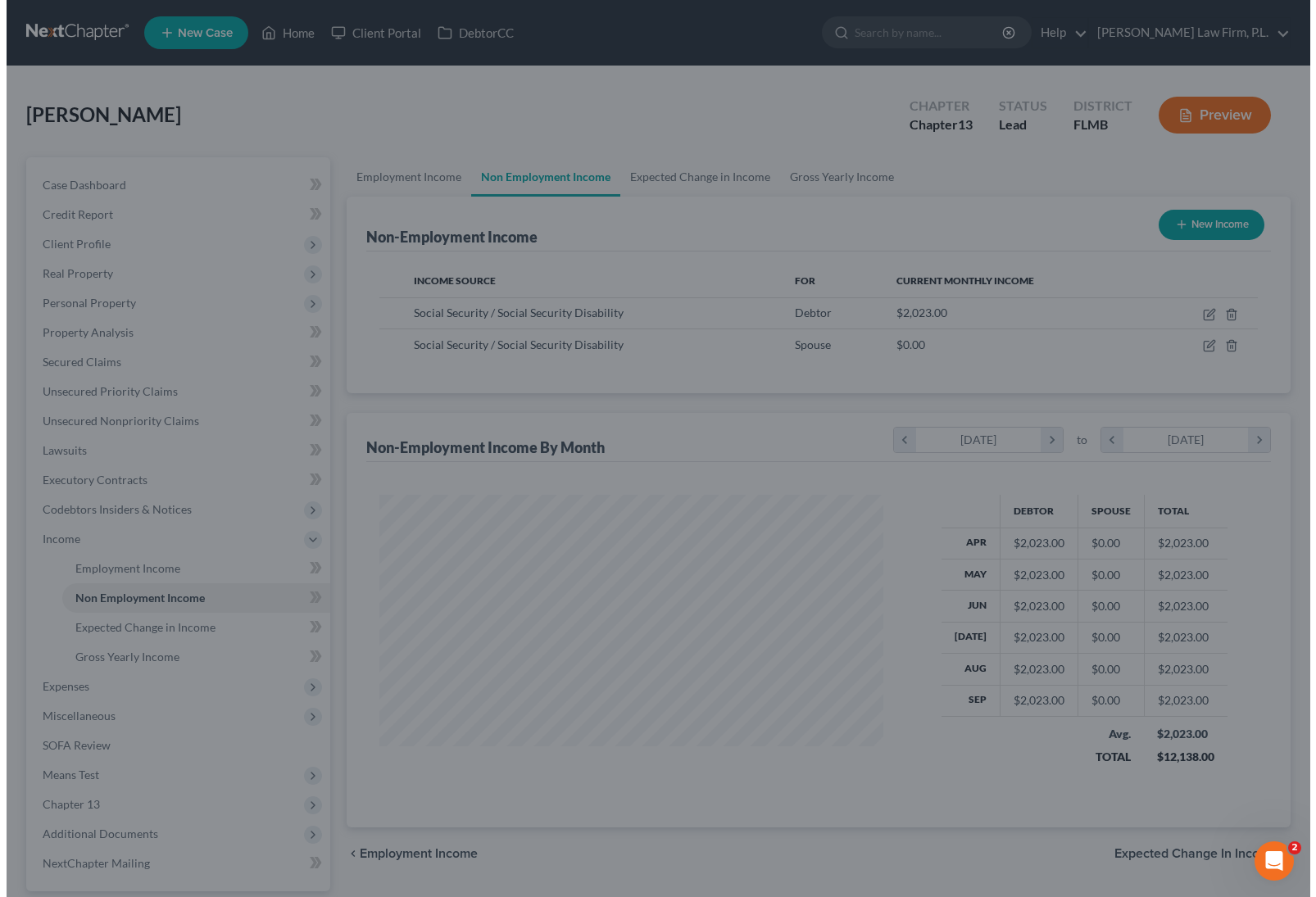
scroll to position [818916, 818926]
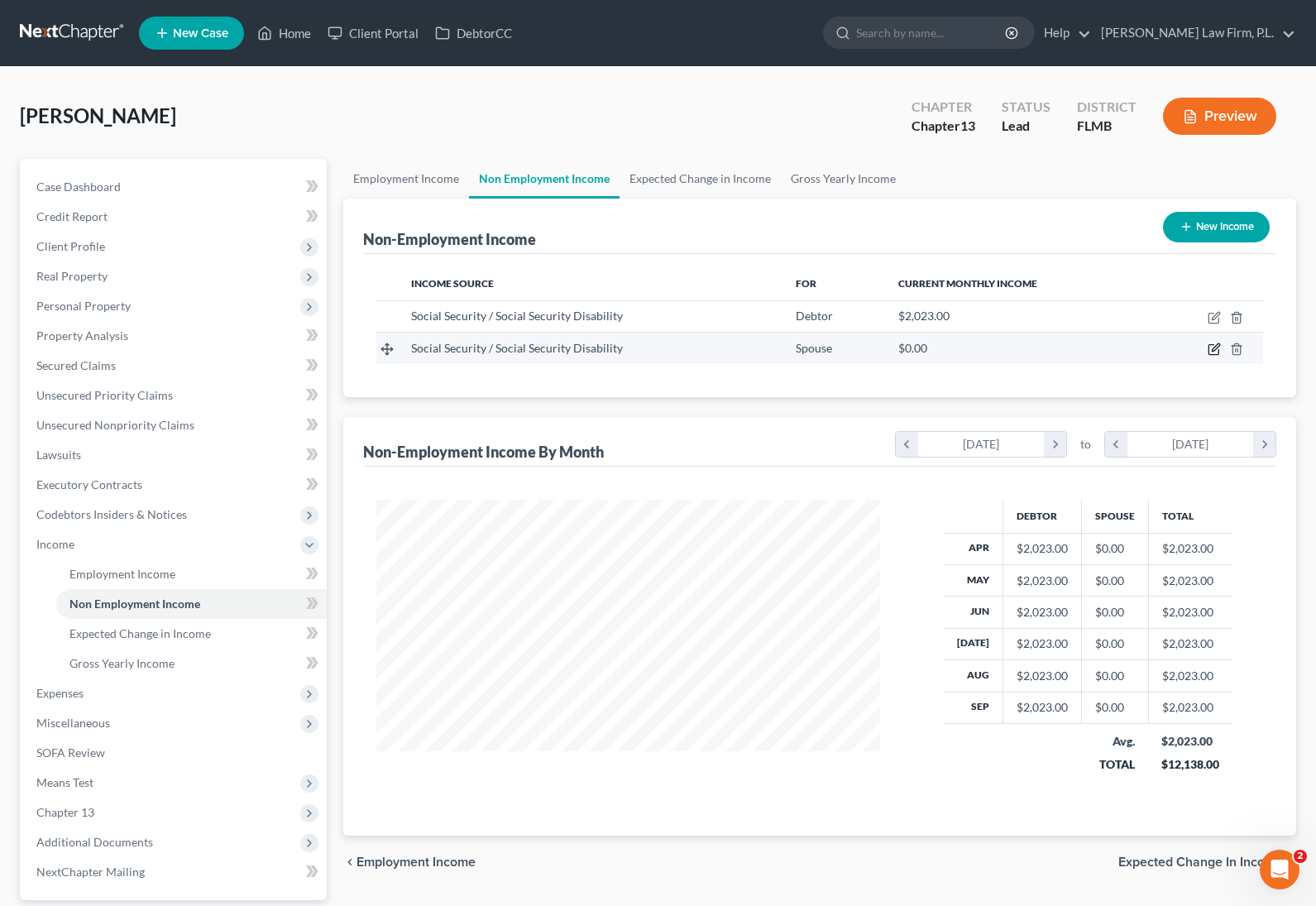
click at [1214, 351] on icon "button" at bounding box center [1214, 349] width 13 height 13
select select "4"
select select "0"
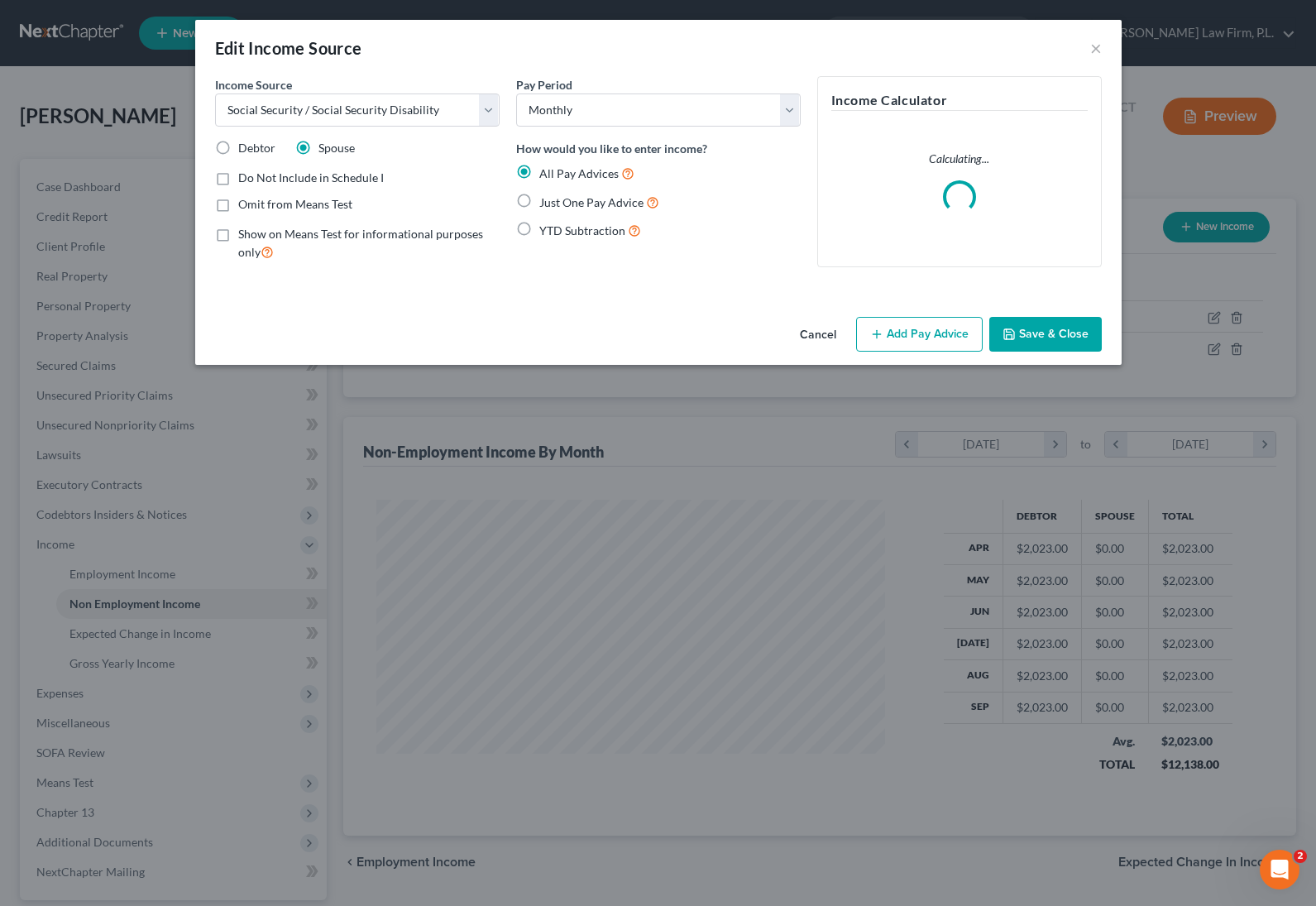
scroll to position [297, 543]
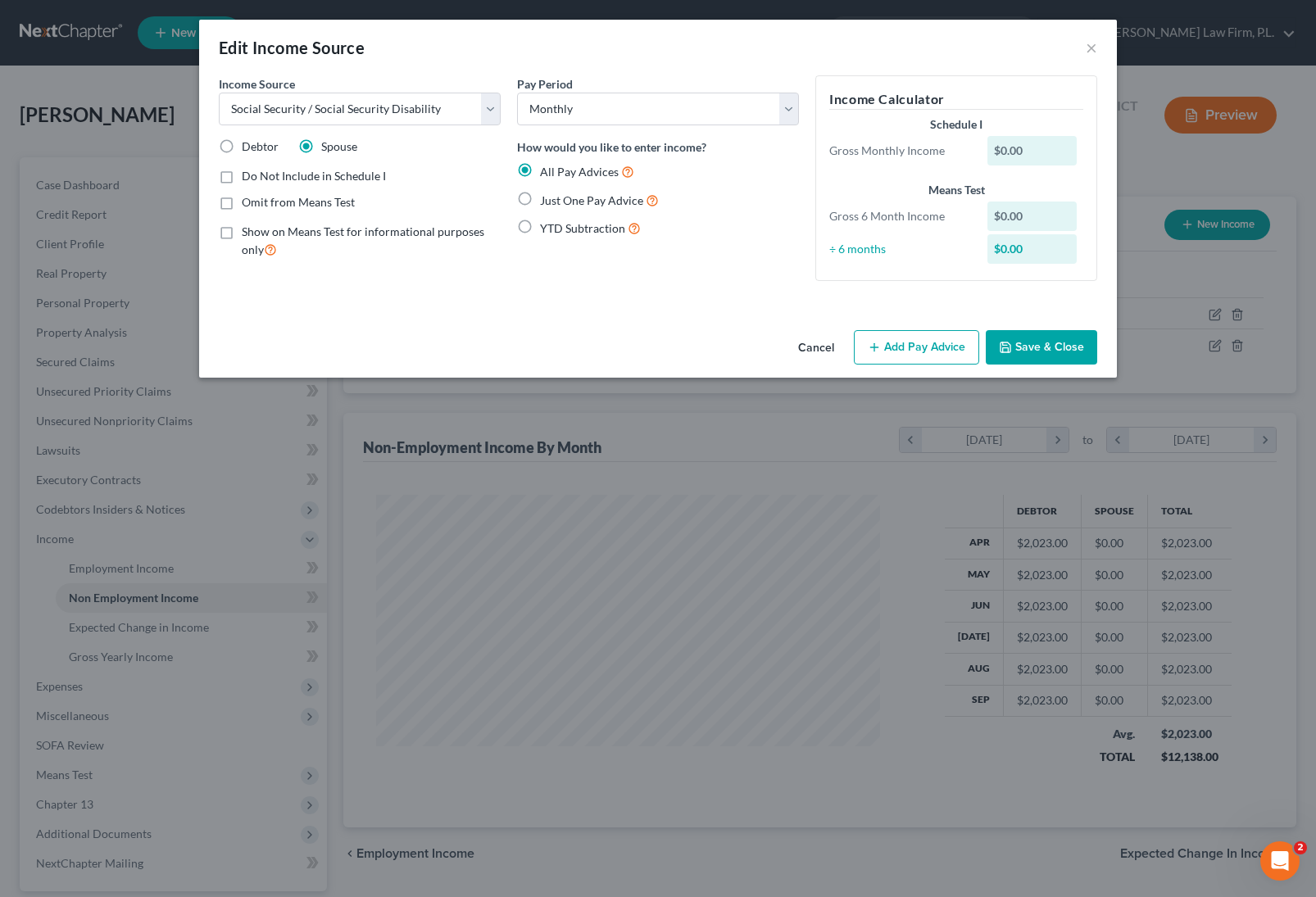
click at [540, 201] on label "Just One Pay Advice" at bounding box center [599, 200] width 119 height 19
click at [547, 201] on input "Just One Pay Advice" at bounding box center [552, 197] width 11 height 11
radio input "true"
click at [941, 350] on button "Add Pay Advice" at bounding box center [916, 347] width 125 height 34
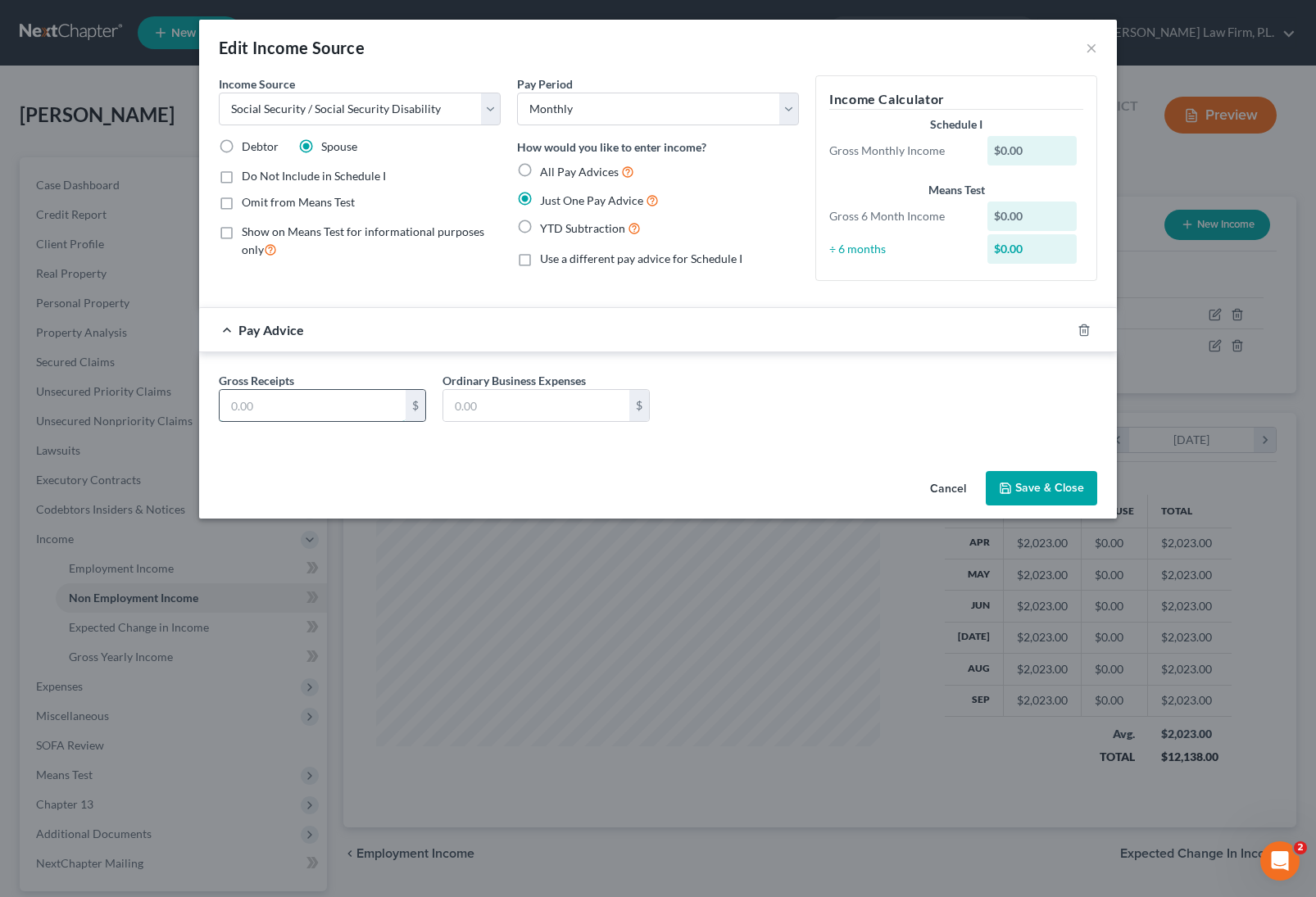
click at [348, 406] on input "text" at bounding box center [312, 405] width 186 height 31
type input "791"
click at [1058, 491] on button "Save & Close" at bounding box center [1041, 488] width 111 height 34
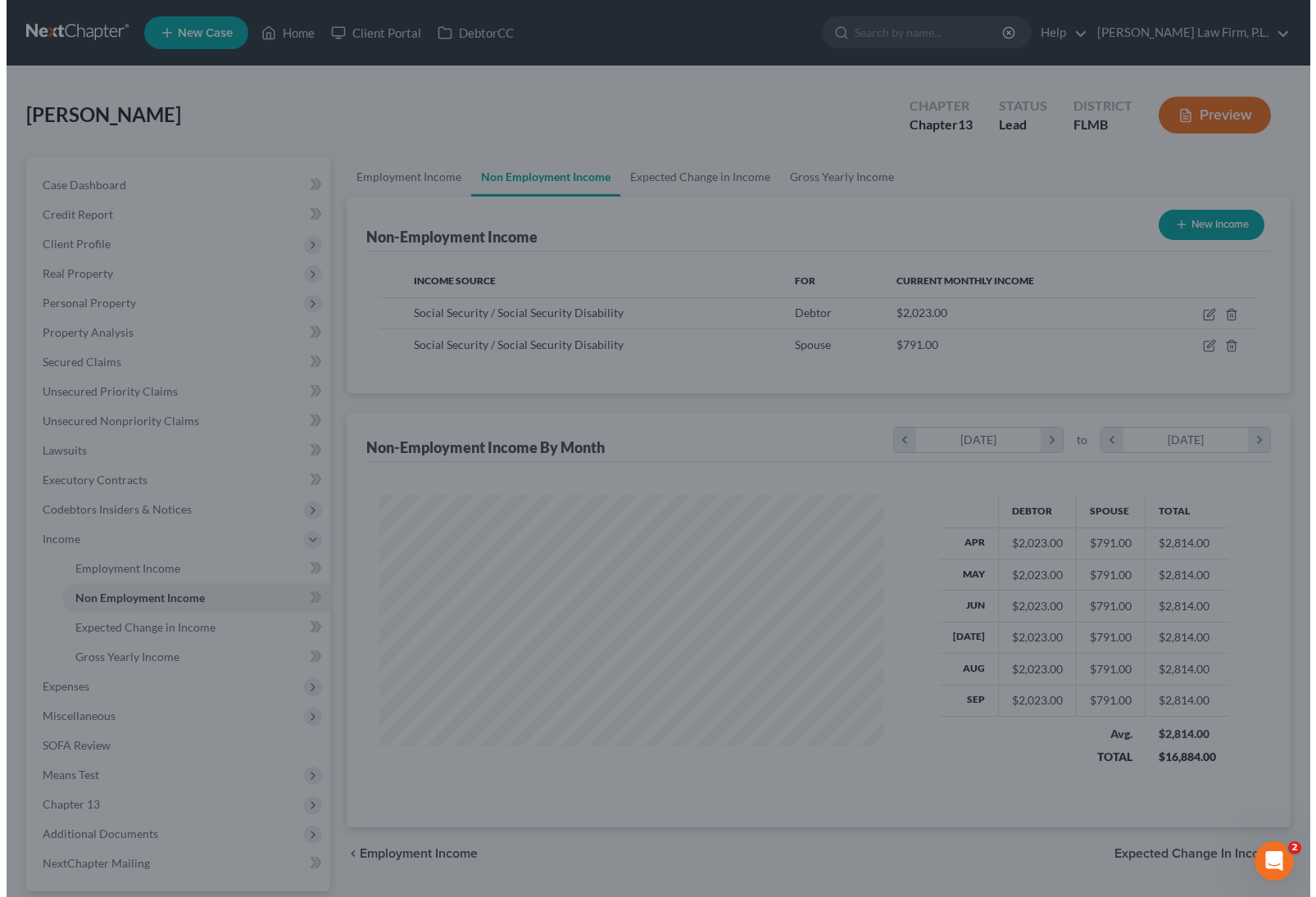
scroll to position [818916, 818926]
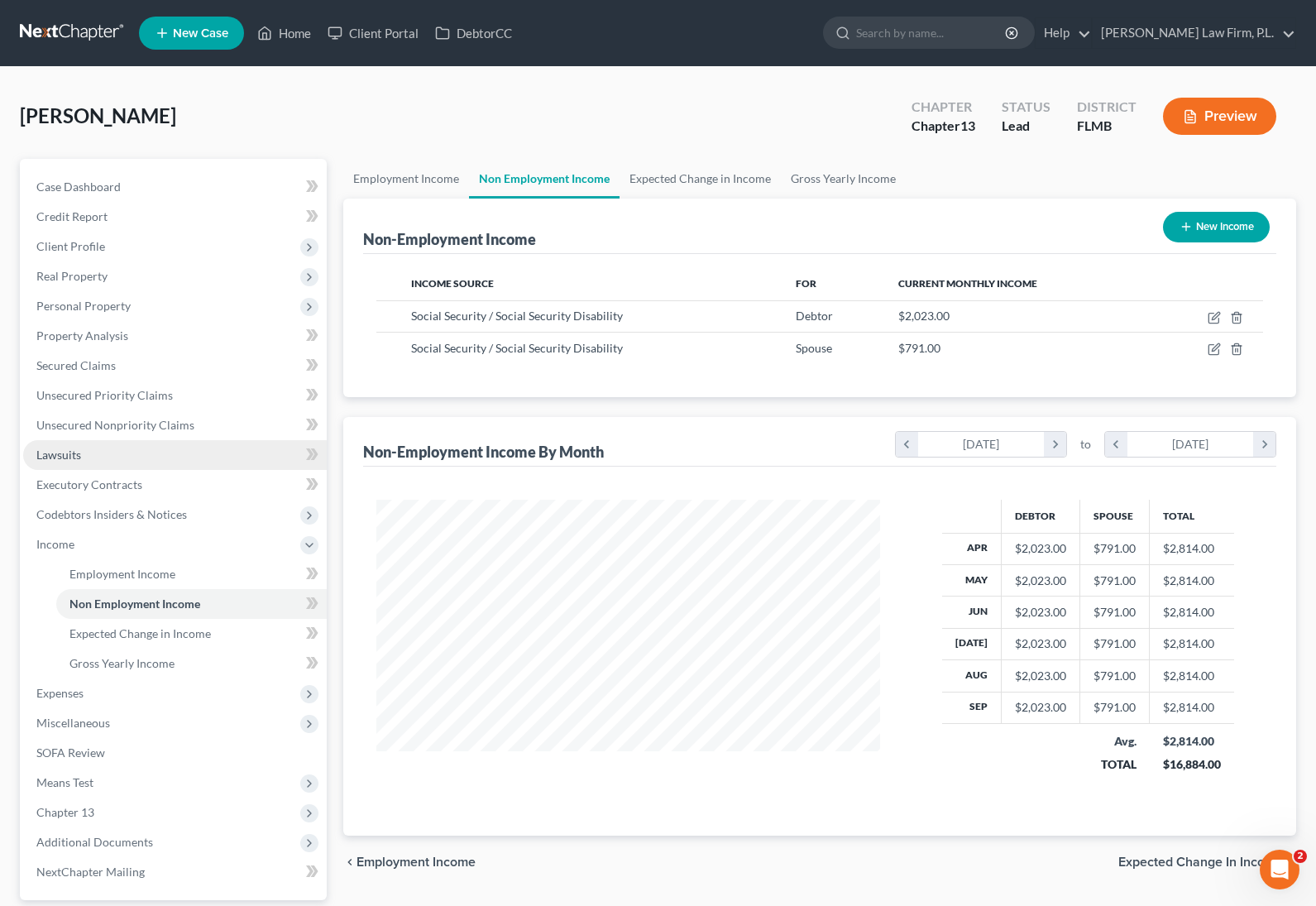
click at [146, 458] on link "Lawsuits" at bounding box center [175, 455] width 304 height 30
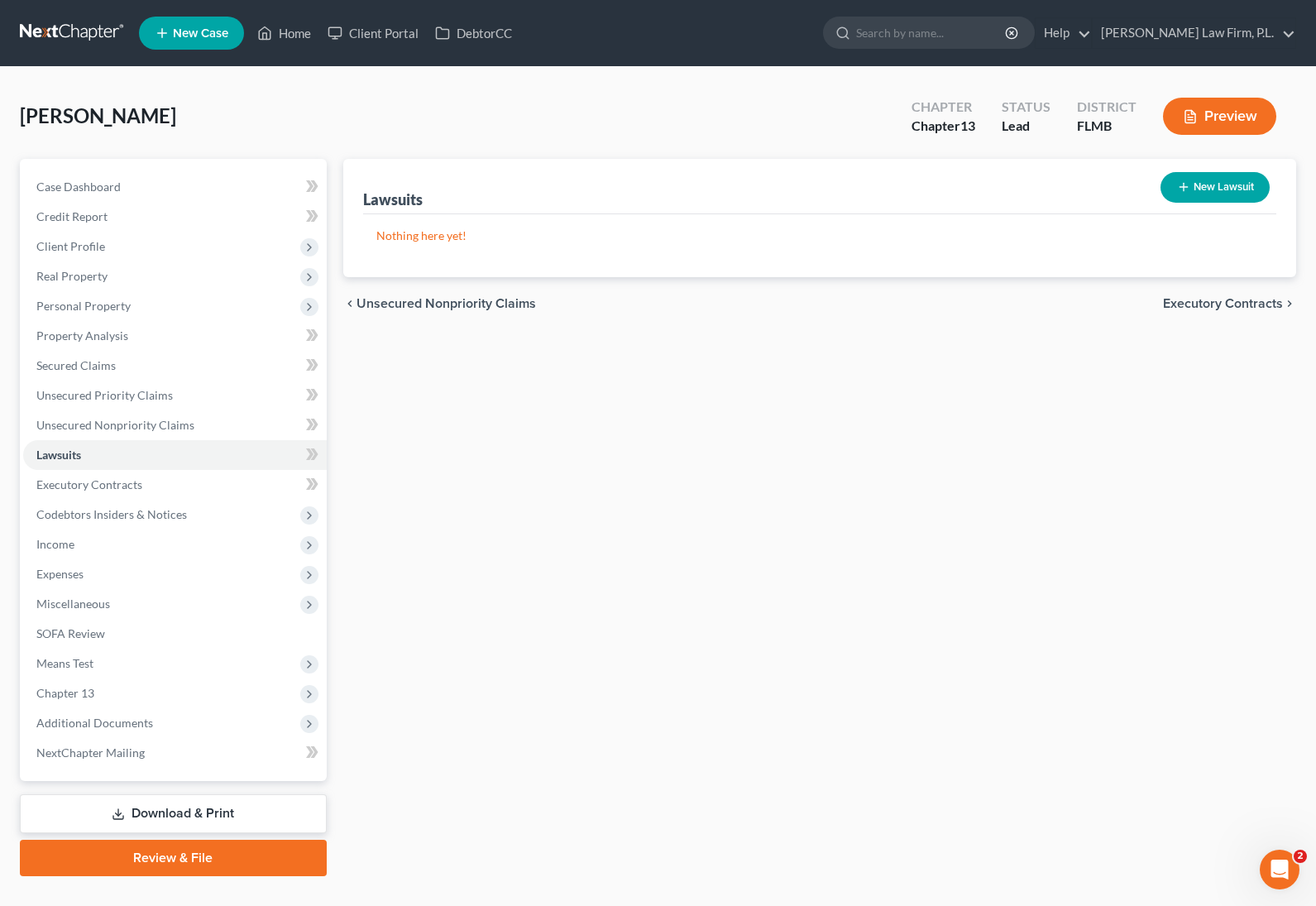
click at [1181, 186] on icon "button" at bounding box center [1184, 187] width 13 height 13
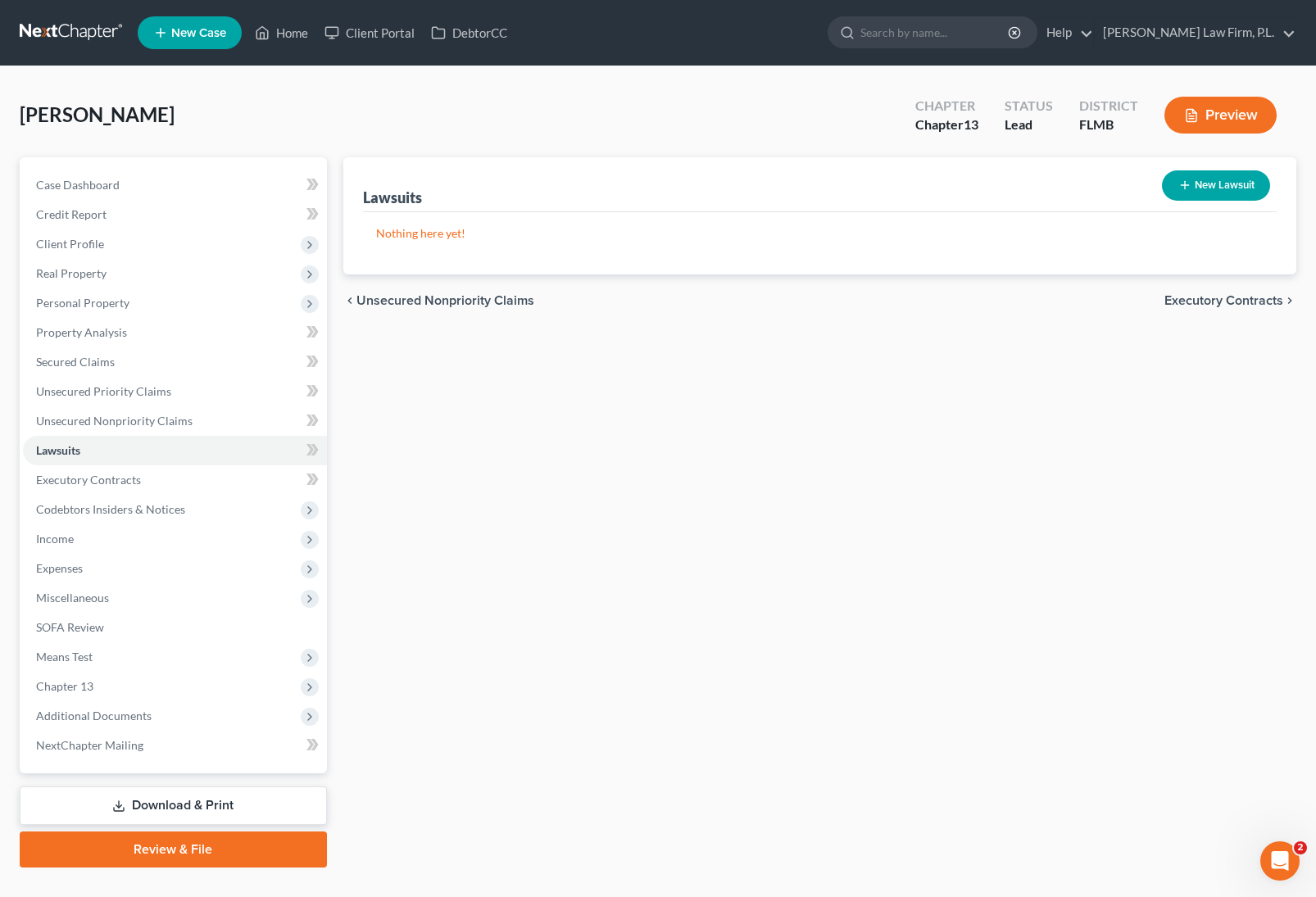
select select "0"
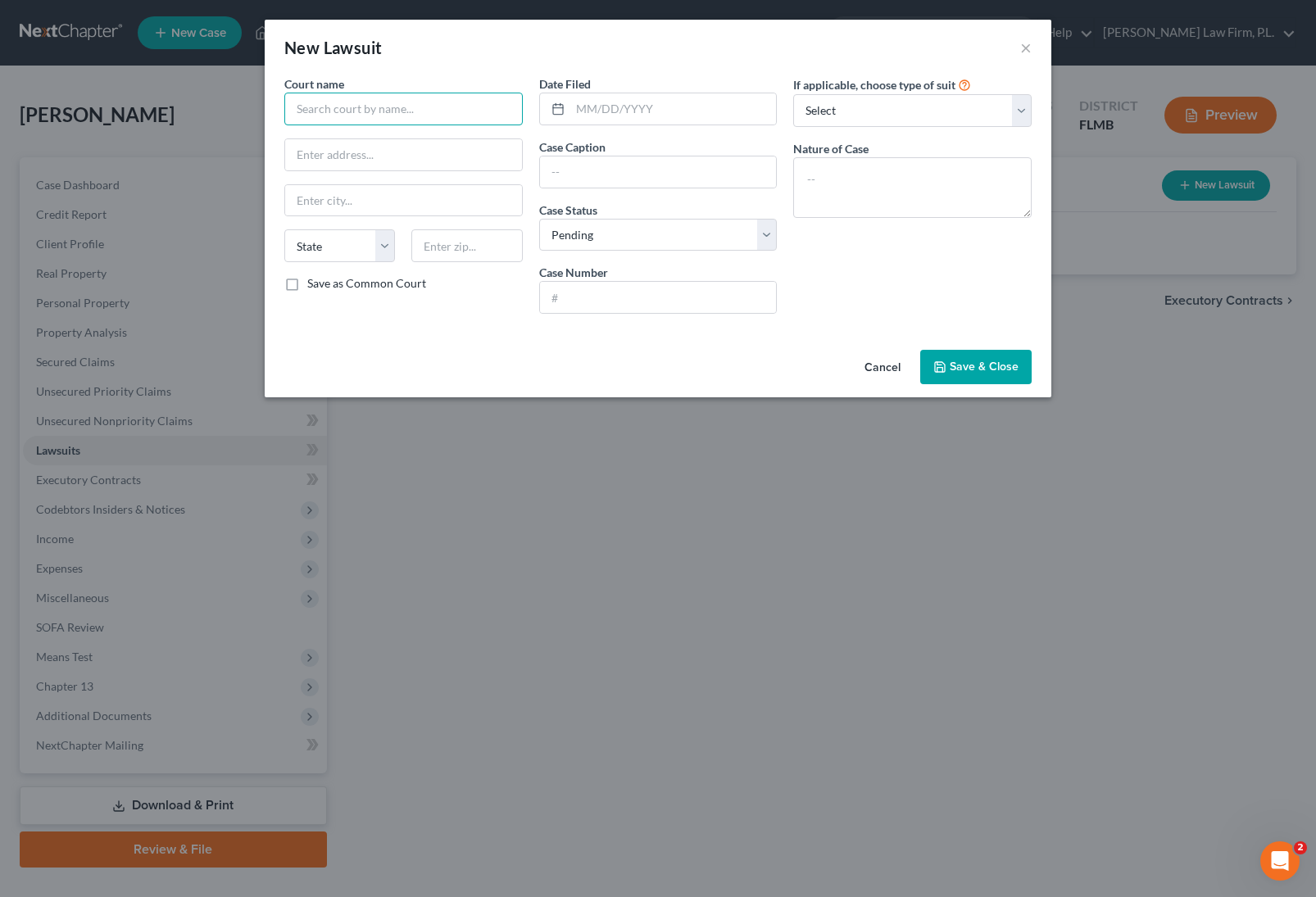
click at [410, 121] on input "text" at bounding box center [403, 109] width 238 height 33
type input "Lee County Clerk of Courts"
click at [683, 168] on input "text" at bounding box center [658, 172] width 237 height 31
paste input "LVNV Funding LLC Plaintiff vs [PERSON_NAME] Defendant"
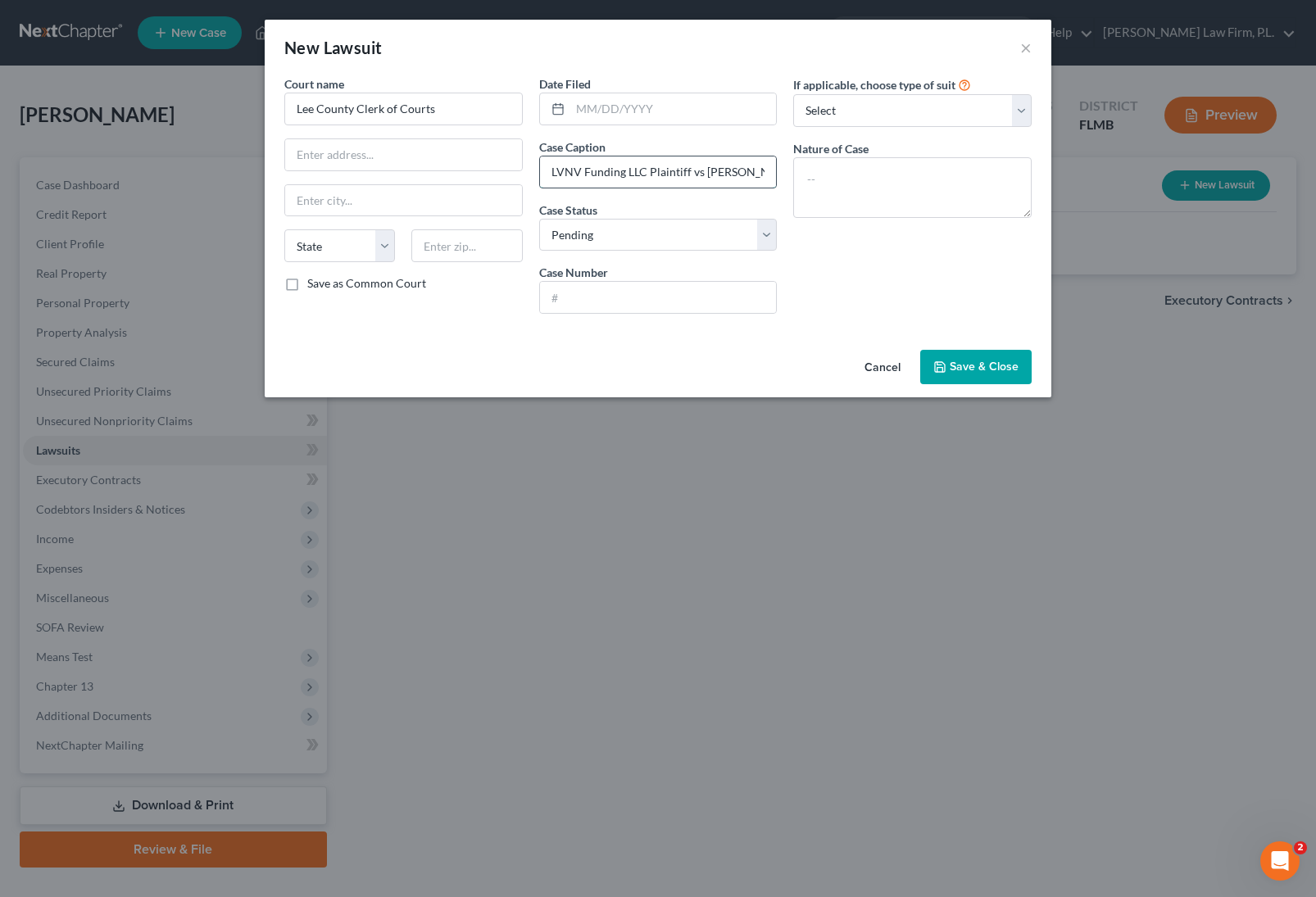
scroll to position [0, 81]
type input "LVNV Funding LLC Plaintiff vs [PERSON_NAME] Defendant"
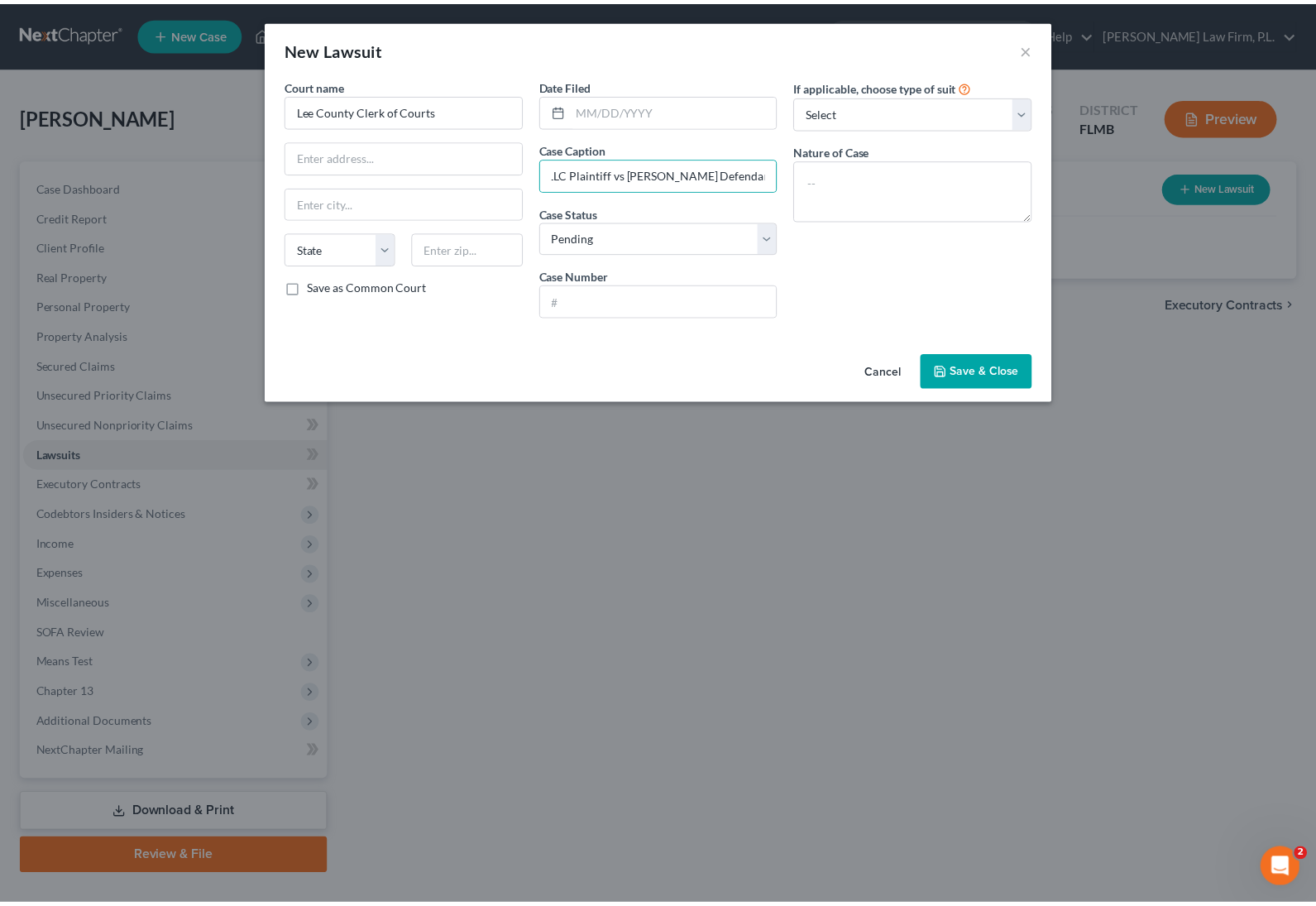
scroll to position [0, 0]
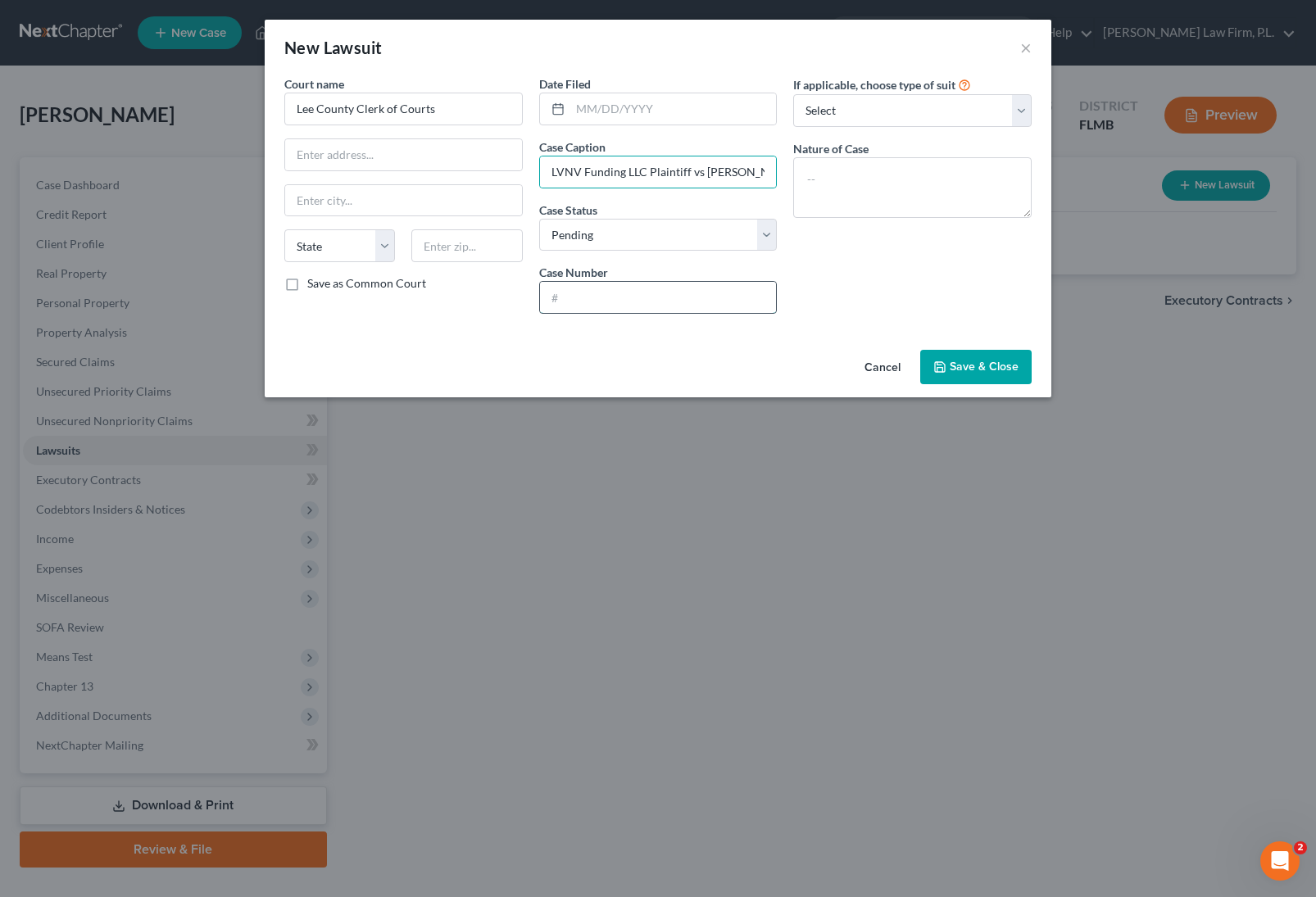
click at [597, 300] on input "text" at bounding box center [658, 297] width 237 height 31
paste input "25-SC-009589"
type input "25-SC-009589"
click at [622, 111] on input "text" at bounding box center [673, 109] width 207 height 31
type input "[DATE]"
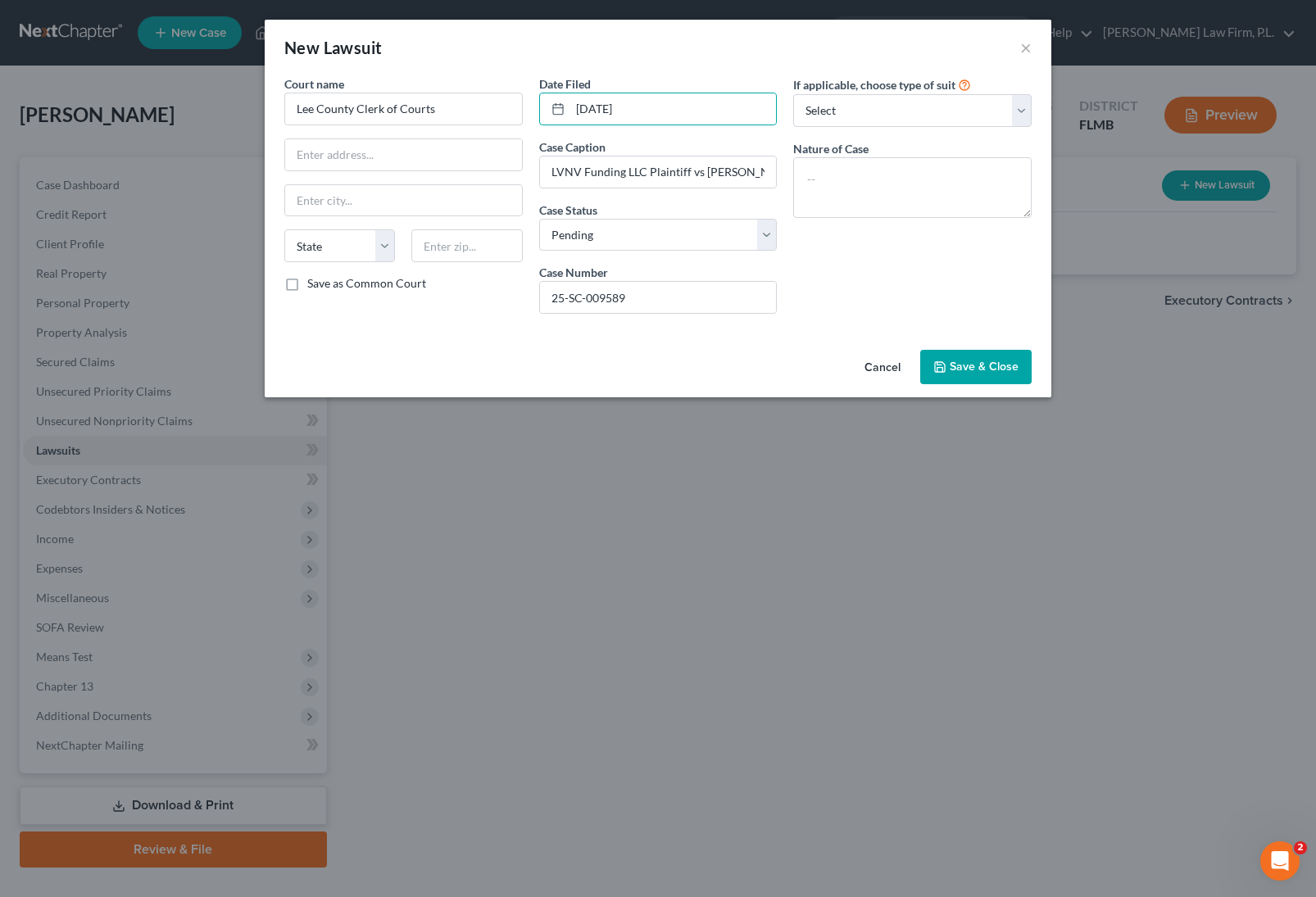
click at [963, 360] on span "Save & Close" at bounding box center [984, 366] width 69 height 14
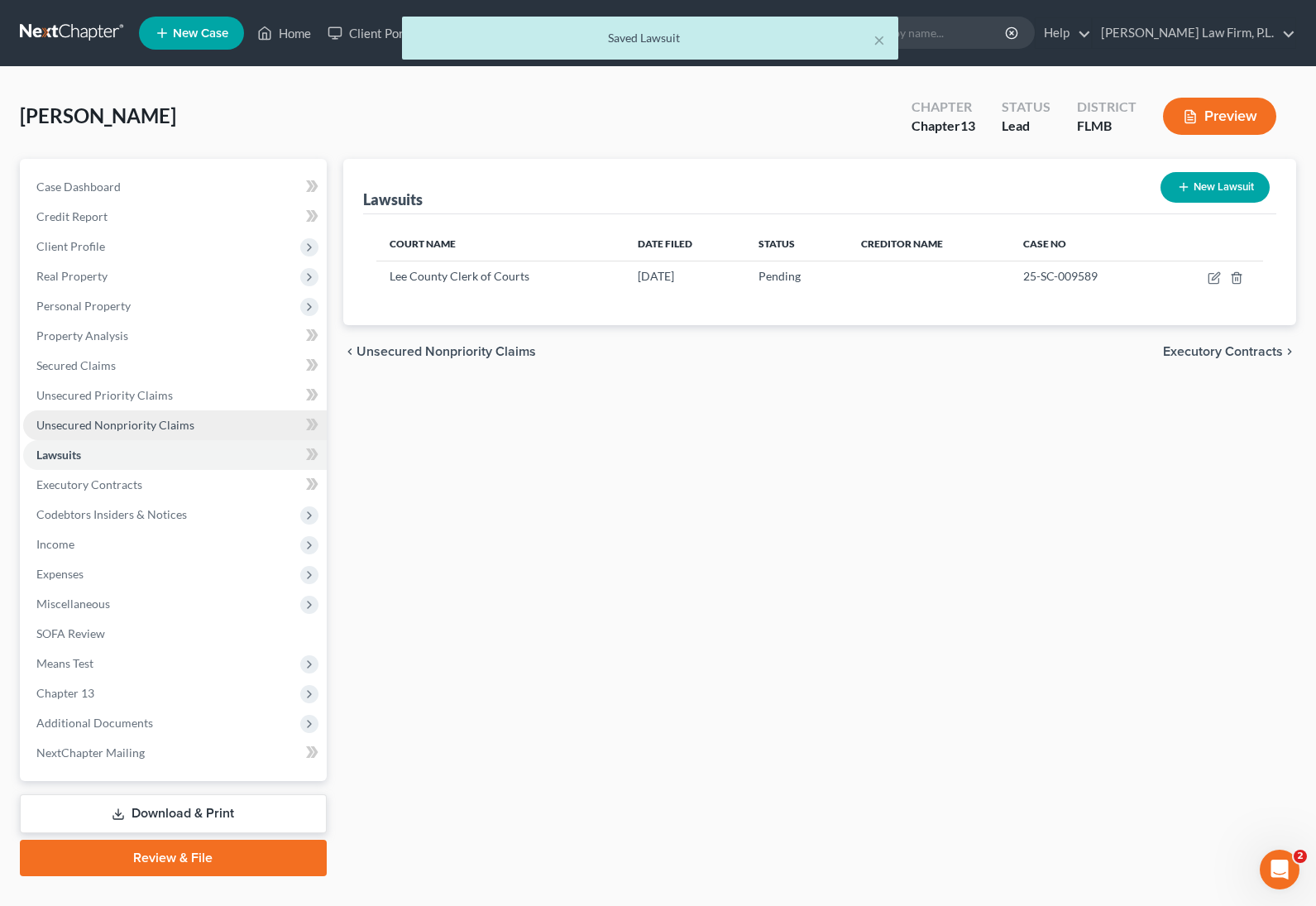
click at [166, 427] on span "Unsecured Nonpriority Claims" at bounding box center [115, 425] width 158 height 14
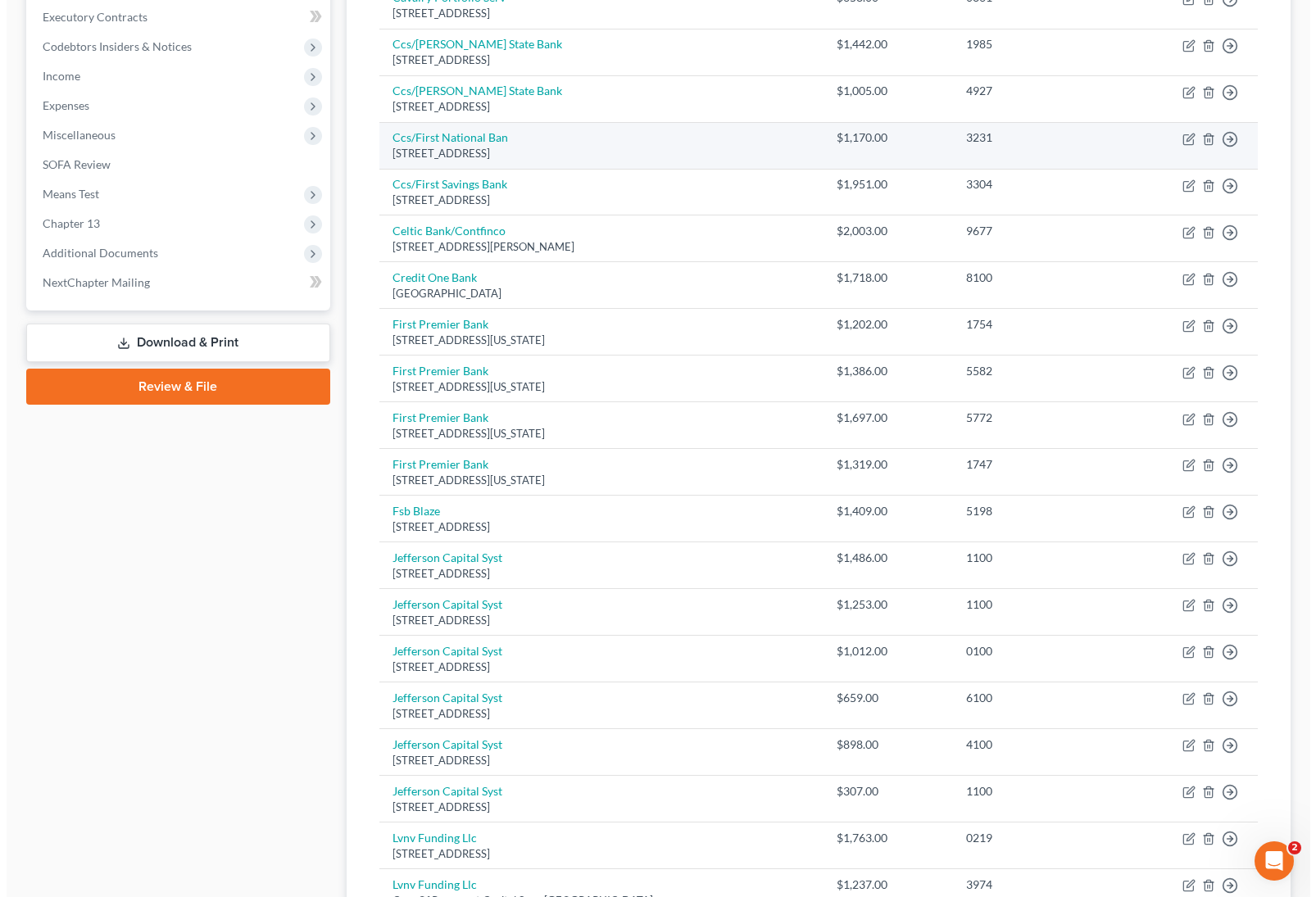
scroll to position [625, 0]
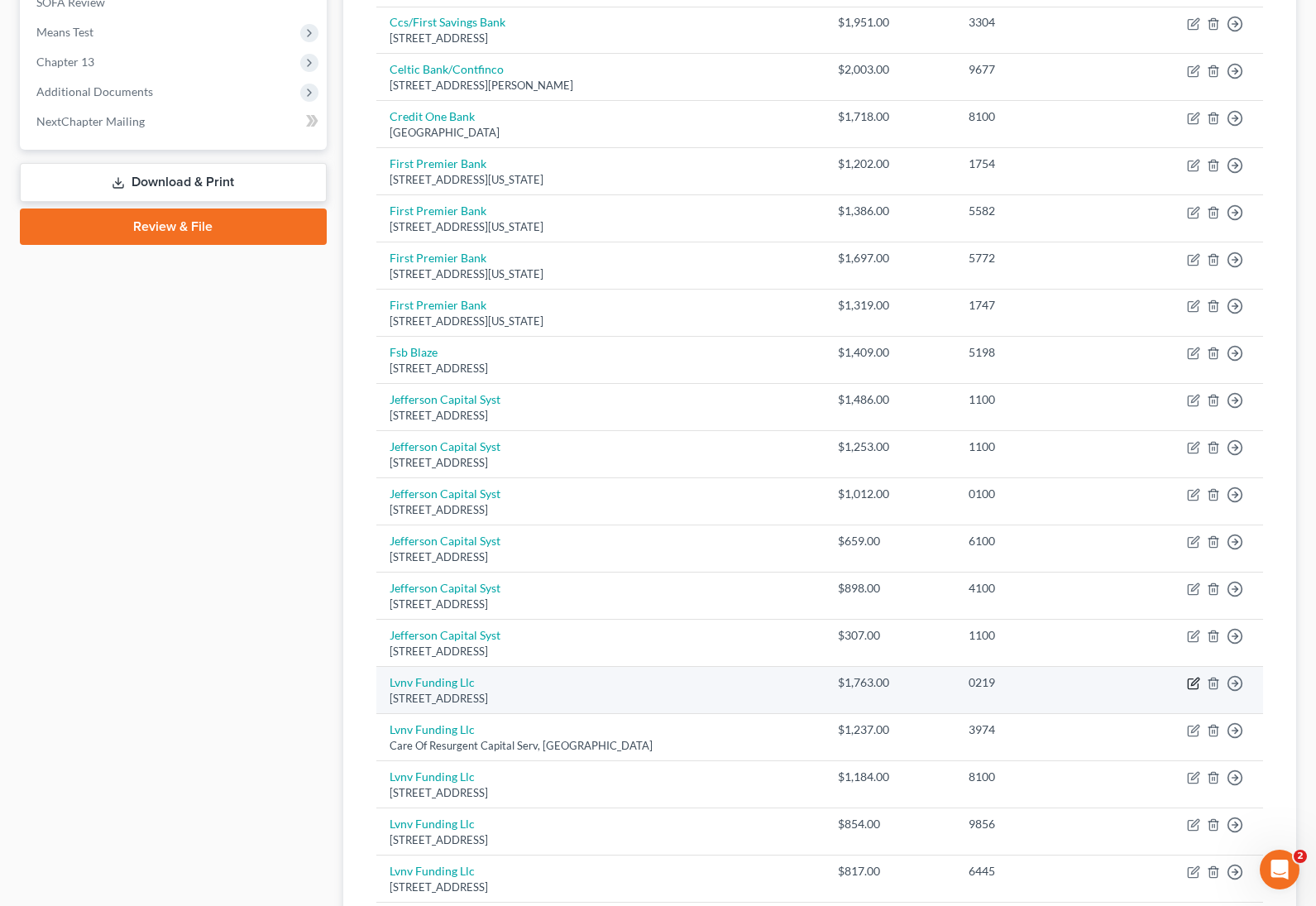
click at [1193, 678] on icon "button" at bounding box center [1193, 684] width 13 height 13
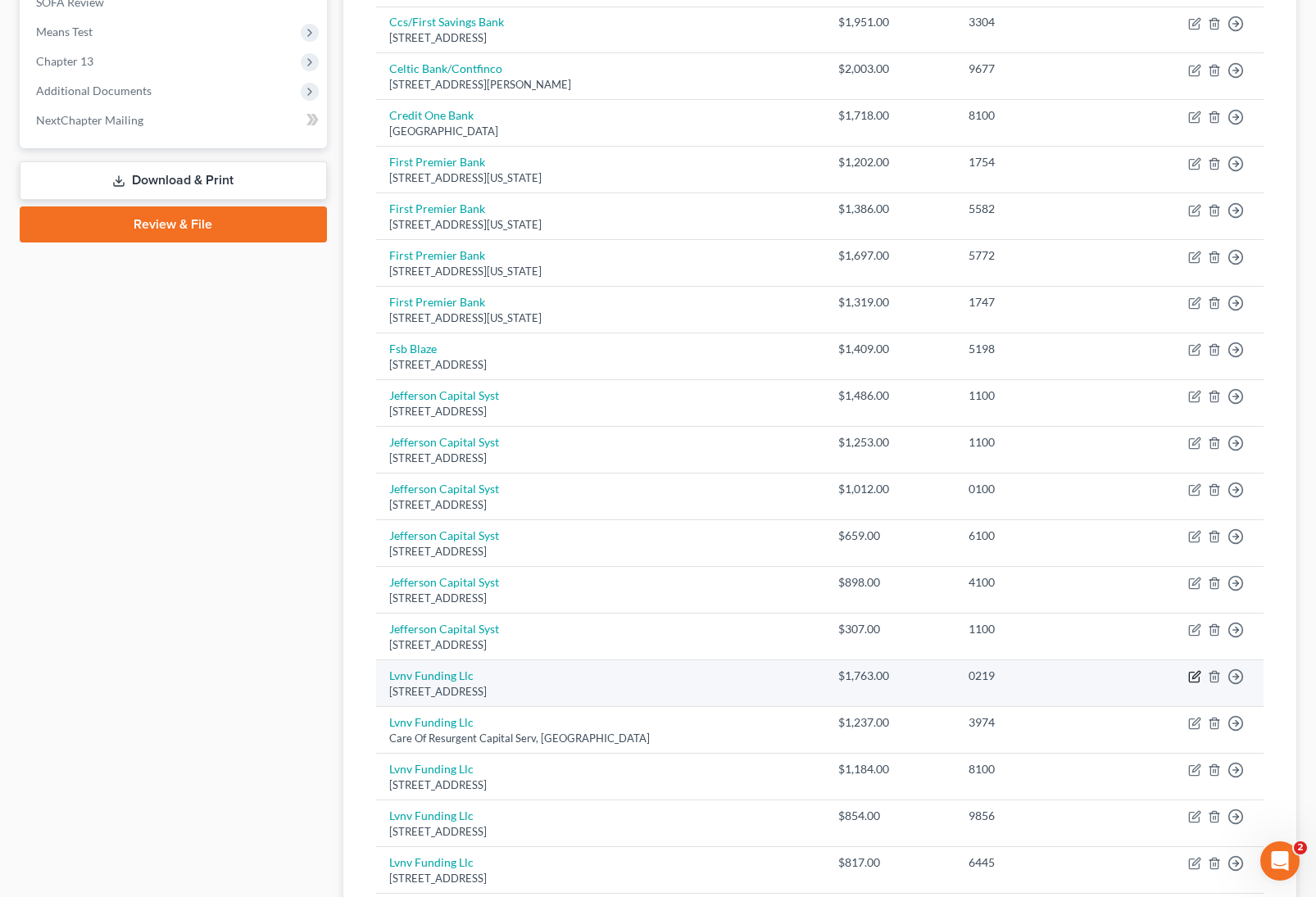
select select "42"
select select "0"
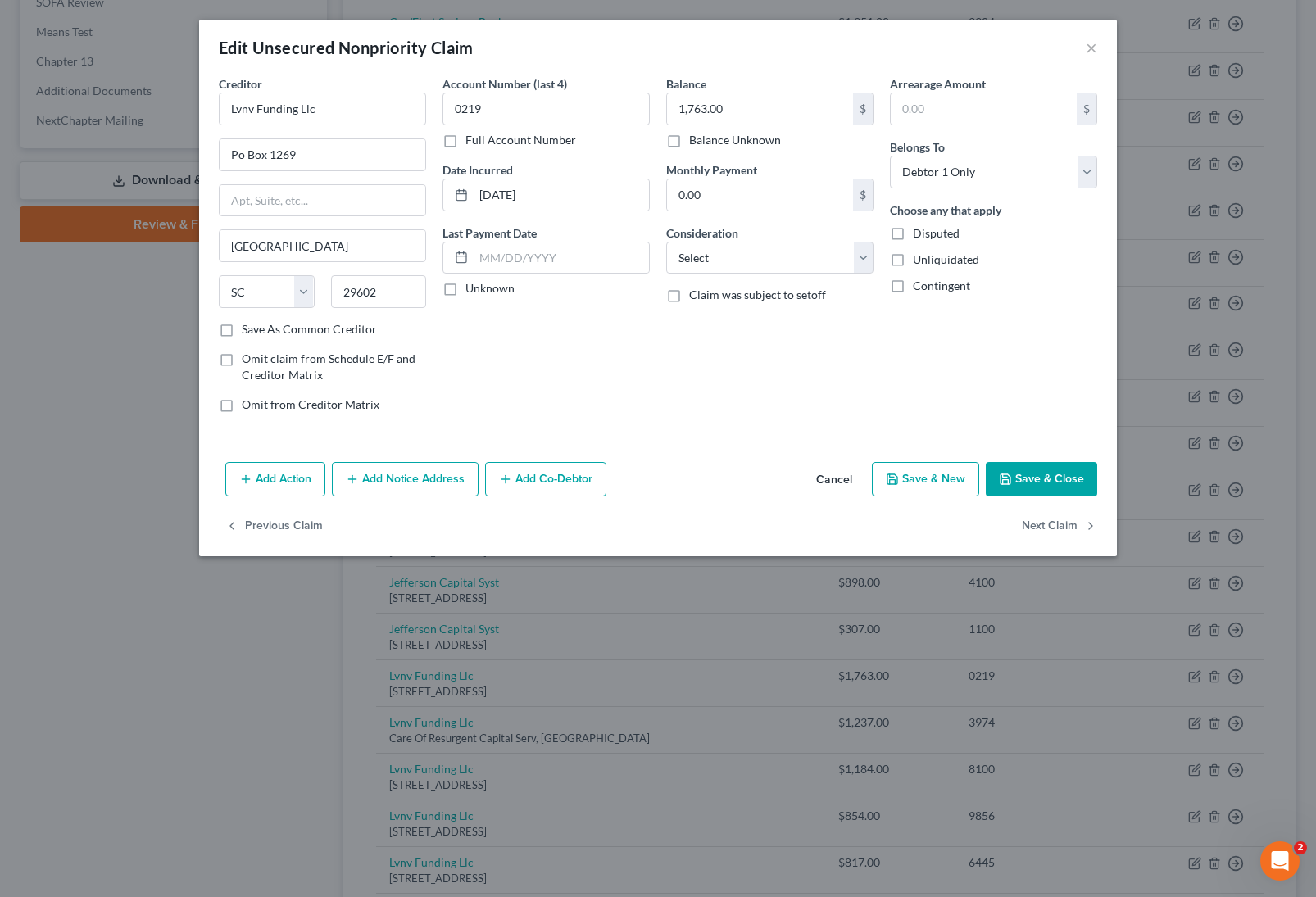
click at [431, 482] on button "Add Notice Address" at bounding box center [405, 479] width 147 height 34
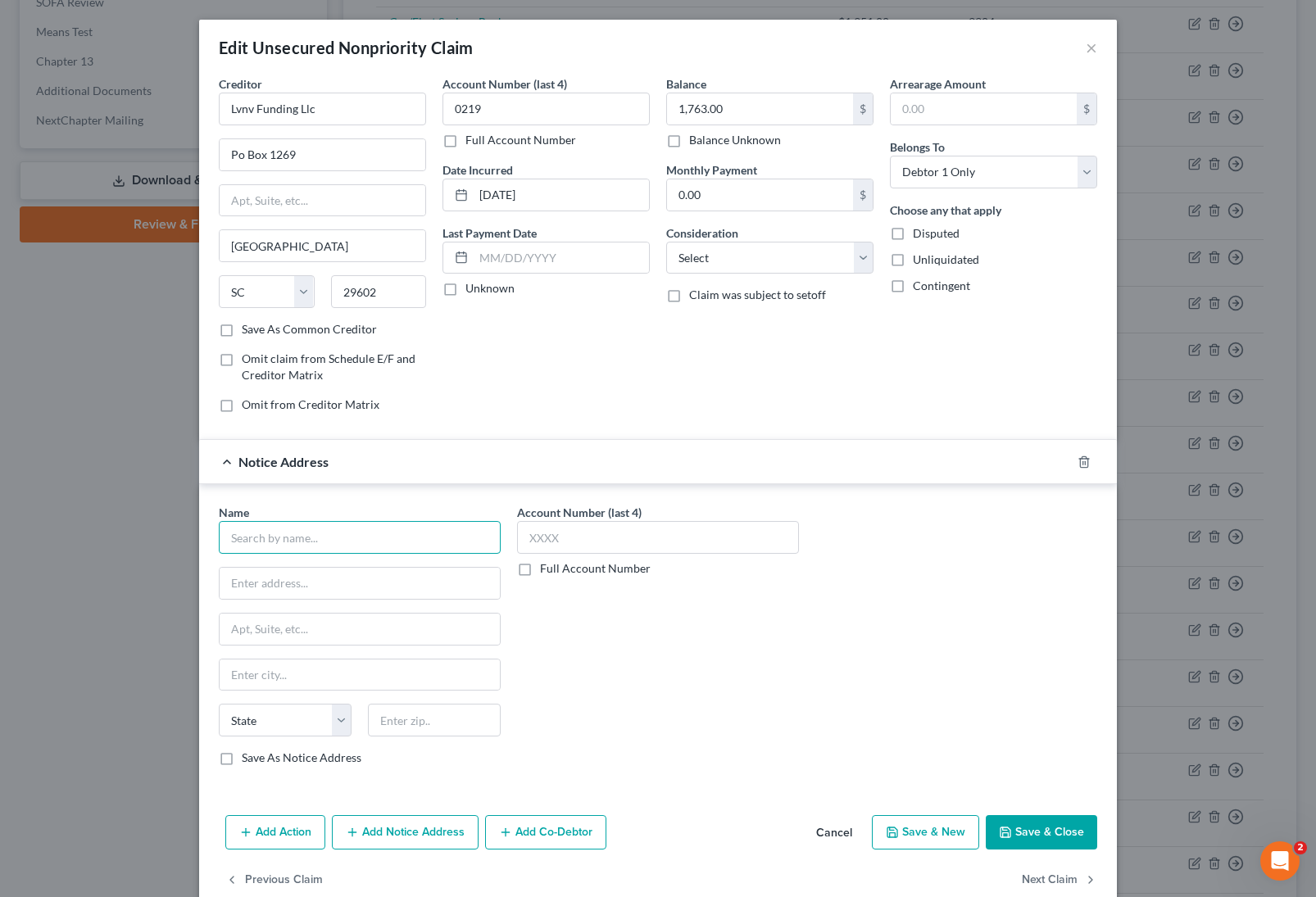
click at [310, 535] on input "text" at bounding box center [359, 537] width 282 height 33
click at [285, 537] on input "Lvnv D" at bounding box center [359, 537] width 282 height 33
type input "Lvnv Funding LLC"
type input "c/o [PERSON_NAME]"
type input ")"
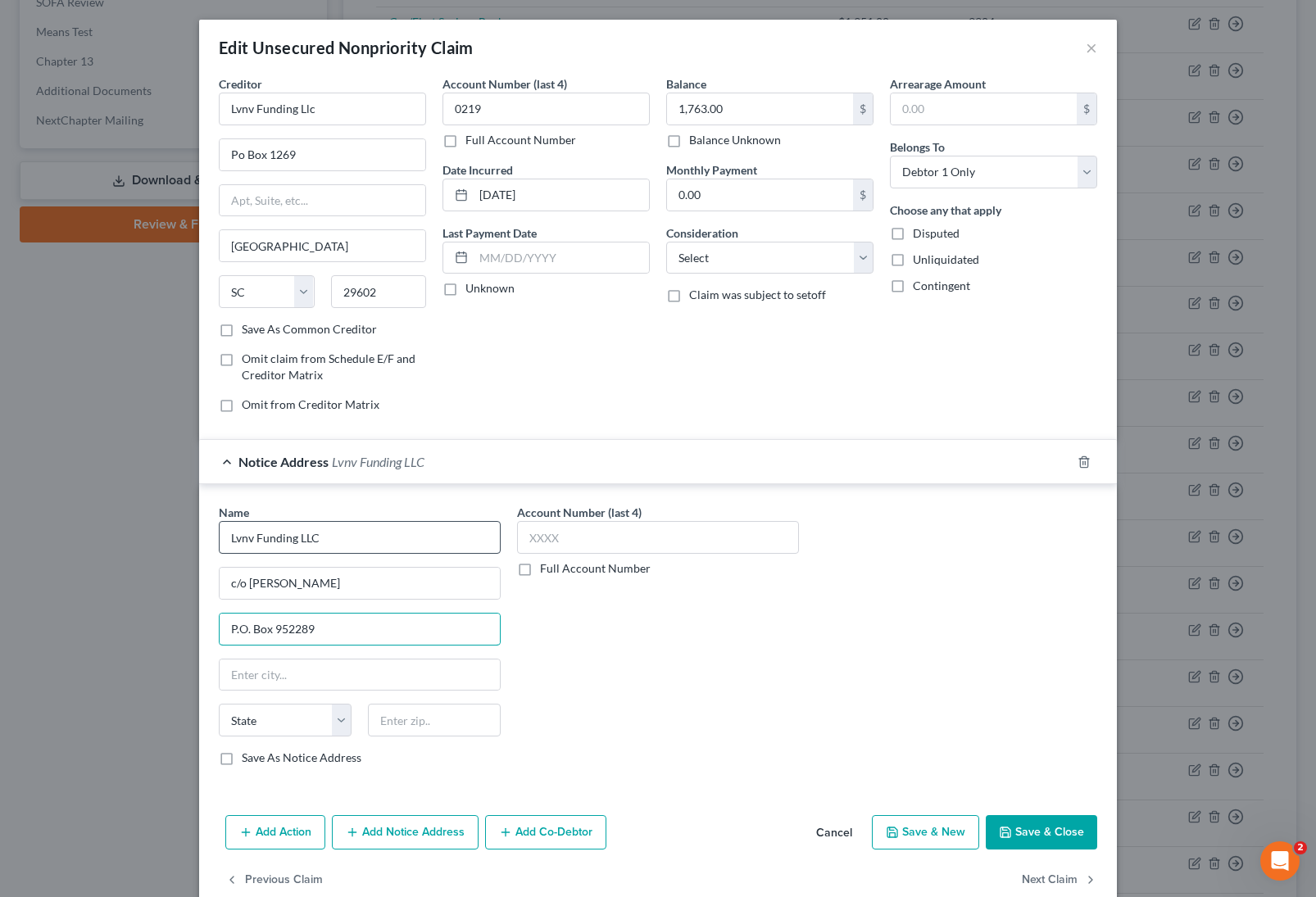
type input "P.O. Box 952289"
type input "[PERSON_NAME]"
click at [404, 718] on input "text" at bounding box center [434, 720] width 132 height 33
type input "32795"
select select "9"
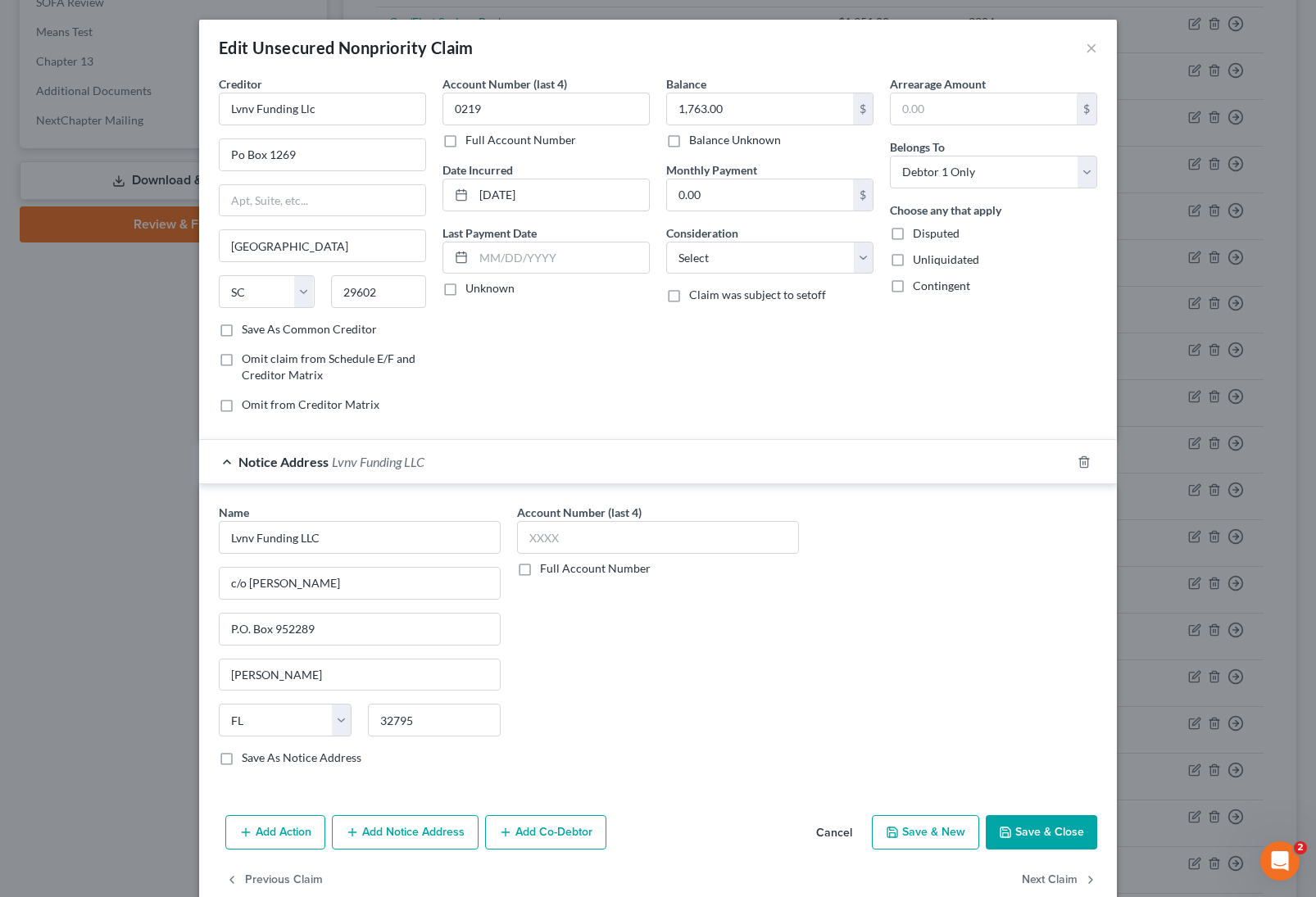
click at [667, 663] on div "Account Number (last 4) Full Account Number" at bounding box center [657, 641] width 298 height 275
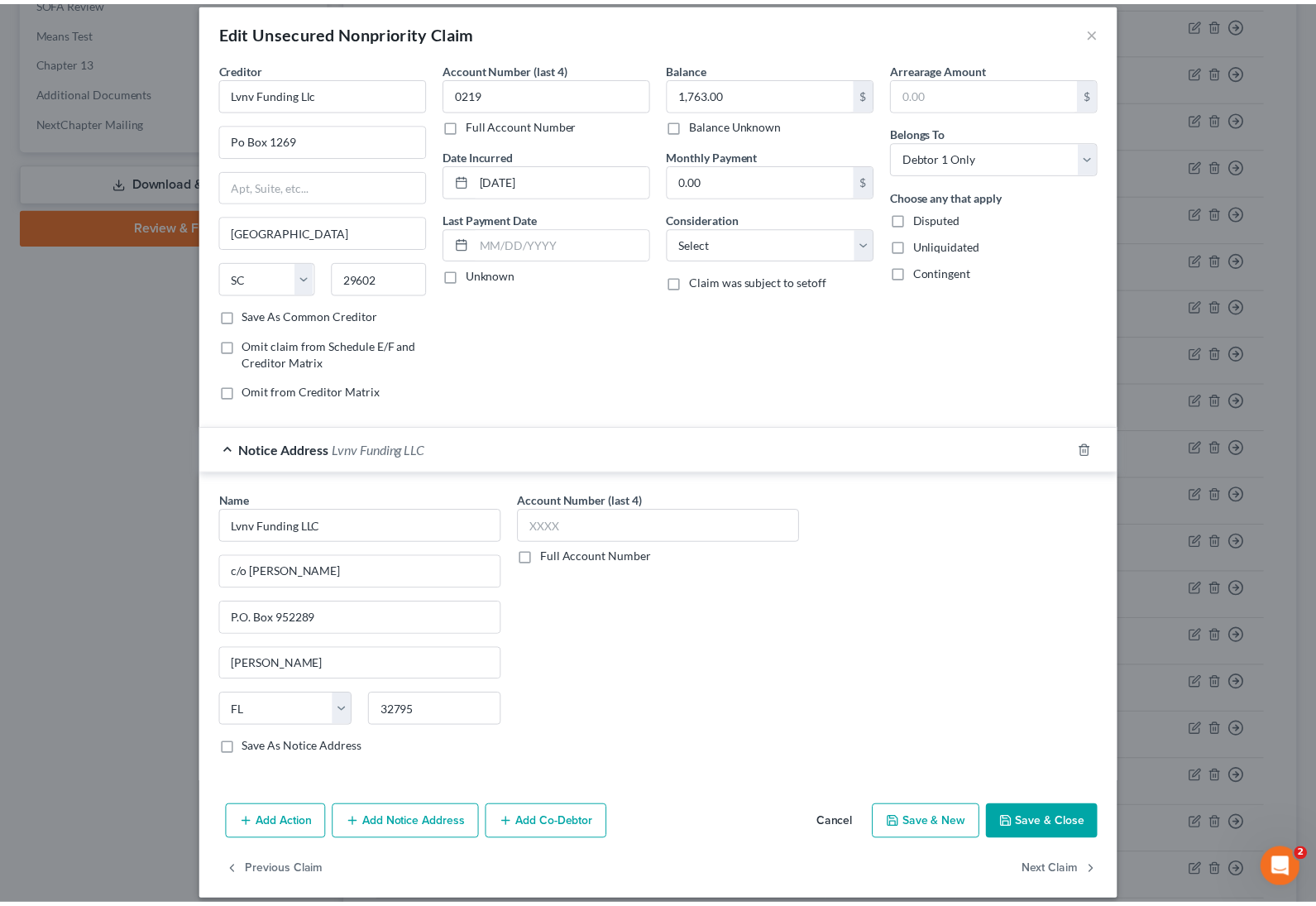
scroll to position [5, 0]
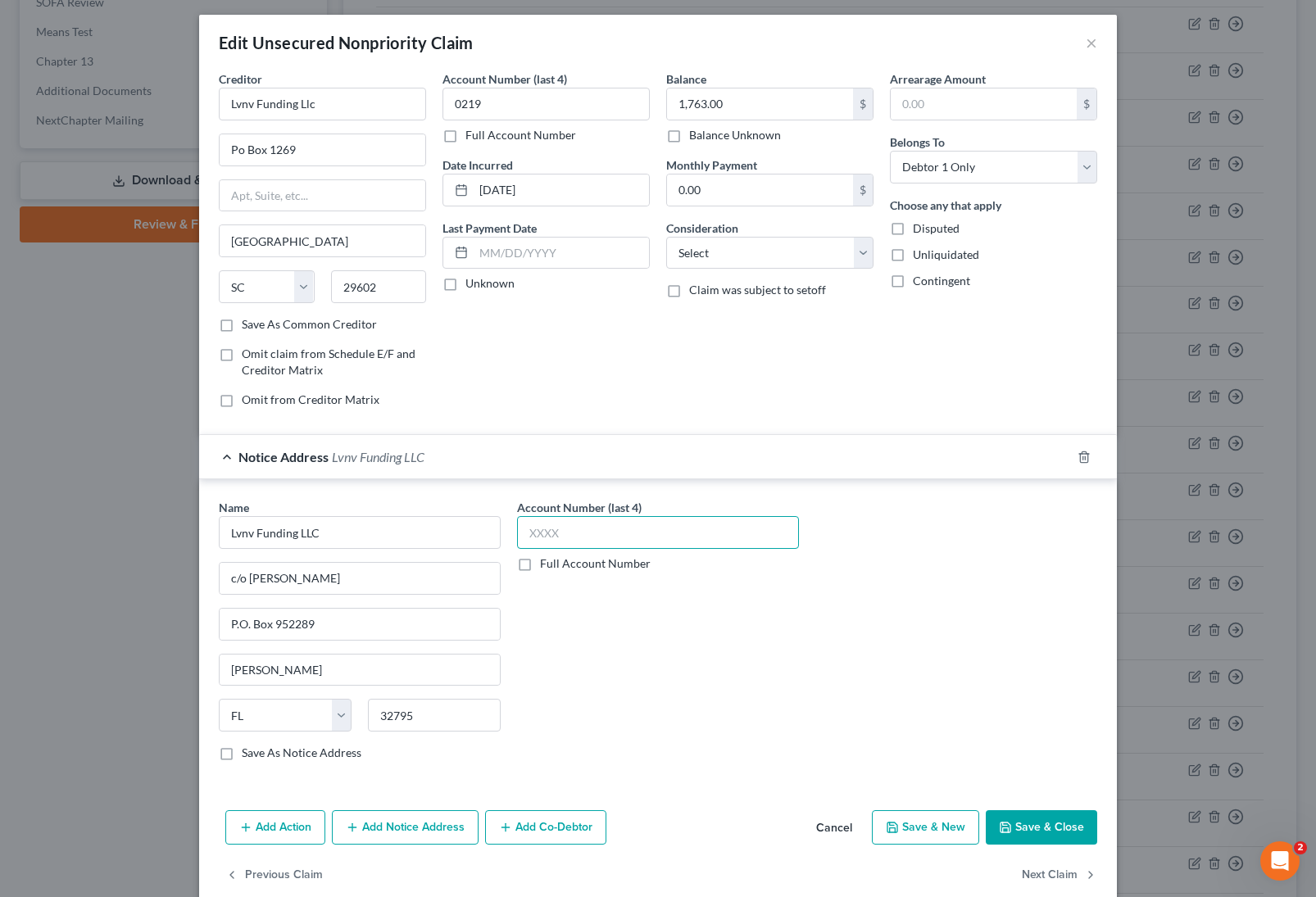
click at [603, 525] on input "text" at bounding box center [658, 533] width 282 height 33
type input "0219"
click at [1023, 824] on button "Save & Close" at bounding box center [1041, 827] width 111 height 34
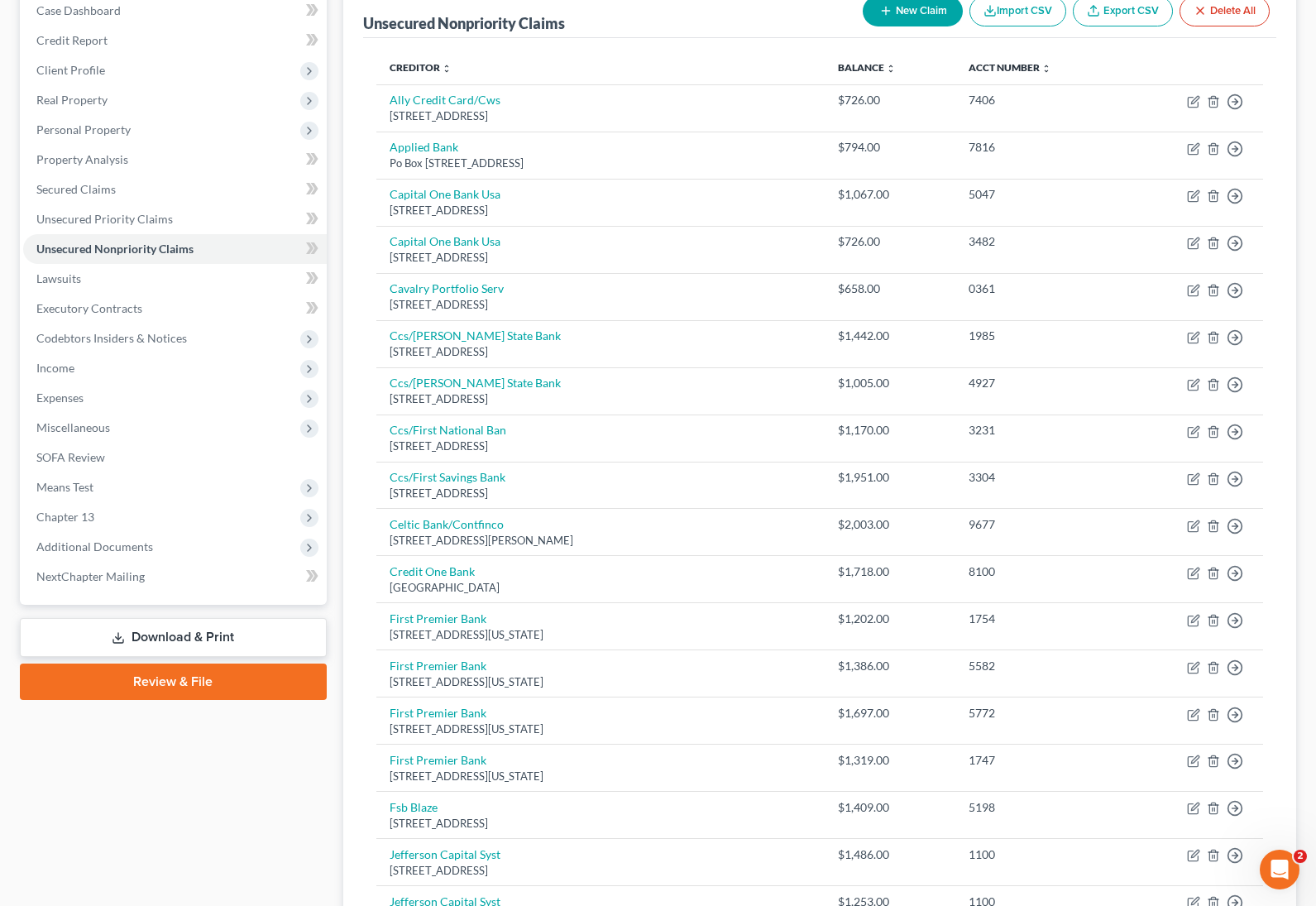
scroll to position [0, 0]
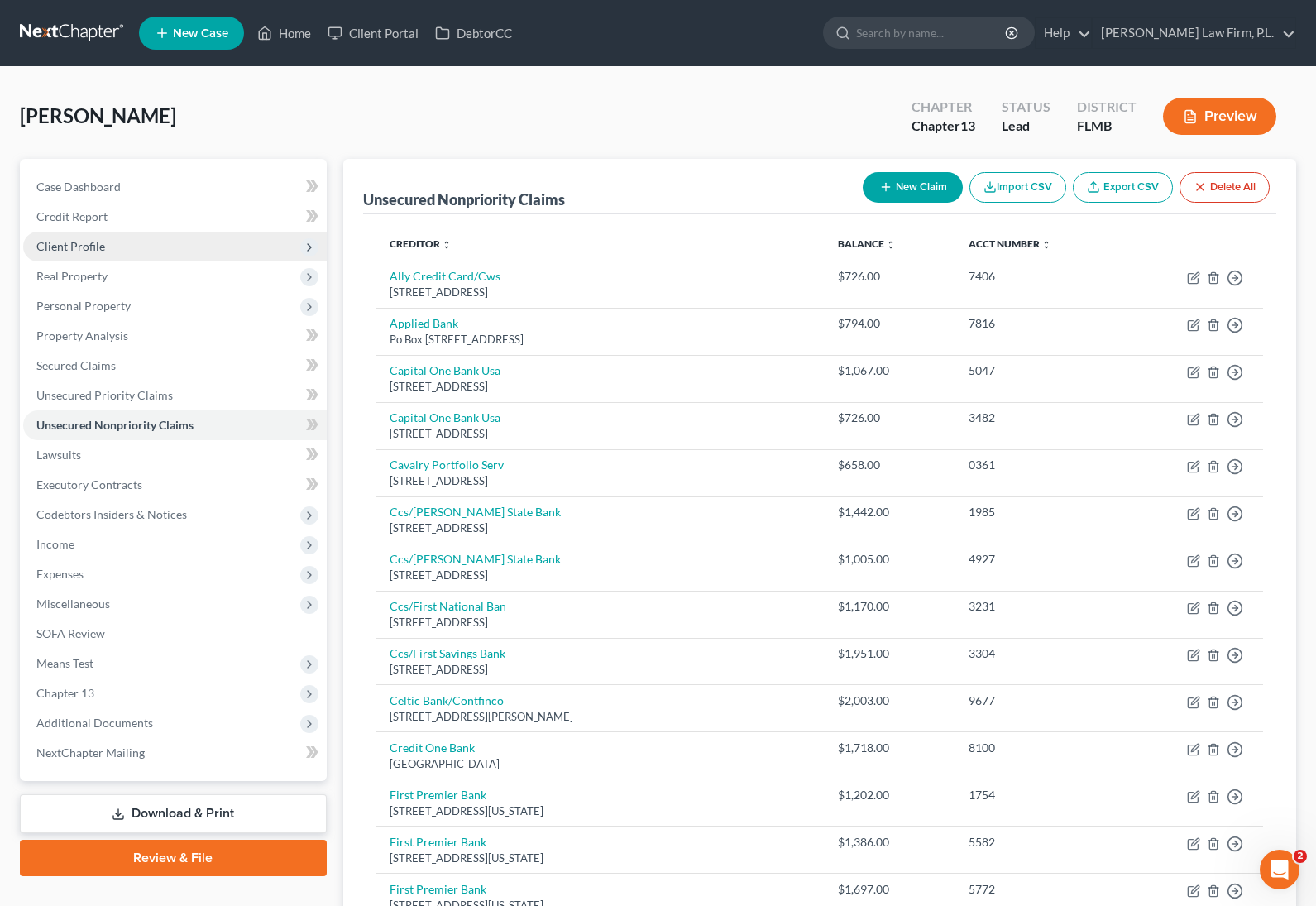
click at [161, 250] on span "Client Profile" at bounding box center [175, 246] width 304 height 30
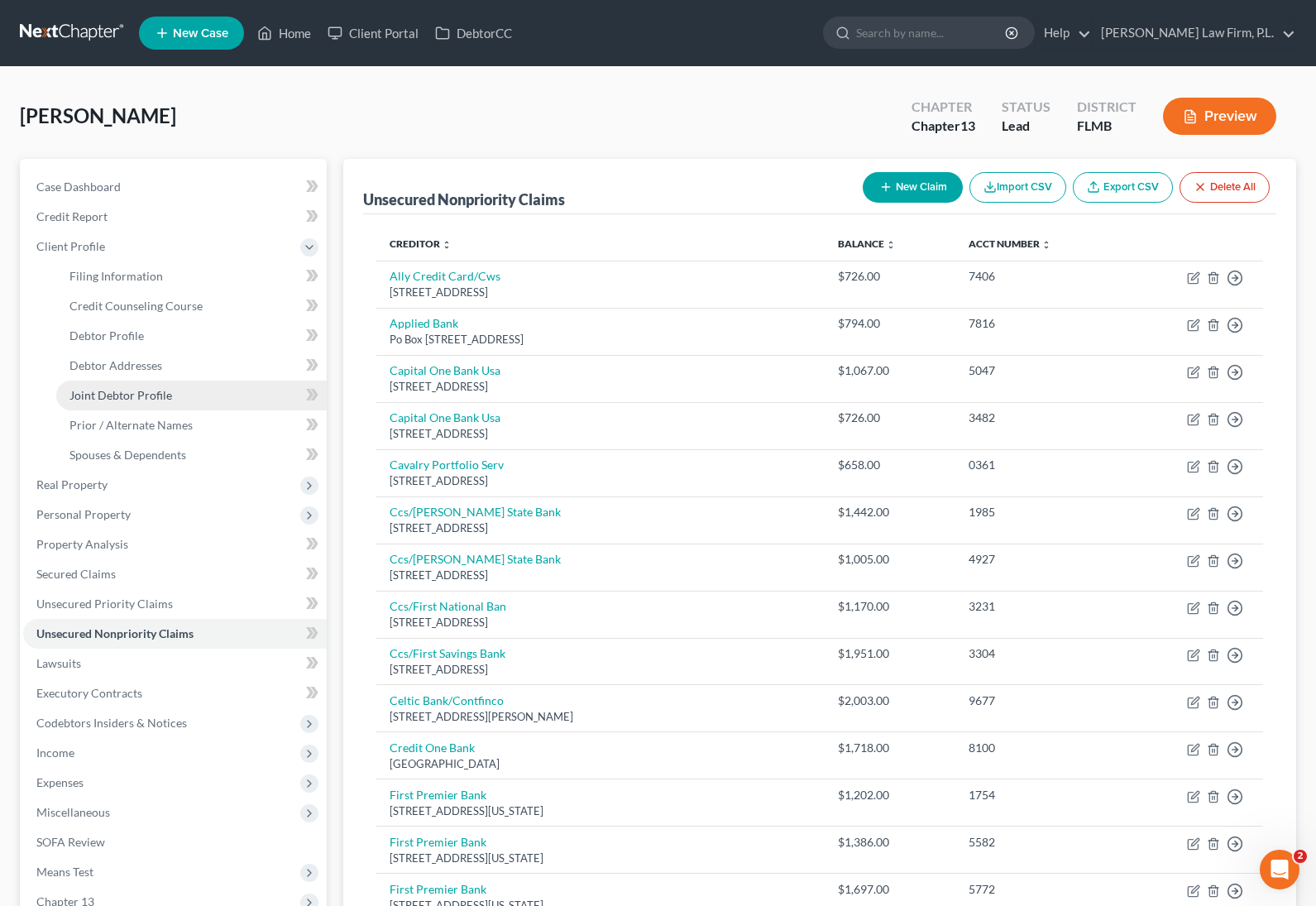
click at [158, 388] on span "Joint Debtor Profile" at bounding box center [121, 394] width 102 height 14
